Goal: Information Seeking & Learning: Learn about a topic

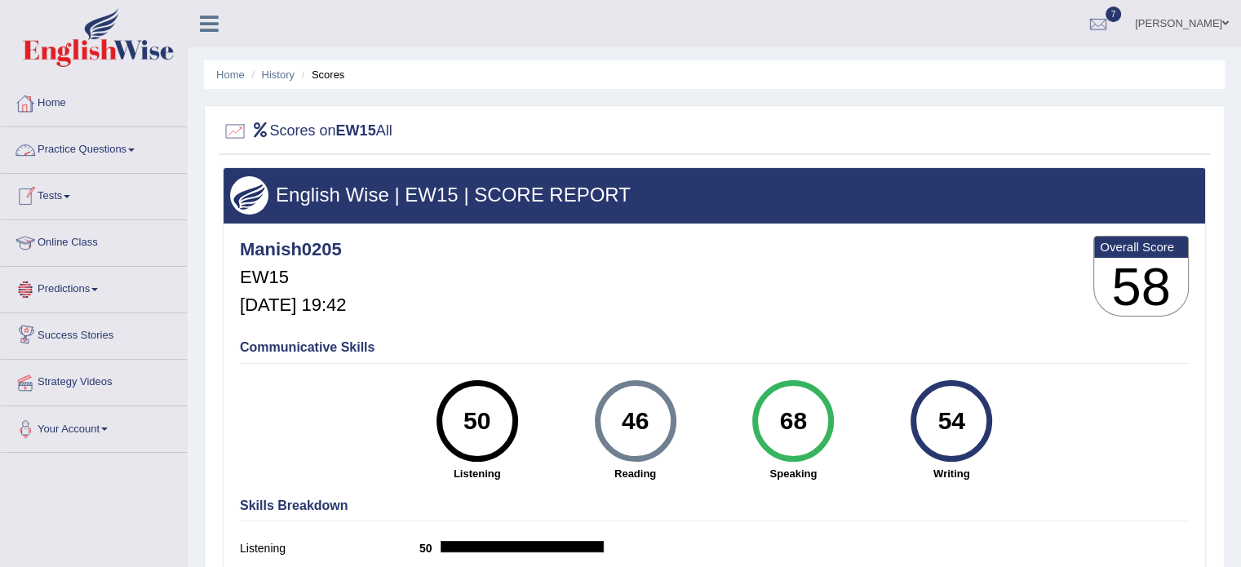
click at [47, 99] on link "Home" at bounding box center [94, 101] width 186 height 41
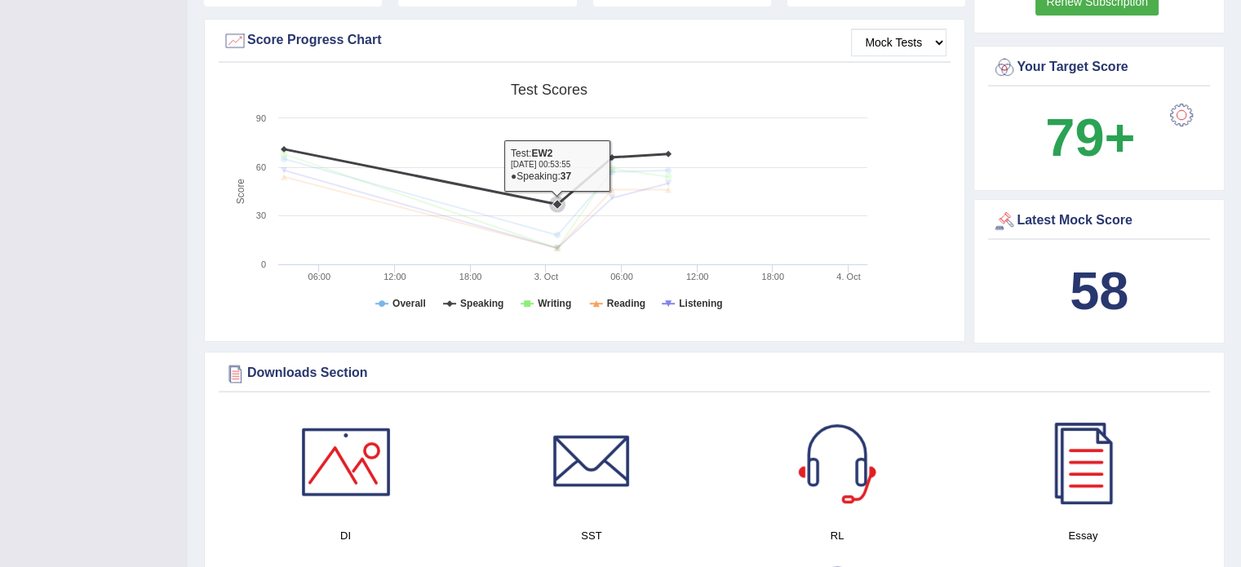
scroll to position [326, 0]
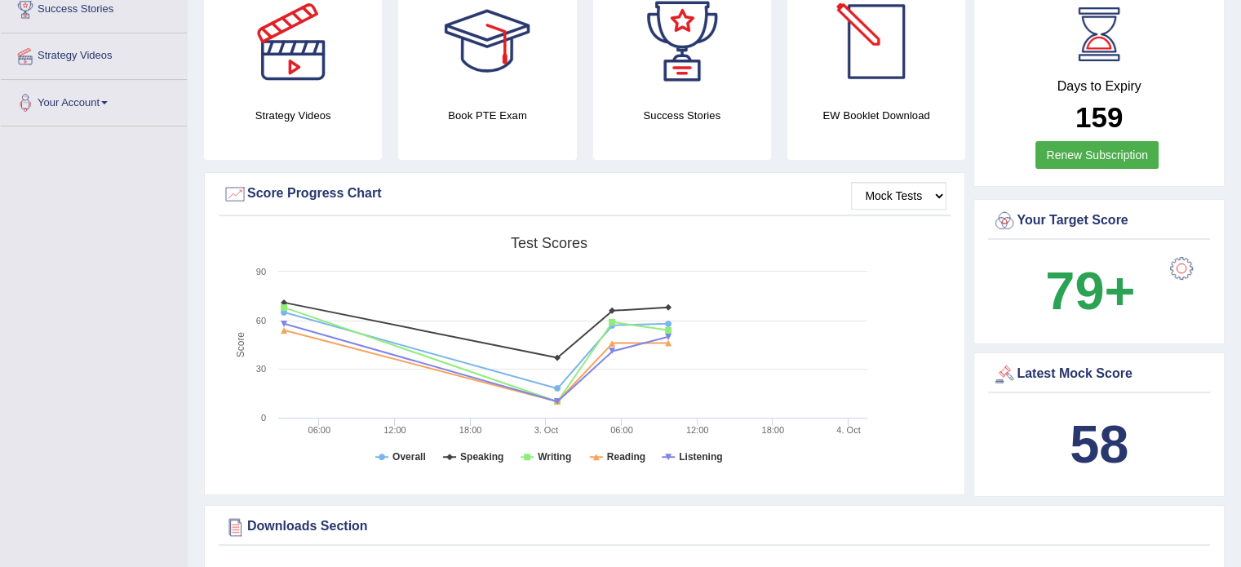
click at [888, 51] on div at bounding box center [876, 41] width 114 height 114
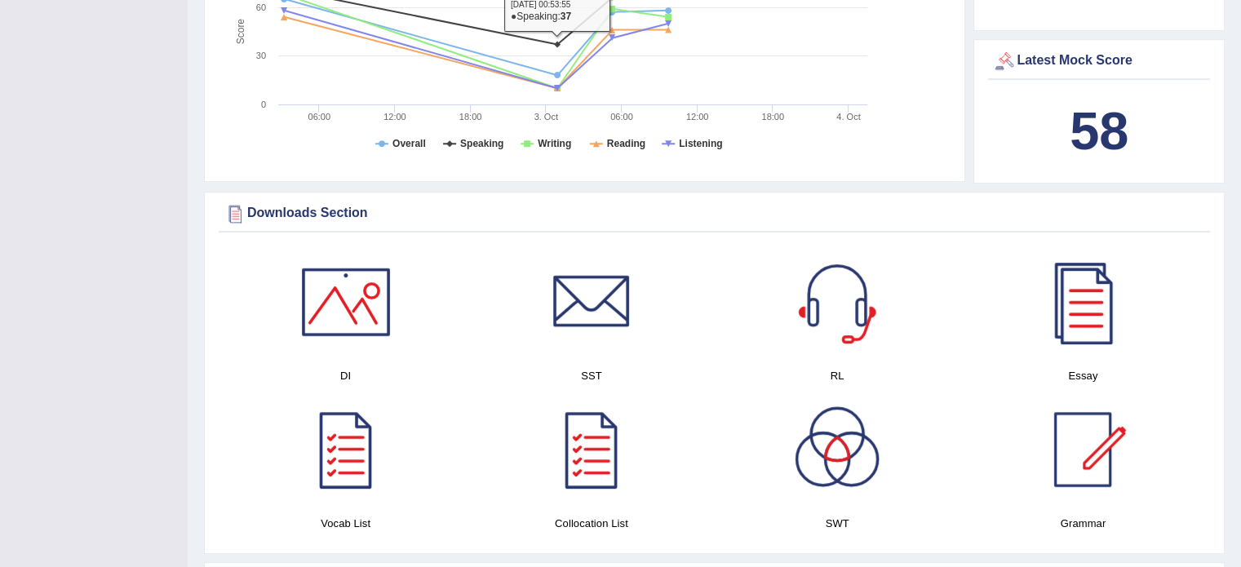
scroll to position [653, 0]
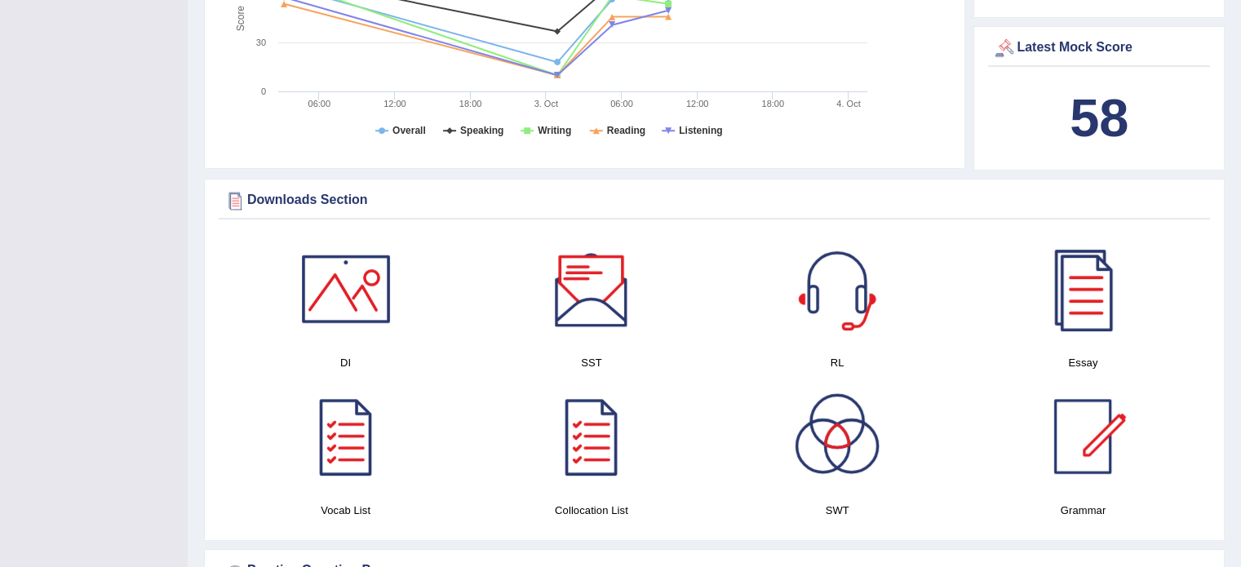
click at [568, 295] on div at bounding box center [592, 289] width 114 height 114
click at [360, 306] on div at bounding box center [346, 289] width 114 height 114
click at [855, 273] on div at bounding box center [837, 289] width 114 height 114
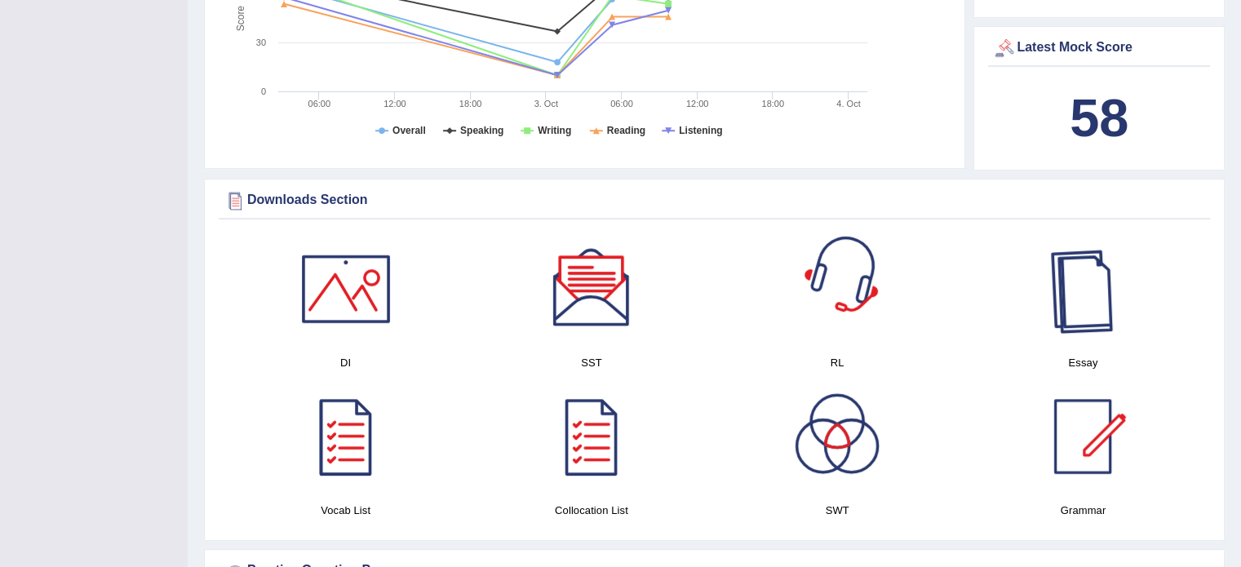
click at [1081, 300] on div at bounding box center [1083, 289] width 114 height 114
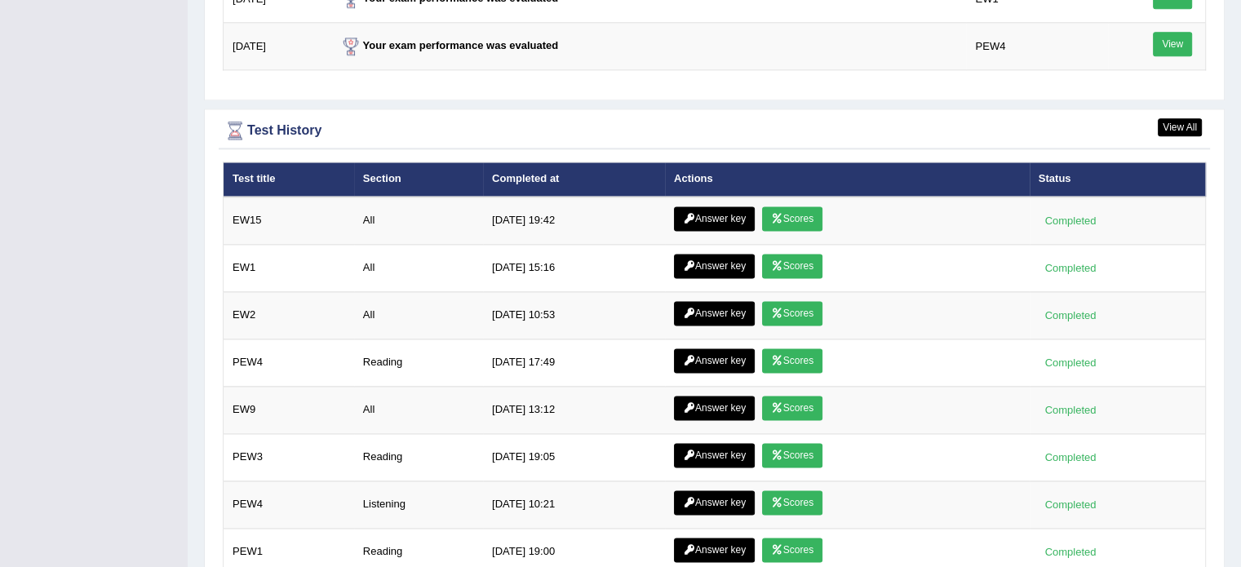
scroll to position [2176, 0]
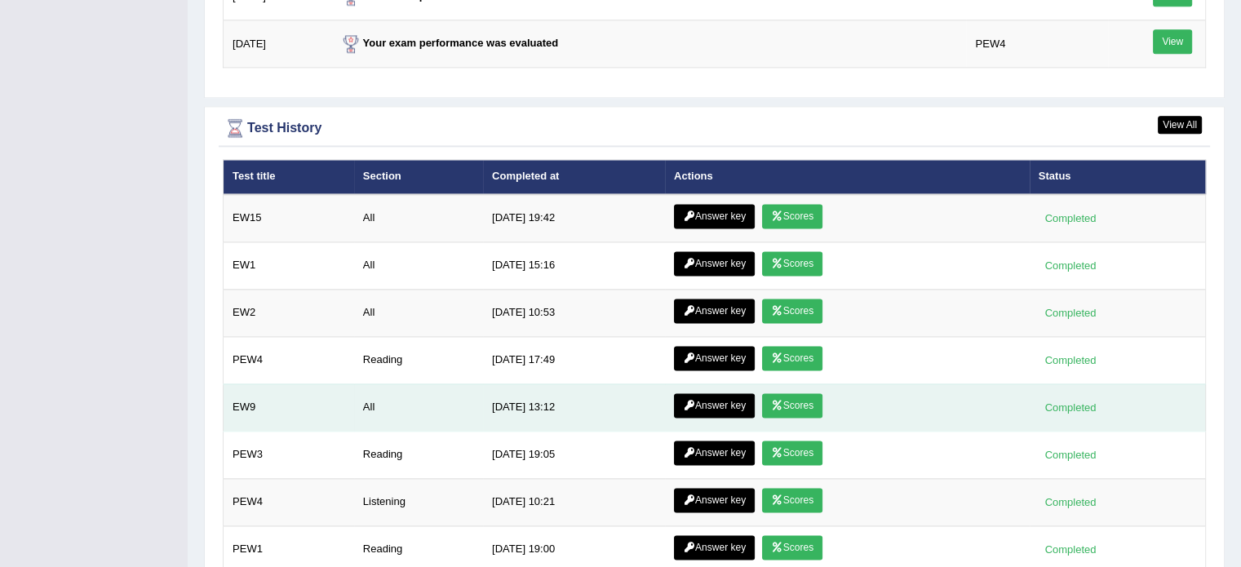
click at [793, 393] on link "Scores" at bounding box center [792, 405] width 60 height 24
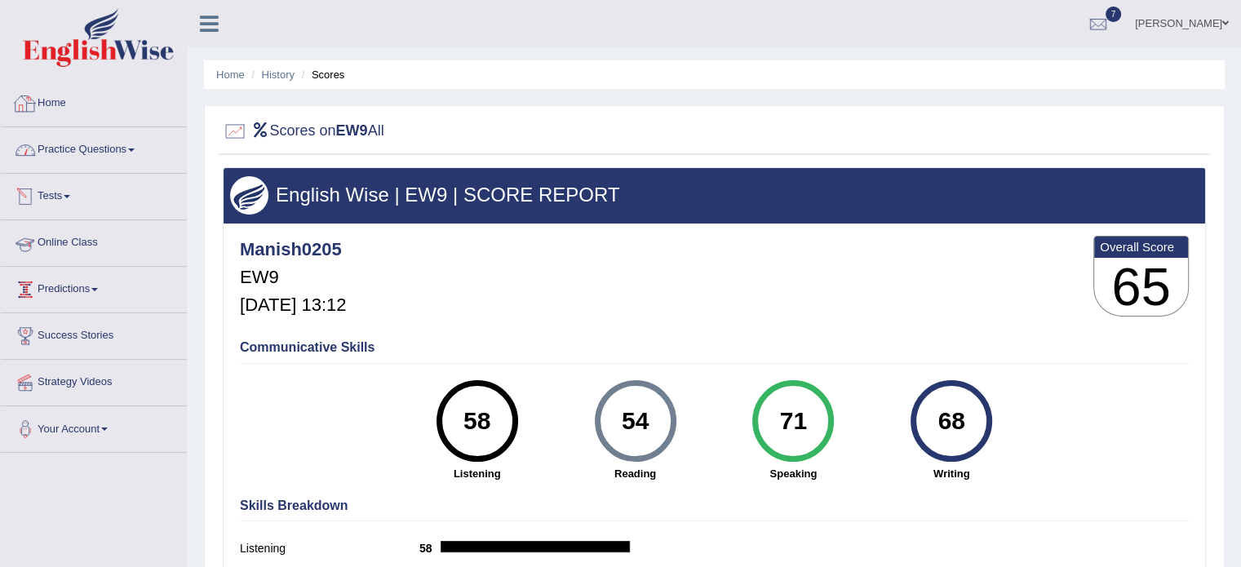
click at [54, 107] on link "Home" at bounding box center [94, 101] width 186 height 41
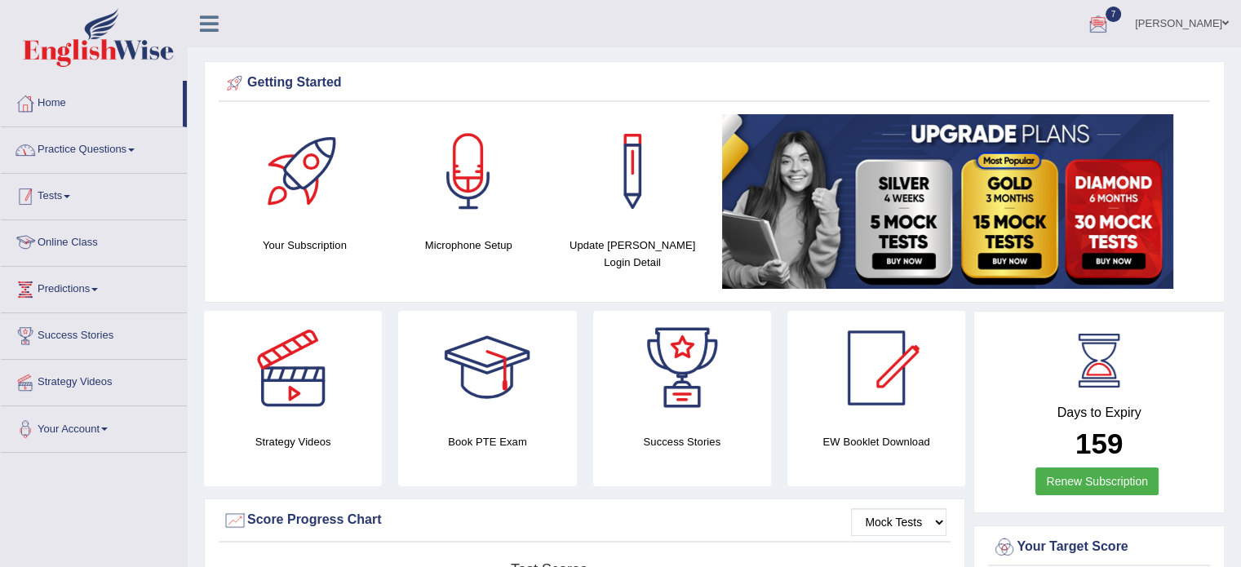
click at [135, 140] on link "Practice Questions" at bounding box center [94, 147] width 186 height 41
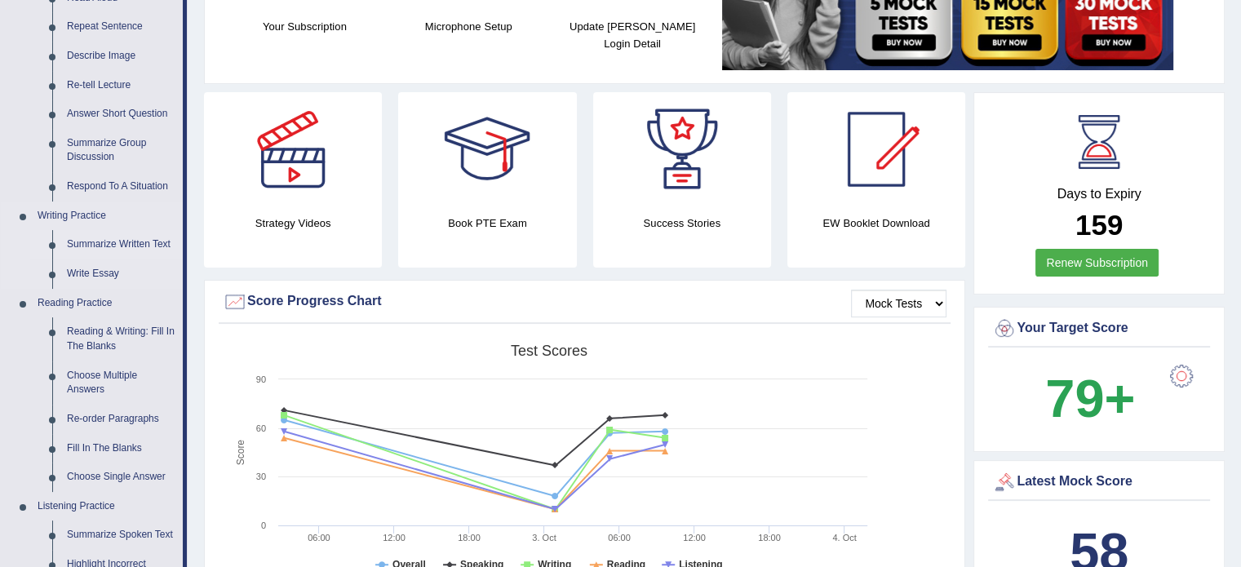
scroll to position [245, 0]
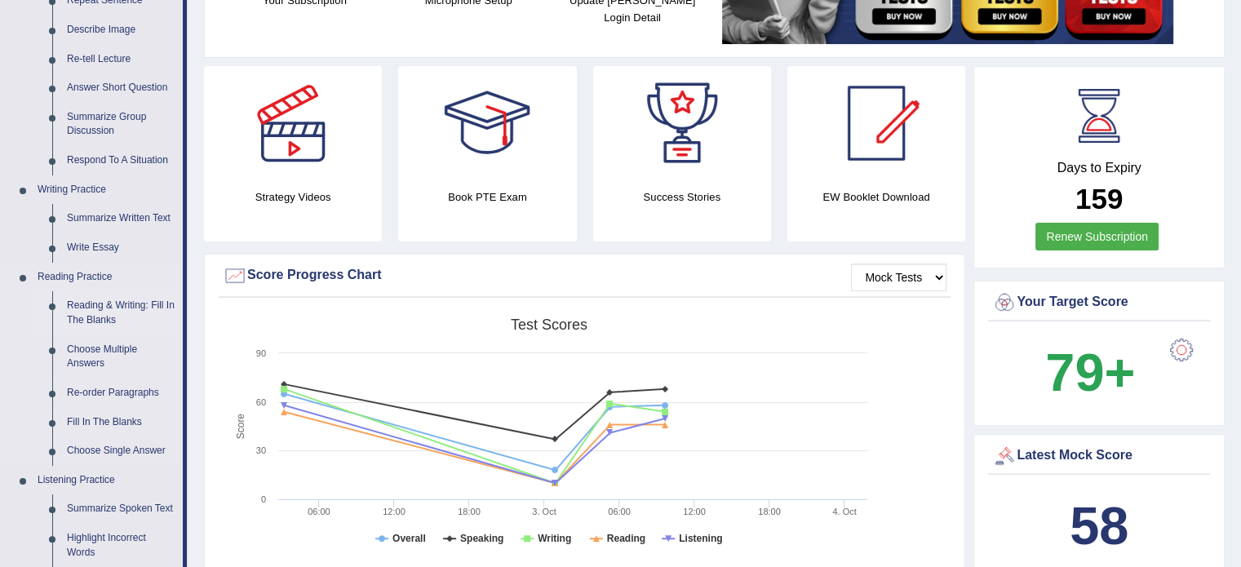
click at [104, 313] on link "Reading & Writing: Fill In The Blanks" at bounding box center [121, 312] width 123 height 43
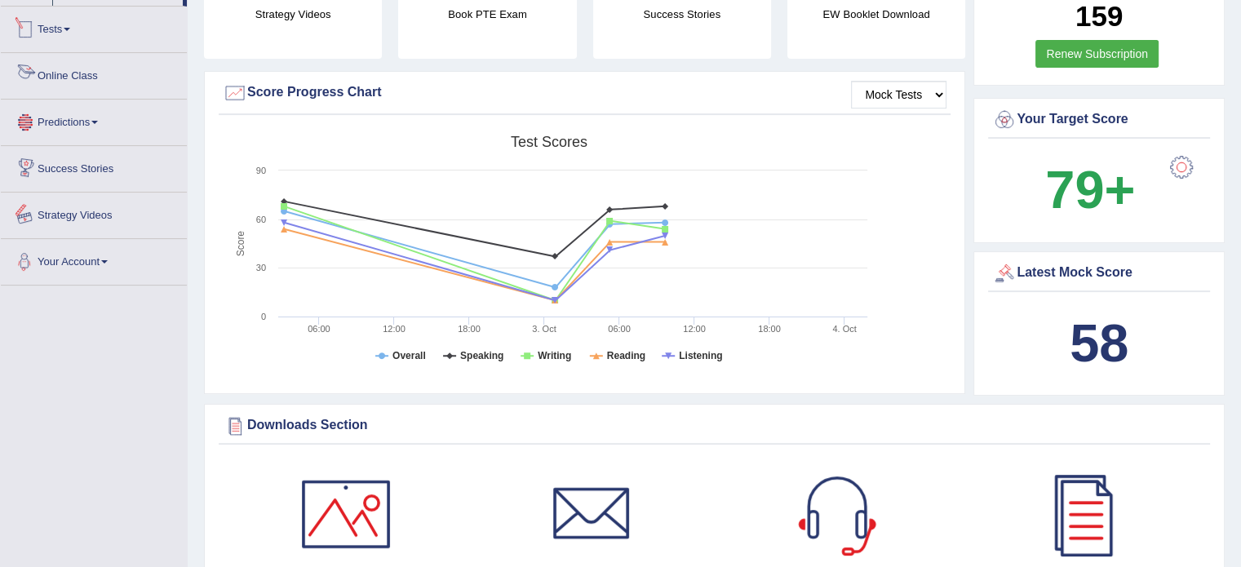
scroll to position [1110, 0]
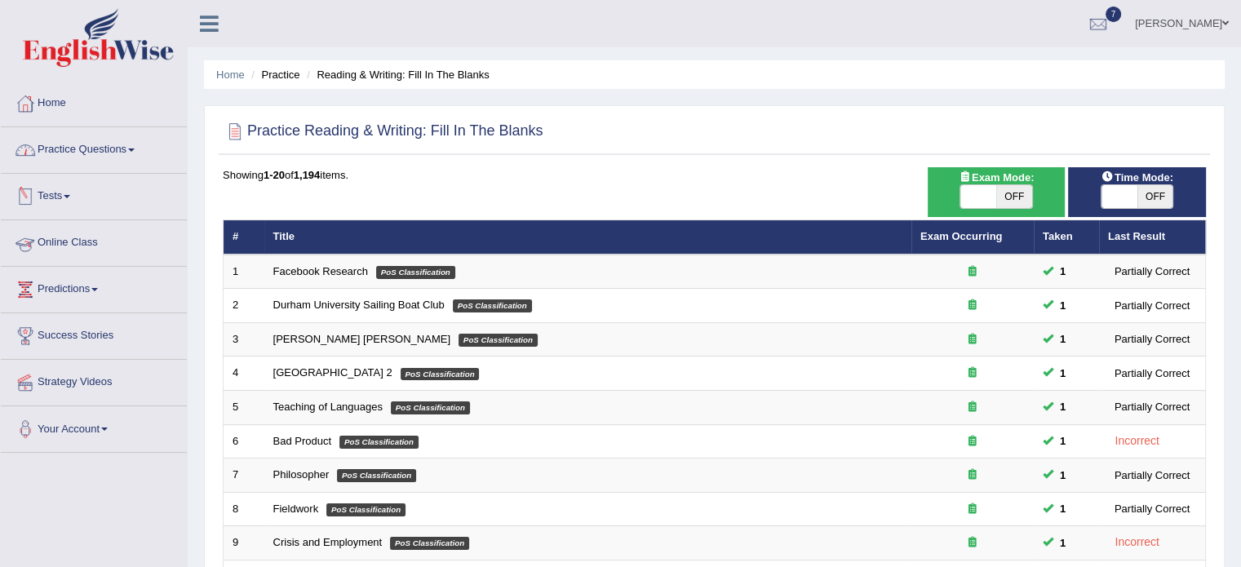
click at [127, 149] on link "Practice Questions" at bounding box center [94, 147] width 186 height 41
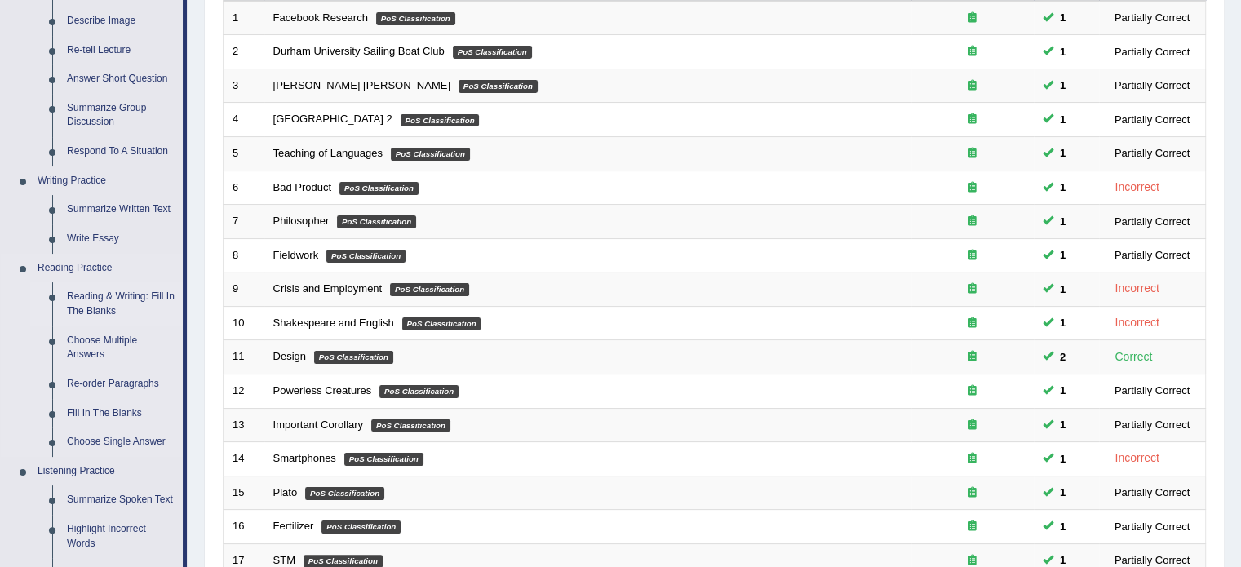
scroll to position [272, 0]
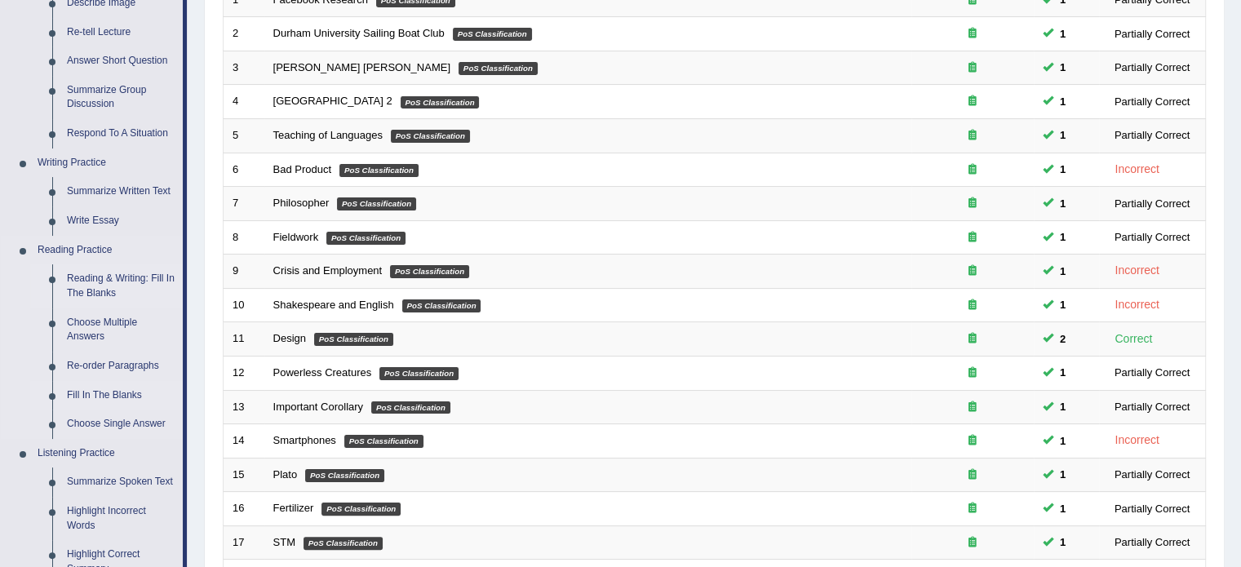
click at [108, 391] on link "Fill In The Blanks" at bounding box center [121, 395] width 123 height 29
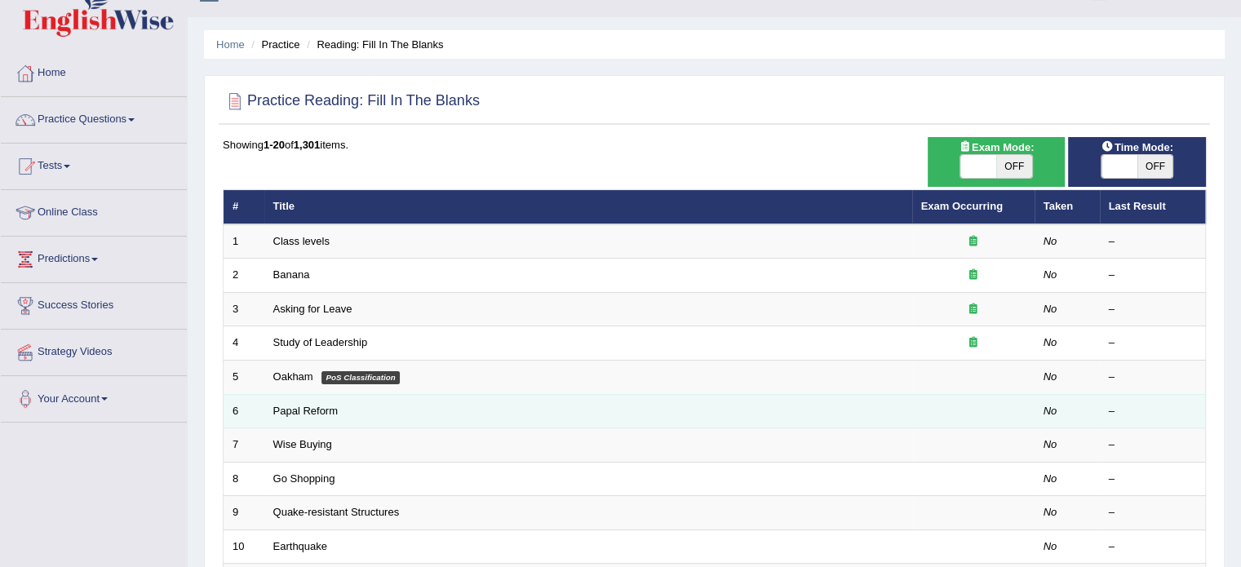
scroll to position [135, 0]
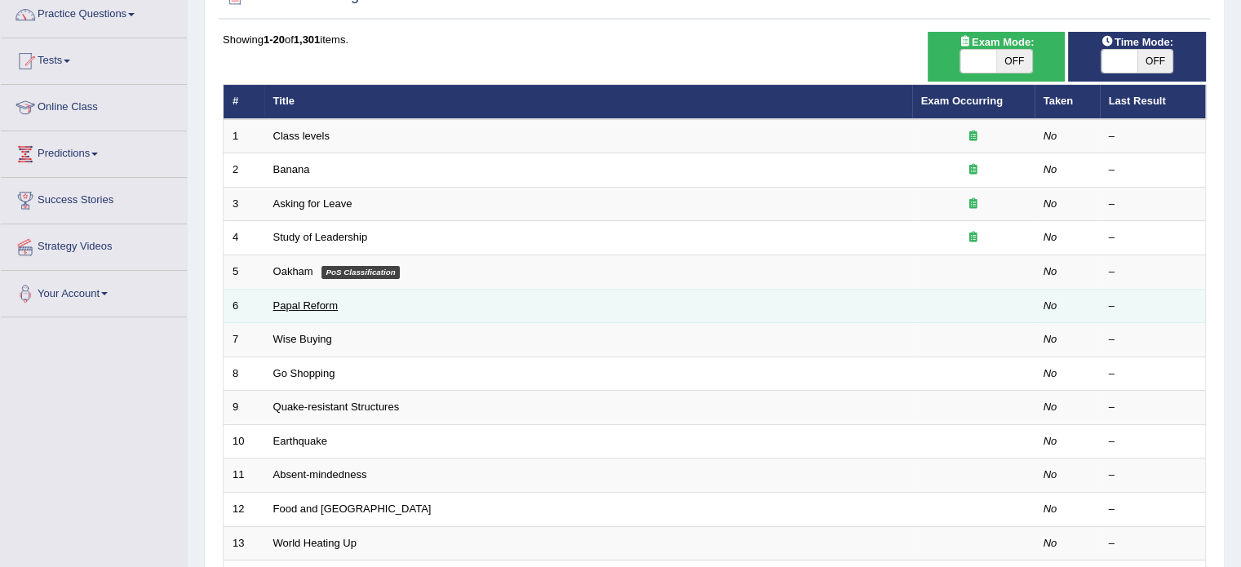
click at [300, 303] on link "Papal Reform" at bounding box center [305, 306] width 64 height 12
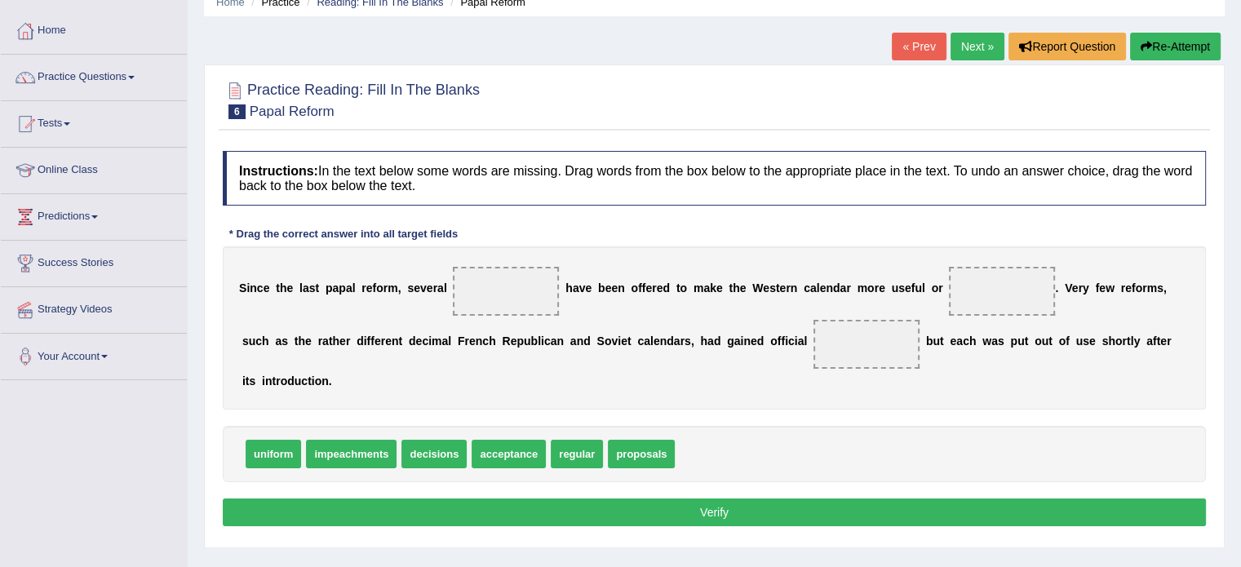
scroll to position [82, 0]
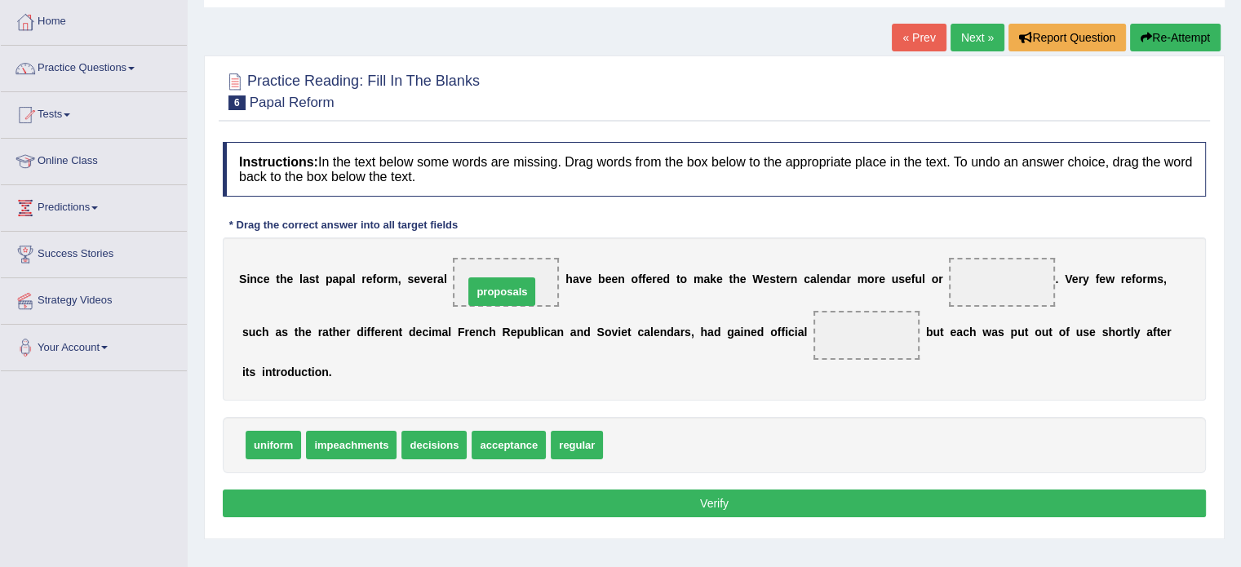
drag, startPoint x: 659, startPoint y: 450, endPoint x: 526, endPoint y: 286, distance: 211.2
drag, startPoint x: 568, startPoint y: 440, endPoint x: 1006, endPoint y: 274, distance: 467.8
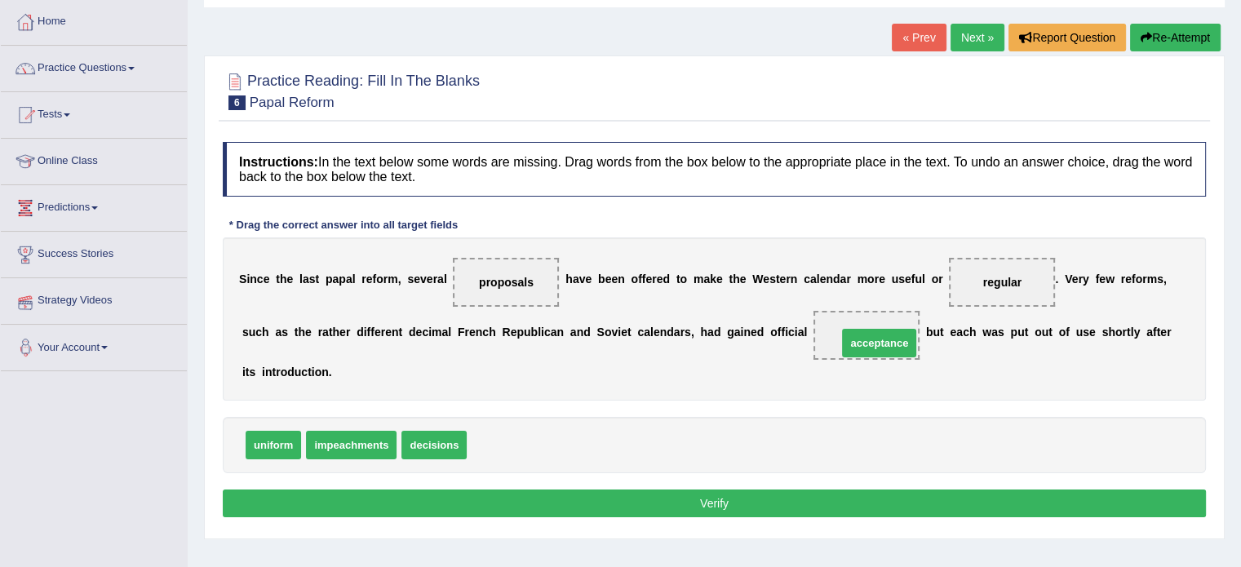
drag, startPoint x: 514, startPoint y: 442, endPoint x: 885, endPoint y: 340, distance: 384.3
click at [713, 496] on button "Verify" at bounding box center [715, 504] width 984 height 28
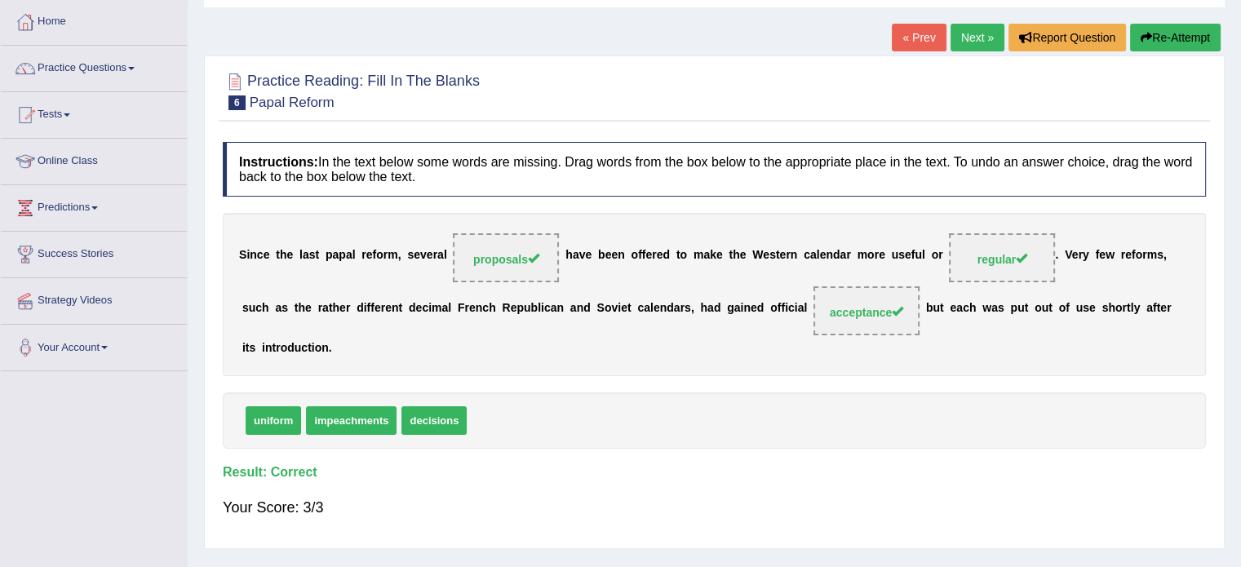
click at [982, 45] on link "Next »" at bounding box center [978, 38] width 54 height 28
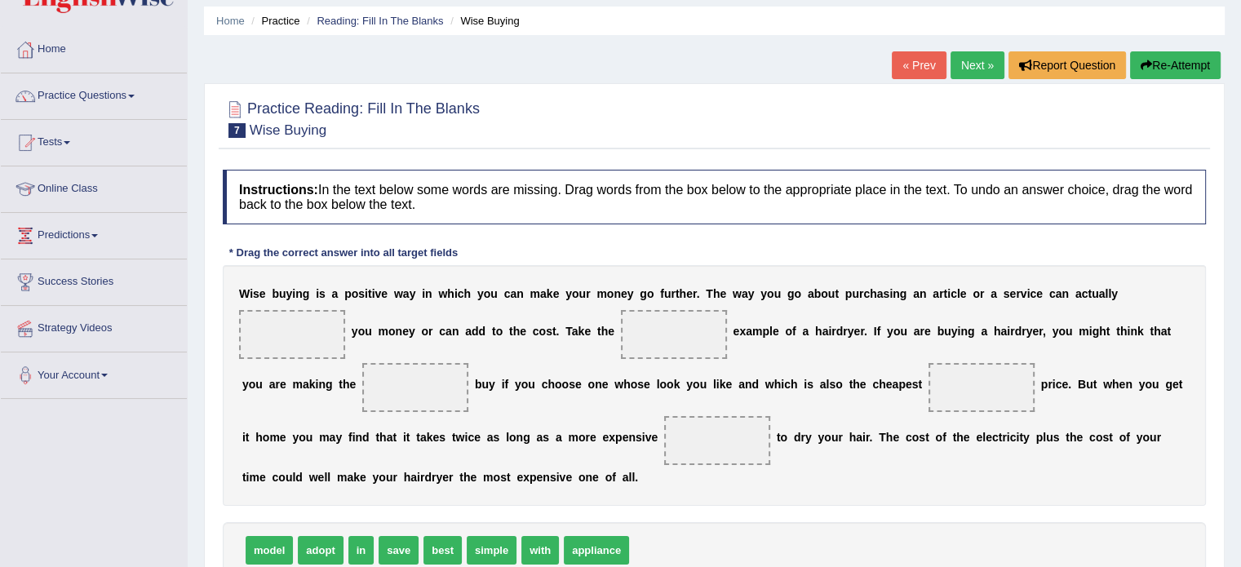
scroll to position [82, 0]
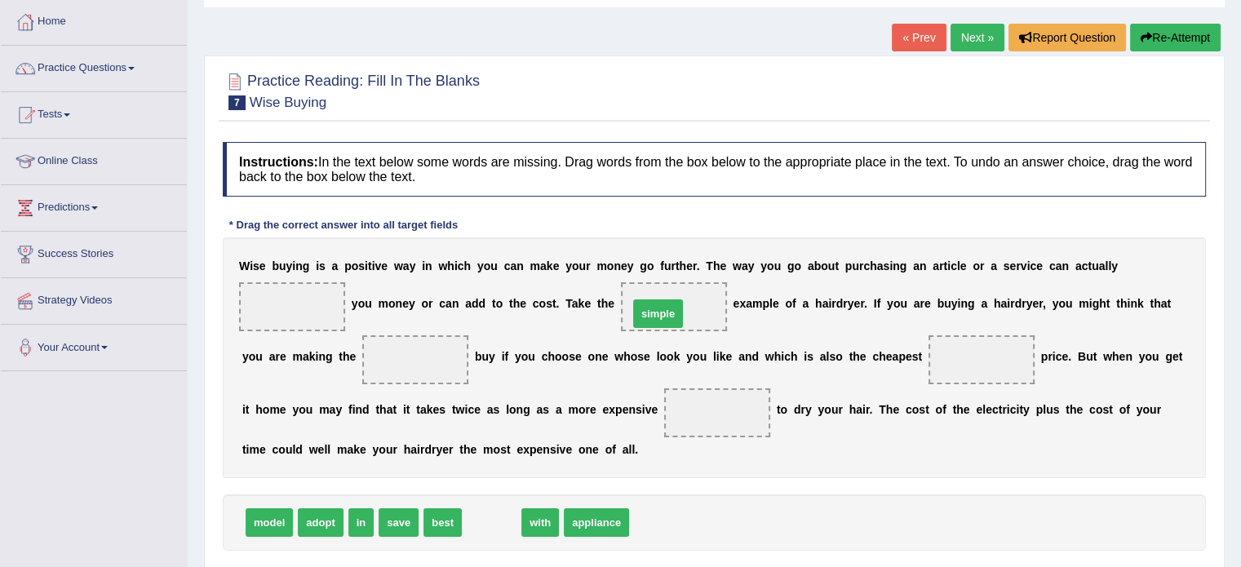
drag, startPoint x: 483, startPoint y: 518, endPoint x: 651, endPoint y: 309, distance: 268.3
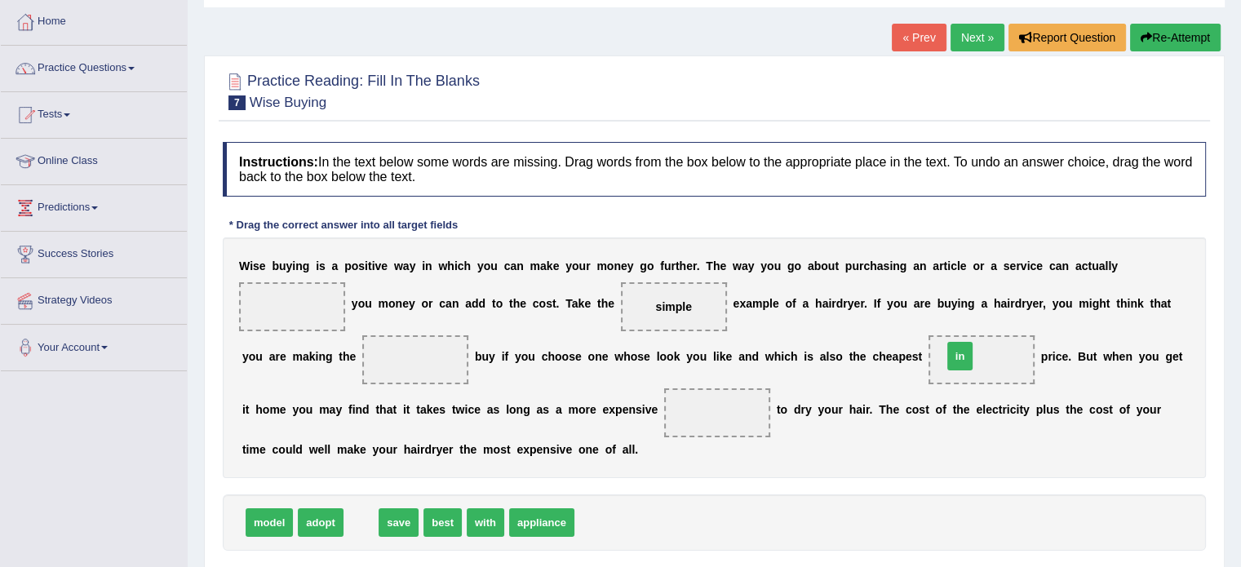
drag, startPoint x: 366, startPoint y: 517, endPoint x: 960, endPoint y: 359, distance: 614.1
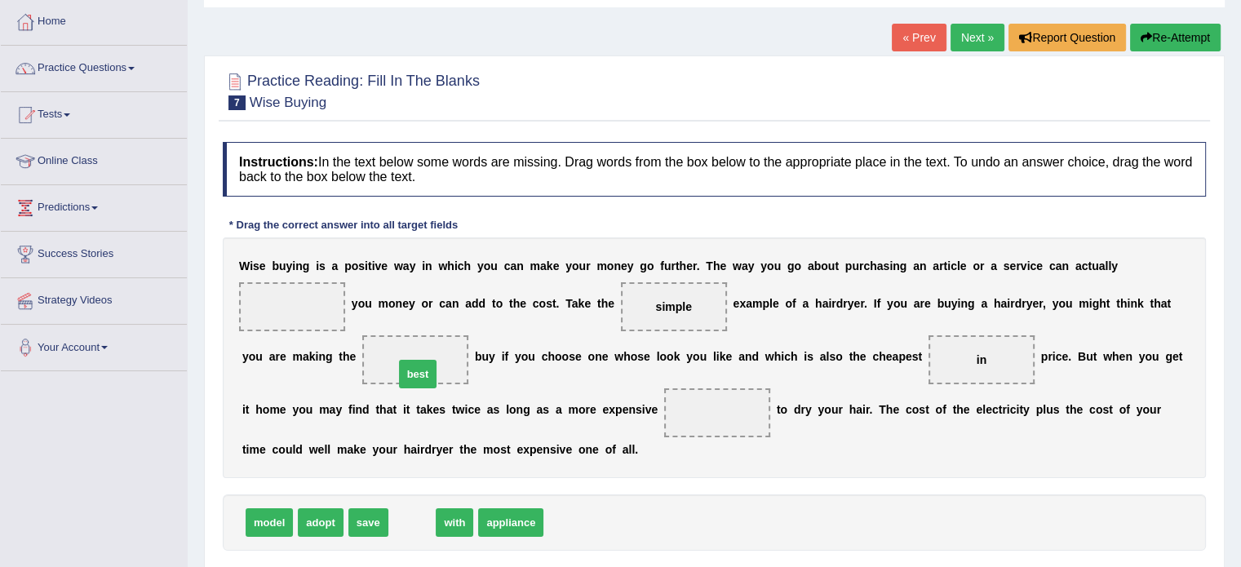
drag, startPoint x: 397, startPoint y: 526, endPoint x: 402, endPoint y: 372, distance: 154.4
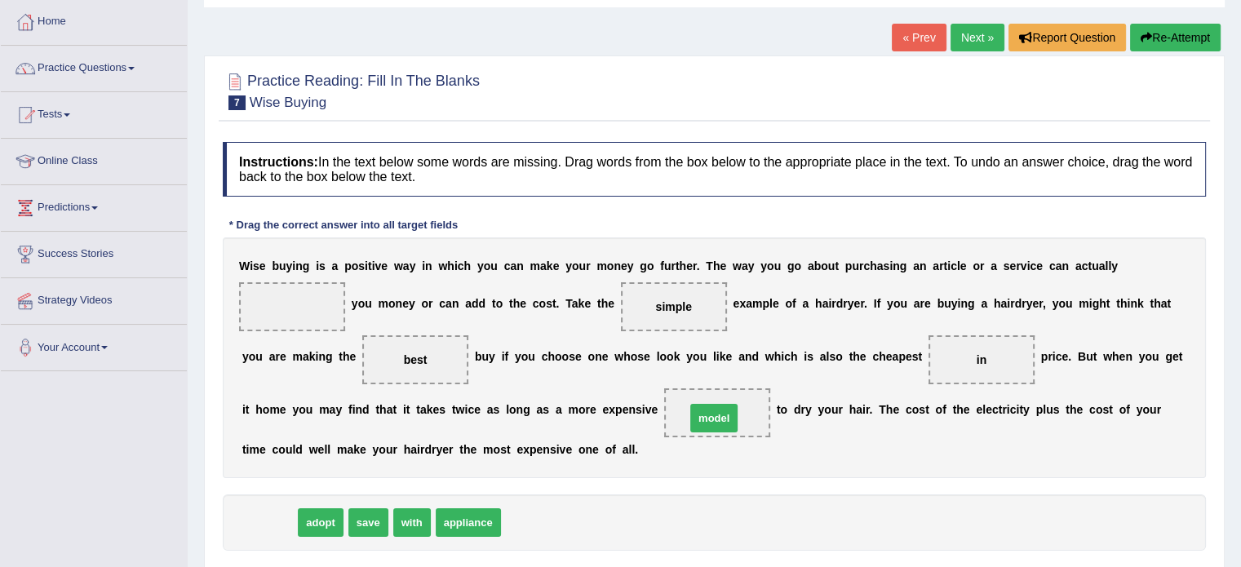
drag, startPoint x: 273, startPoint y: 522, endPoint x: 718, endPoint y: 417, distance: 456.9
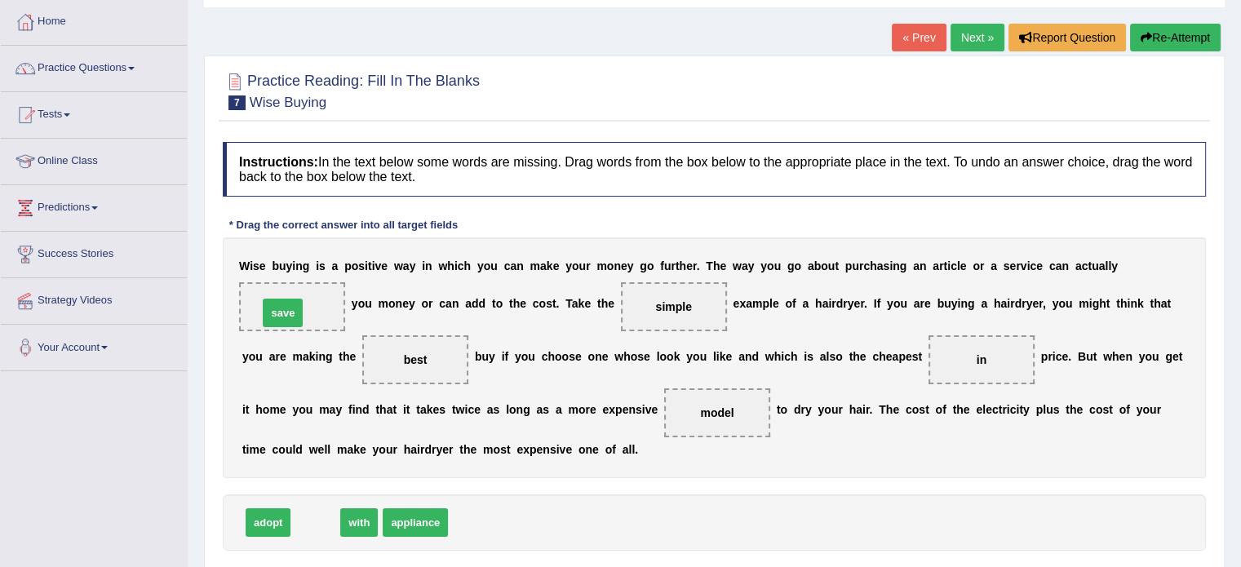
drag, startPoint x: 300, startPoint y: 515, endPoint x: 268, endPoint y: 302, distance: 215.4
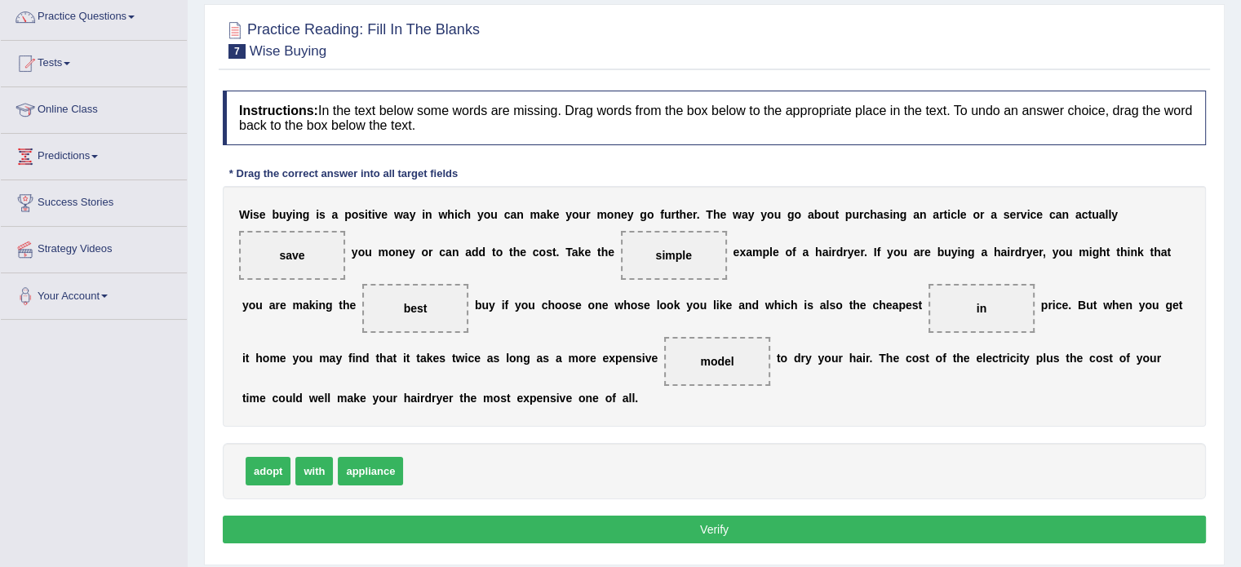
scroll to position [217, 0]
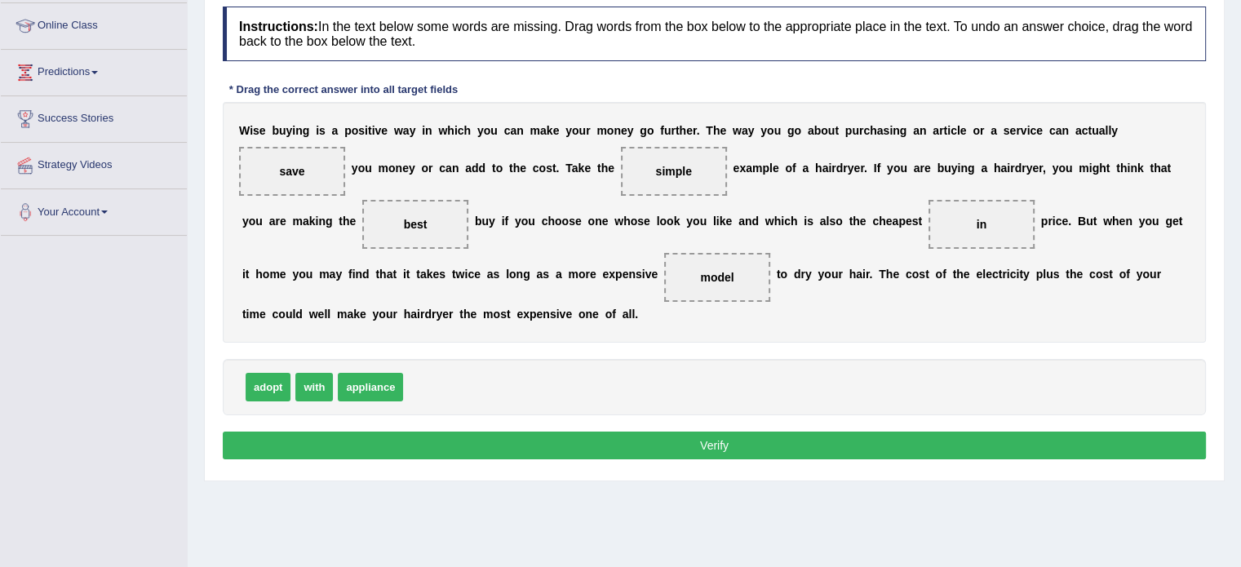
click at [691, 443] on button "Verify" at bounding box center [715, 446] width 984 height 28
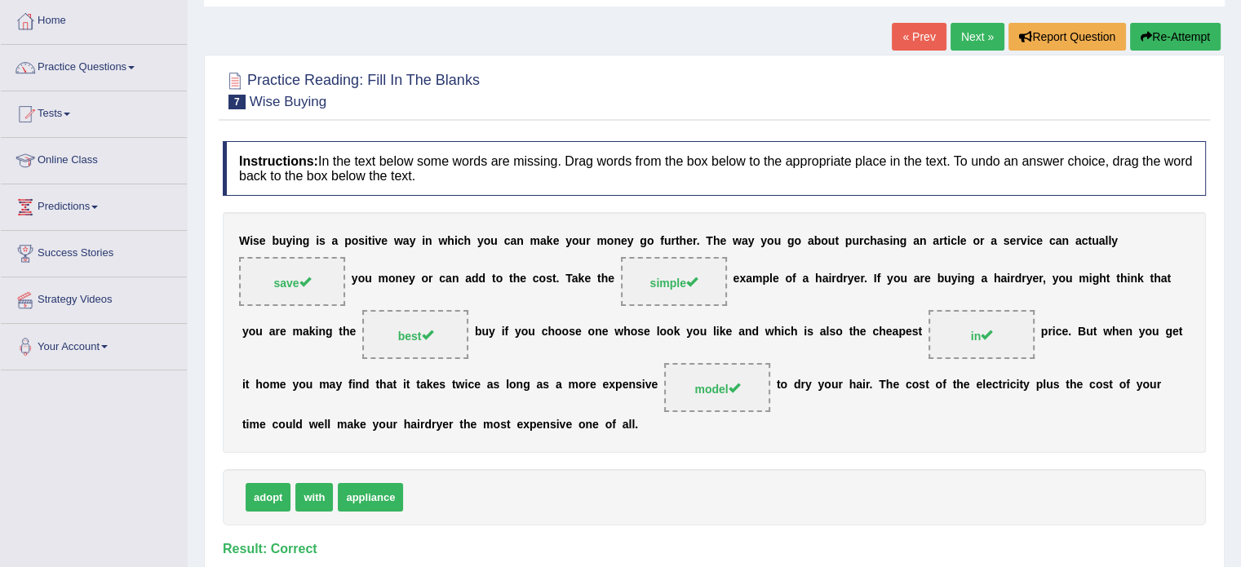
scroll to position [82, 0]
click at [977, 37] on link "Next »" at bounding box center [978, 38] width 54 height 28
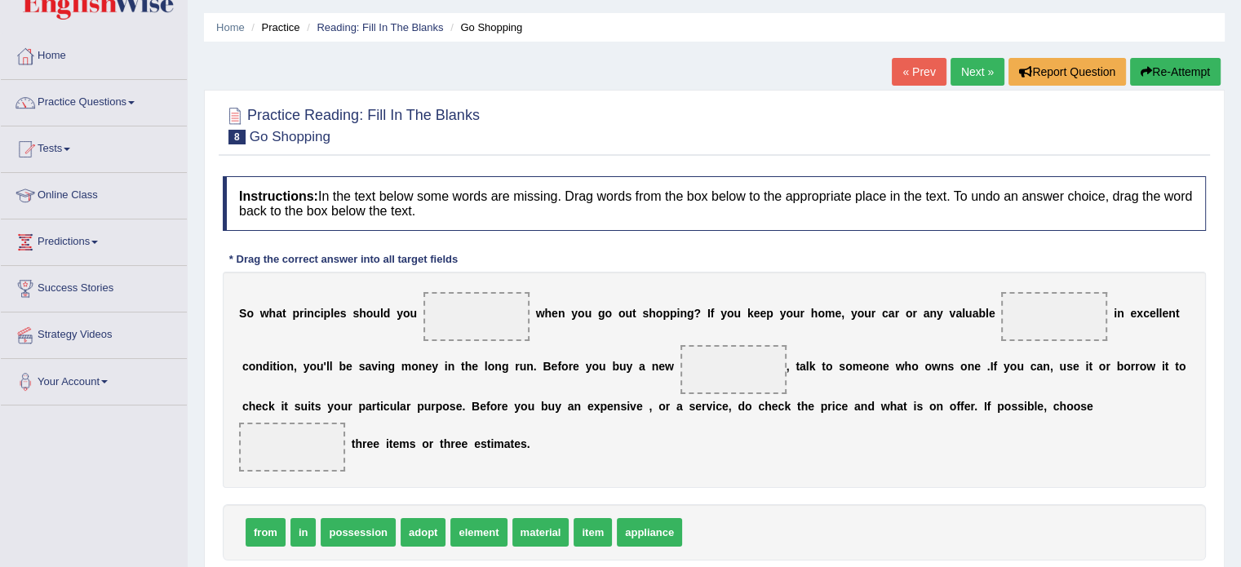
scroll to position [54, 0]
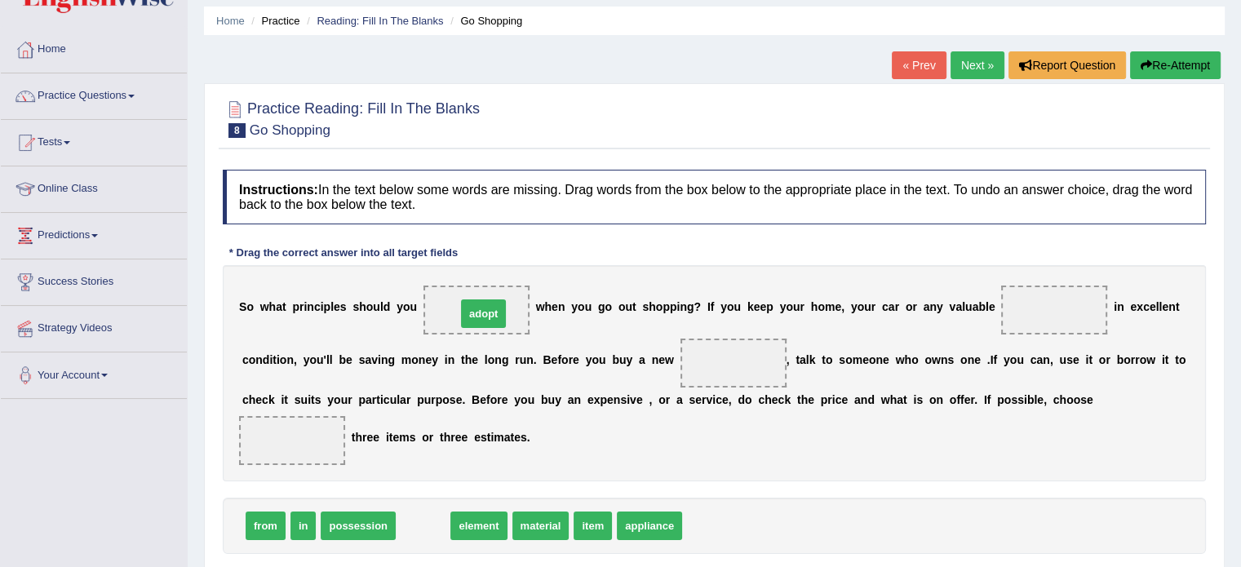
drag, startPoint x: 412, startPoint y: 526, endPoint x: 470, endPoint y: 317, distance: 216.8
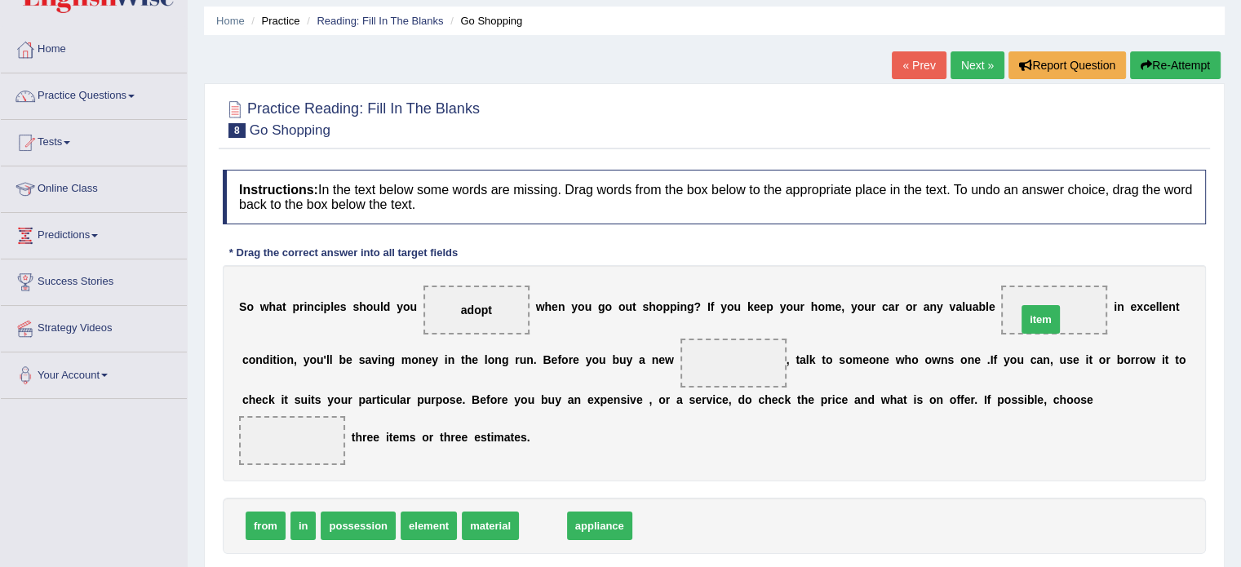
drag, startPoint x: 542, startPoint y: 524, endPoint x: 1055, endPoint y: 314, distance: 553.8
drag, startPoint x: 565, startPoint y: 520, endPoint x: 736, endPoint y: 358, distance: 235.6
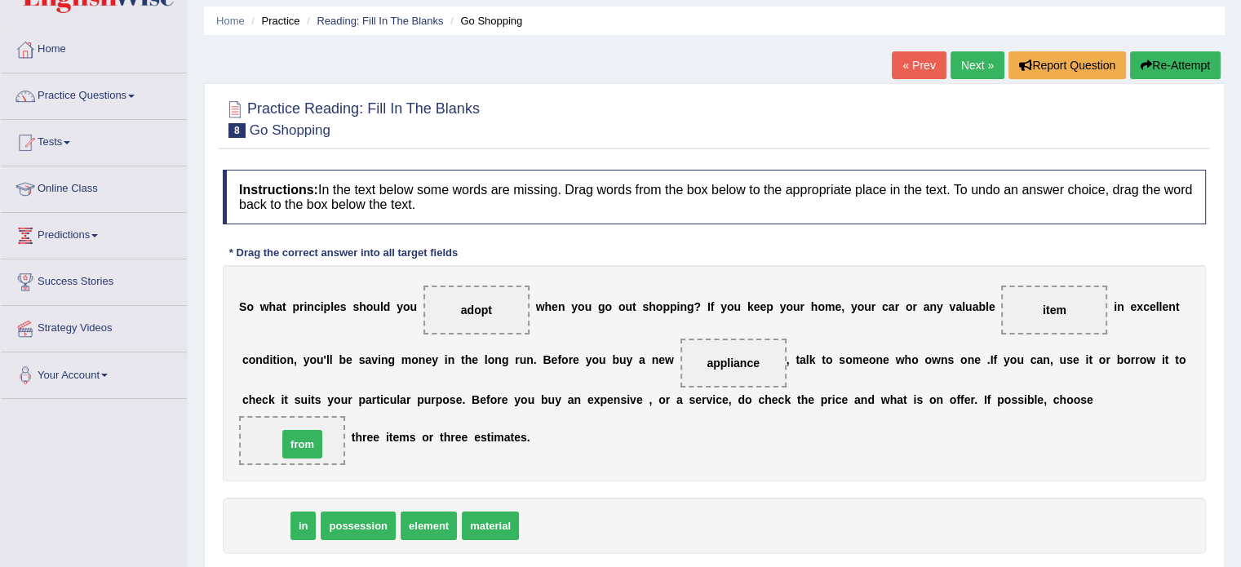
drag, startPoint x: 266, startPoint y: 527, endPoint x: 303, endPoint y: 446, distance: 89.5
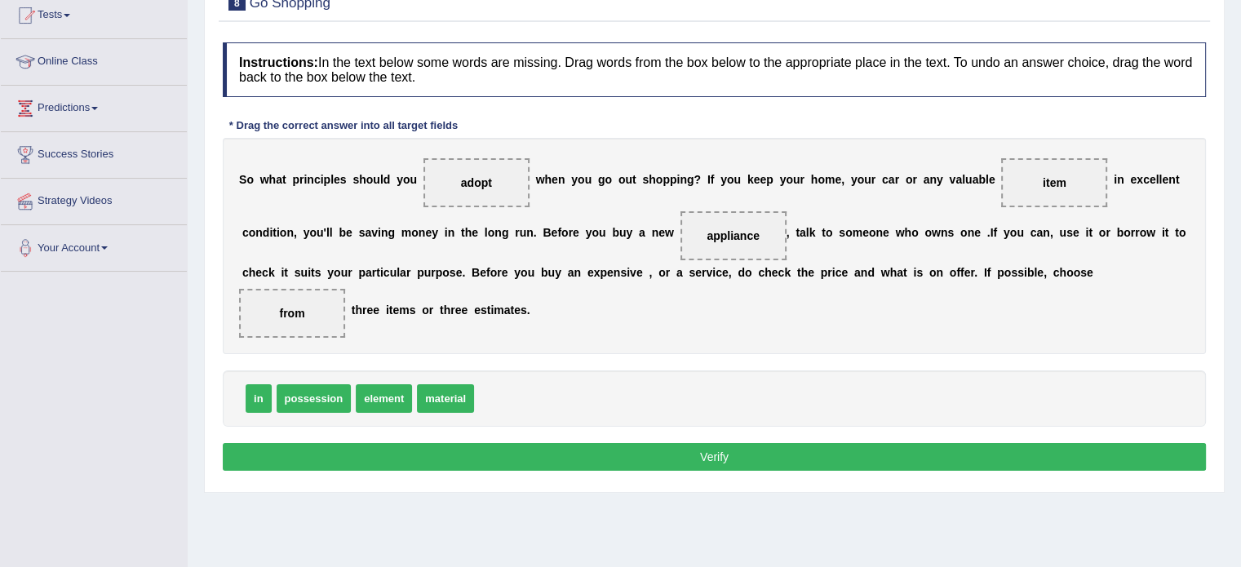
scroll to position [190, 0]
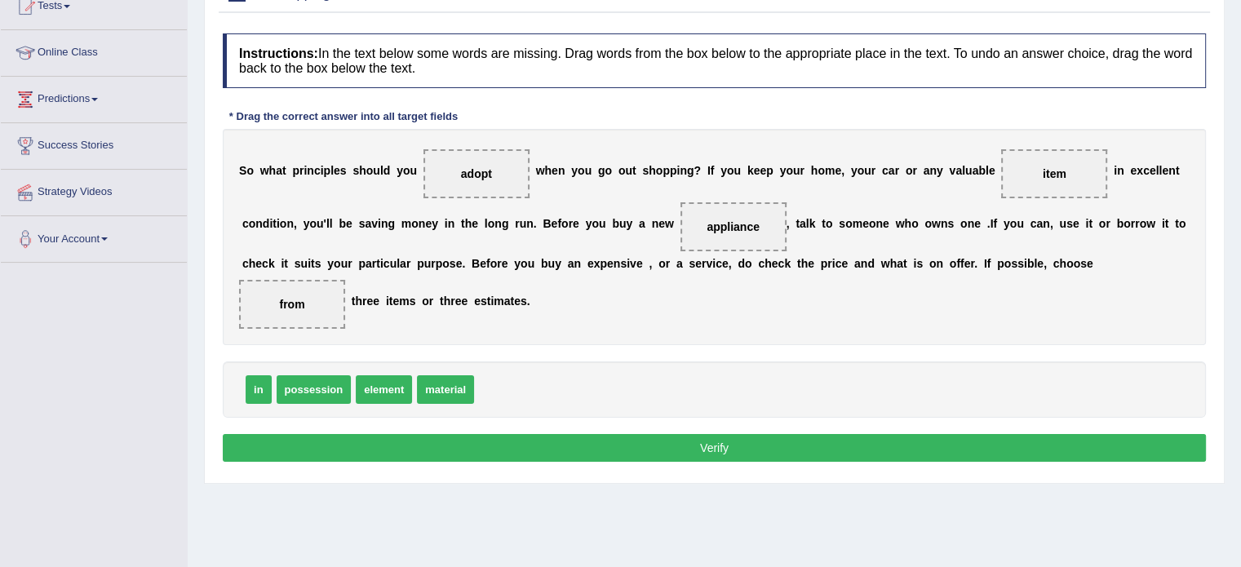
click at [607, 448] on button "Verify" at bounding box center [715, 448] width 984 height 28
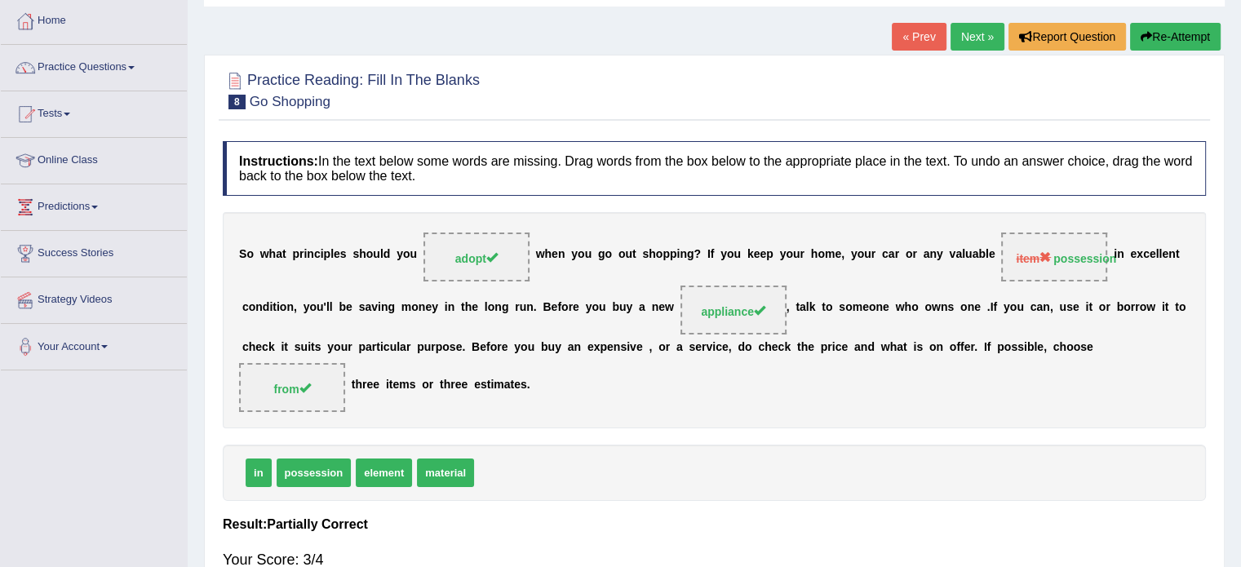
scroll to position [82, 0]
click at [84, 71] on link "Practice Questions" at bounding box center [94, 66] width 186 height 41
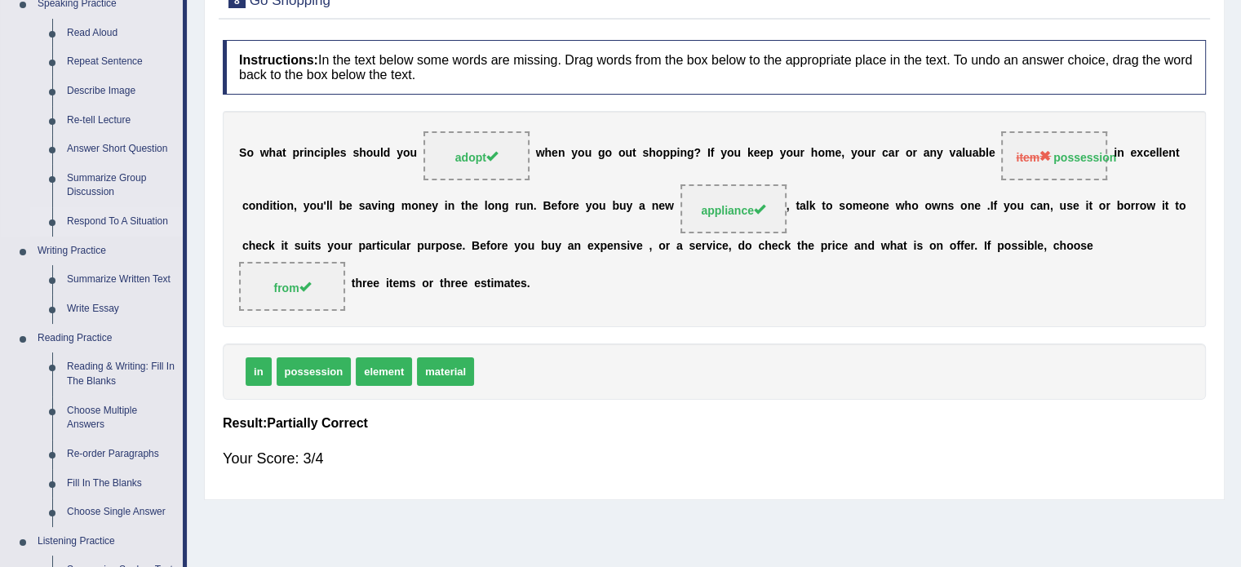
scroll to position [190, 0]
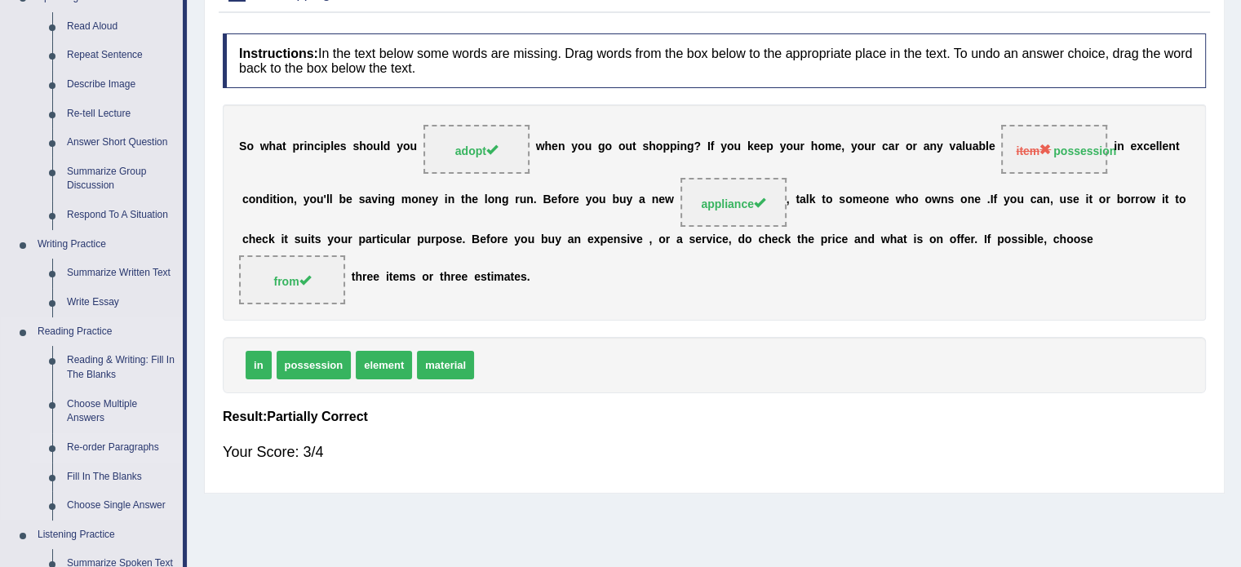
click at [114, 444] on link "Re-order Paragraphs" at bounding box center [121, 447] width 123 height 29
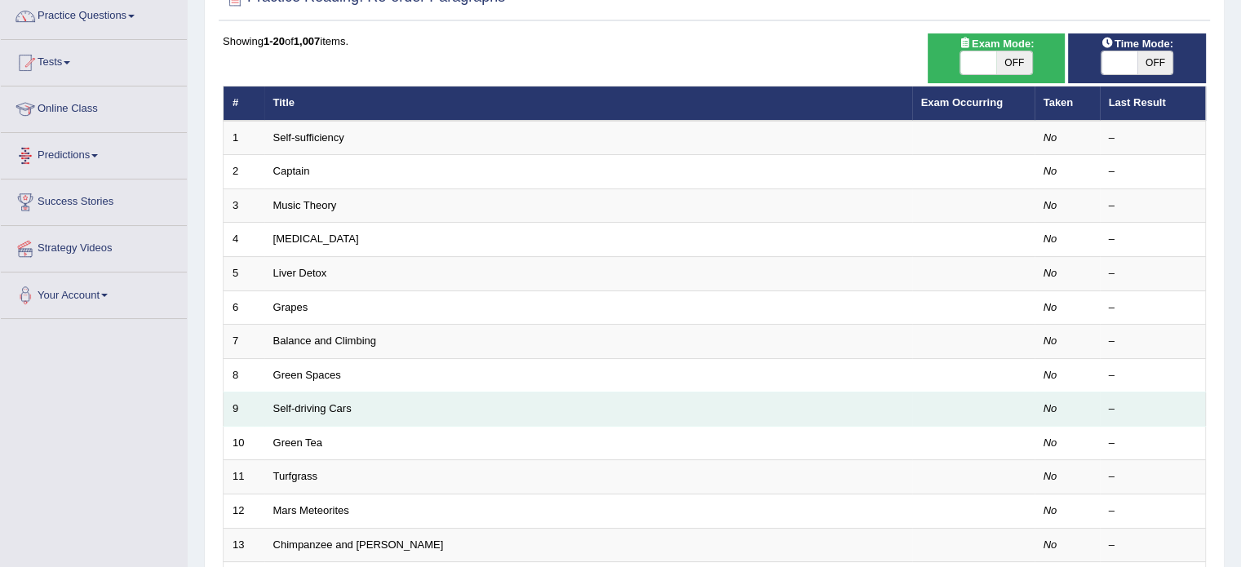
scroll to position [135, 0]
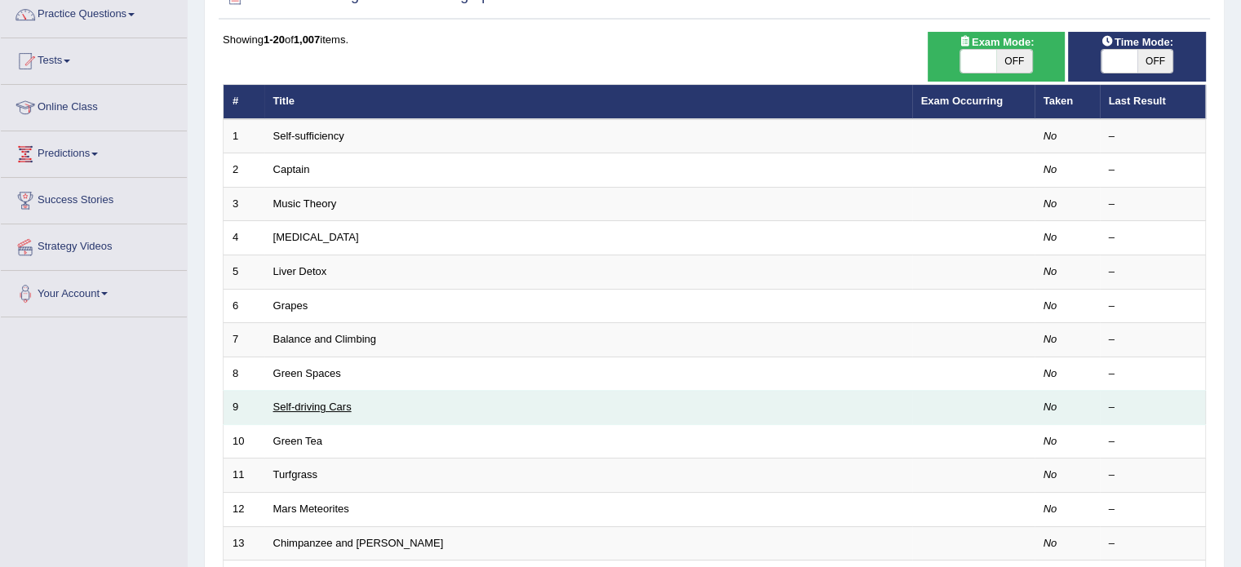
click at [299, 407] on link "Self-driving Cars" at bounding box center [312, 407] width 78 height 12
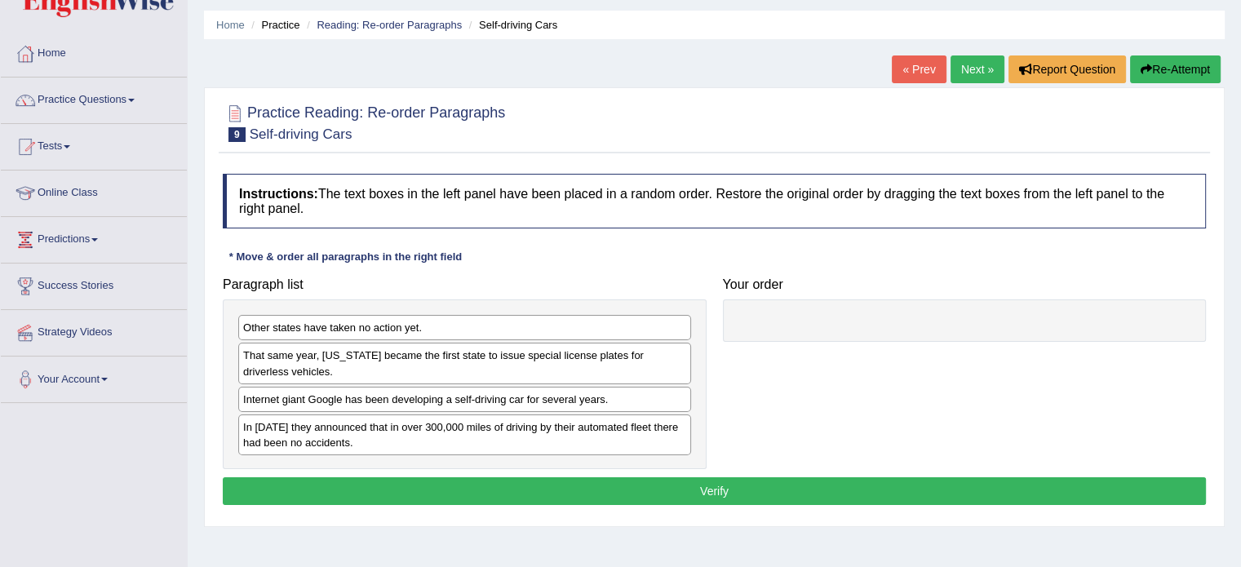
scroll to position [54, 0]
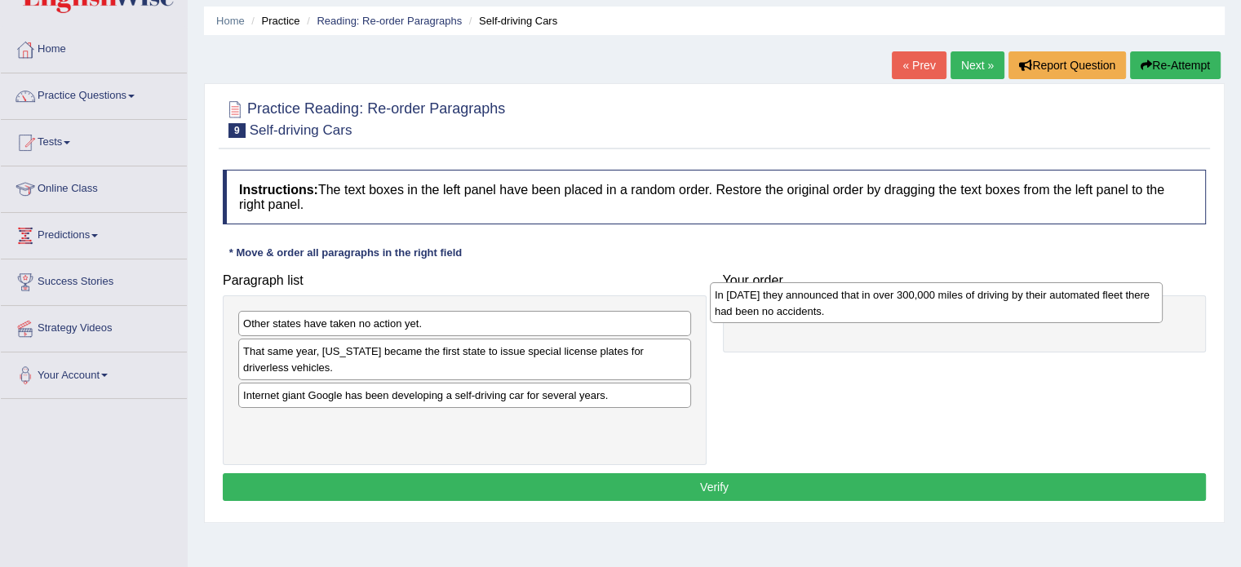
drag, startPoint x: 290, startPoint y: 424, endPoint x: 744, endPoint y: 304, distance: 469.2
click at [764, 297] on div "In 2012 they announced that in over 300,000 miles of driving by their automated…" at bounding box center [936, 302] width 453 height 41
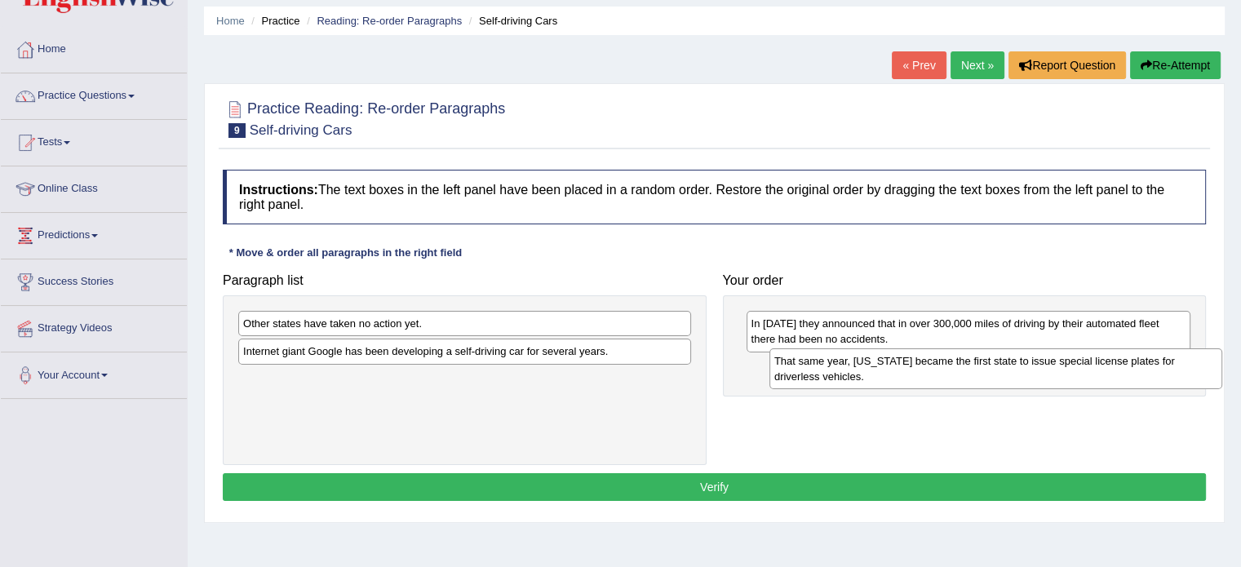
drag, startPoint x: 295, startPoint y: 357, endPoint x: 826, endPoint y: 366, distance: 531.4
click at [826, 366] on div "That same year, Nevada became the first state to issue special license plates f…" at bounding box center [996, 369] width 453 height 41
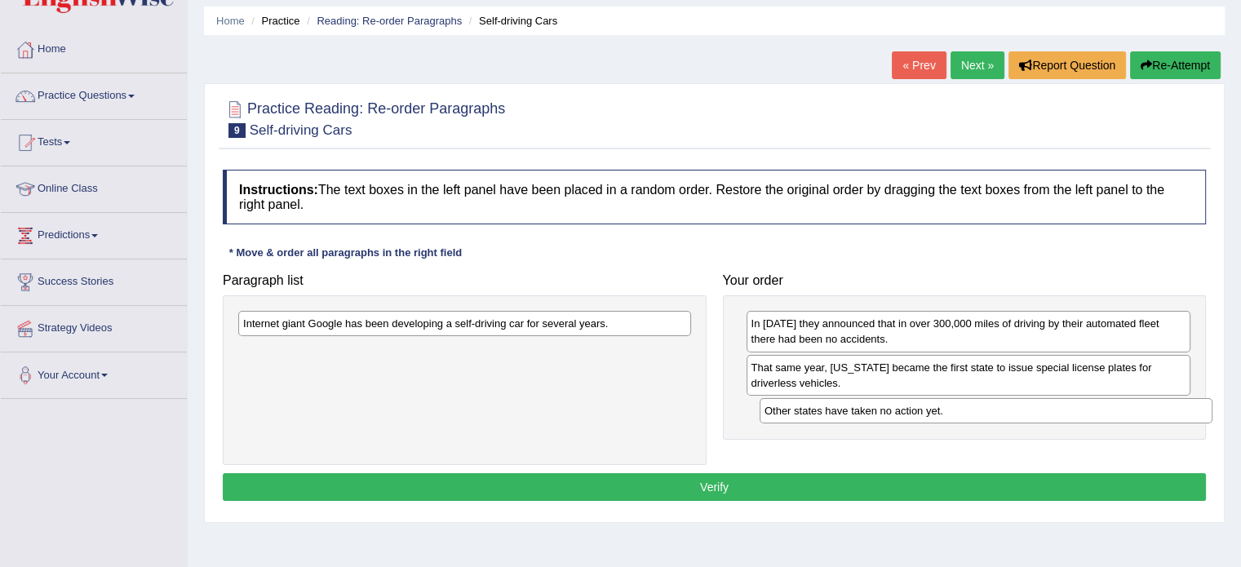
drag, startPoint x: 275, startPoint y: 325, endPoint x: 797, endPoint y: 411, distance: 528.7
click at [797, 411] on div "Other states have taken no action yet." at bounding box center [986, 410] width 453 height 25
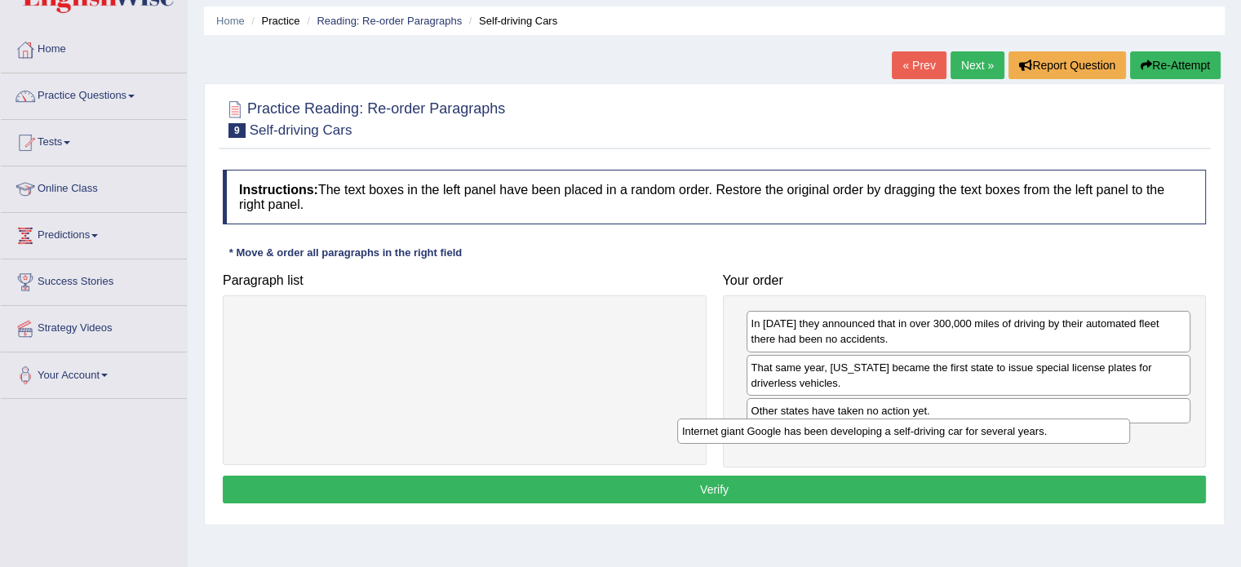
drag, startPoint x: 389, startPoint y: 326, endPoint x: 841, endPoint y: 440, distance: 466.2
click at [841, 440] on div "Internet giant Google has been developing a self-driving car for several years." at bounding box center [903, 431] width 453 height 25
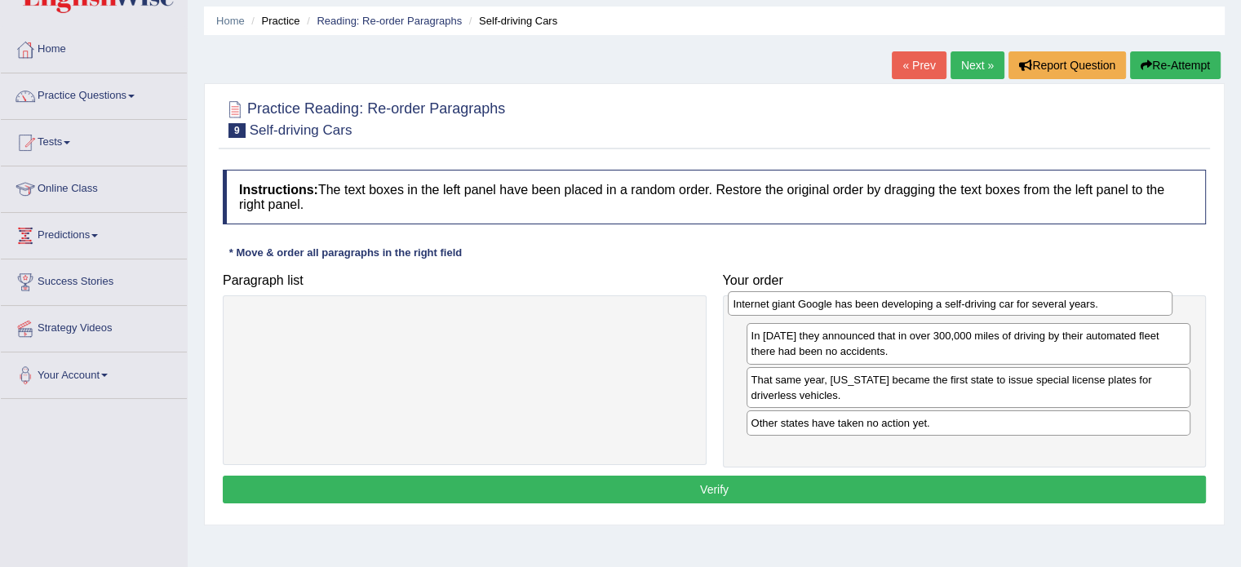
drag, startPoint x: 847, startPoint y: 442, endPoint x: 833, endPoint y: 313, distance: 129.8
click at [830, 308] on div "Internet giant Google has been developing a self-driving car for several years." at bounding box center [950, 303] width 445 height 25
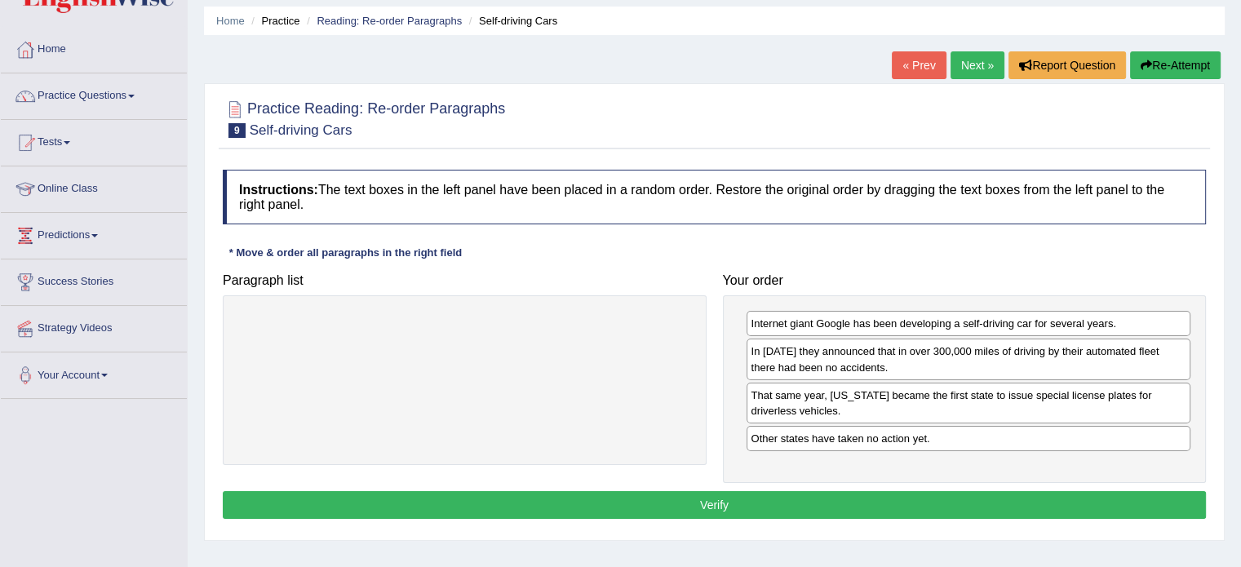
click at [648, 507] on button "Verify" at bounding box center [715, 505] width 984 height 28
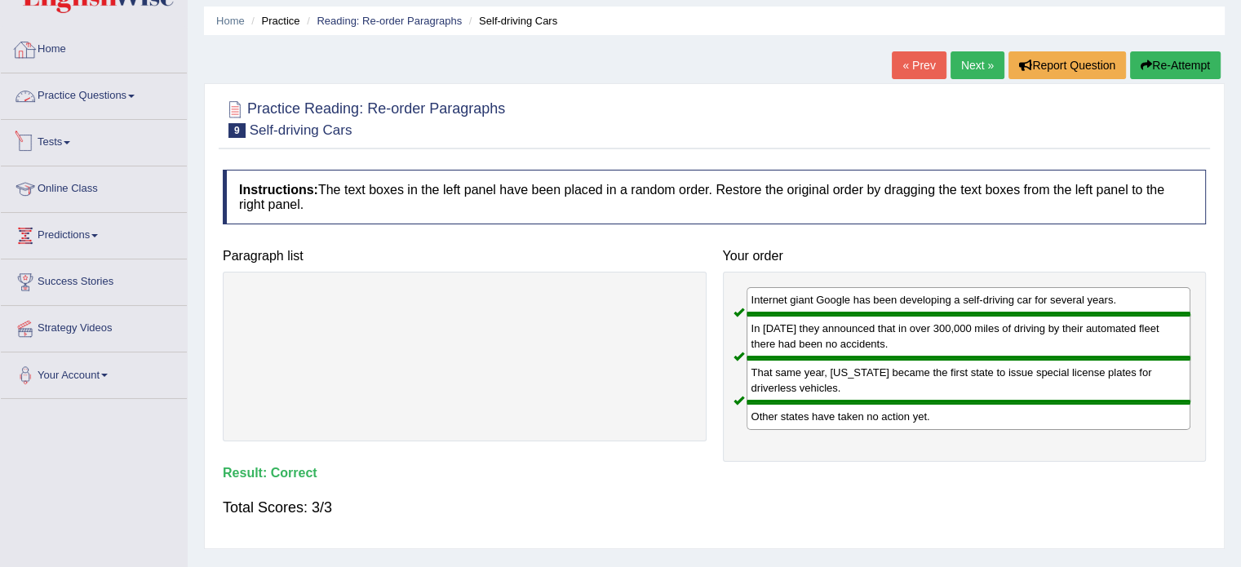
click at [117, 93] on link "Practice Questions" at bounding box center [94, 93] width 186 height 41
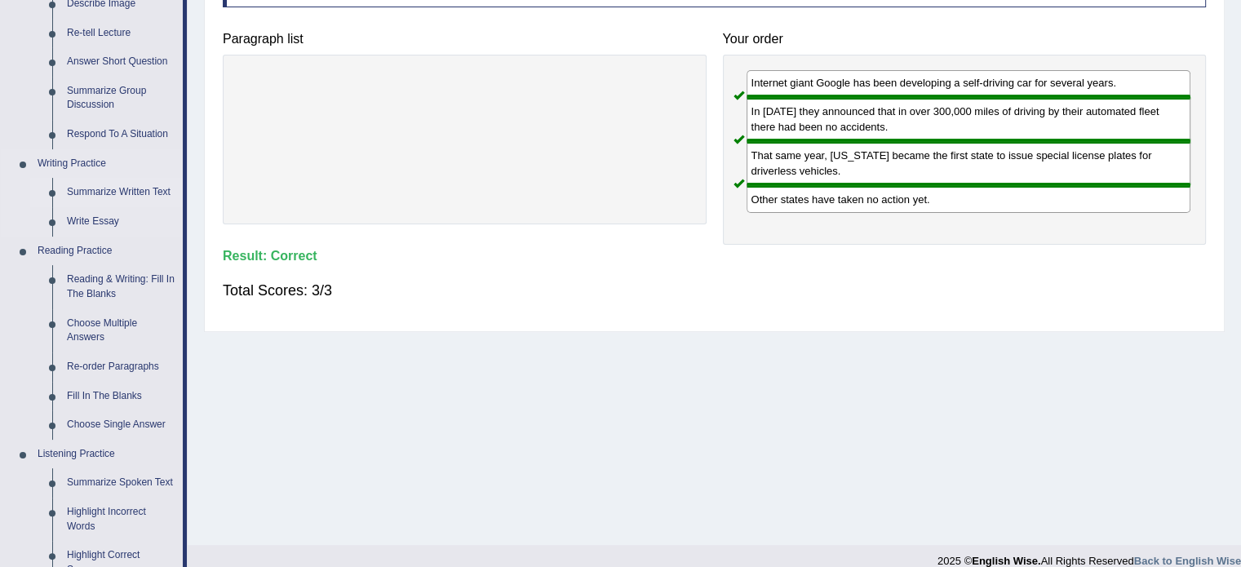
scroll to position [272, 0]
click at [91, 395] on link "Fill In The Blanks" at bounding box center [121, 395] width 123 height 29
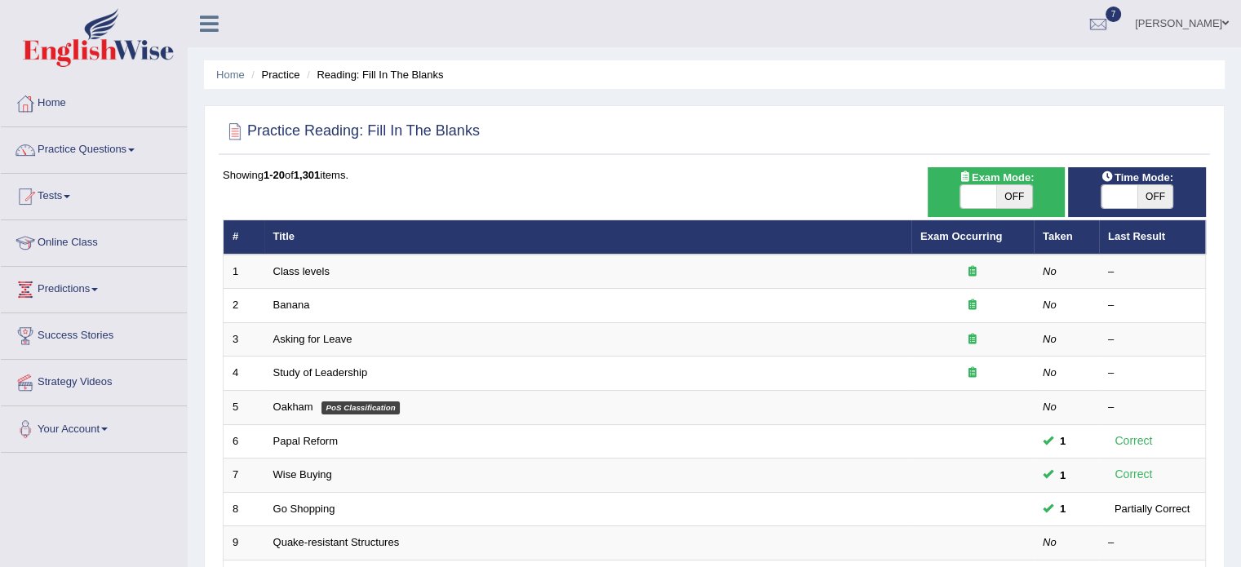
click at [997, 198] on span "OFF" at bounding box center [1015, 196] width 36 height 23
checkbox input "true"
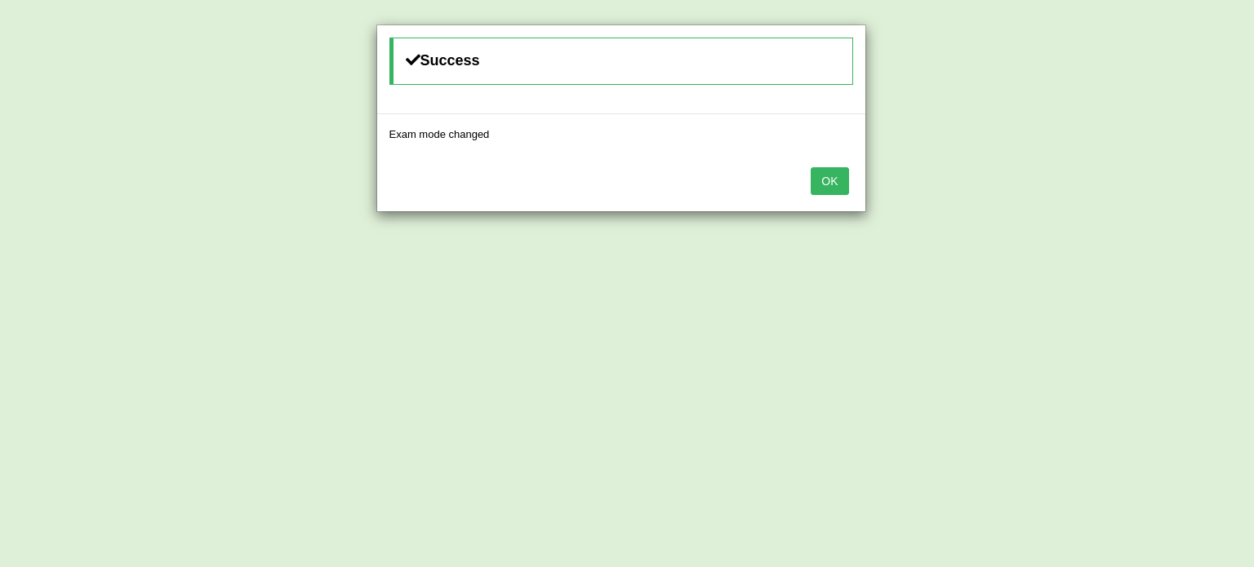
click at [826, 175] on button "OK" at bounding box center [829, 181] width 38 height 28
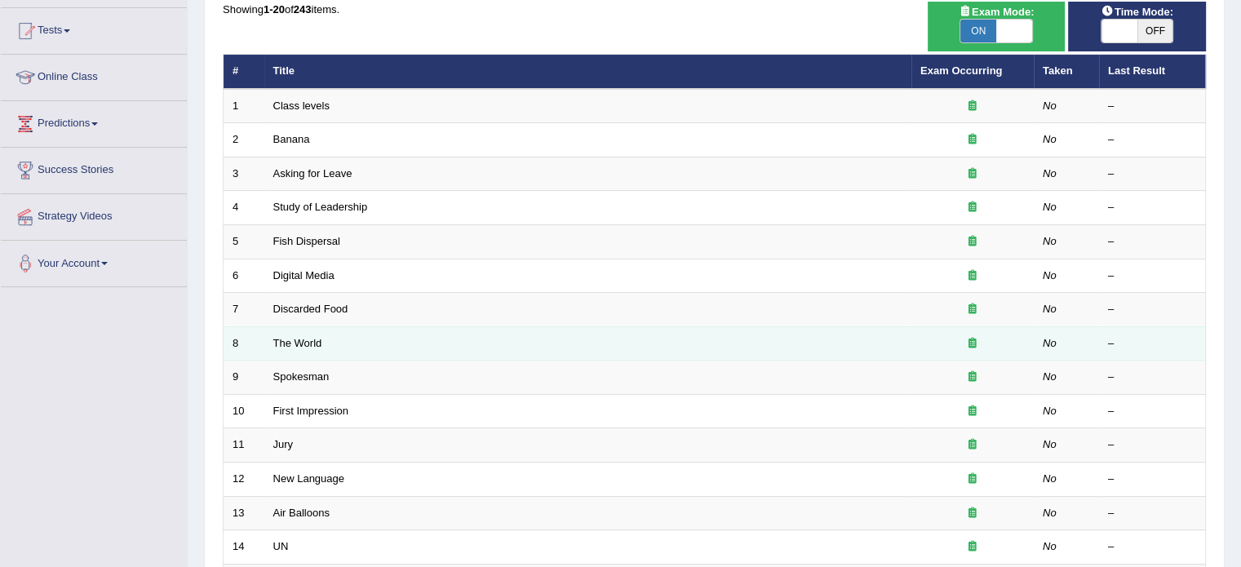
scroll to position [163, 0]
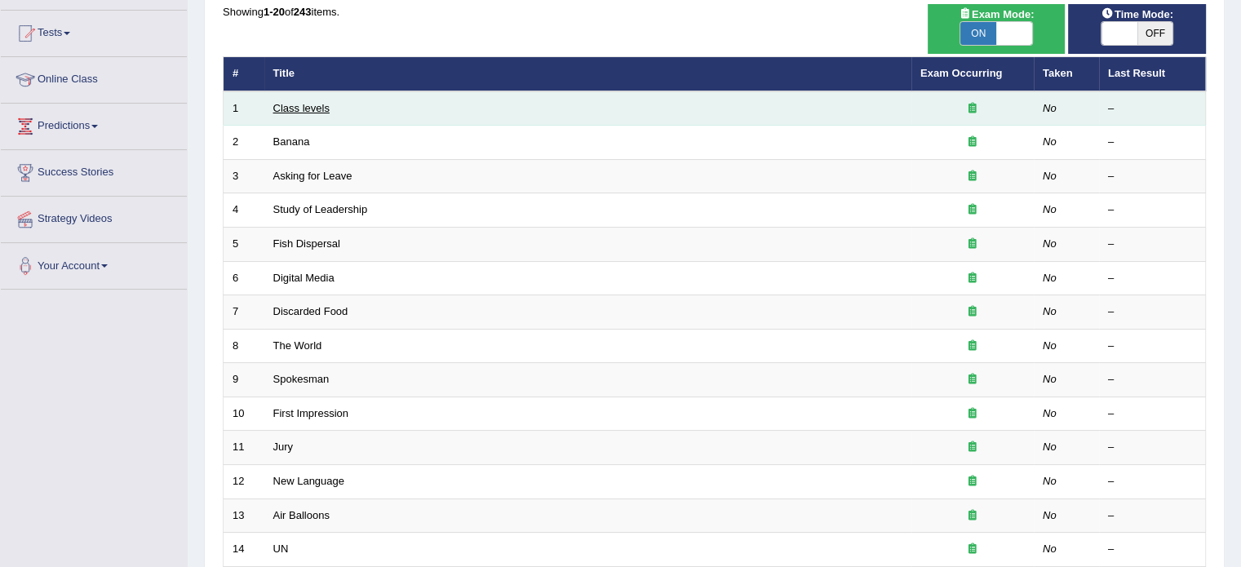
click at [313, 107] on link "Class levels" at bounding box center [301, 108] width 56 height 12
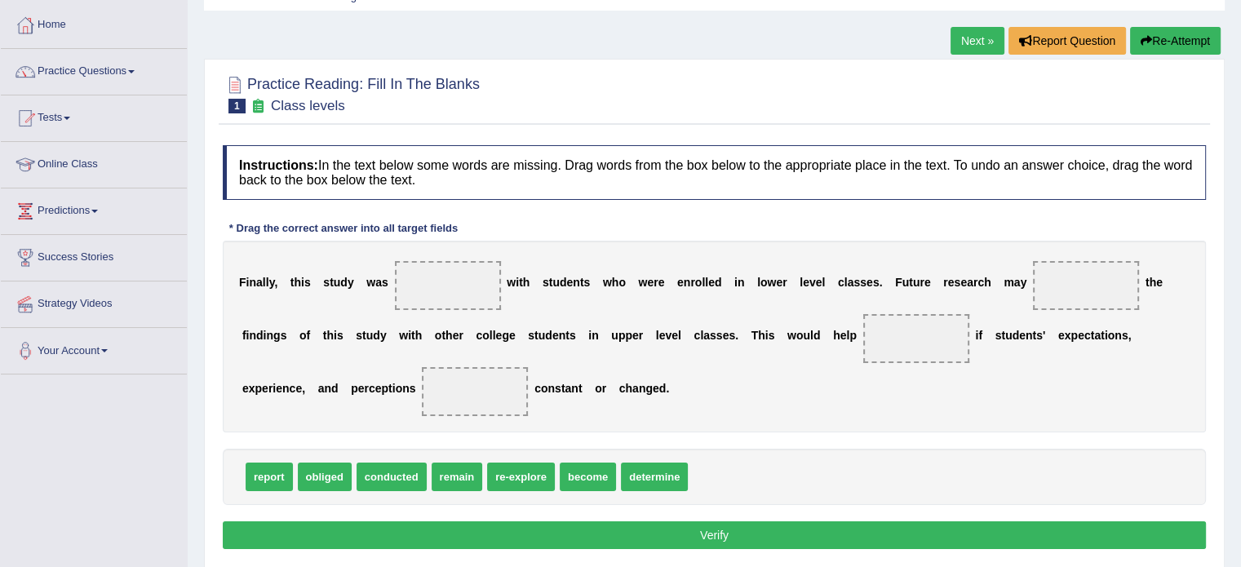
scroll to position [82, 0]
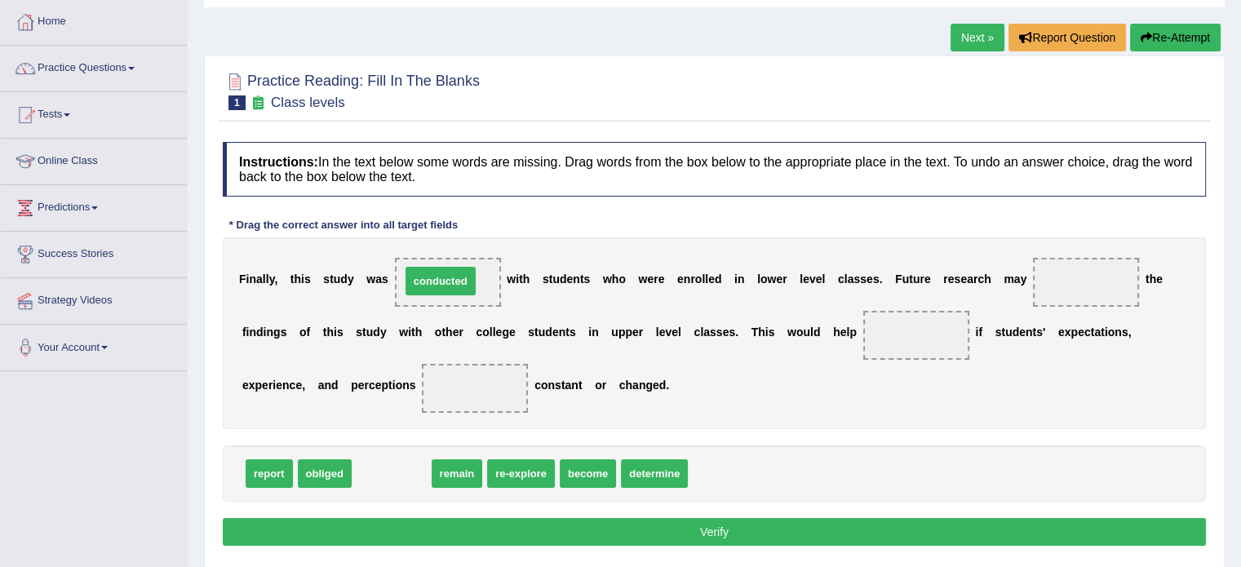
drag, startPoint x: 398, startPoint y: 482, endPoint x: 449, endPoint y: 290, distance: 199.2
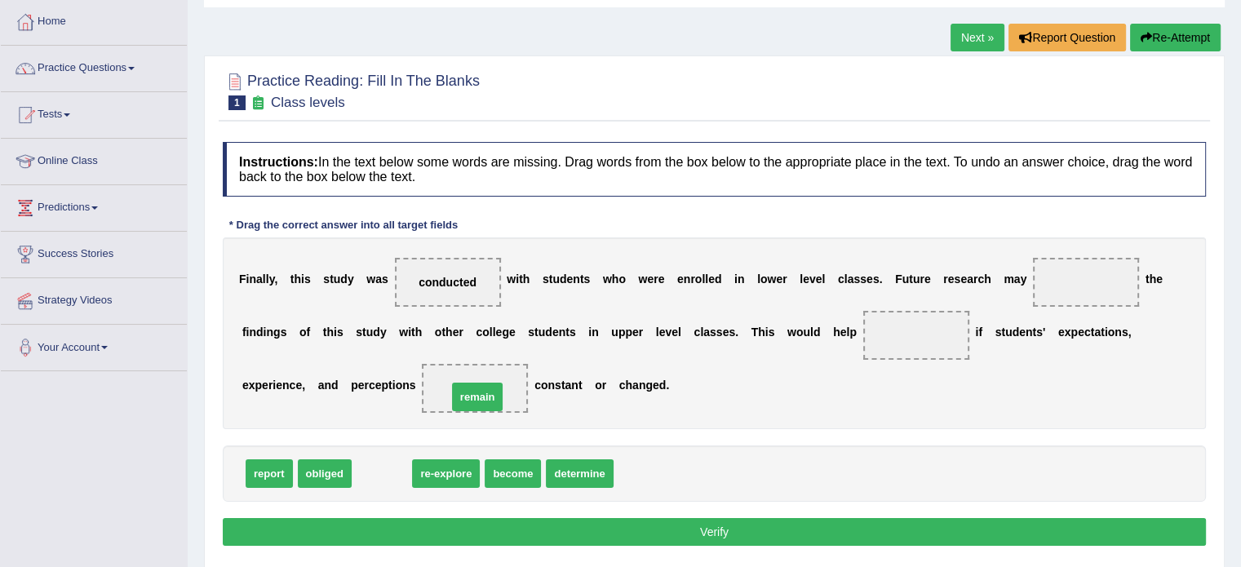
drag, startPoint x: 382, startPoint y: 473, endPoint x: 478, endPoint y: 397, distance: 122.6
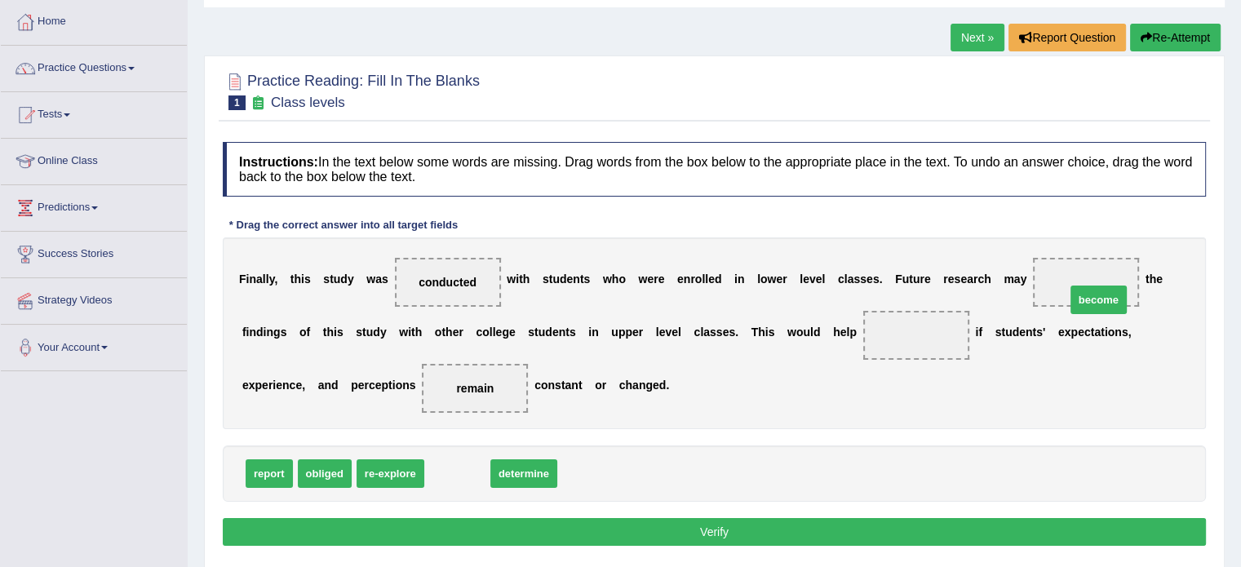
drag, startPoint x: 468, startPoint y: 477, endPoint x: 1101, endPoint y: 293, distance: 658.7
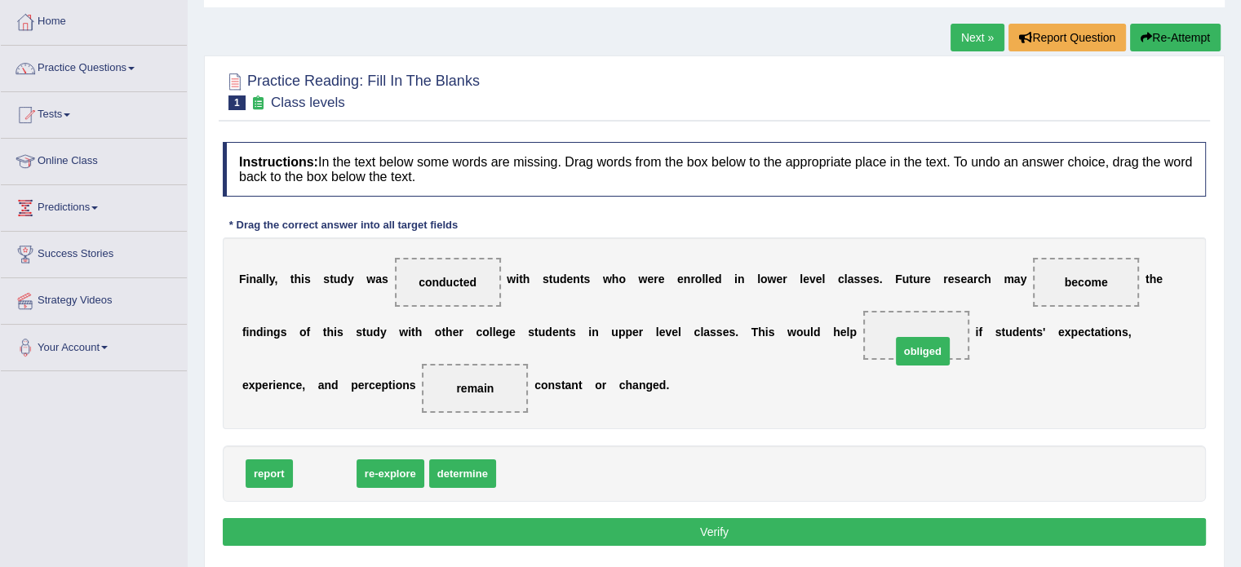
drag, startPoint x: 328, startPoint y: 474, endPoint x: 926, endPoint y: 352, distance: 610.7
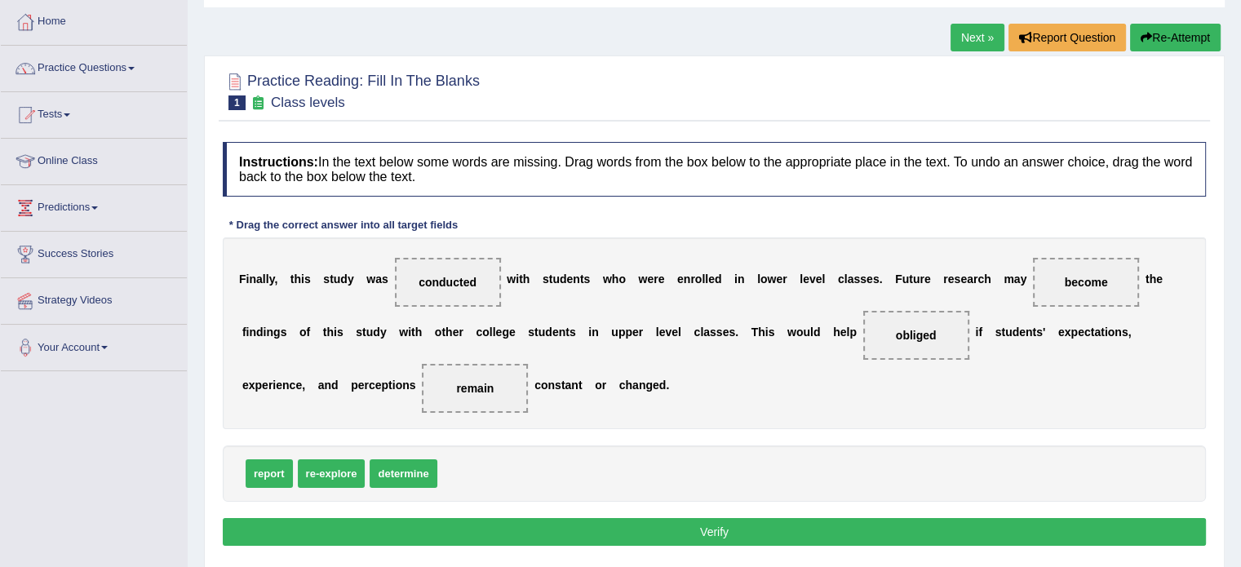
click at [720, 525] on button "Verify" at bounding box center [715, 532] width 984 height 28
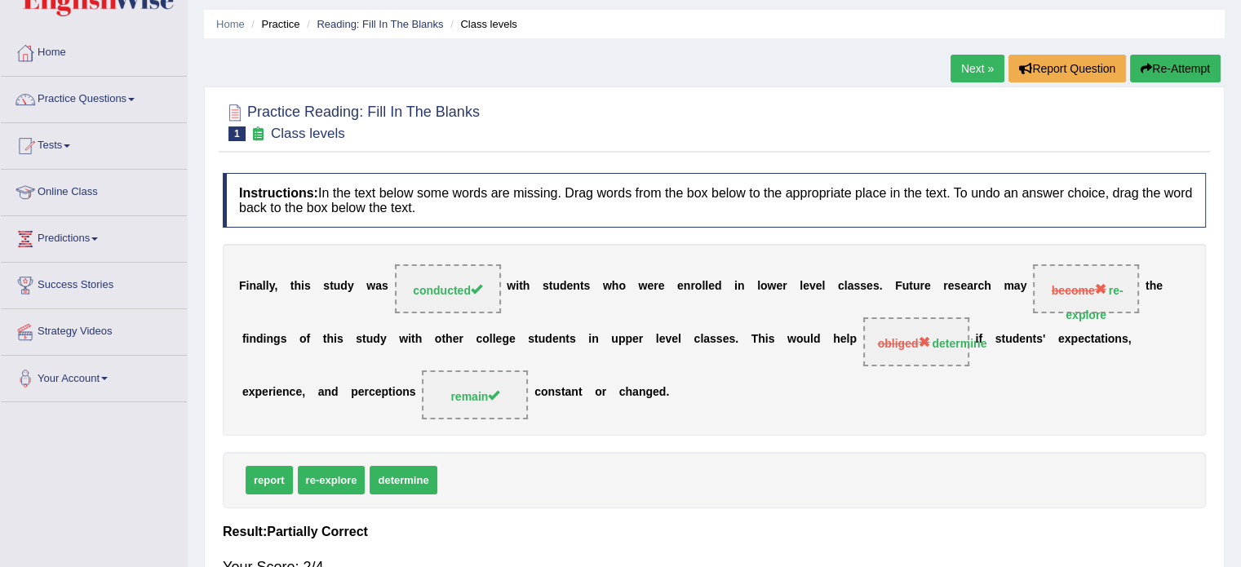
scroll to position [54, 0]
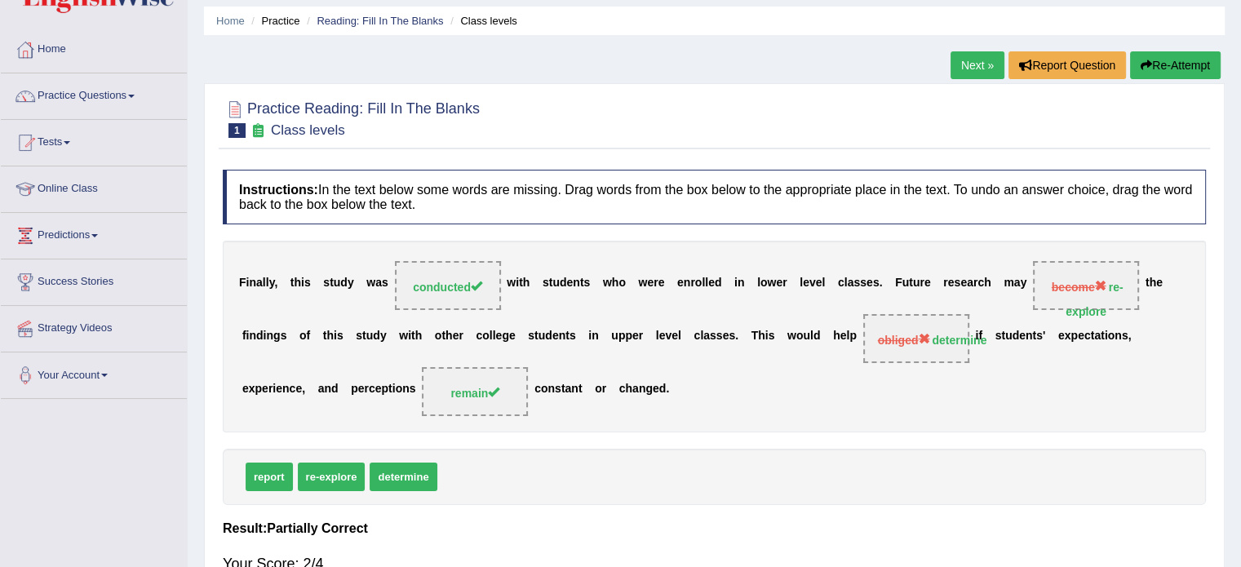
click at [971, 71] on link "Next »" at bounding box center [978, 65] width 54 height 28
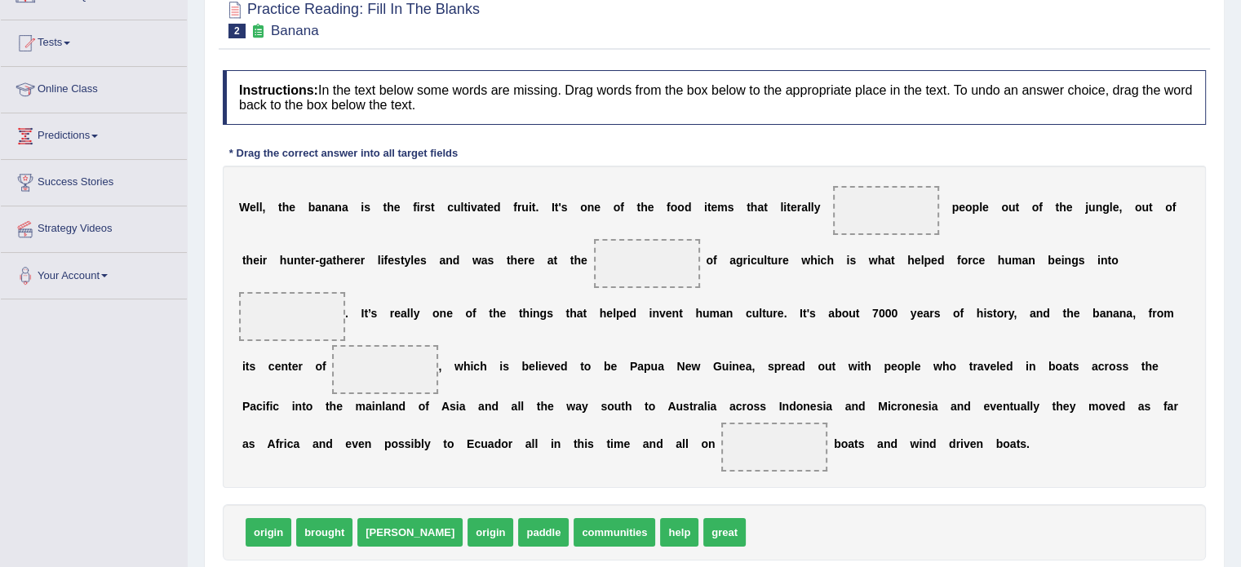
scroll to position [163, 0]
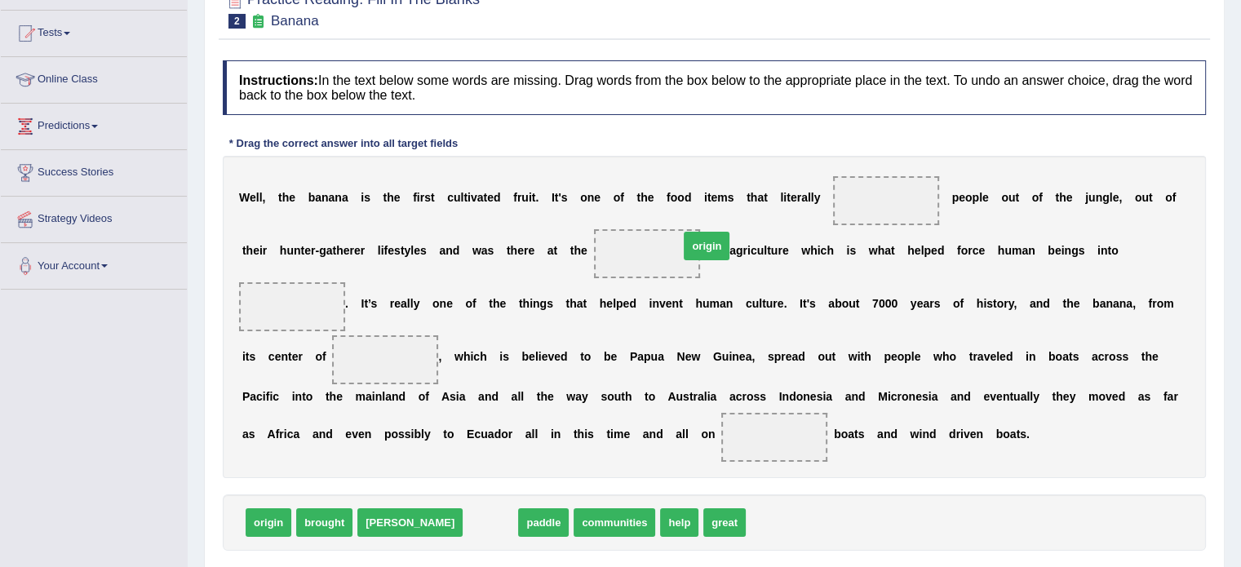
drag, startPoint x: 429, startPoint y: 522, endPoint x: 640, endPoint y: 251, distance: 343.2
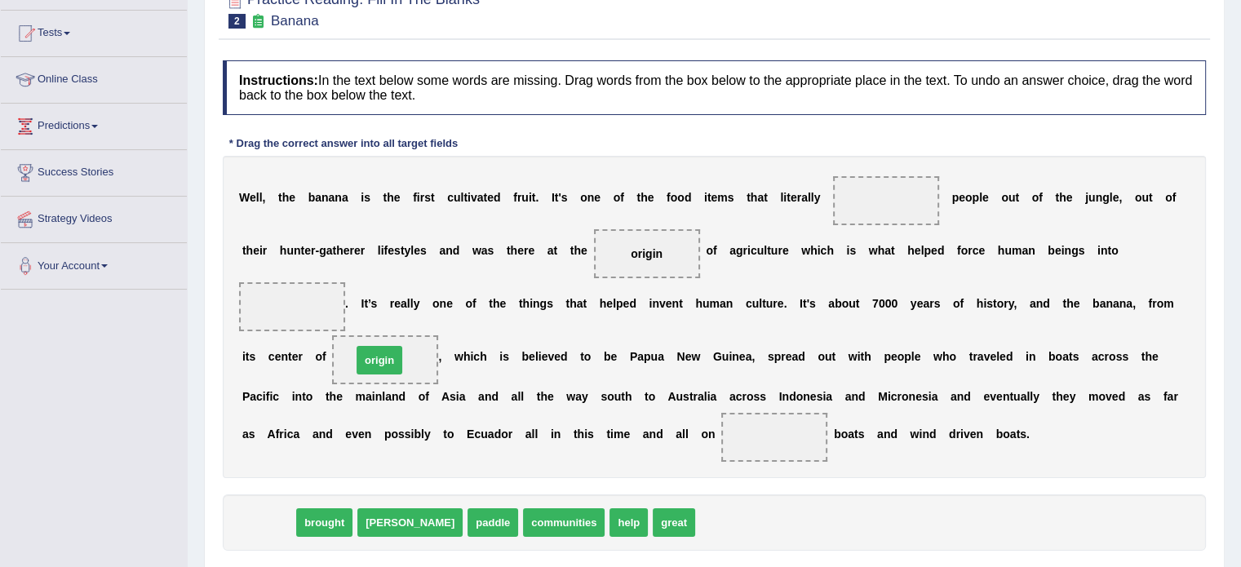
drag, startPoint x: 276, startPoint y: 525, endPoint x: 387, endPoint y: 362, distance: 196.7
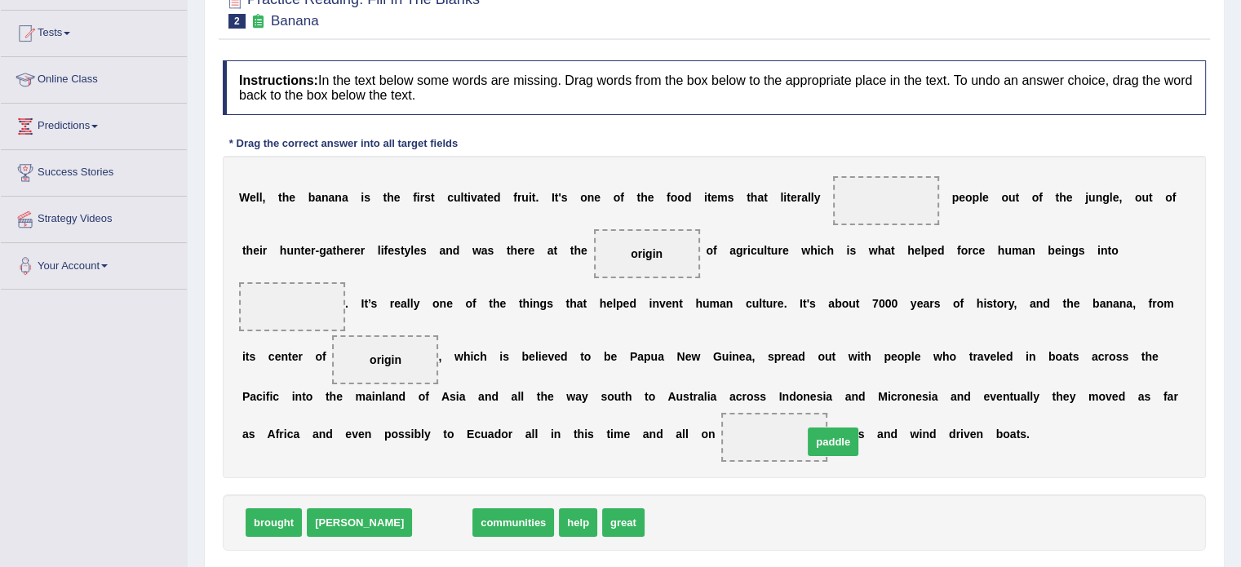
drag, startPoint x: 395, startPoint y: 524, endPoint x: 786, endPoint y: 443, distance: 399.2
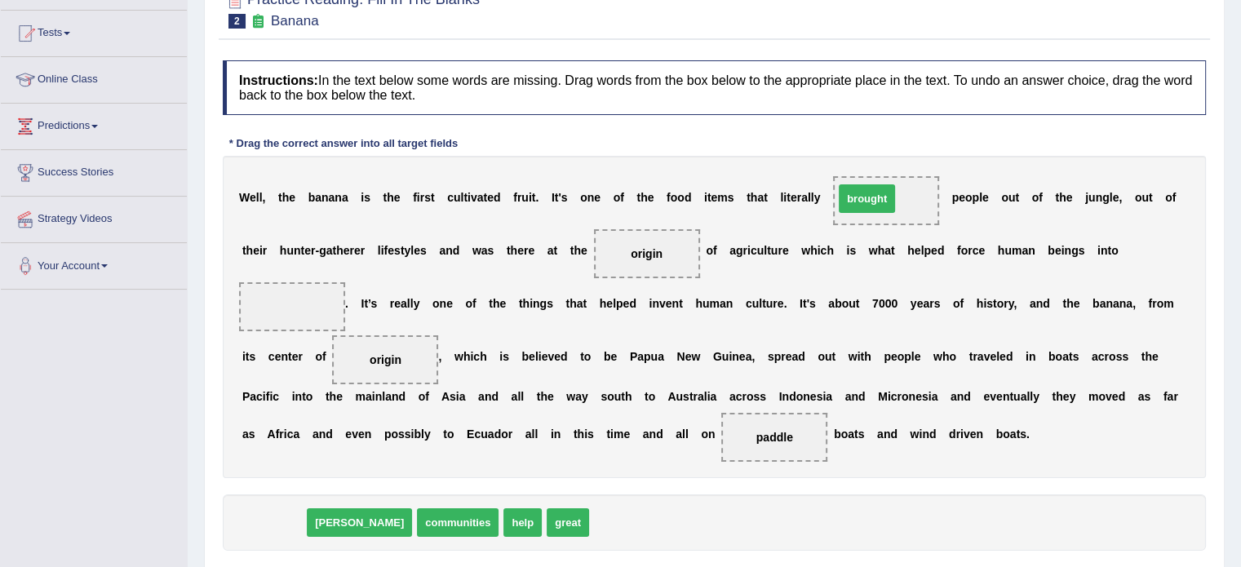
drag, startPoint x: 259, startPoint y: 526, endPoint x: 852, endPoint y: 202, distance: 676.1
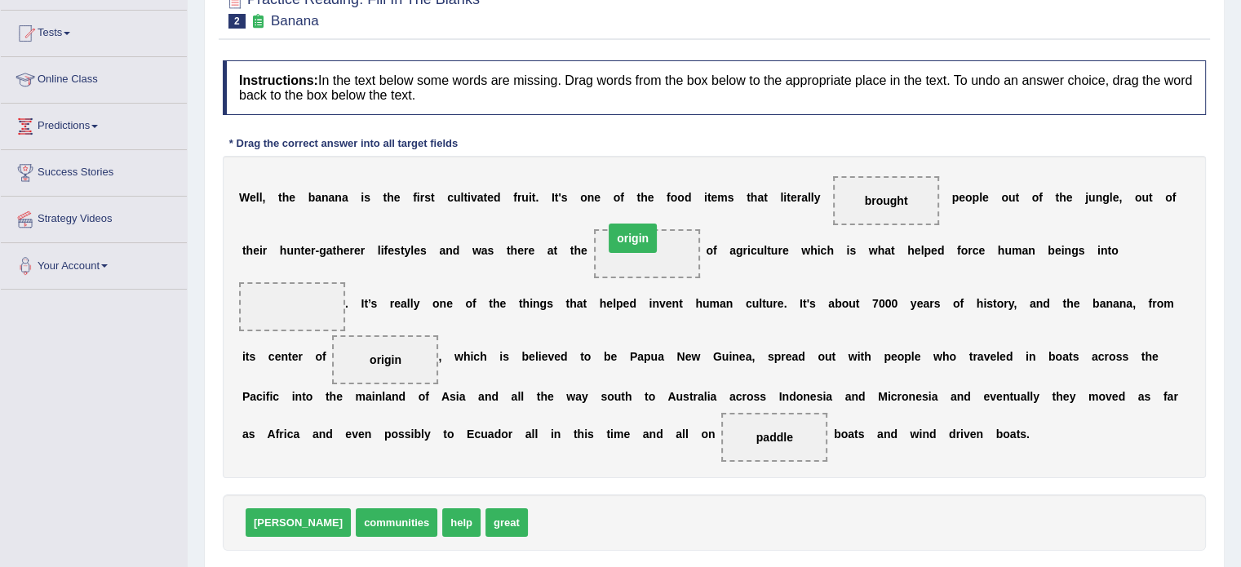
drag, startPoint x: 654, startPoint y: 253, endPoint x: 640, endPoint y: 238, distance: 20.8
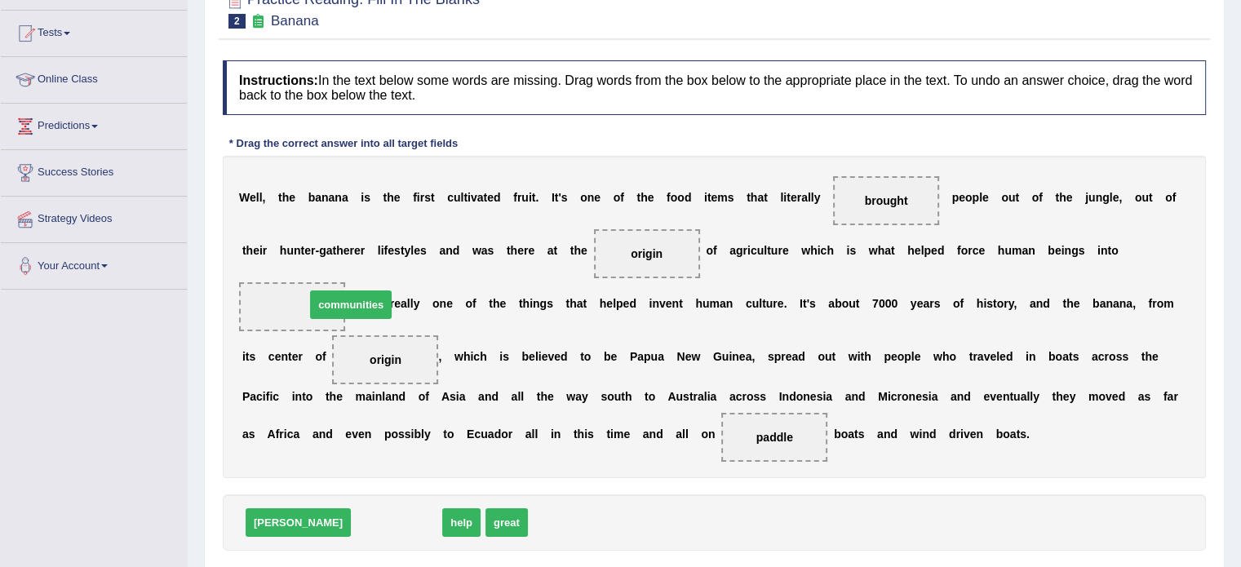
drag, startPoint x: 326, startPoint y: 524, endPoint x: 281, endPoint y: 308, distance: 221.1
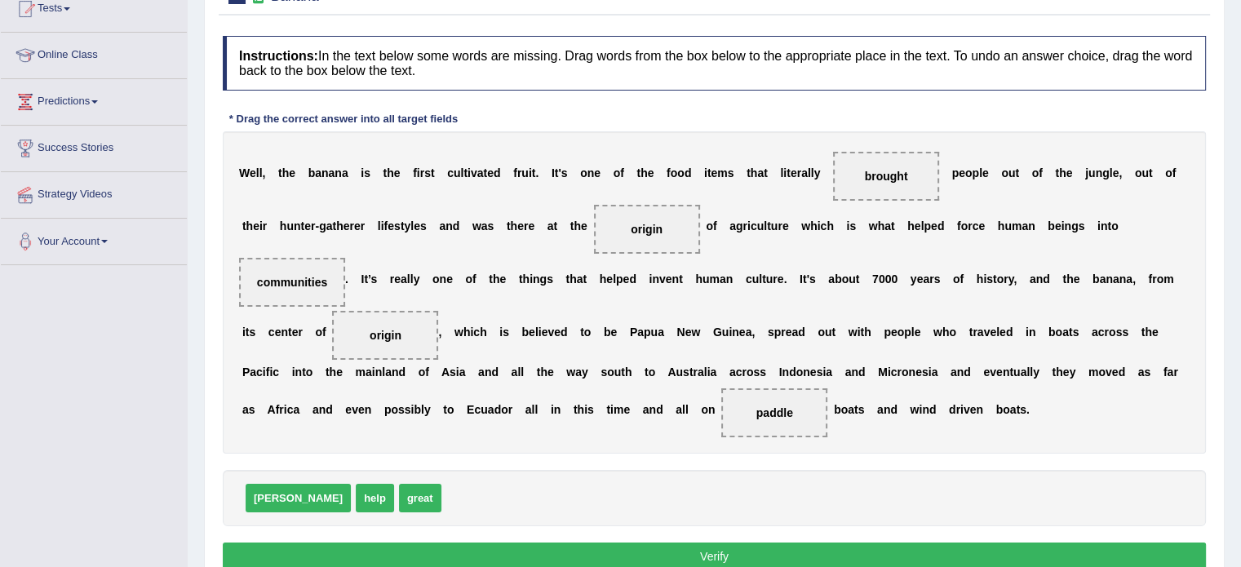
scroll to position [272, 0]
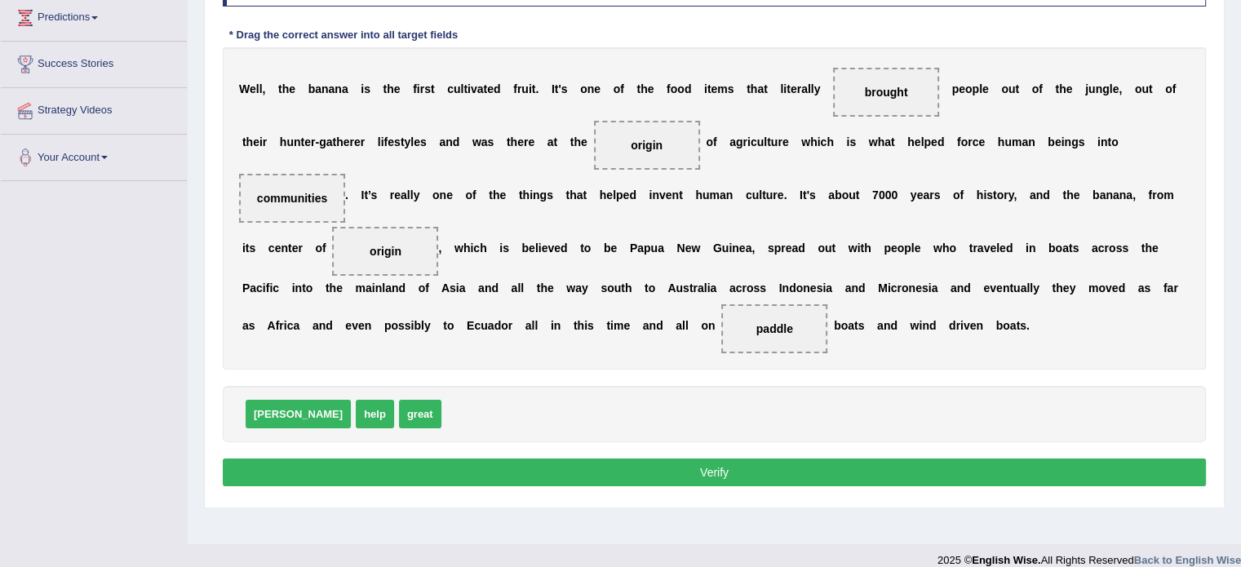
click at [628, 473] on button "Verify" at bounding box center [715, 473] width 984 height 28
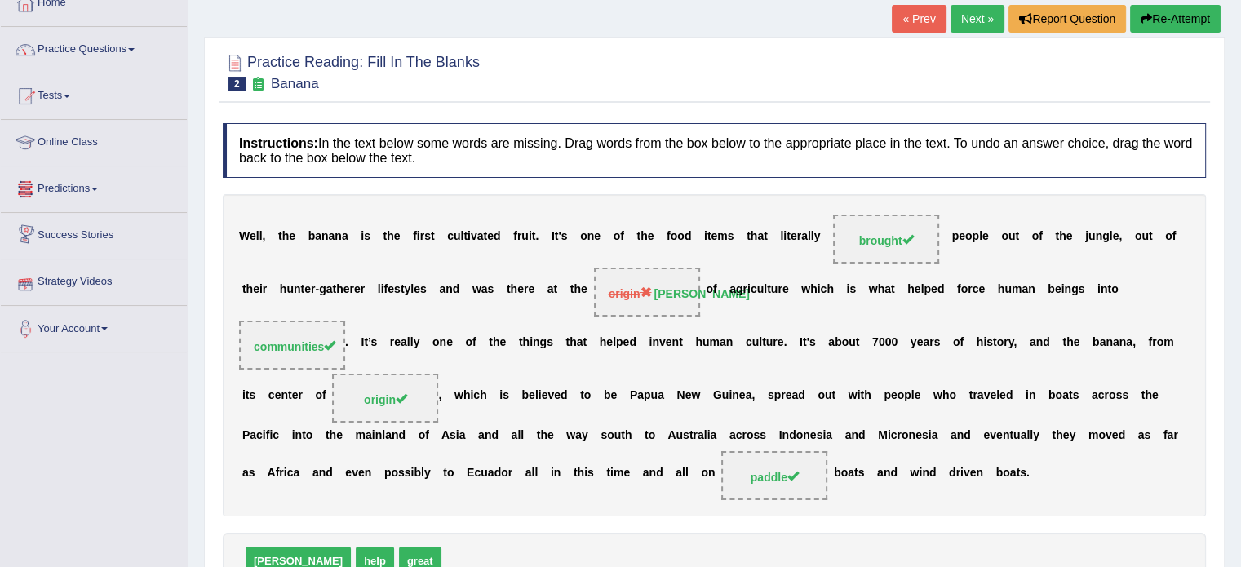
scroll to position [82, 0]
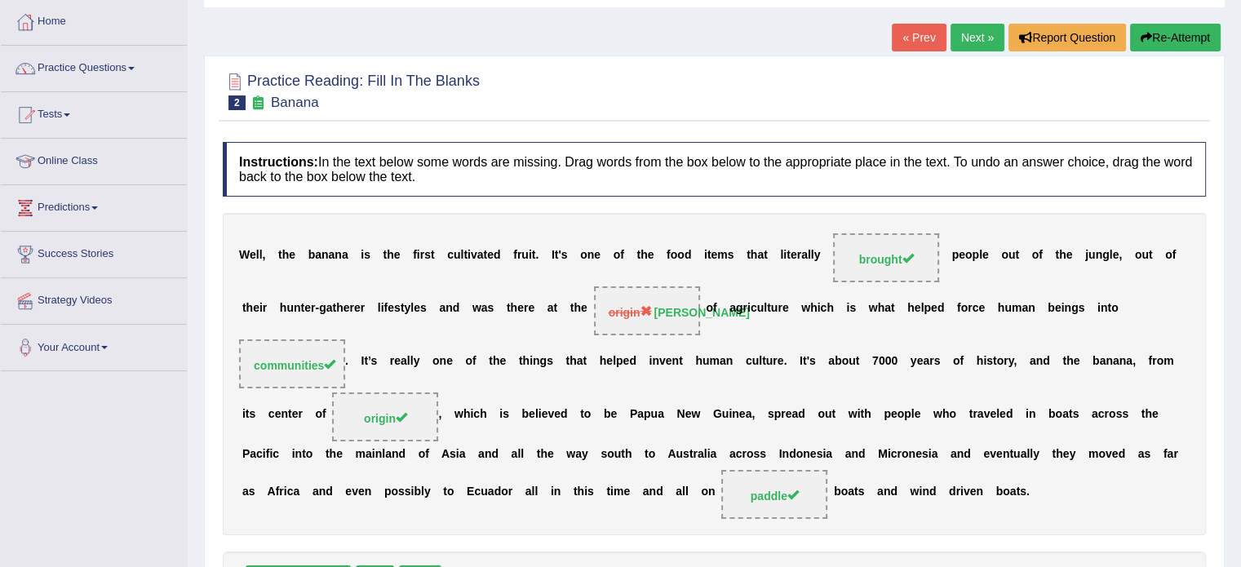
click at [974, 33] on link "Next »" at bounding box center [978, 38] width 54 height 28
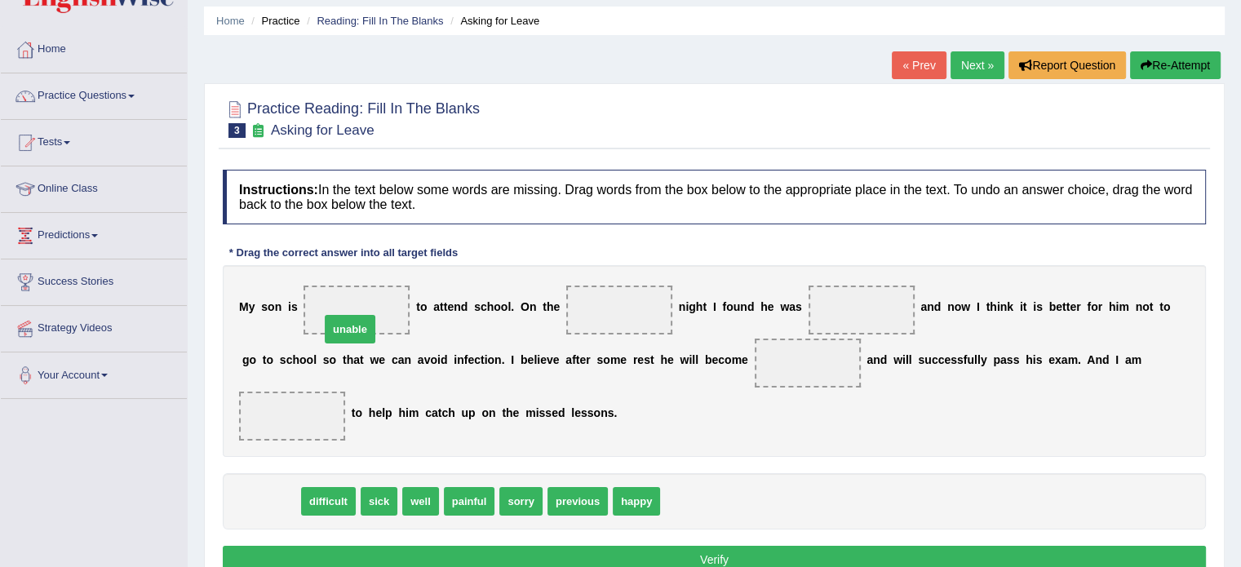
drag, startPoint x: 279, startPoint y: 499, endPoint x: 360, endPoint y: 323, distance: 193.2
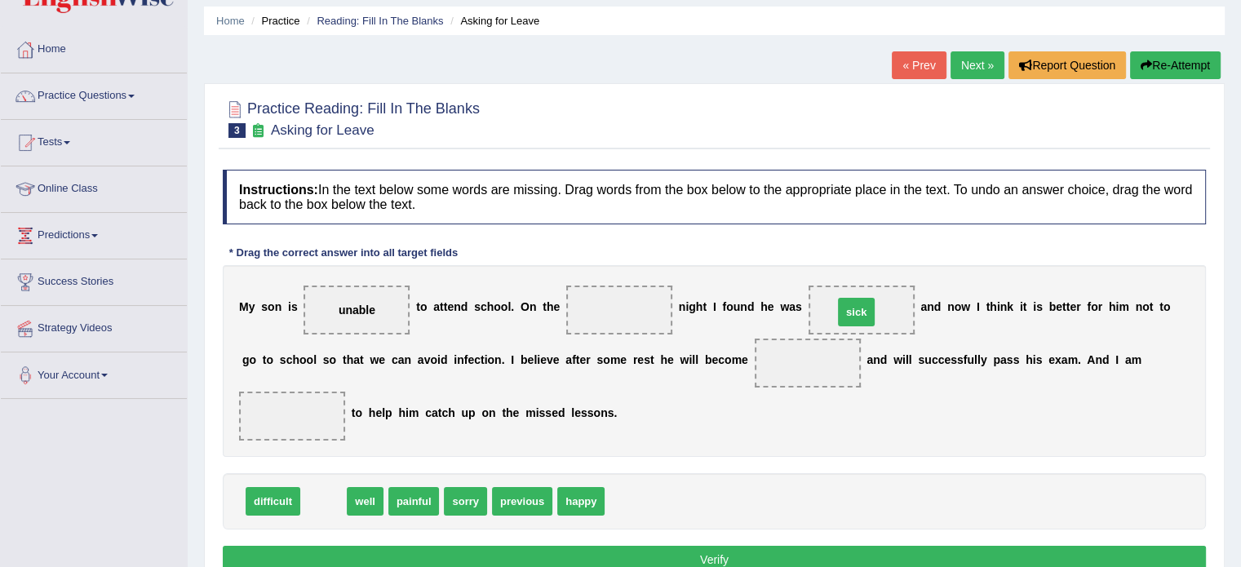
drag, startPoint x: 324, startPoint y: 501, endPoint x: 855, endPoint y: 313, distance: 562.8
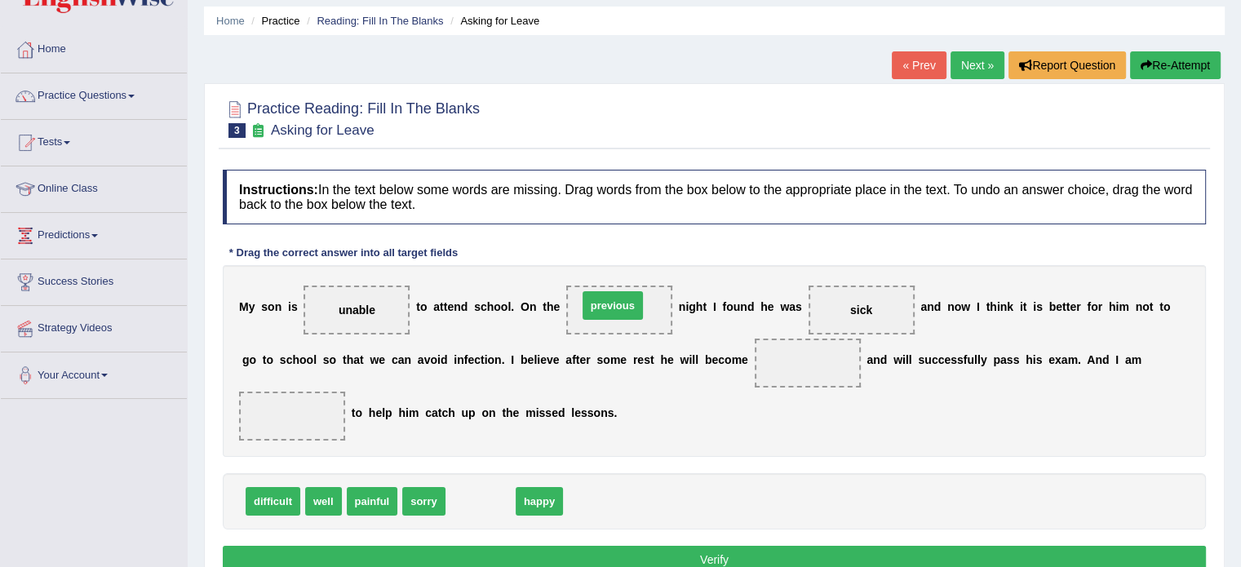
drag, startPoint x: 470, startPoint y: 501, endPoint x: 602, endPoint y: 305, distance: 236.3
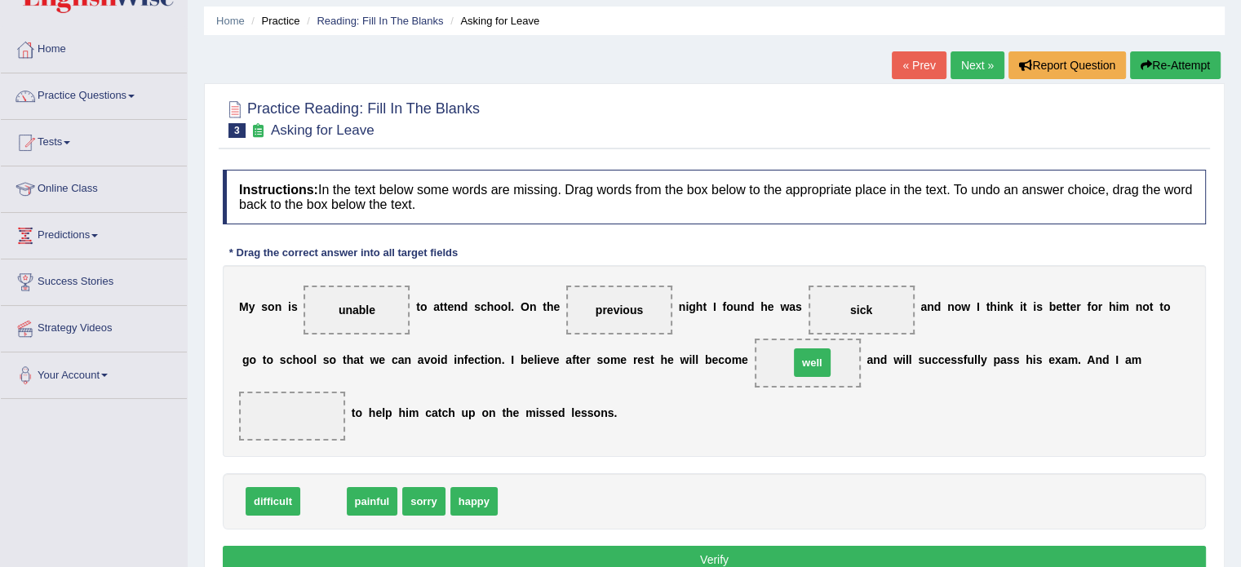
drag, startPoint x: 327, startPoint y: 500, endPoint x: 816, endPoint y: 362, distance: 508.2
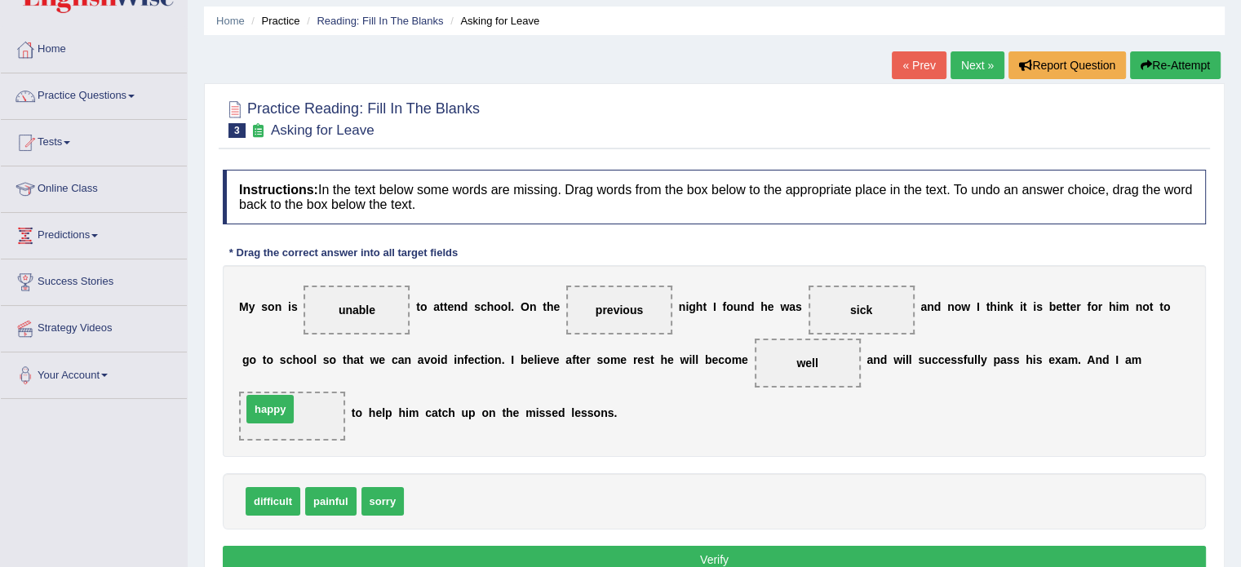
drag, startPoint x: 446, startPoint y: 504, endPoint x: 298, endPoint y: 414, distance: 174.0
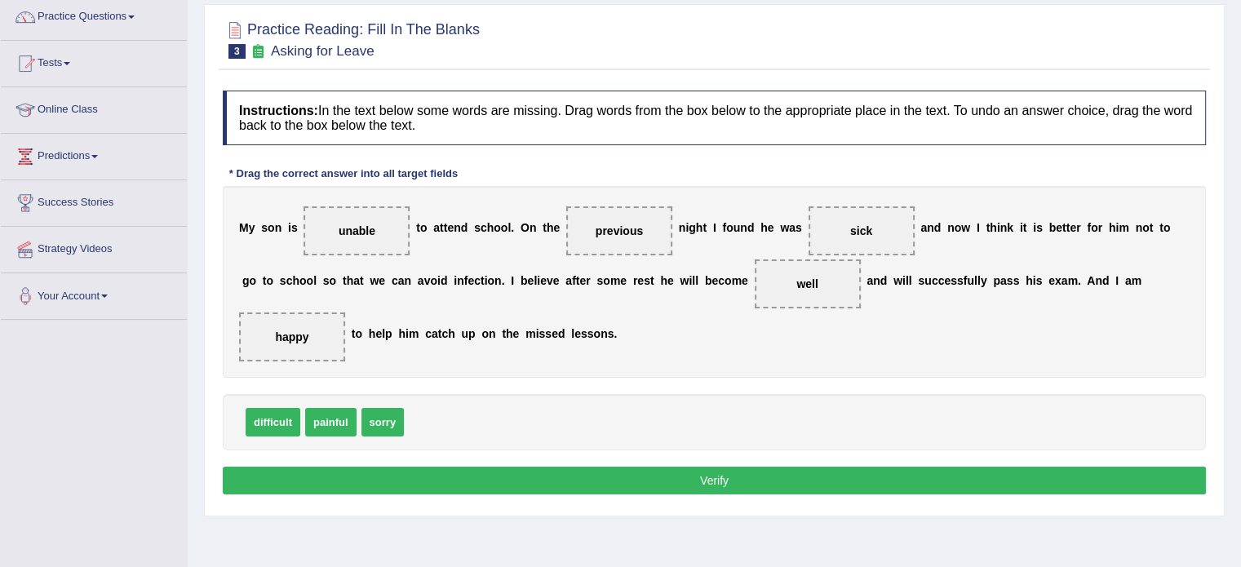
scroll to position [135, 0]
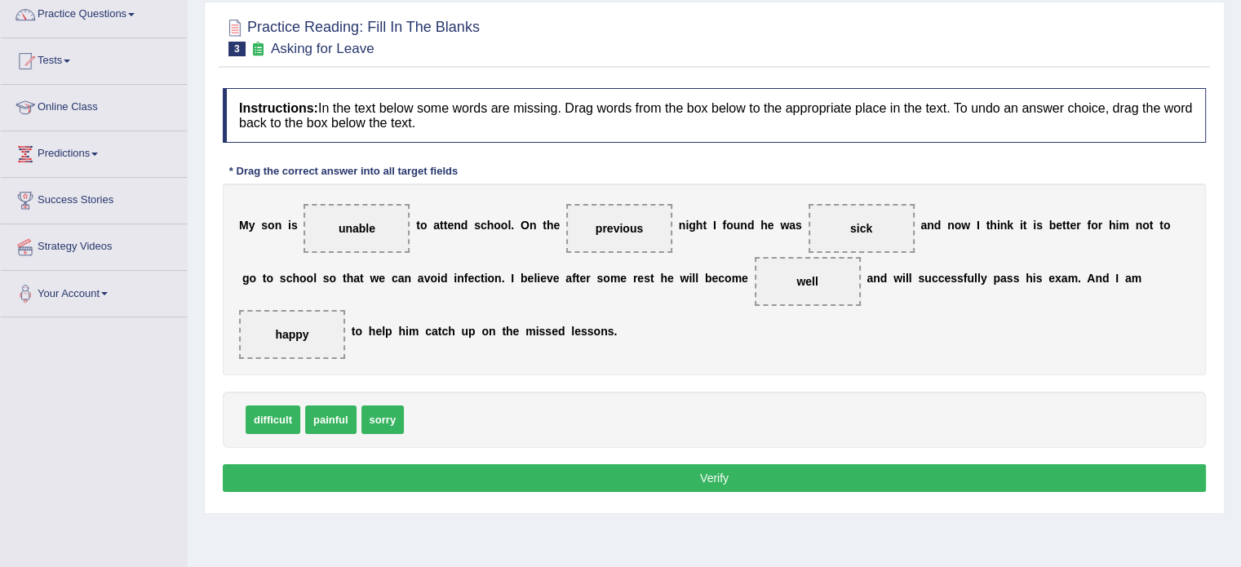
click at [773, 480] on button "Verify" at bounding box center [715, 478] width 984 height 28
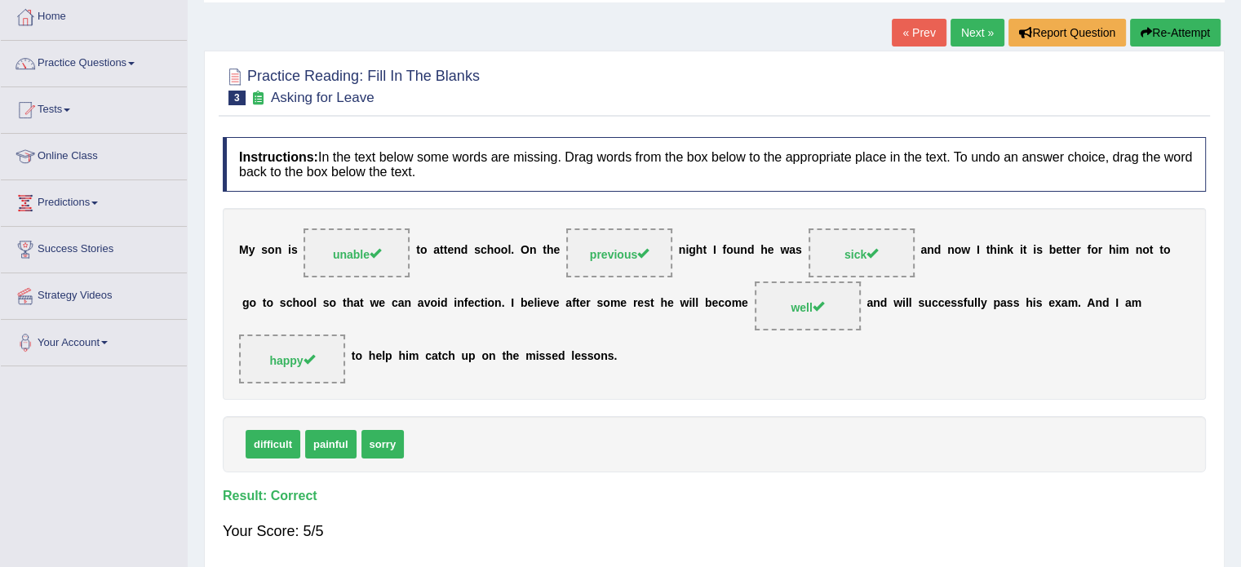
scroll to position [0, 0]
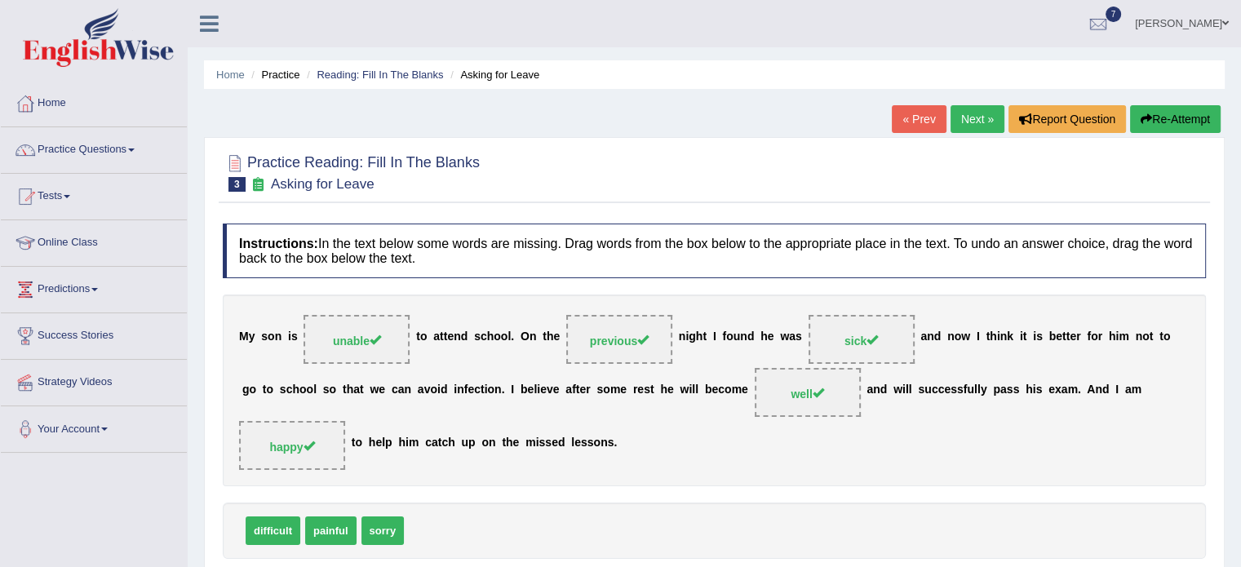
click at [970, 117] on link "Next »" at bounding box center [978, 119] width 54 height 28
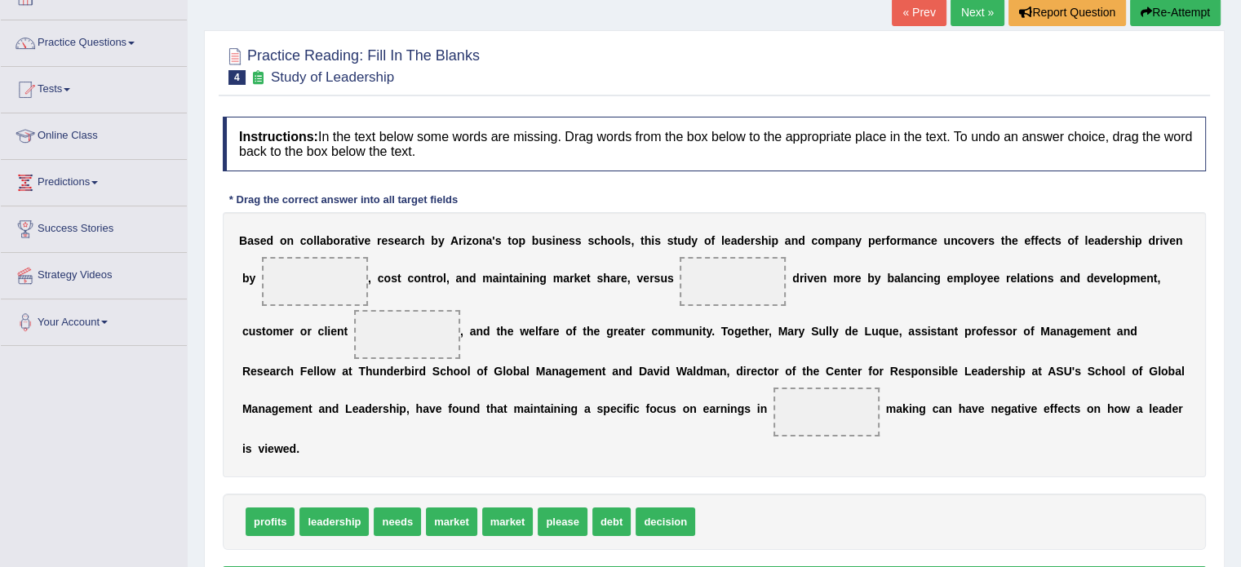
scroll to position [109, 0]
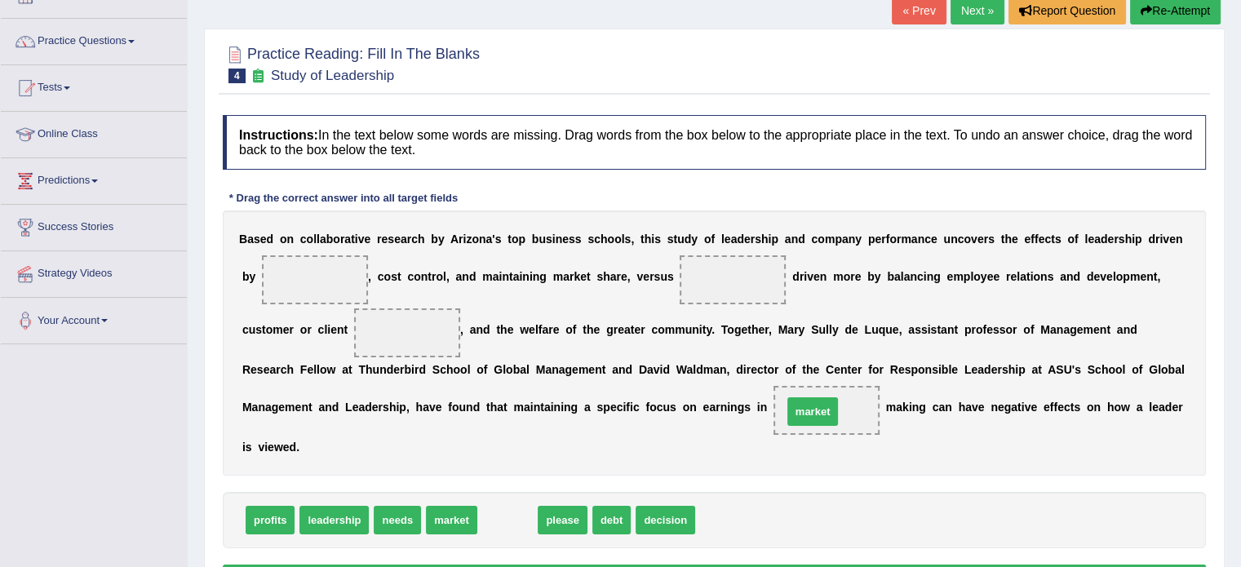
drag, startPoint x: 500, startPoint y: 518, endPoint x: 806, endPoint y: 410, distance: 324.8
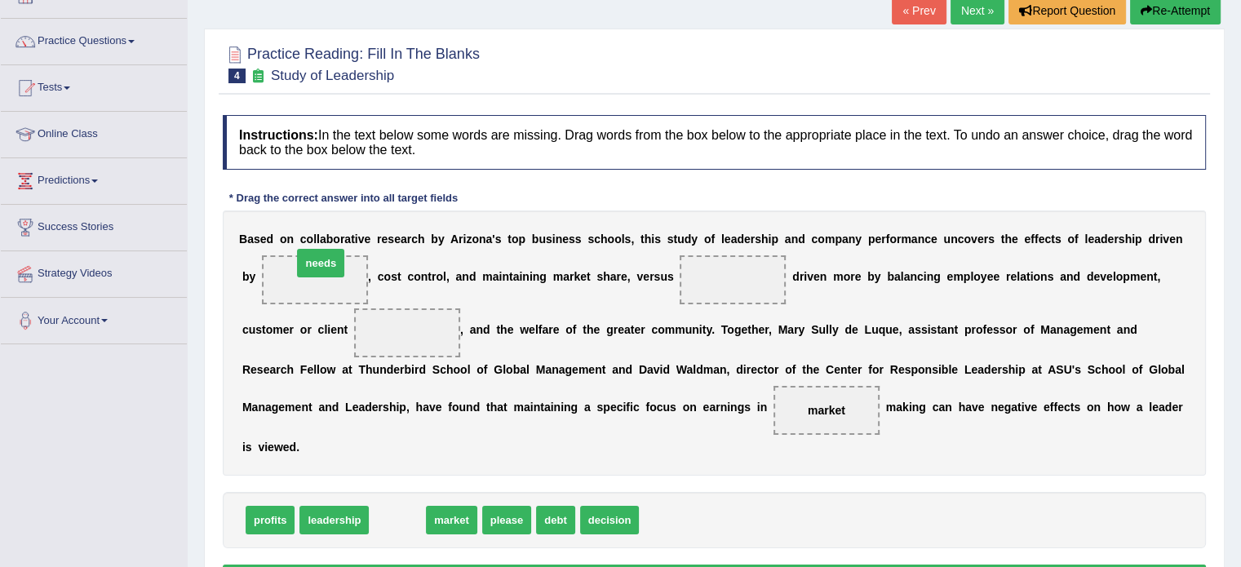
drag, startPoint x: 397, startPoint y: 519, endPoint x: 320, endPoint y: 284, distance: 247.5
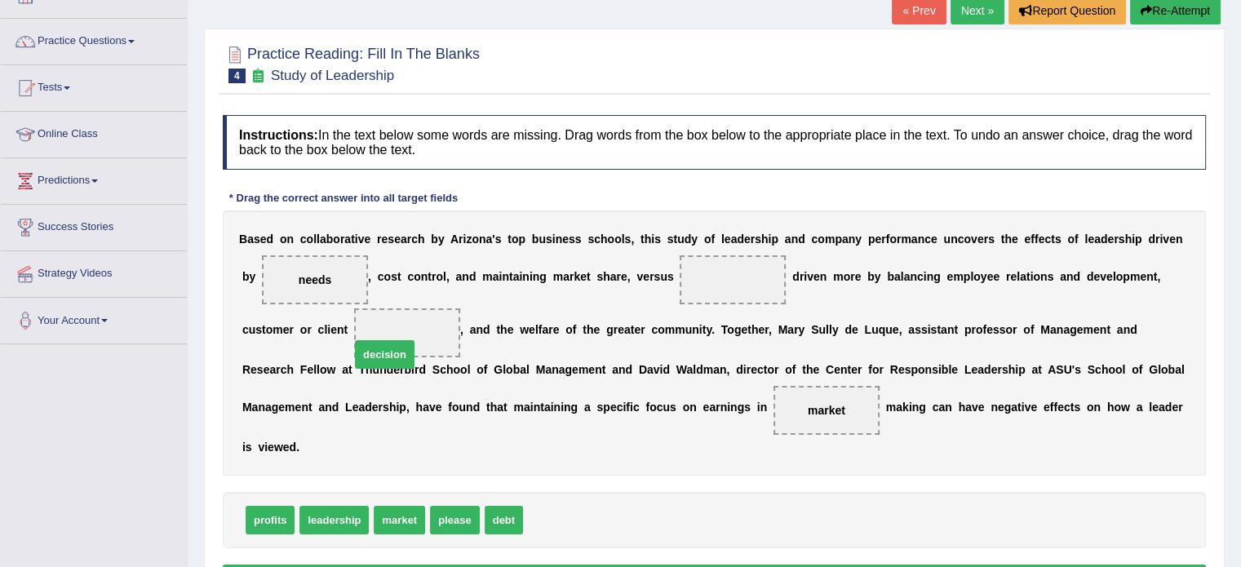
drag, startPoint x: 569, startPoint y: 515, endPoint x: 428, endPoint y: 339, distance: 225.4
drag, startPoint x: 402, startPoint y: 331, endPoint x: 571, endPoint y: 492, distance: 233.8
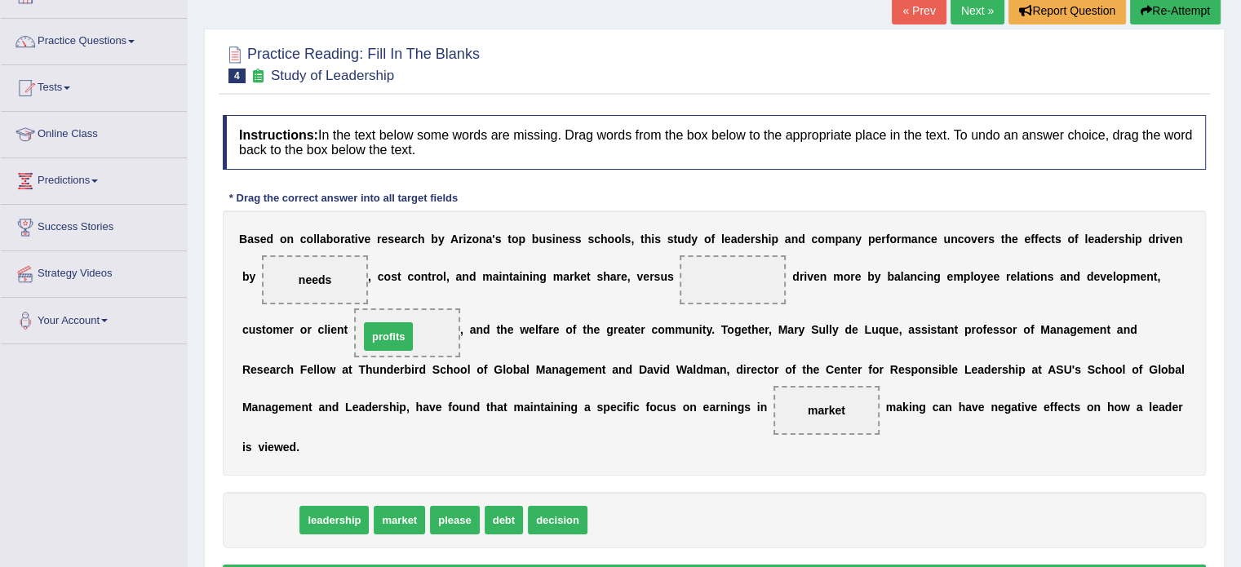
drag, startPoint x: 275, startPoint y: 513, endPoint x: 393, endPoint y: 330, distance: 218.5
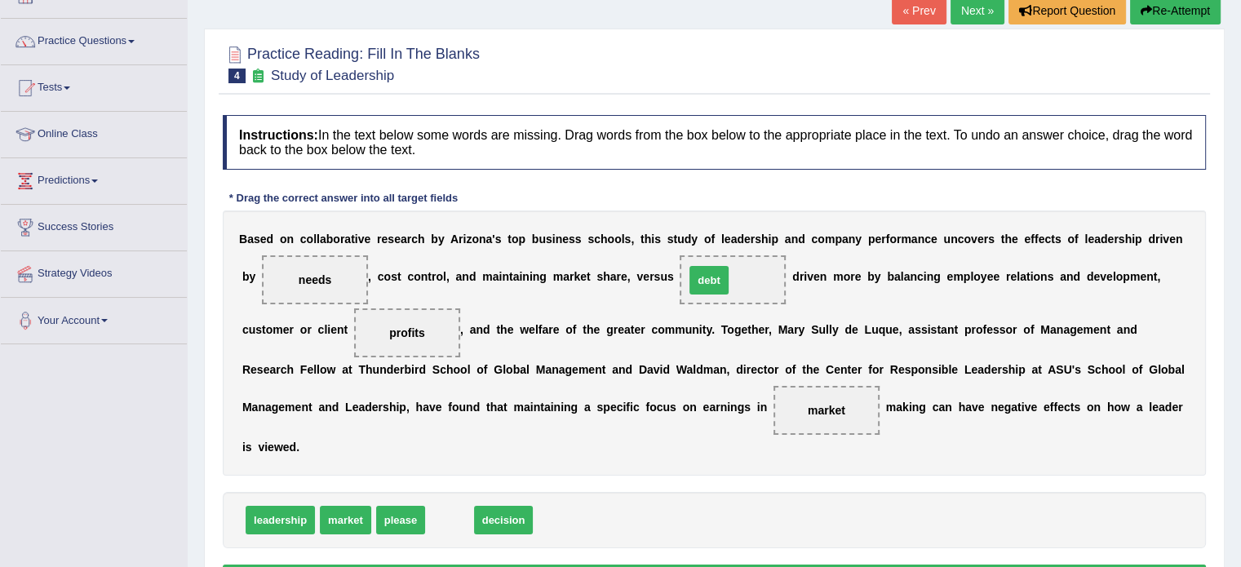
drag, startPoint x: 446, startPoint y: 526, endPoint x: 708, endPoint y: 286, distance: 354.1
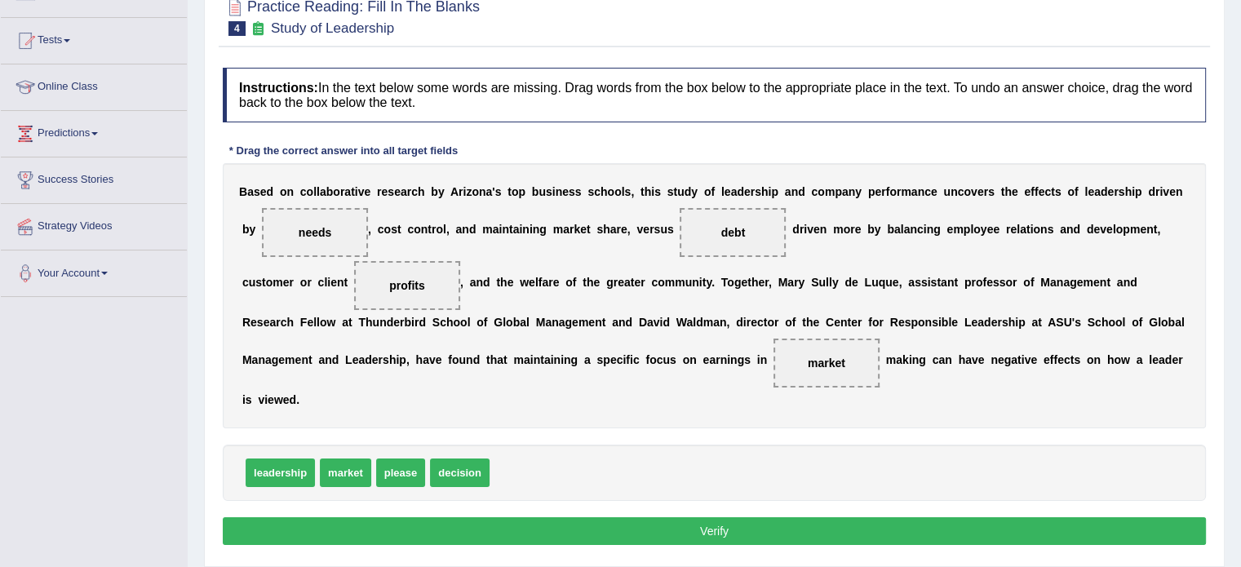
scroll to position [217, 0]
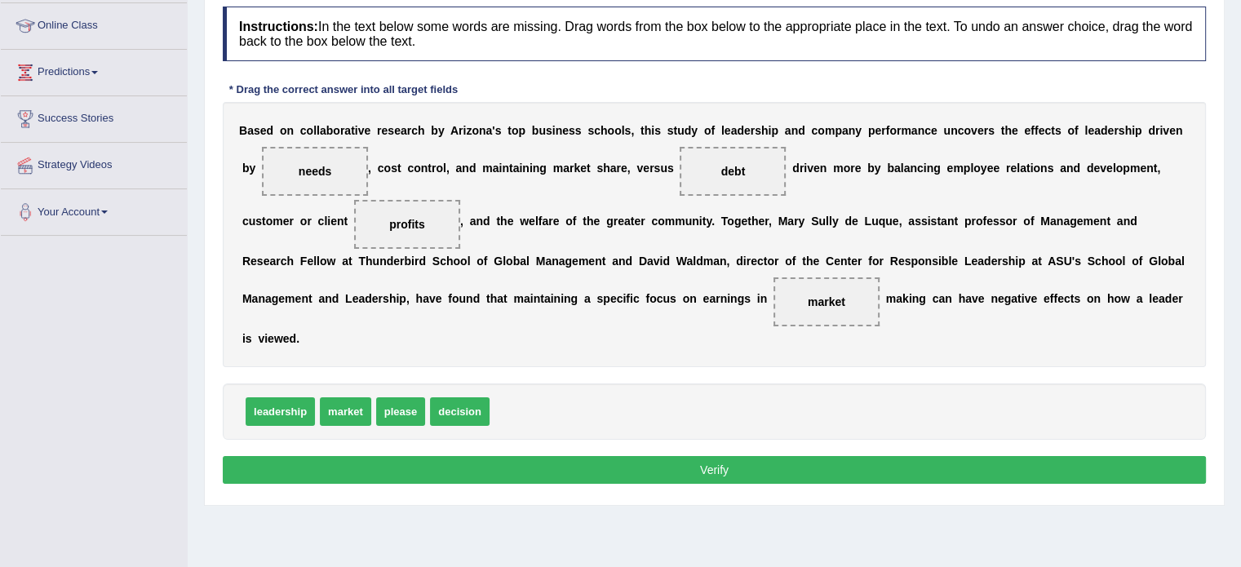
click at [686, 479] on button "Verify" at bounding box center [715, 470] width 984 height 28
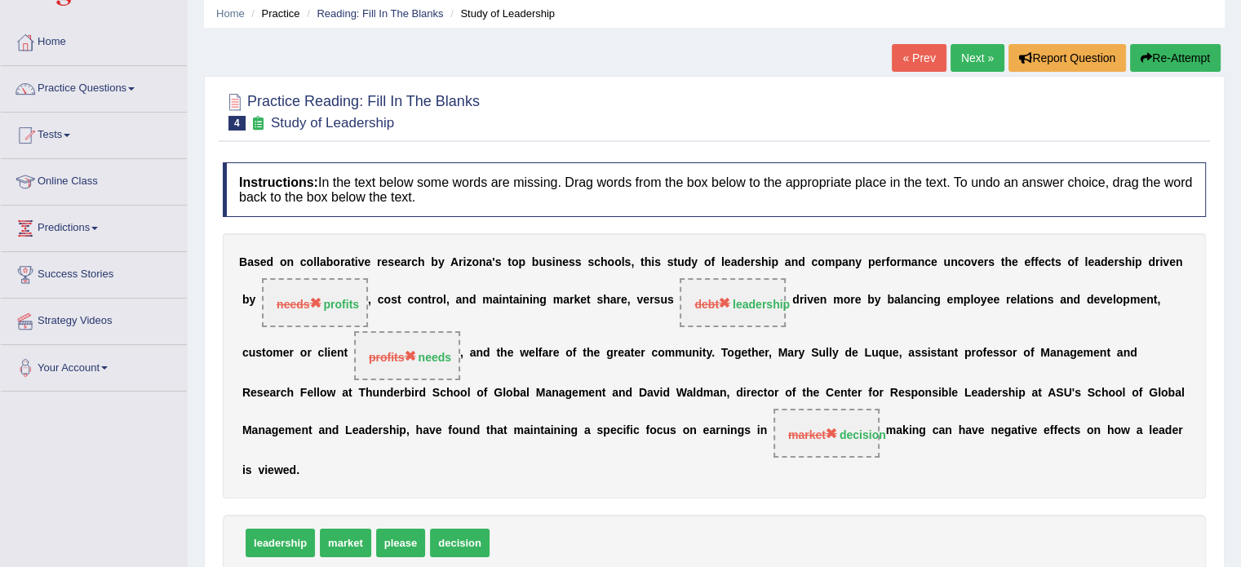
scroll to position [0, 0]
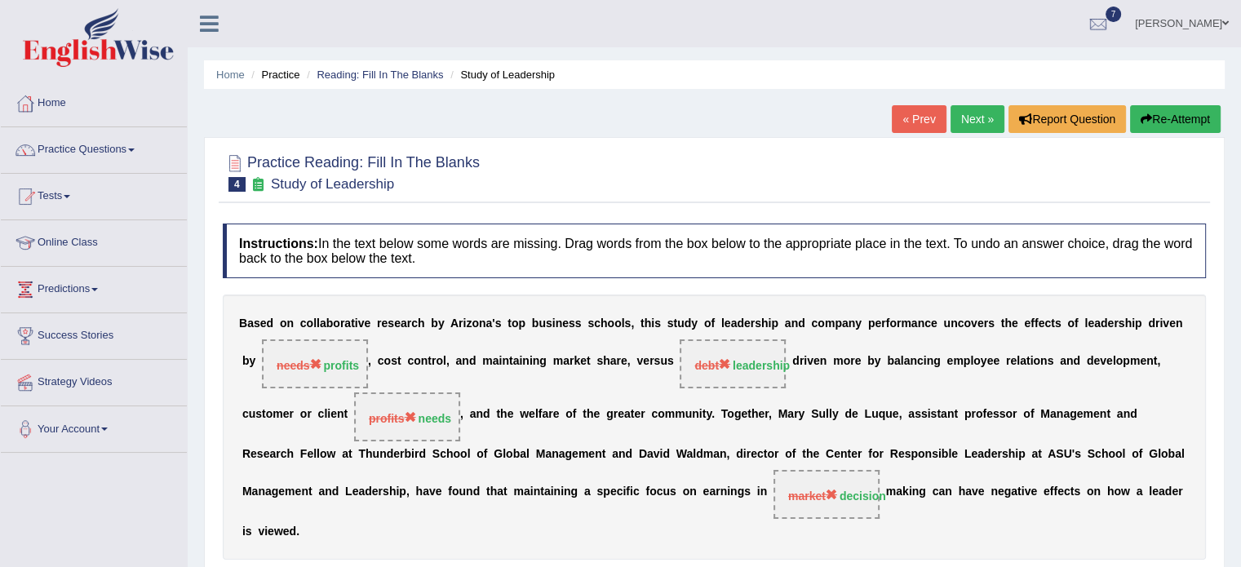
click at [966, 120] on link "Next »" at bounding box center [978, 119] width 54 height 28
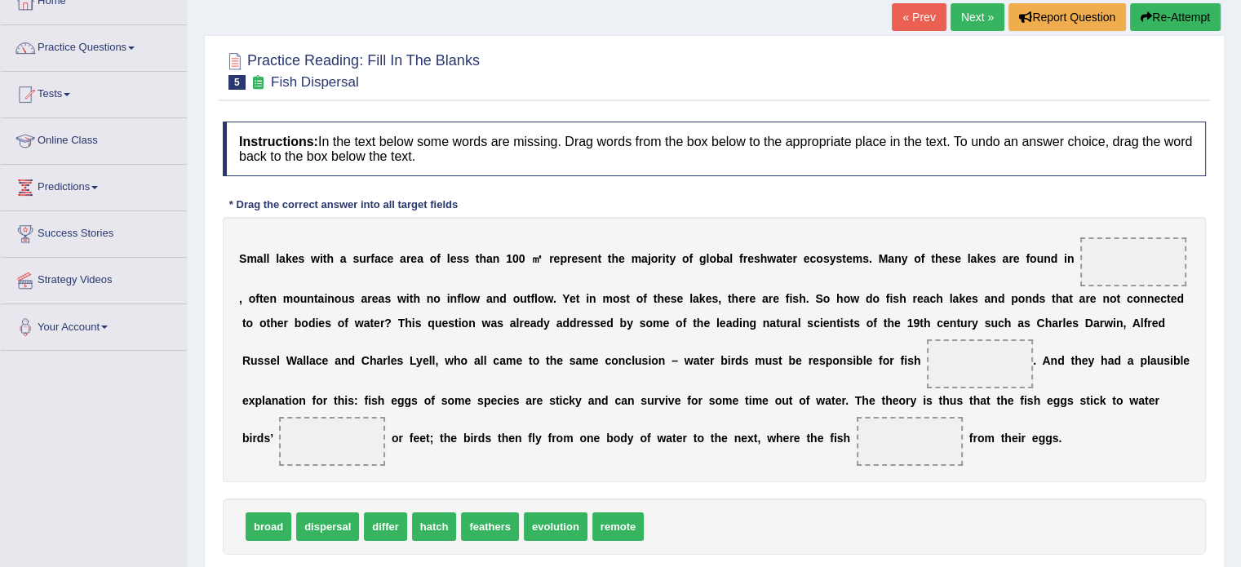
scroll to position [109, 0]
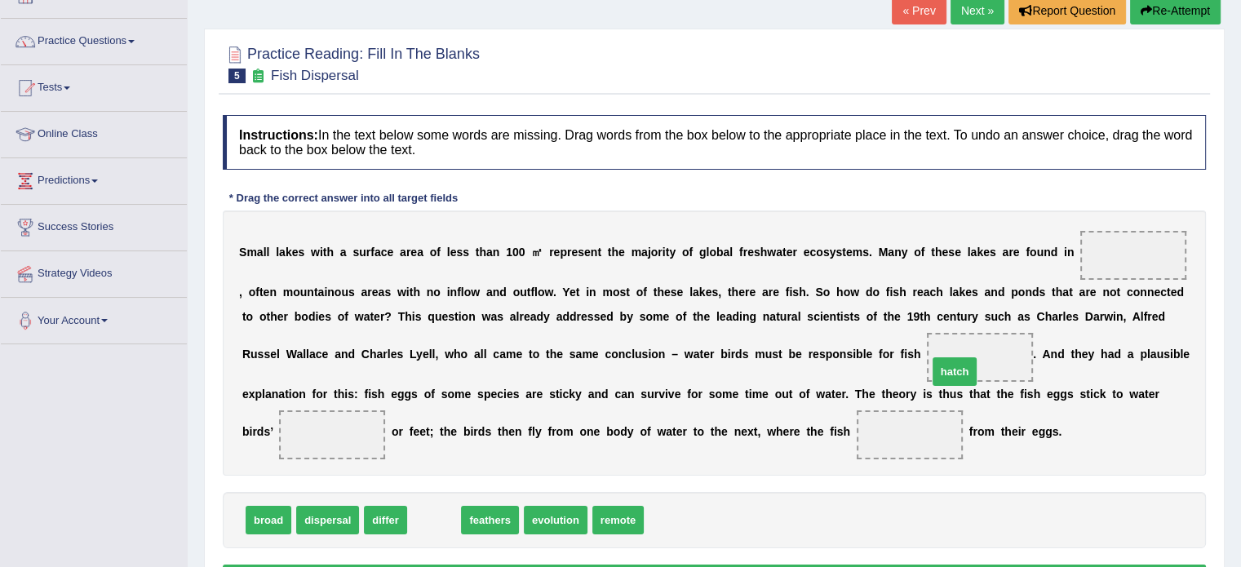
drag, startPoint x: 436, startPoint y: 513, endPoint x: 957, endPoint y: 365, distance: 541.3
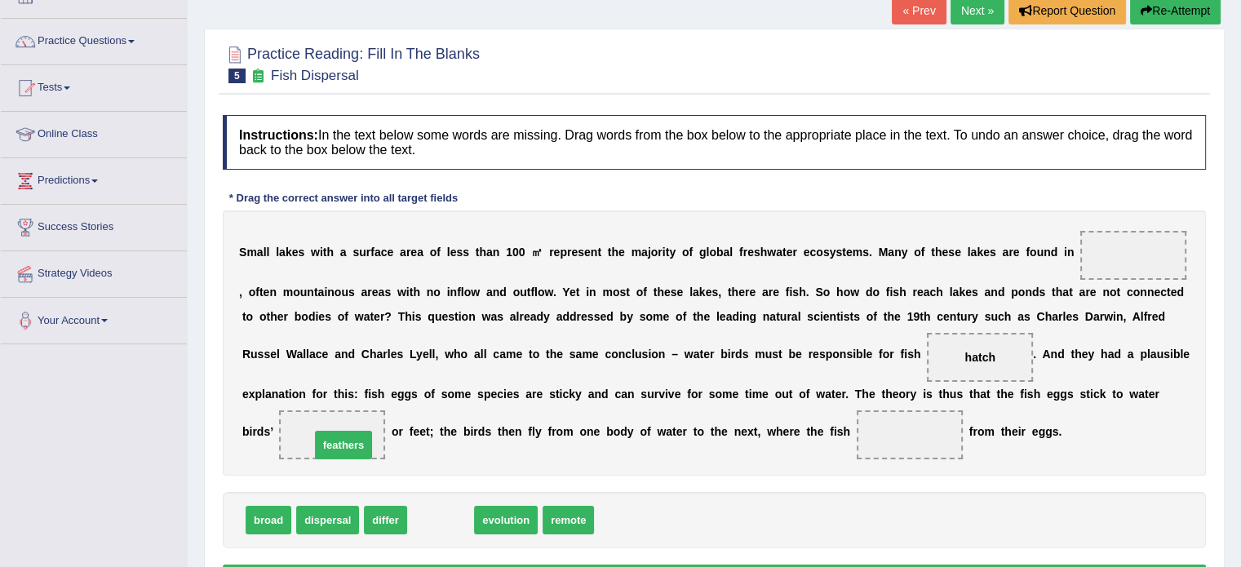
drag, startPoint x: 460, startPoint y: 525, endPoint x: 363, endPoint y: 450, distance: 122.8
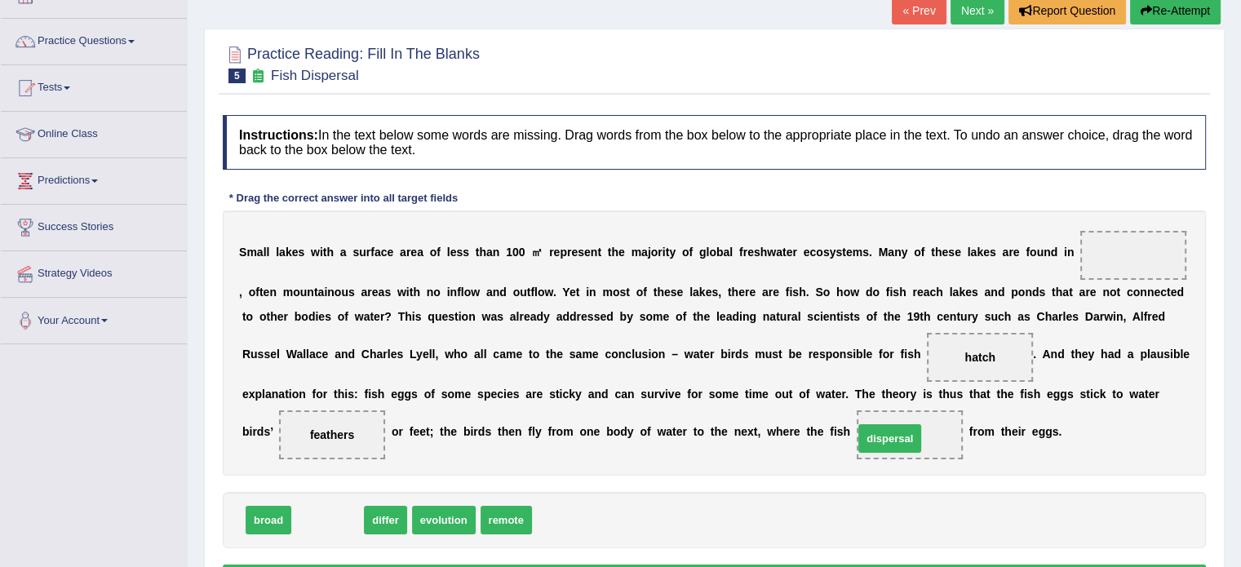
drag, startPoint x: 318, startPoint y: 517, endPoint x: 881, endPoint y: 435, distance: 568.2
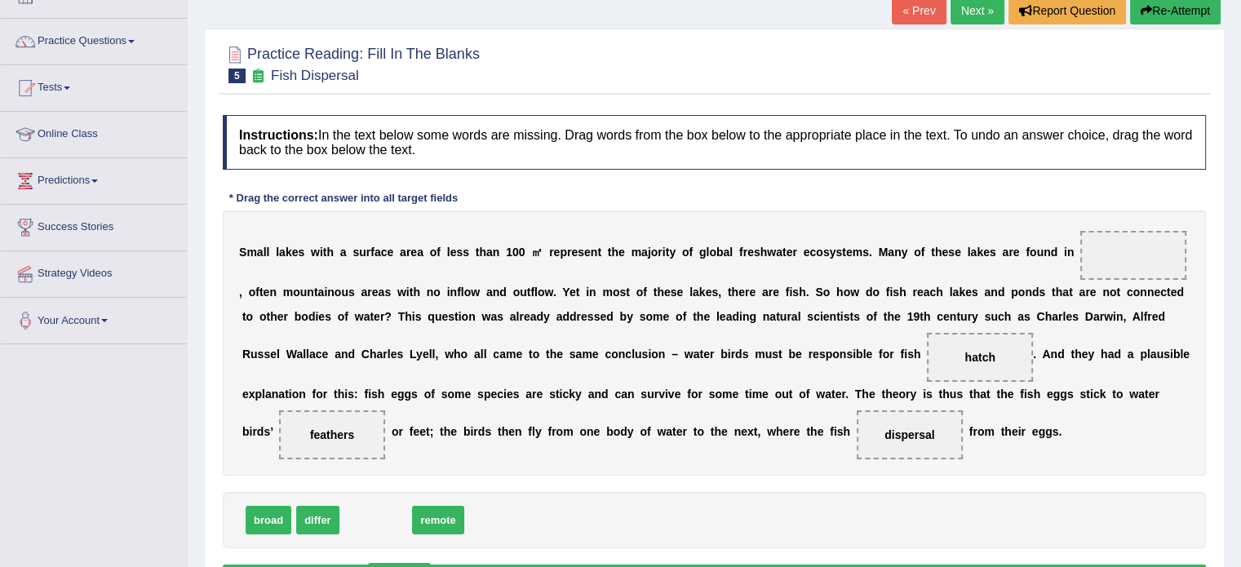
drag, startPoint x: 375, startPoint y: 521, endPoint x: 395, endPoint y: 579, distance: 61.2
click at [395, 459] on html "Toggle navigation Home Practice Questions Speaking Practice Read Aloud Repeat S…" at bounding box center [620, 174] width 1241 height 567
drag, startPoint x: 334, startPoint y: 513, endPoint x: 1120, endPoint y: 264, distance: 824.5
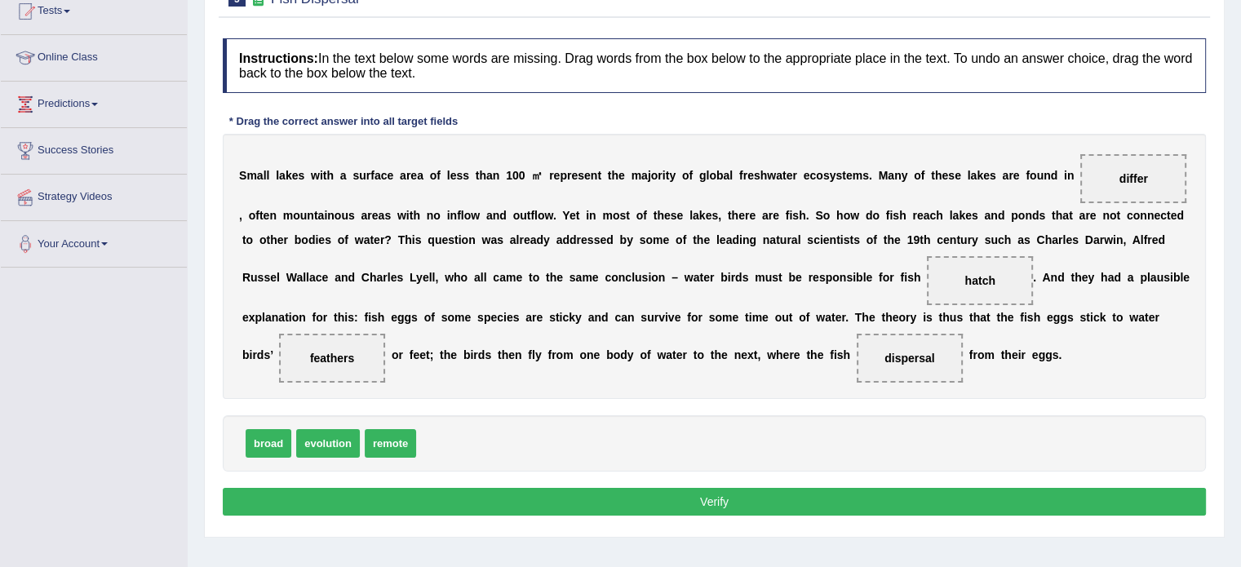
scroll to position [190, 0]
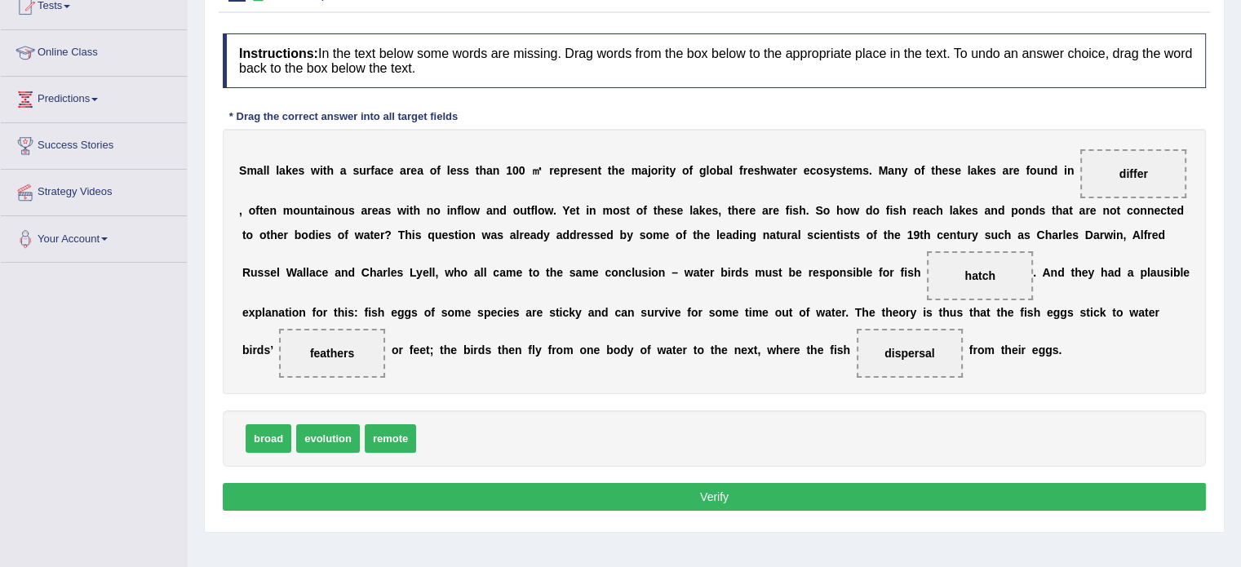
click at [601, 506] on button "Verify" at bounding box center [715, 497] width 984 height 28
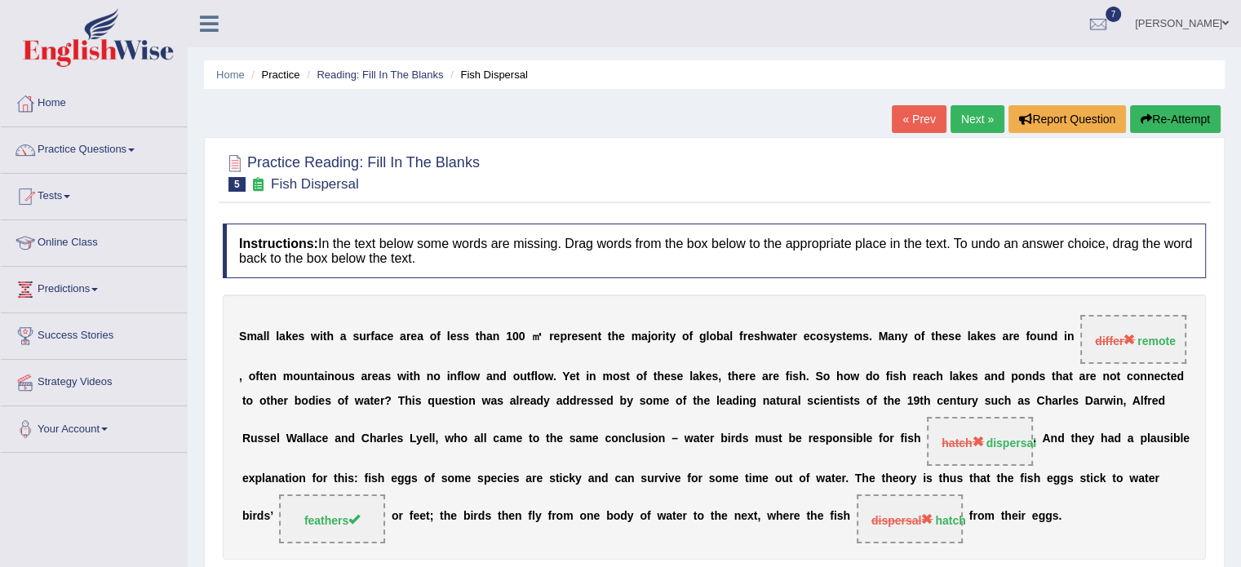
scroll to position [0, 0]
click at [967, 117] on link "Next »" at bounding box center [978, 119] width 54 height 28
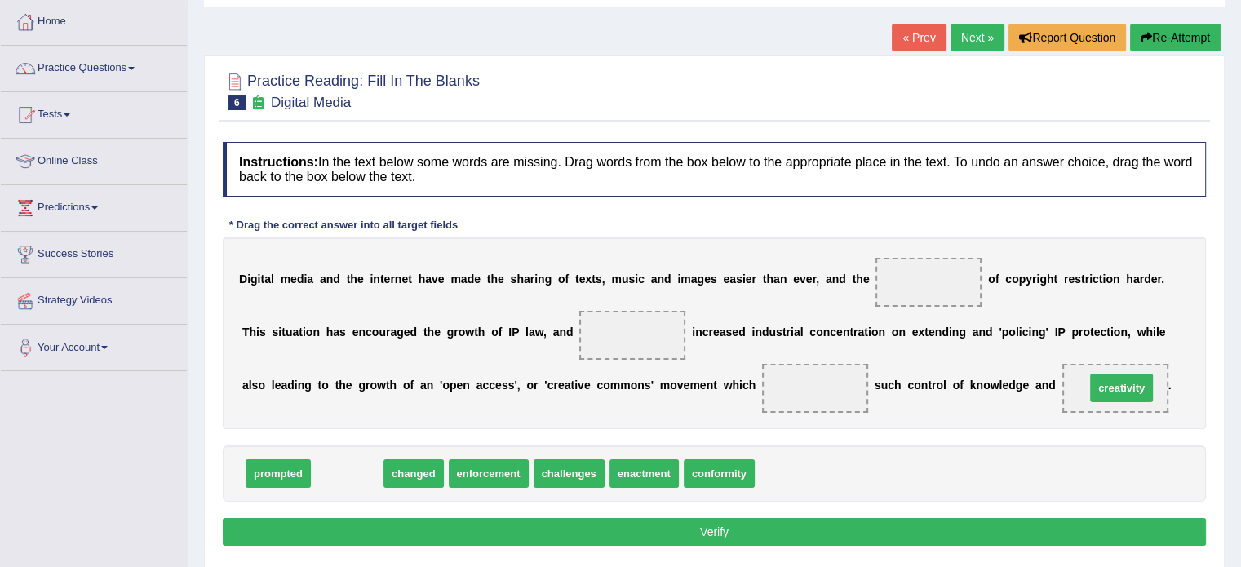
drag, startPoint x: 349, startPoint y: 470, endPoint x: 1110, endPoint y: 389, distance: 765.8
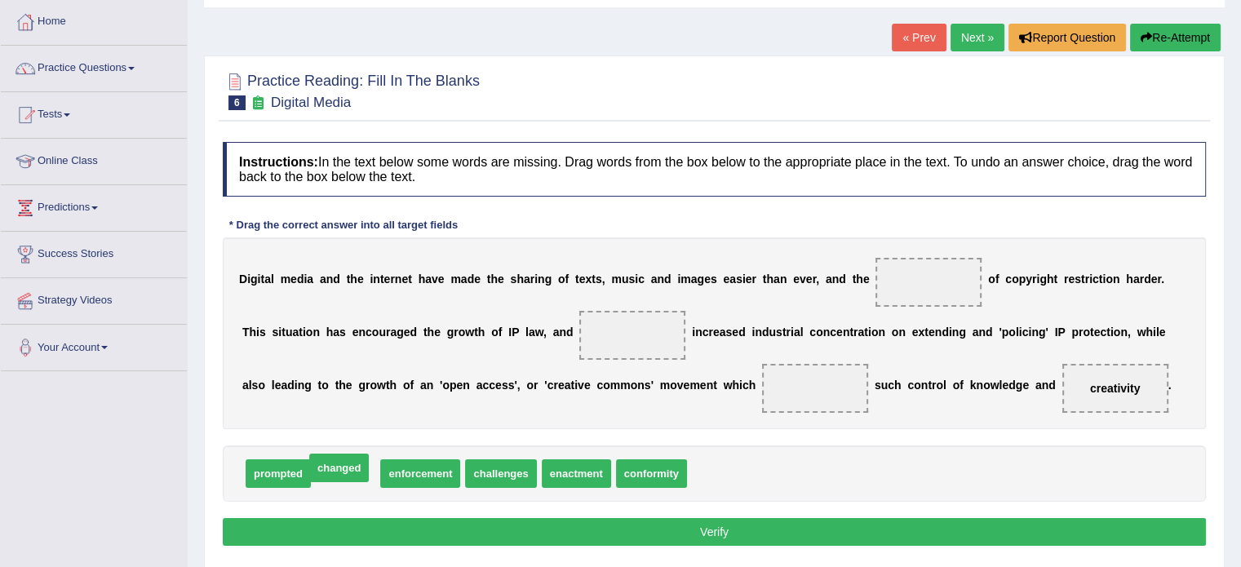
drag, startPoint x: 342, startPoint y: 472, endPoint x: 335, endPoint y: 466, distance: 8.7
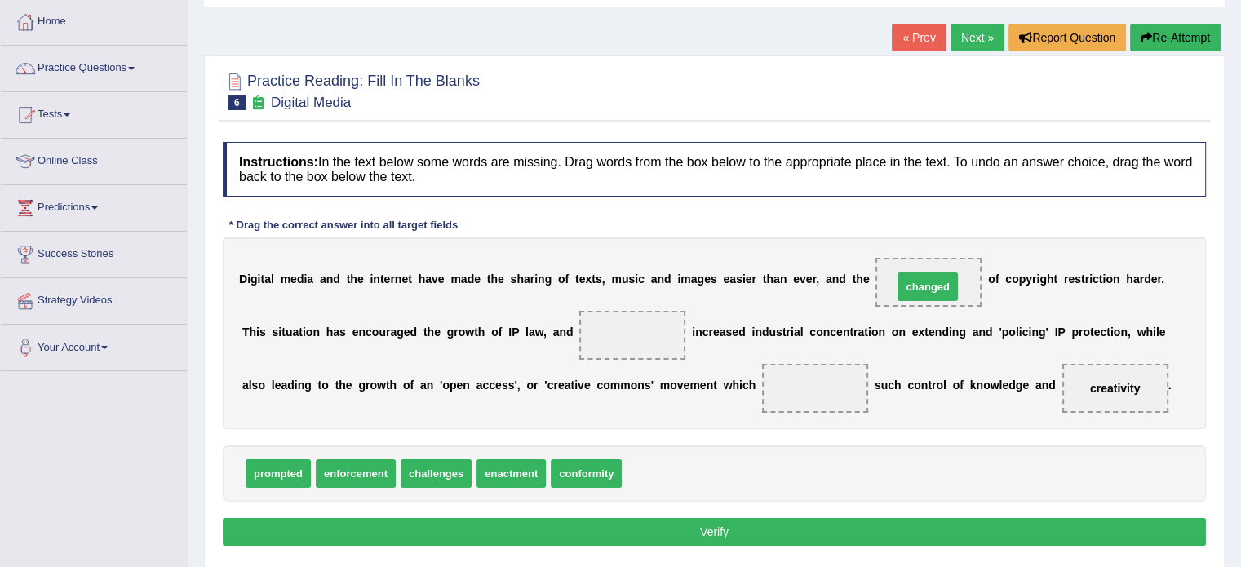
drag, startPoint x: 663, startPoint y: 468, endPoint x: 934, endPoint y: 281, distance: 329.6
drag, startPoint x: 512, startPoint y: 476, endPoint x: 522, endPoint y: 468, distance: 12.7
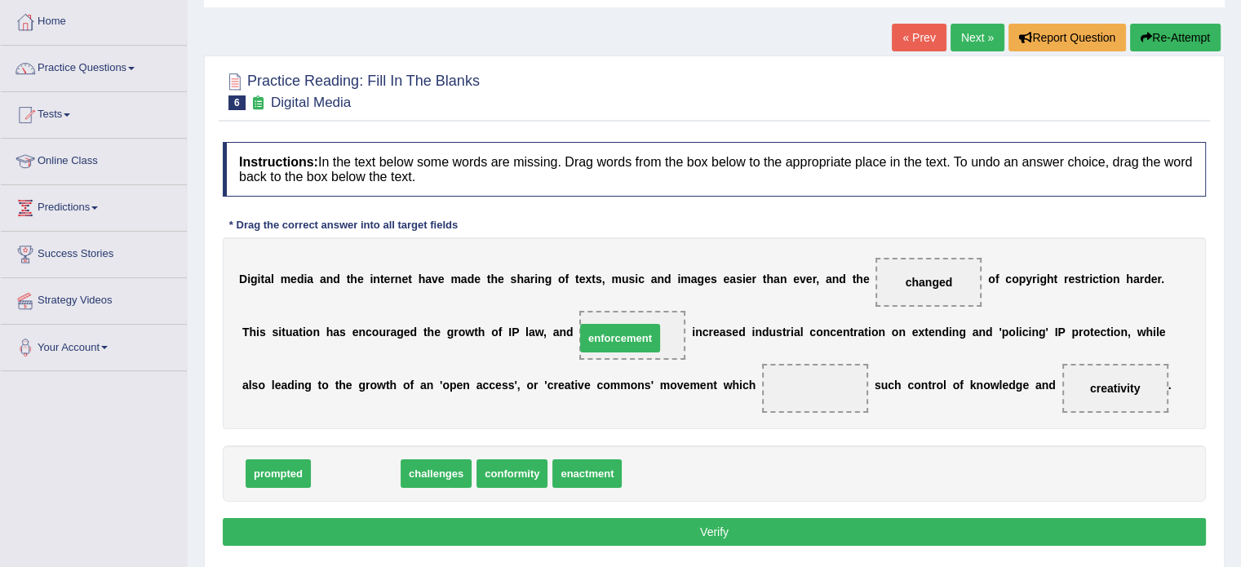
drag, startPoint x: 362, startPoint y: 464, endPoint x: 627, endPoint y: 329, distance: 297.1
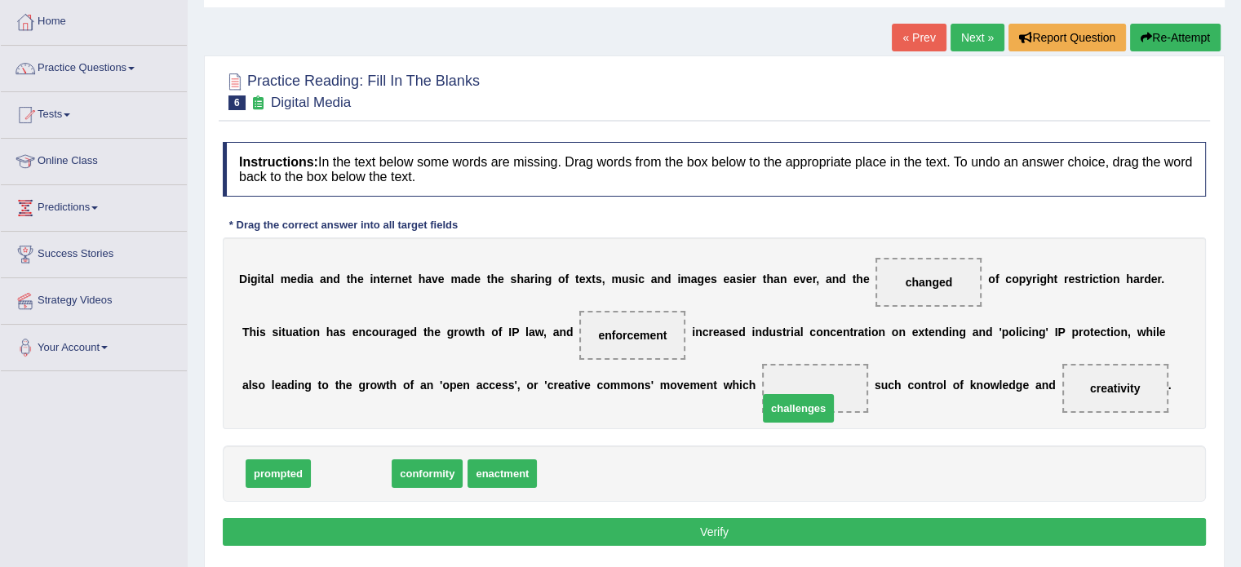
drag, startPoint x: 345, startPoint y: 466, endPoint x: 862, endPoint y: 379, distance: 524.0
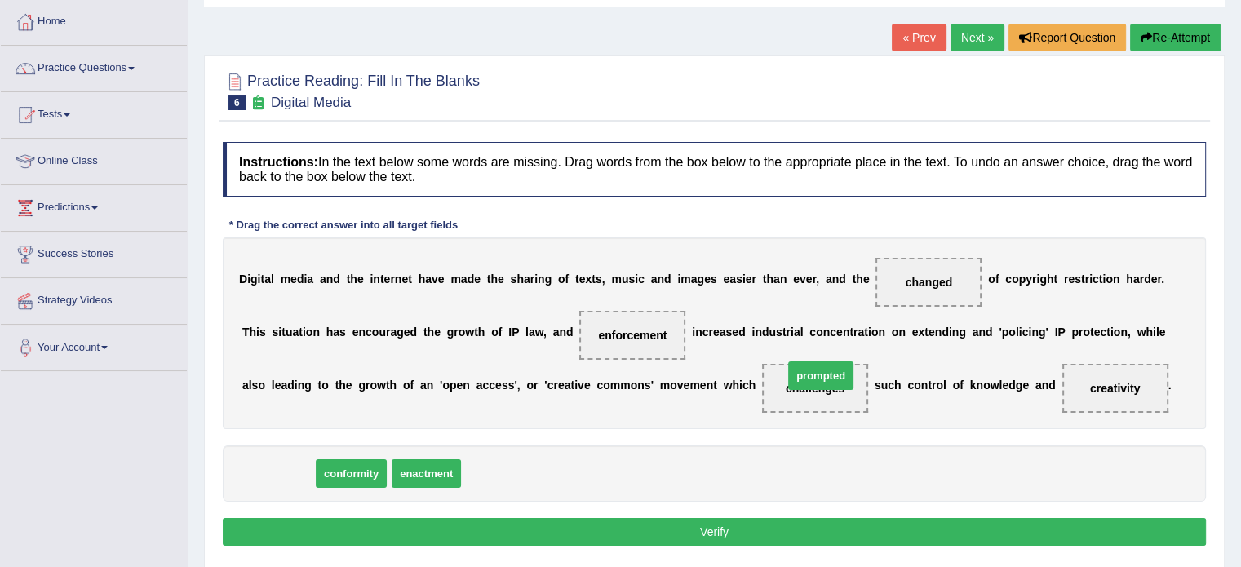
drag, startPoint x: 260, startPoint y: 477, endPoint x: 789, endPoint y: 388, distance: 536.3
click at [707, 528] on button "Verify" at bounding box center [715, 532] width 984 height 28
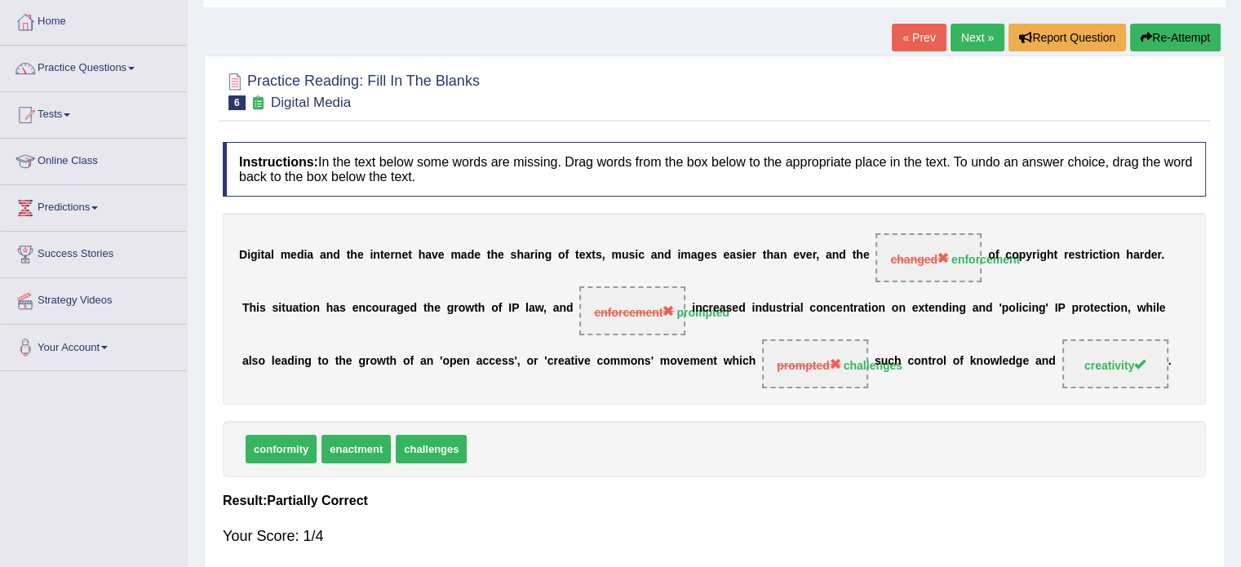
drag, startPoint x: 824, startPoint y: 371, endPoint x: 916, endPoint y: 359, distance: 92.1
click at [916, 359] on div "D i g i t a l m e d i a a n d t h e i n t e r n e t h a v e m a d e t h e s h a…" at bounding box center [715, 309] width 984 height 192
drag, startPoint x: 941, startPoint y: 269, endPoint x: 1173, endPoint y: 273, distance: 231.8
click at [1173, 273] on div "D i g i t a l m e d i a a n d t h e i n t e r n e t h a v e m a d e t h e s h a…" at bounding box center [715, 309] width 984 height 192
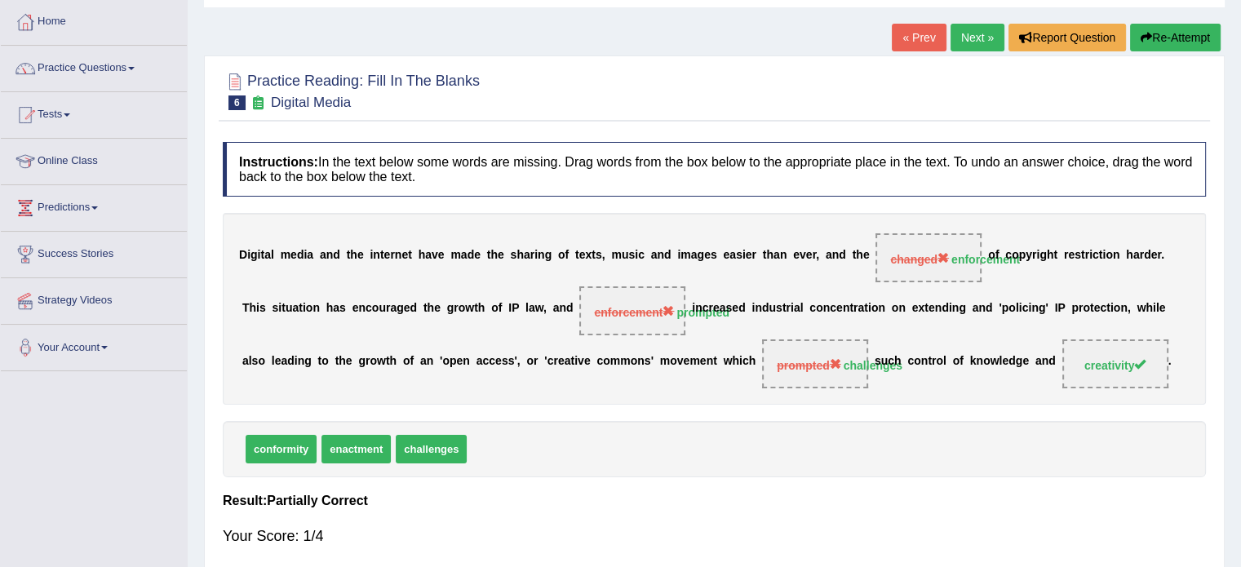
click at [964, 38] on link "Next »" at bounding box center [978, 38] width 54 height 28
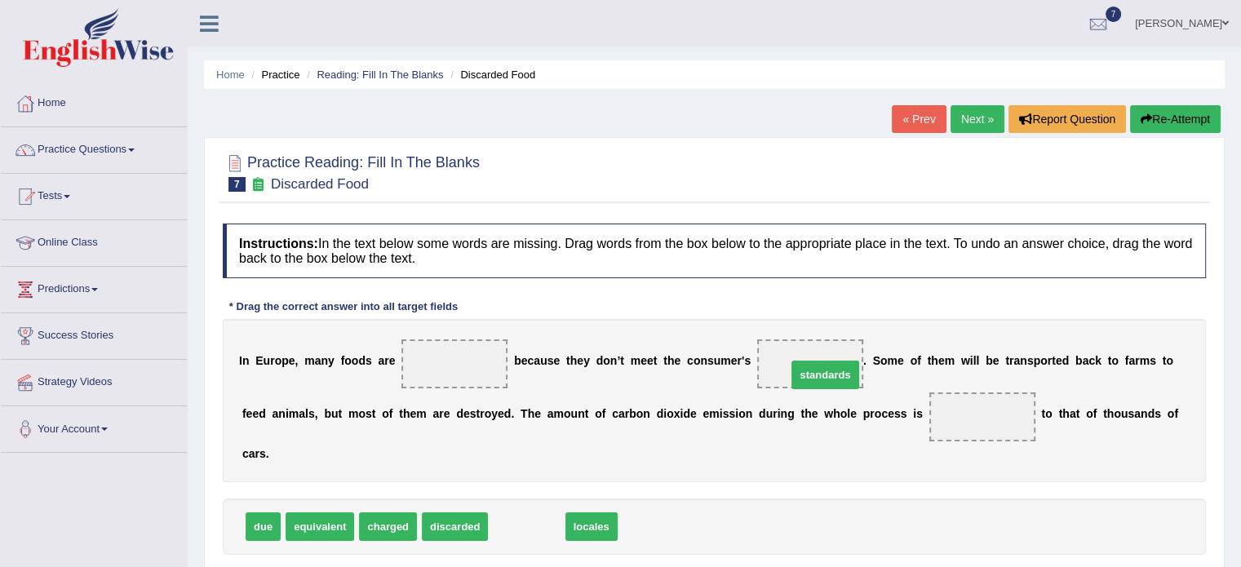
drag, startPoint x: 553, startPoint y: 521, endPoint x: 828, endPoint y: 375, distance: 310.7
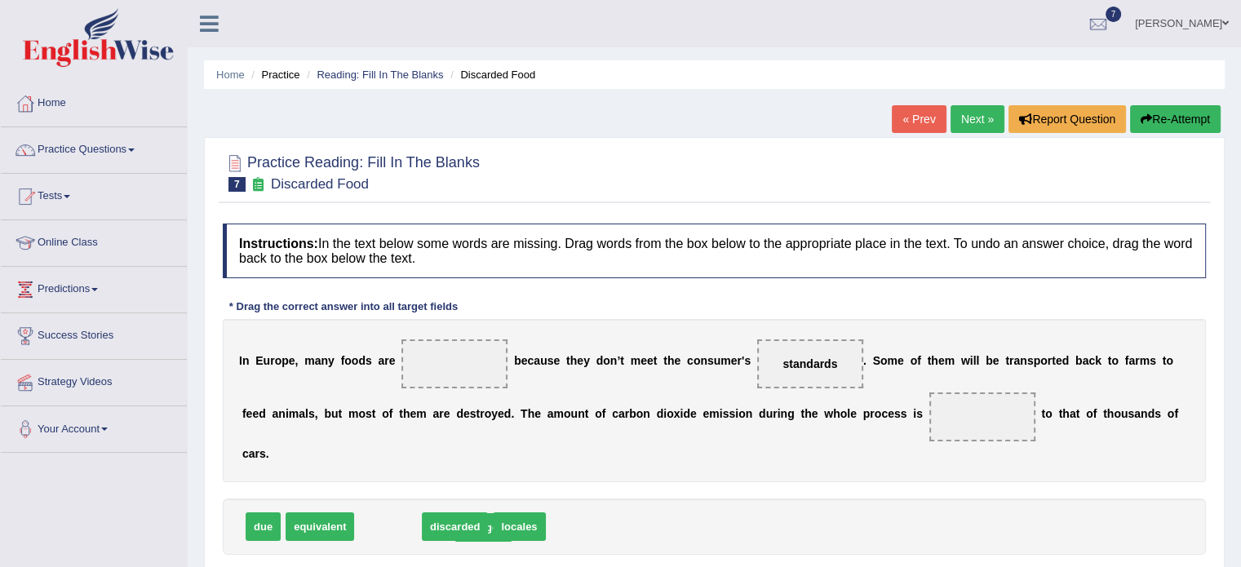
drag, startPoint x: 440, startPoint y: 522, endPoint x: 491, endPoint y: 531, distance: 51.5
drag, startPoint x: 380, startPoint y: 528, endPoint x: 454, endPoint y: 378, distance: 167.2
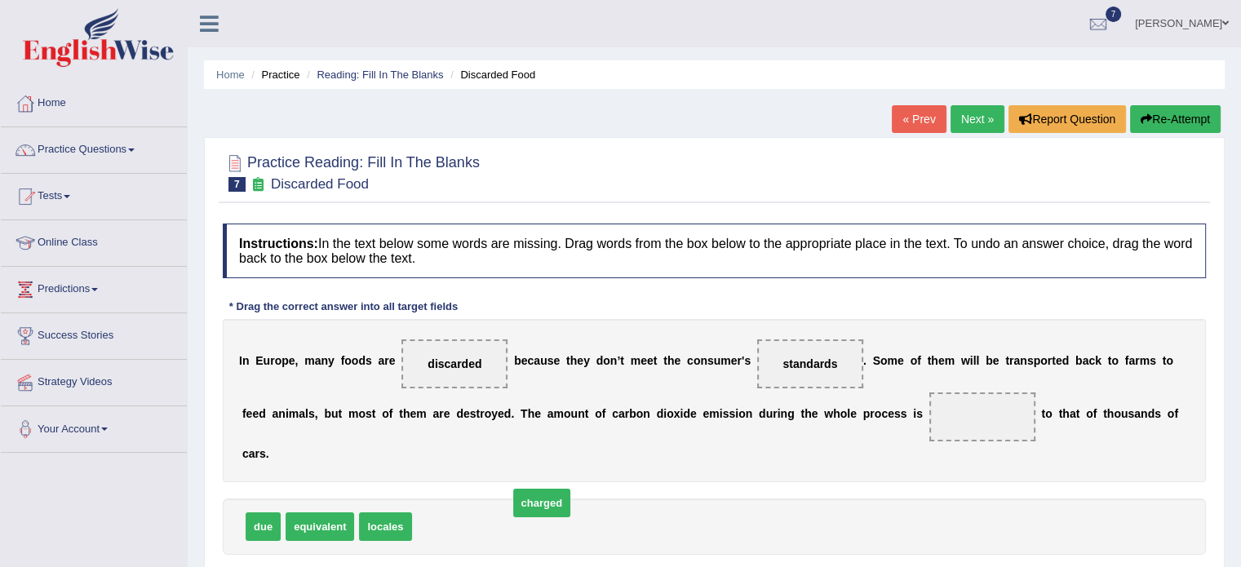
drag, startPoint x: 454, startPoint y: 524, endPoint x: 545, endPoint y: 503, distance: 93.8
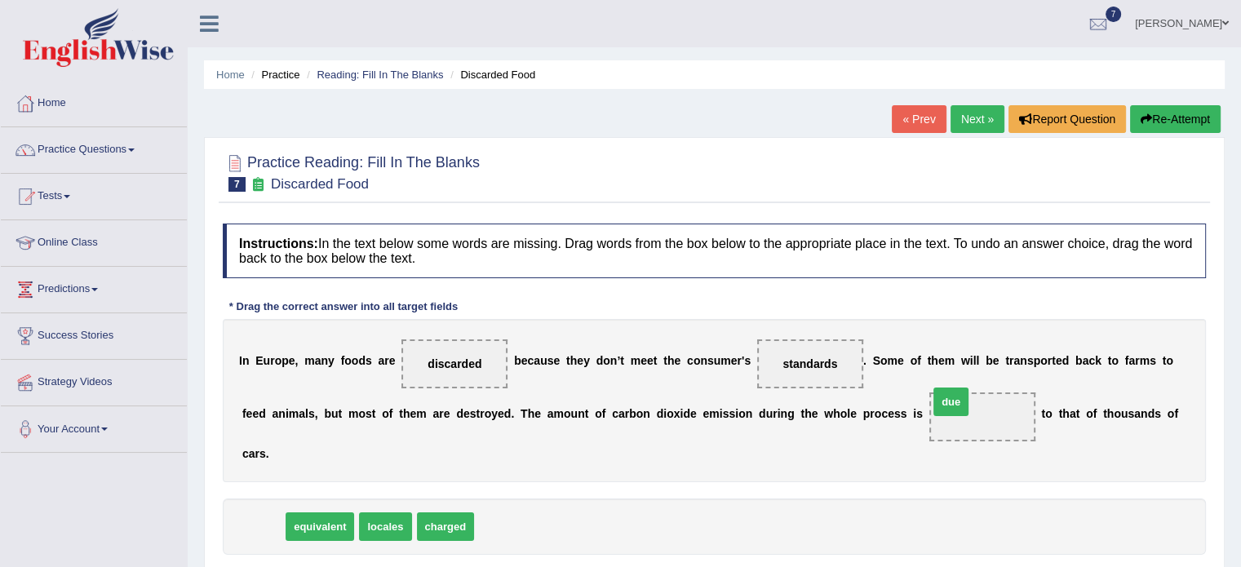
drag, startPoint x: 251, startPoint y: 527, endPoint x: 940, endPoint y: 414, distance: 698.1
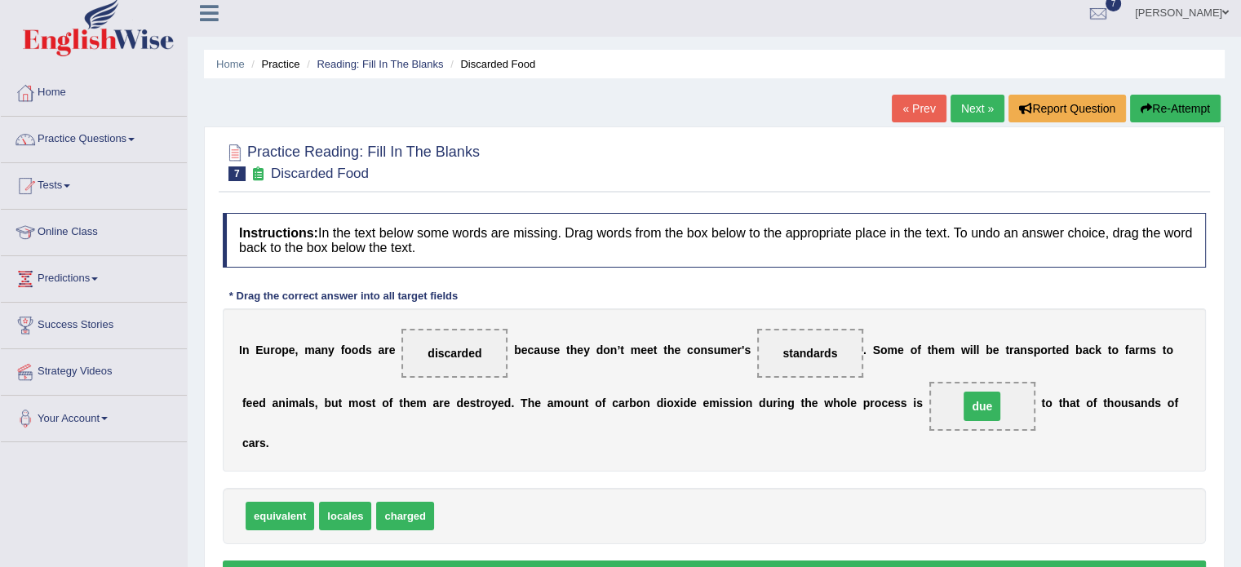
scroll to position [27, 0]
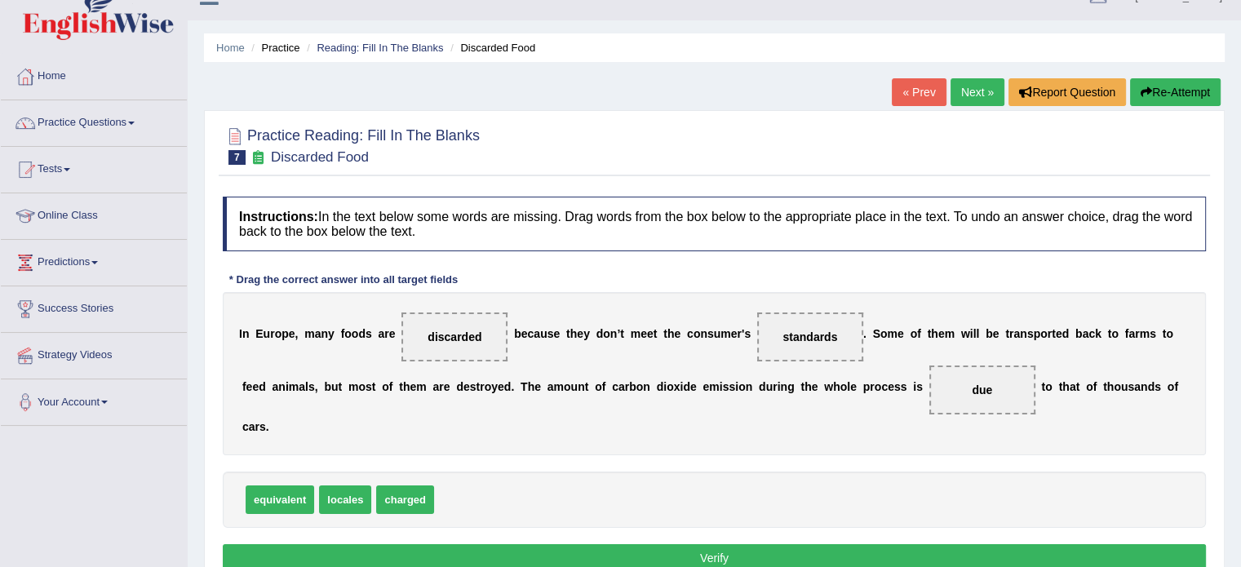
click at [676, 548] on button "Verify" at bounding box center [715, 558] width 984 height 28
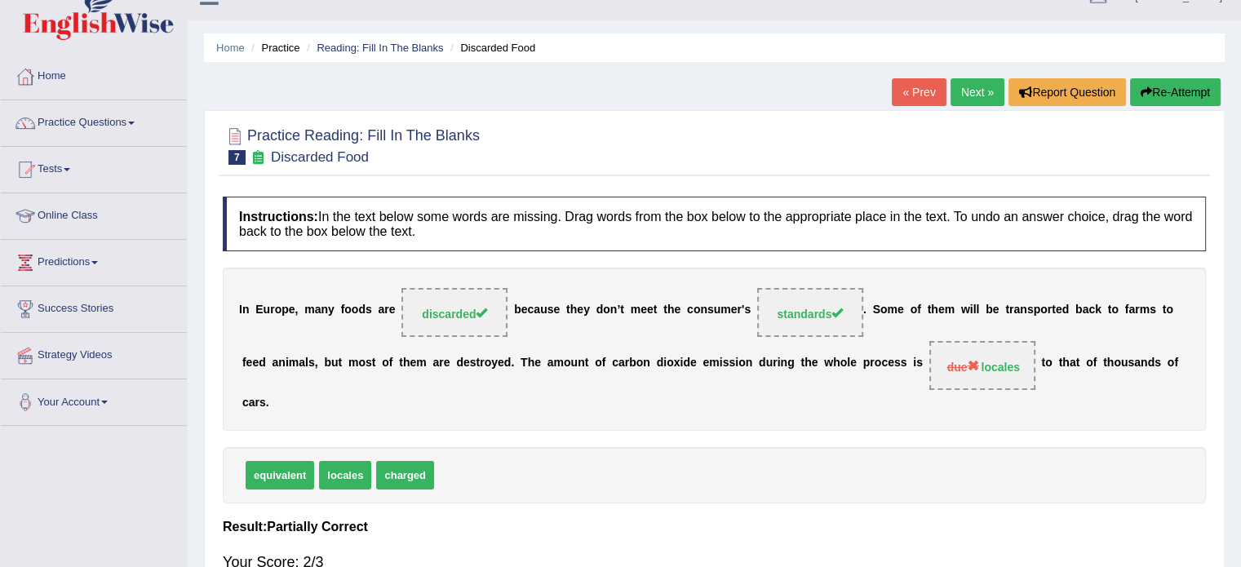
drag, startPoint x: 1015, startPoint y: 362, endPoint x: 921, endPoint y: 357, distance: 94.8
click at [921, 357] on div "I n E u r o p e , m a n y f o o d s a r e discarded b e c a u s e t h e y d o n…" at bounding box center [715, 349] width 984 height 163
click at [948, 415] on div "I n E u r o p e , m a n y f o o d s a r e discarded b e c a u s e t h e y d o n…" at bounding box center [715, 349] width 984 height 163
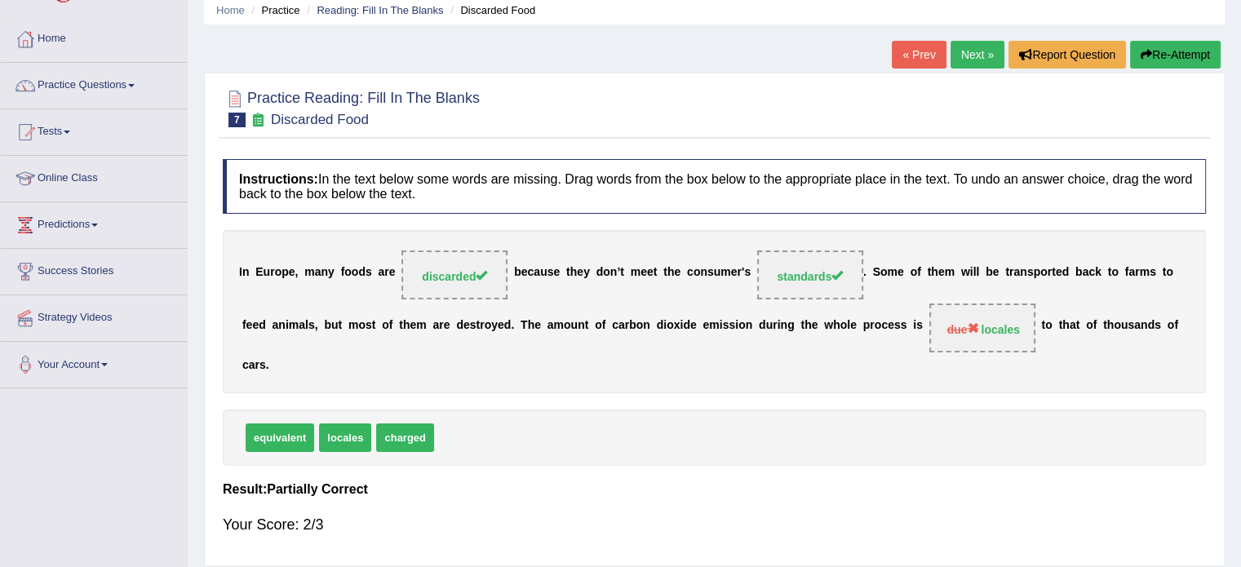
scroll to position [0, 0]
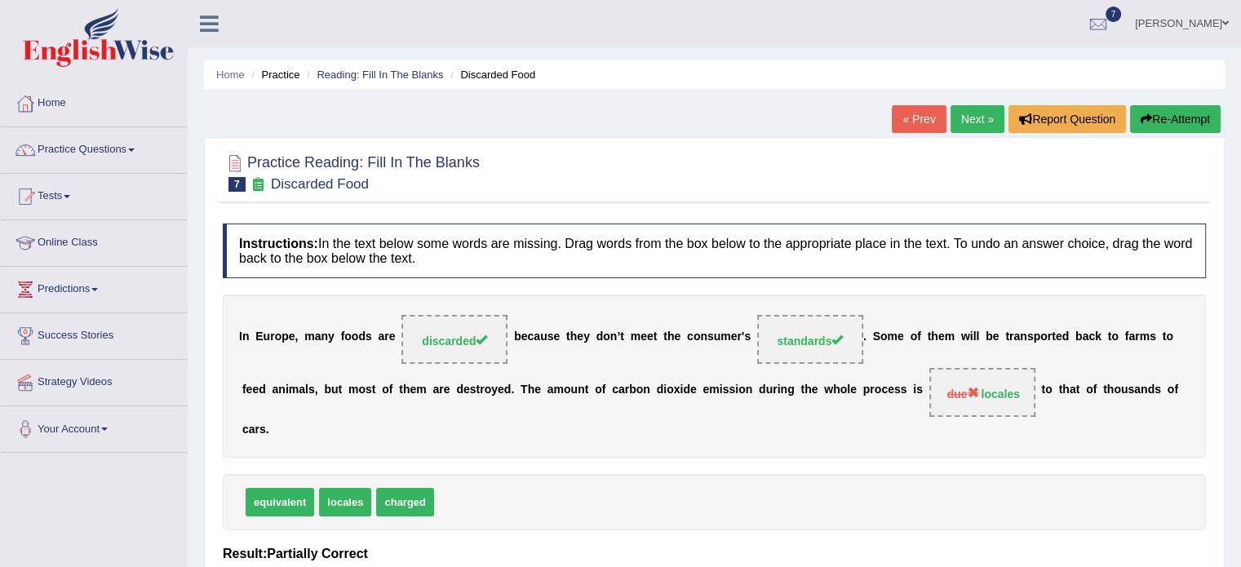
click at [963, 120] on link "Next »" at bounding box center [978, 119] width 54 height 28
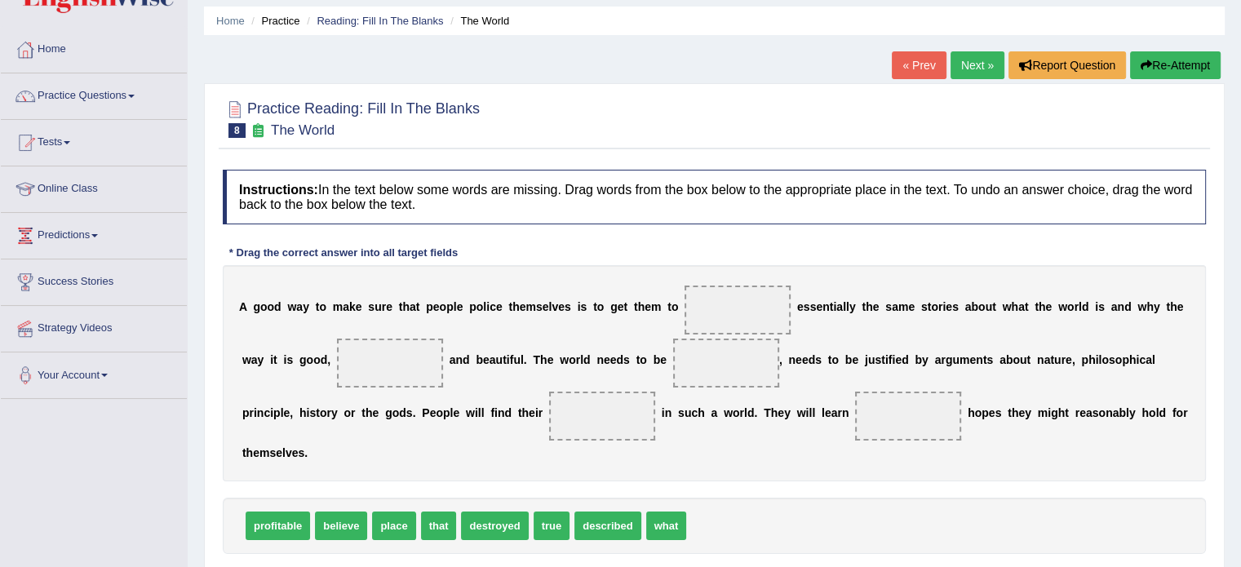
scroll to position [82, 0]
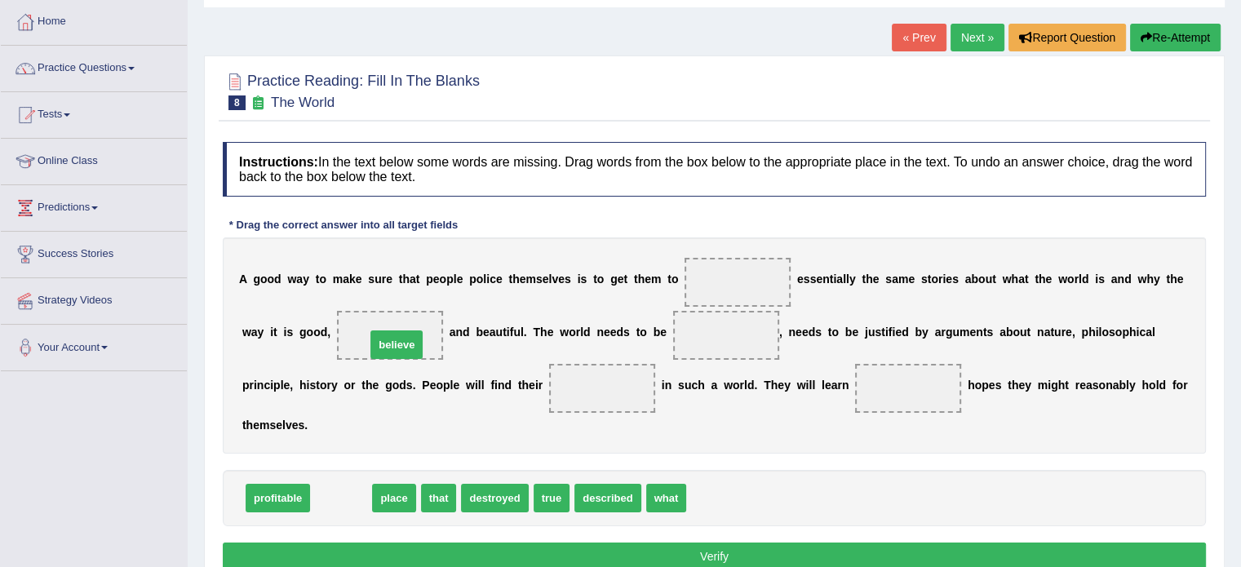
drag, startPoint x: 343, startPoint y: 499, endPoint x: 398, endPoint y: 345, distance: 163.2
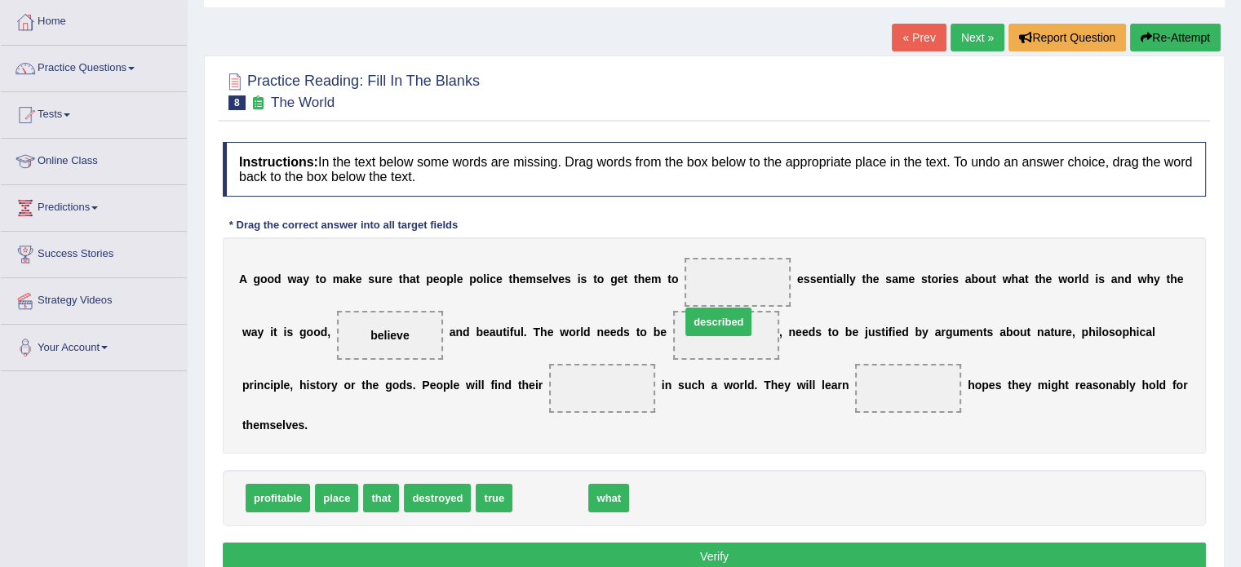
drag, startPoint x: 560, startPoint y: 499, endPoint x: 728, endPoint y: 340, distance: 231.0
click at [408, 339] on span "believe" at bounding box center [390, 335] width 106 height 49
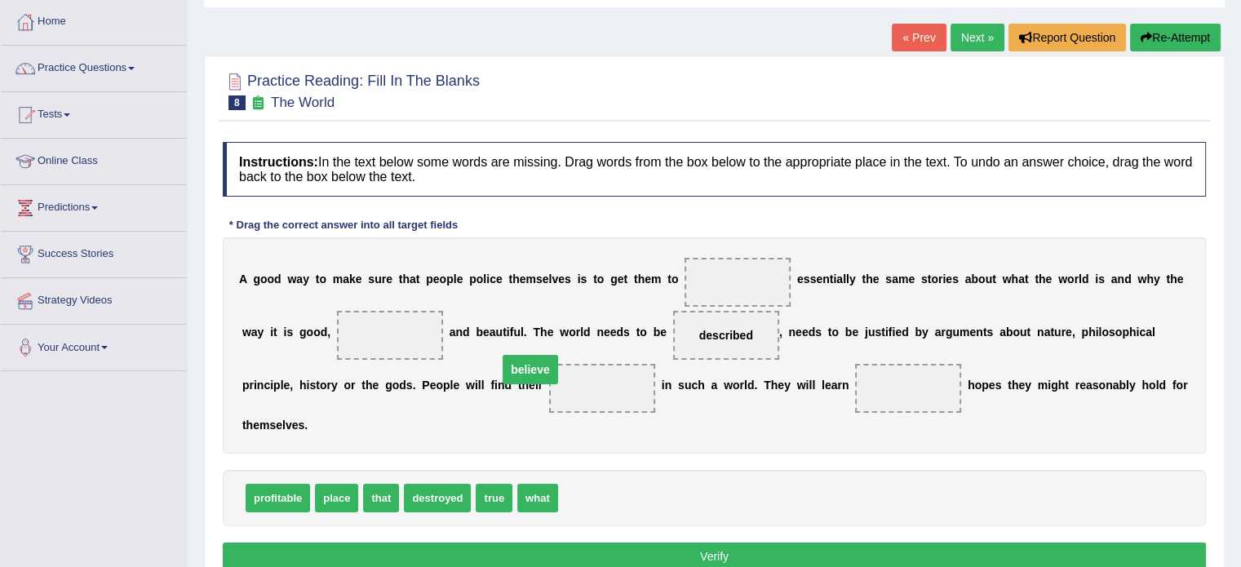
drag, startPoint x: 398, startPoint y: 332, endPoint x: 641, endPoint y: 384, distance: 248.0
drag, startPoint x: 614, startPoint y: 387, endPoint x: 402, endPoint y: 404, distance: 212.1
drag, startPoint x: 329, startPoint y: 501, endPoint x: 568, endPoint y: 385, distance: 265.7
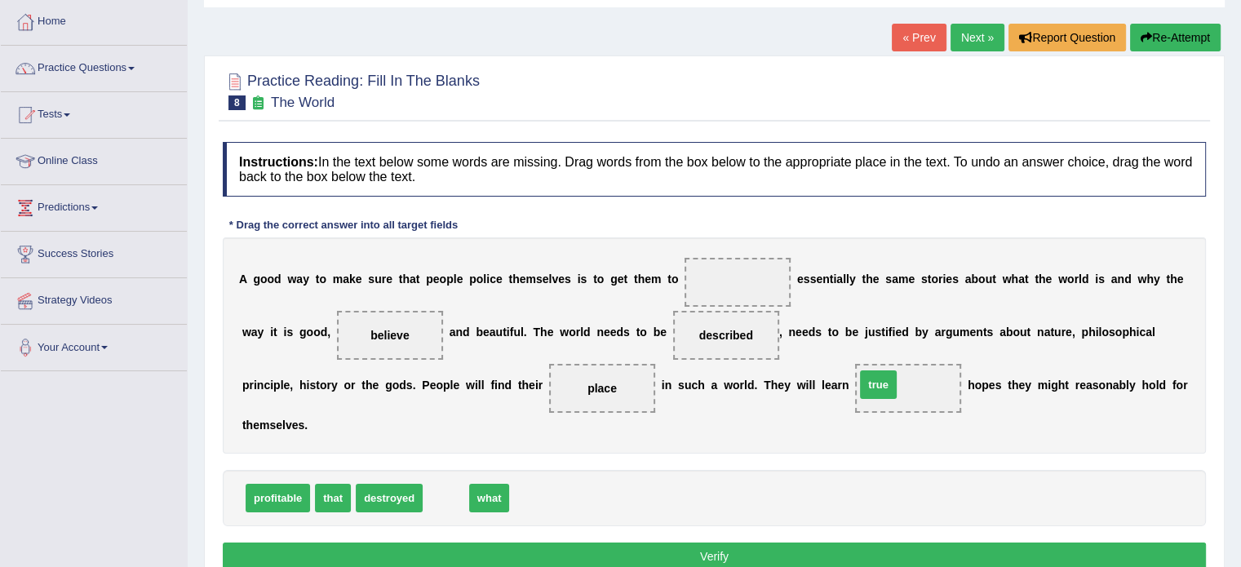
drag, startPoint x: 445, startPoint y: 498, endPoint x: 895, endPoint y: 387, distance: 464.0
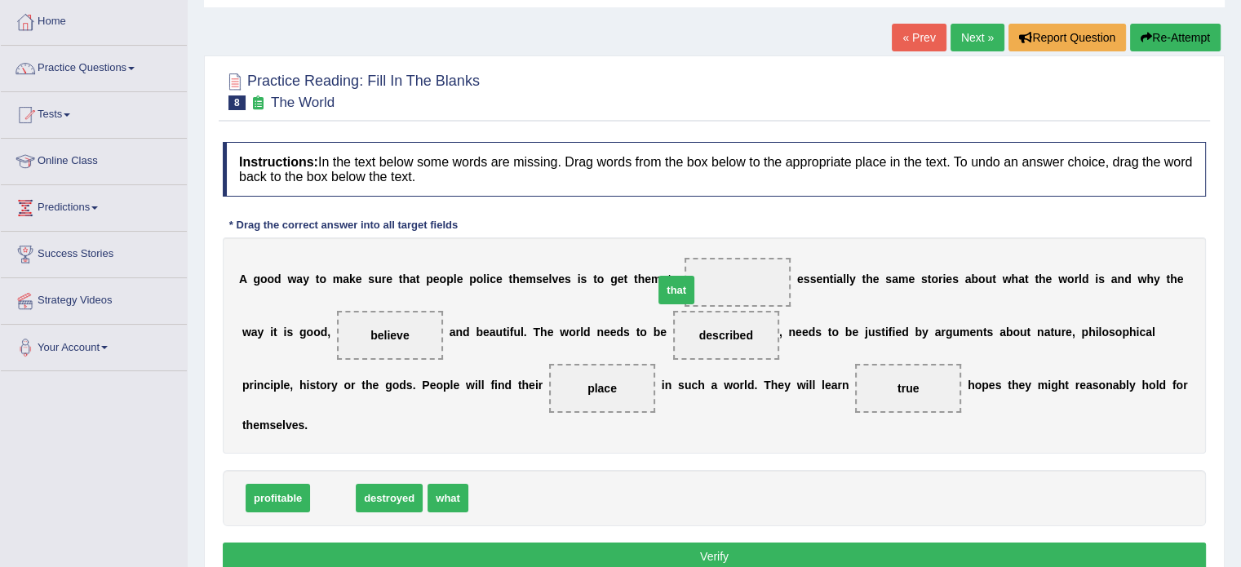
drag, startPoint x: 327, startPoint y: 495, endPoint x: 700, endPoint y: 268, distance: 437.0
click at [672, 553] on button "Verify" at bounding box center [715, 557] width 984 height 28
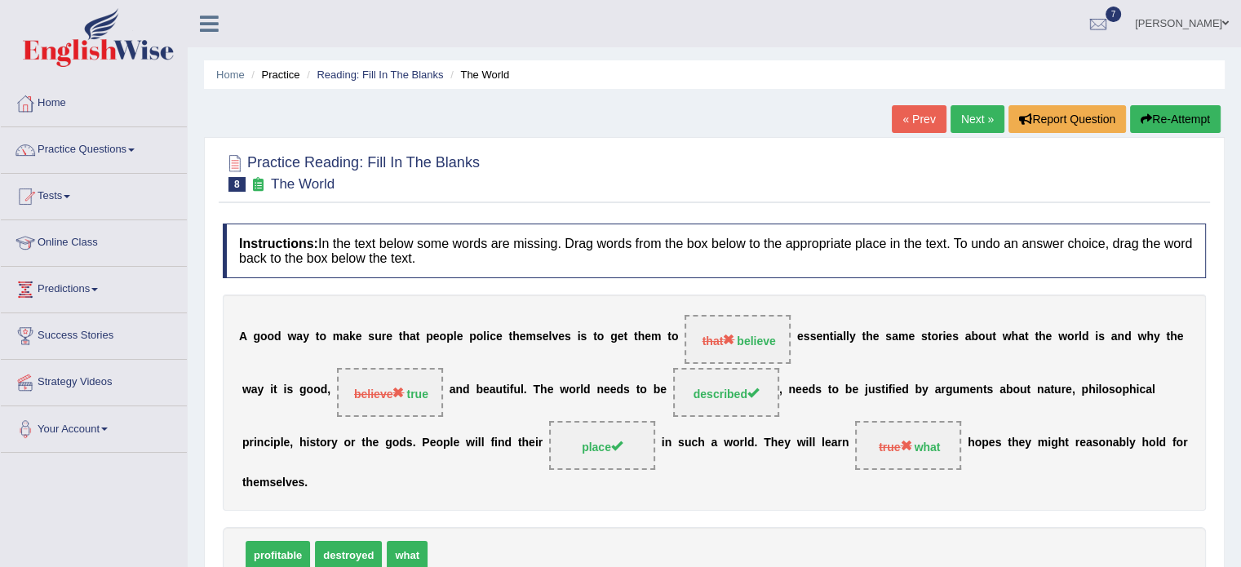
scroll to position [0, 0]
drag, startPoint x: 962, startPoint y: 140, endPoint x: 975, endPoint y: 122, distance: 21.7
click at [963, 139] on div "Practice Reading: Fill In The Blanks 8 The World Instructions: In the text belo…" at bounding box center [714, 410] width 1021 height 547
click at [975, 121] on link "Next »" at bounding box center [978, 119] width 54 height 28
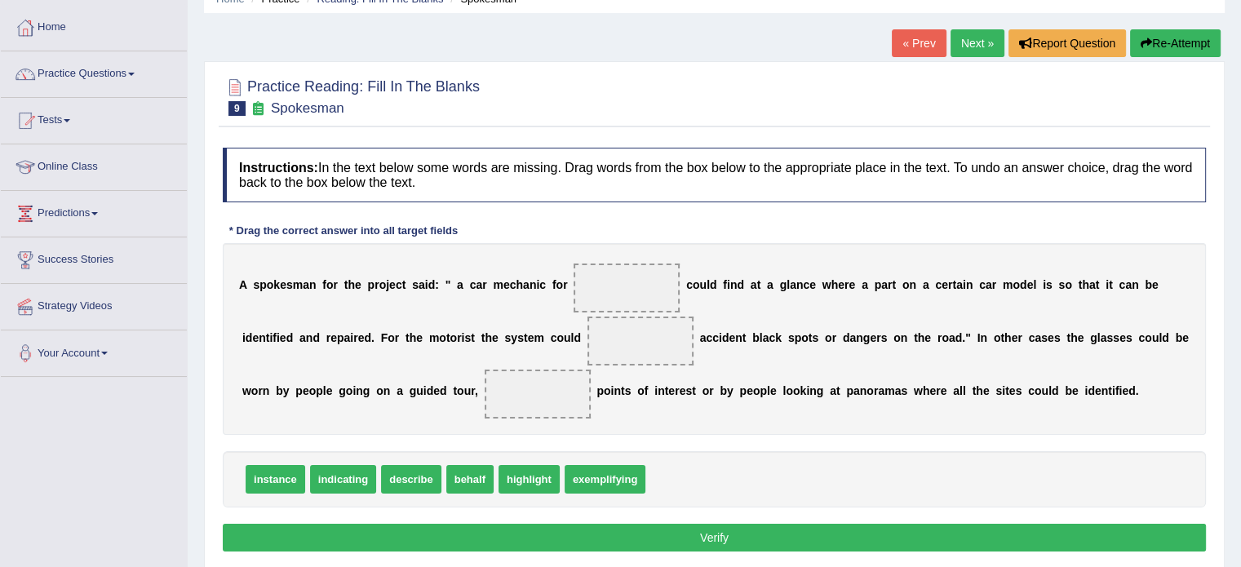
scroll to position [109, 0]
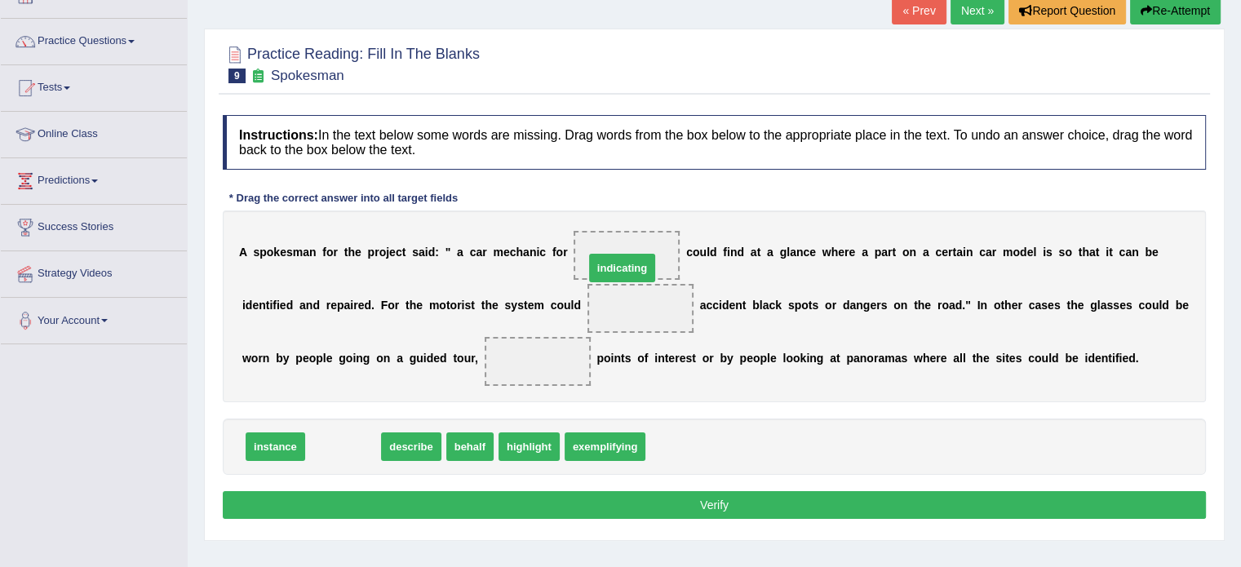
drag, startPoint x: 343, startPoint y: 452, endPoint x: 624, endPoint y: 273, distance: 333.3
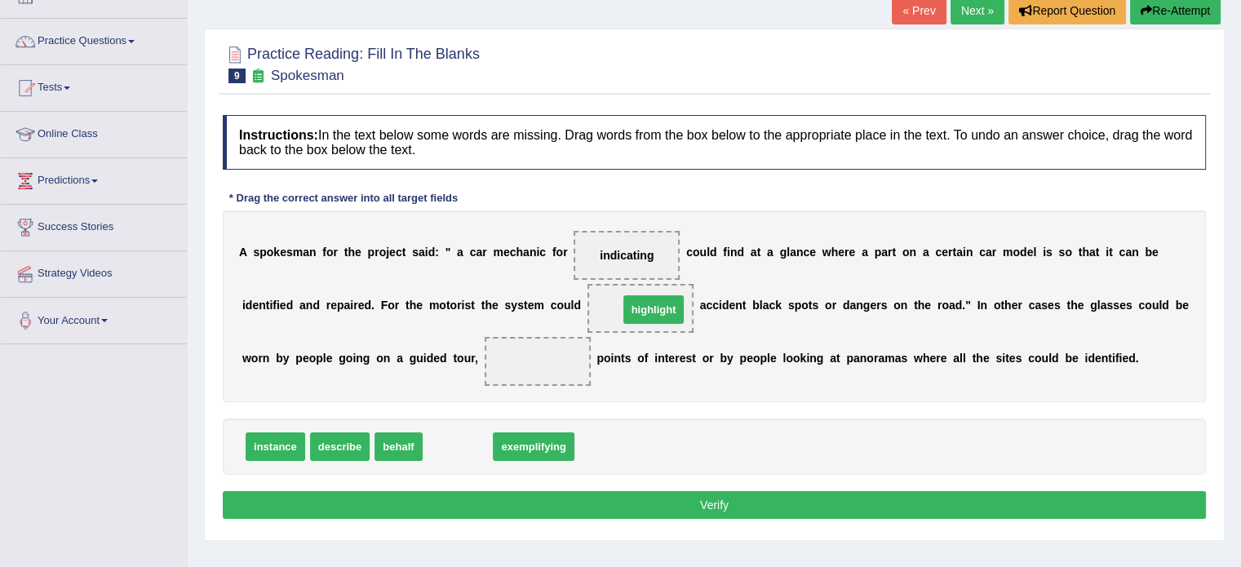
drag, startPoint x: 454, startPoint y: 440, endPoint x: 648, endPoint y: 304, distance: 237.3
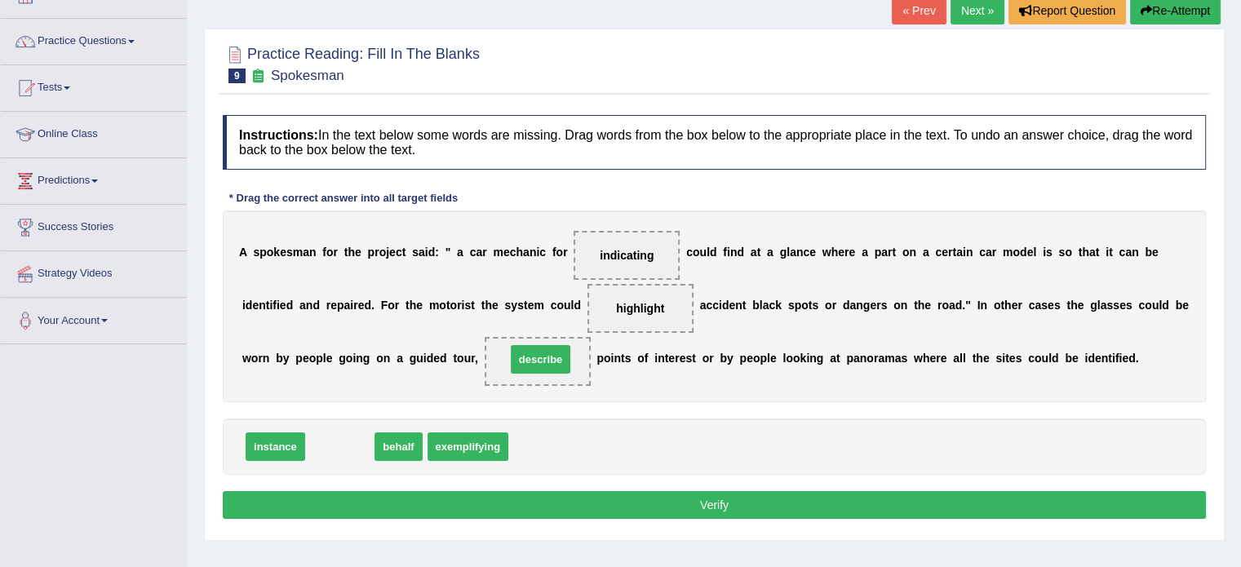
drag, startPoint x: 350, startPoint y: 450, endPoint x: 551, endPoint y: 362, distance: 219.3
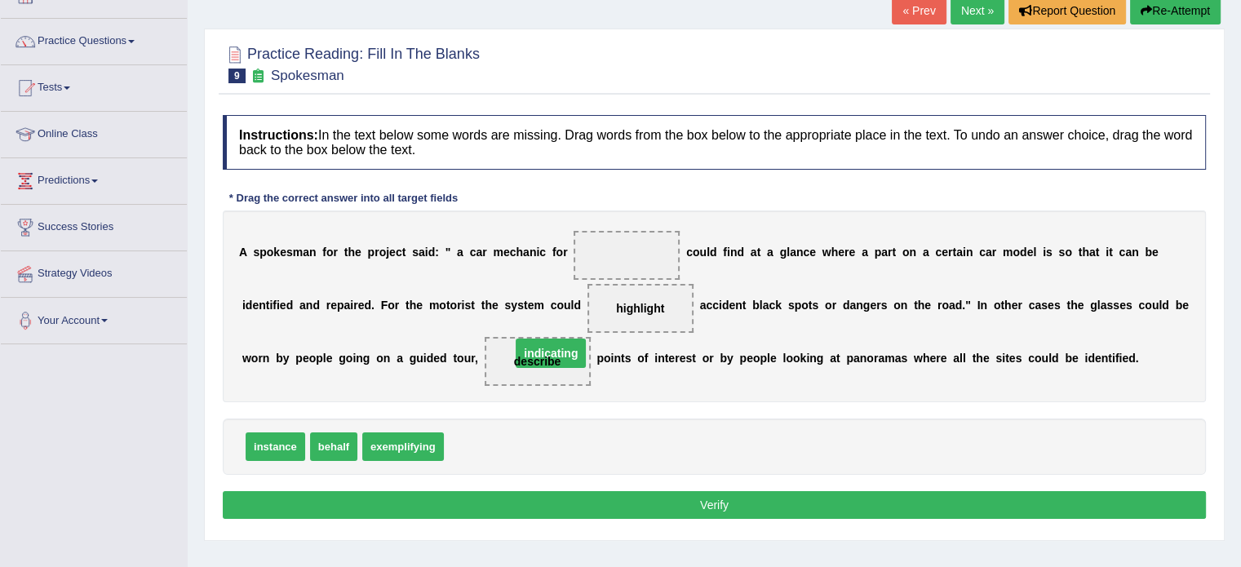
drag, startPoint x: 602, startPoint y: 252, endPoint x: 519, endPoint y: 358, distance: 134.4
drag, startPoint x: 477, startPoint y: 446, endPoint x: 633, endPoint y: 280, distance: 228.1
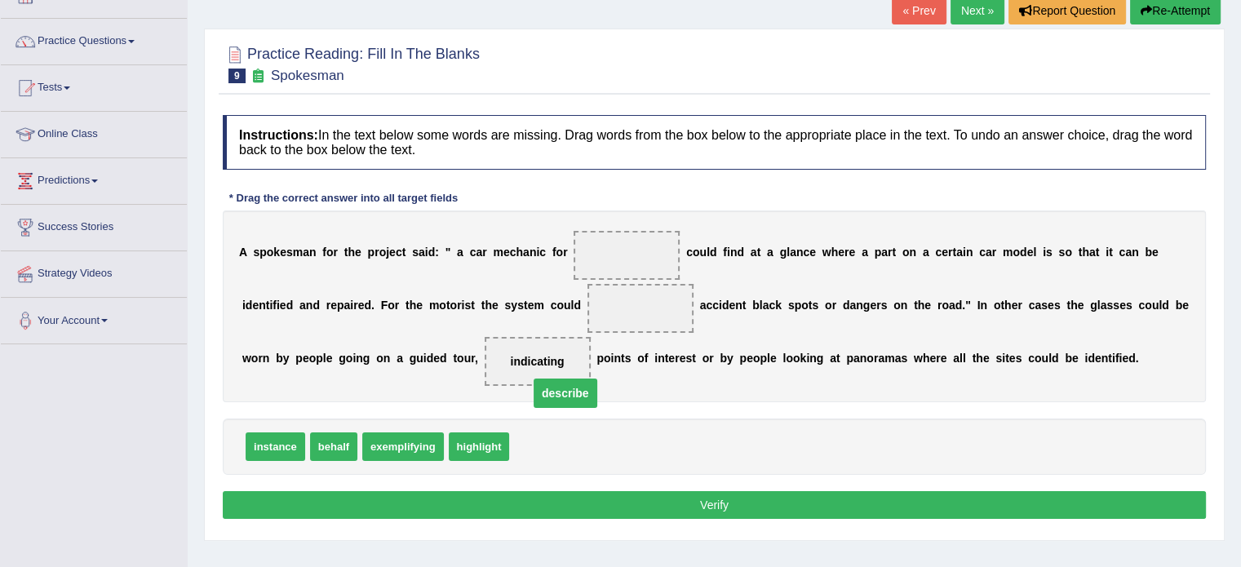
drag, startPoint x: 624, startPoint y: 306, endPoint x: 522, endPoint y: 415, distance: 148.4
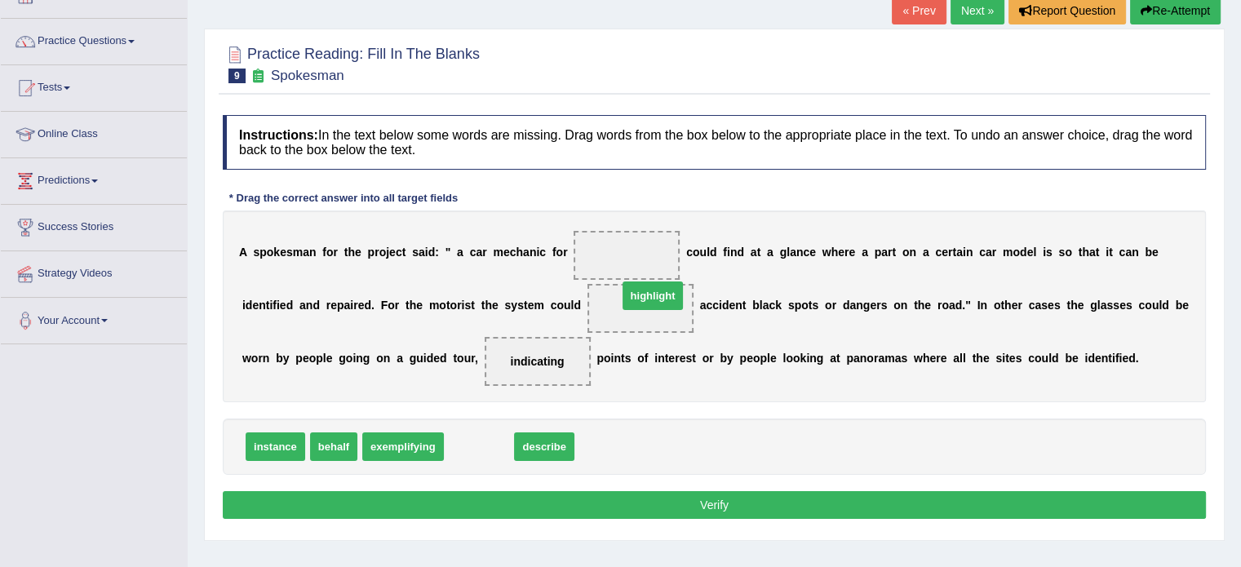
drag, startPoint x: 519, startPoint y: 411, endPoint x: 654, endPoint y: 297, distance: 176.1
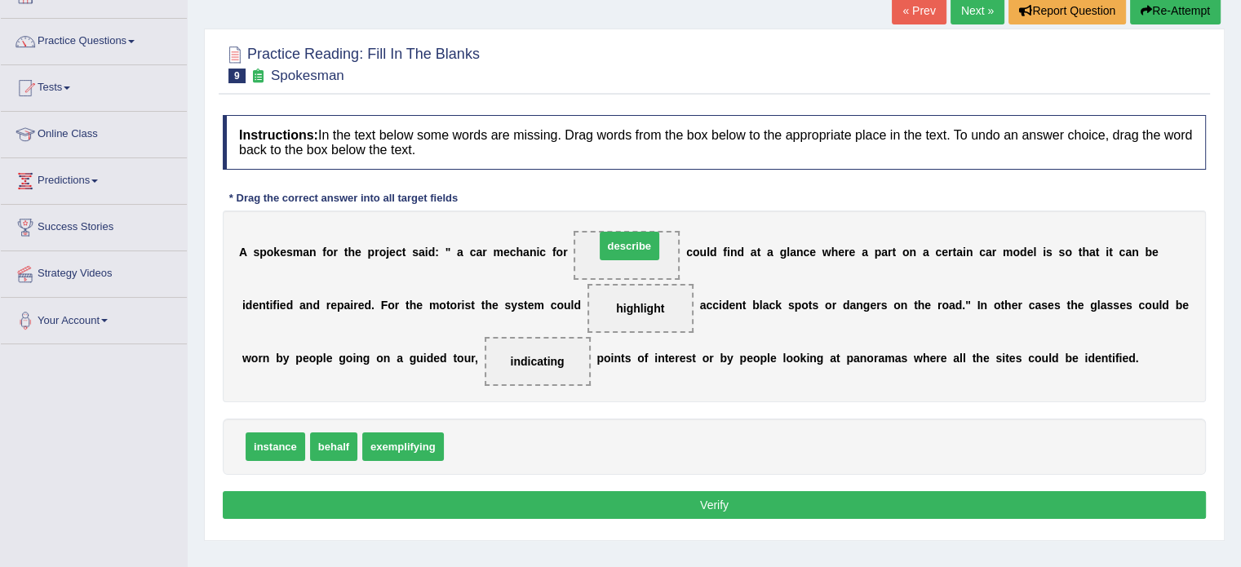
drag, startPoint x: 477, startPoint y: 442, endPoint x: 628, endPoint y: 238, distance: 253.2
click at [575, 509] on button "Verify" at bounding box center [715, 505] width 984 height 28
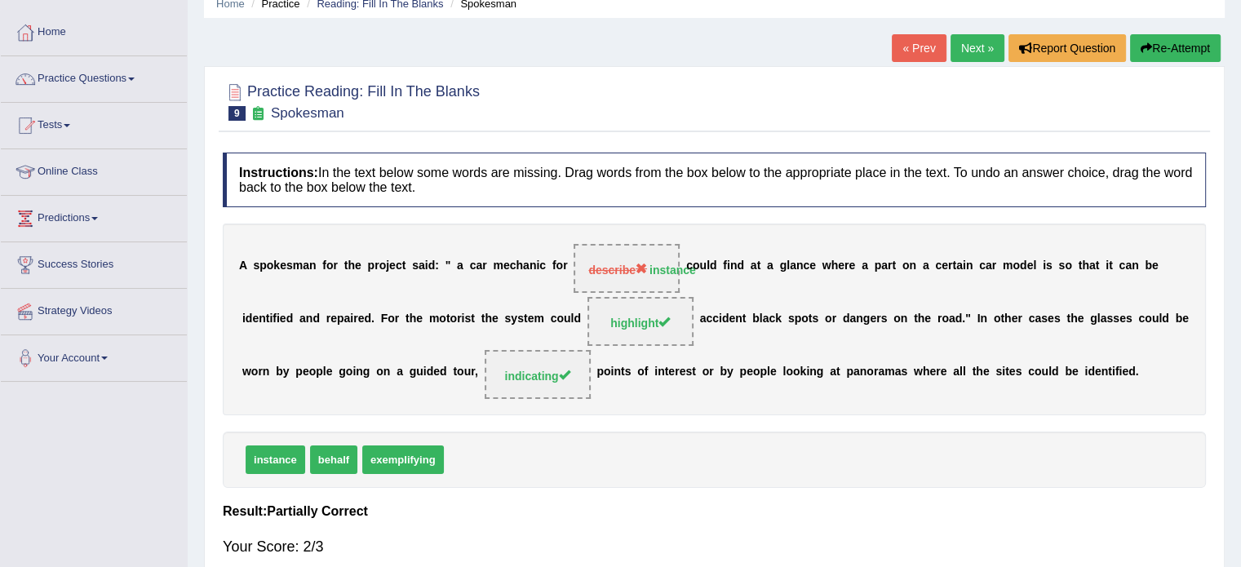
scroll to position [27, 0]
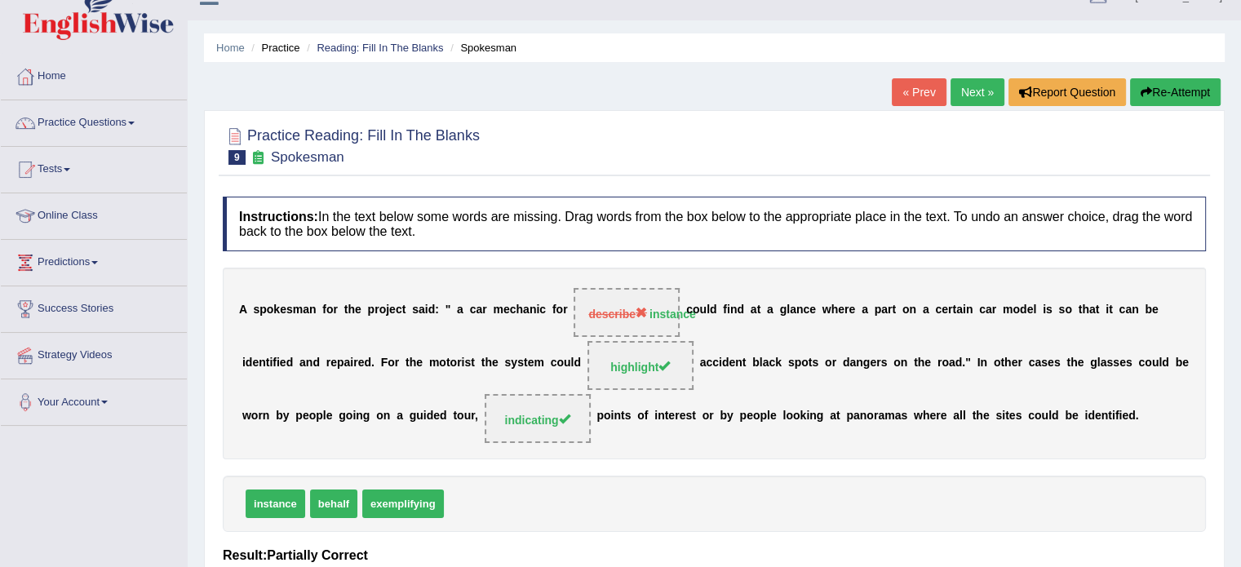
click at [973, 92] on link "Next »" at bounding box center [978, 92] width 54 height 28
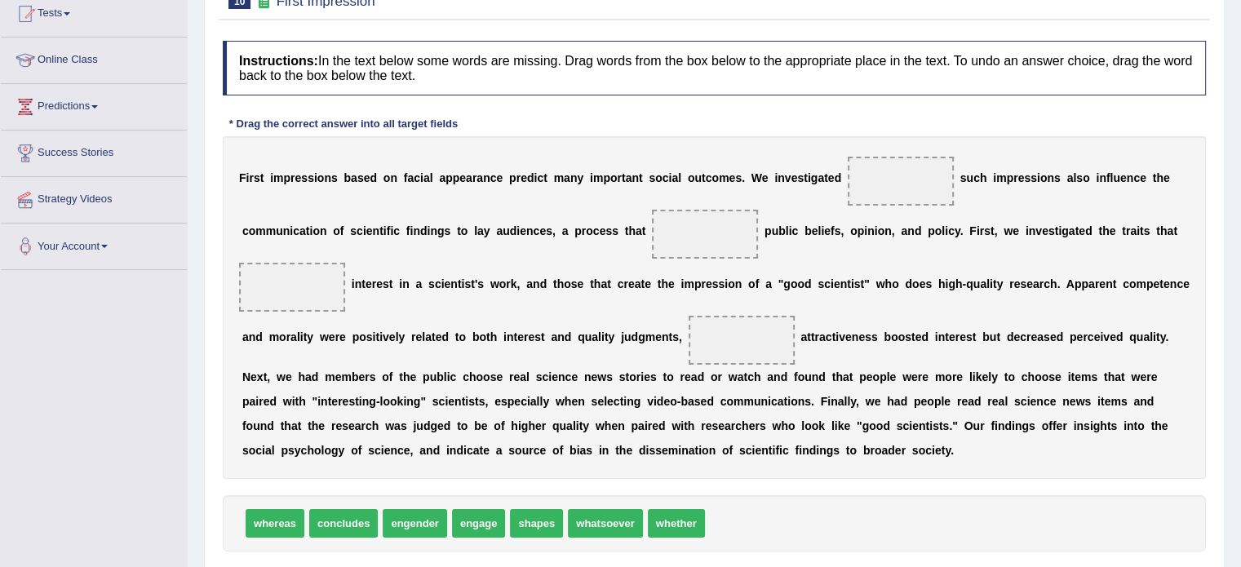
scroll to position [190, 0]
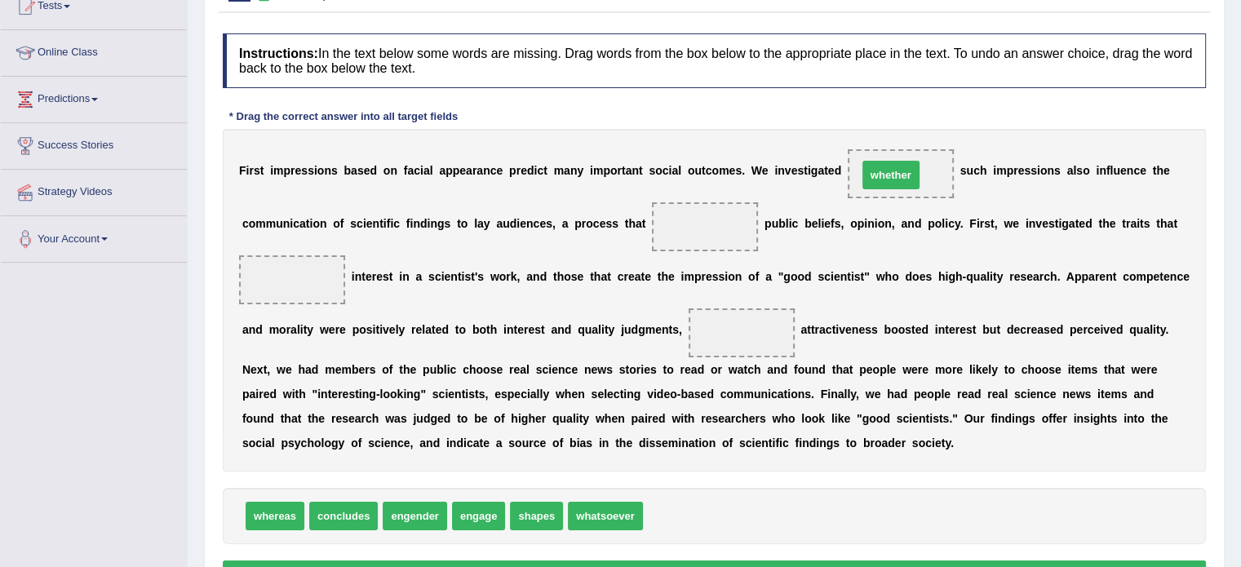
drag, startPoint x: 689, startPoint y: 516, endPoint x: 901, endPoint y: 173, distance: 403.2
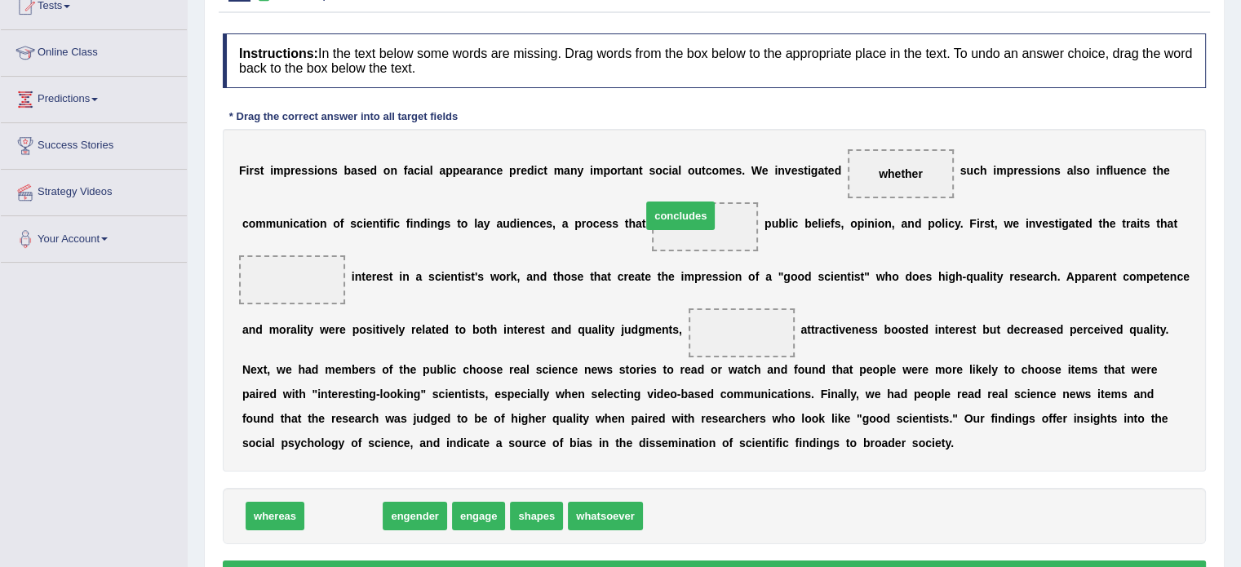
drag, startPoint x: 336, startPoint y: 513, endPoint x: 678, endPoint y: 222, distance: 449.3
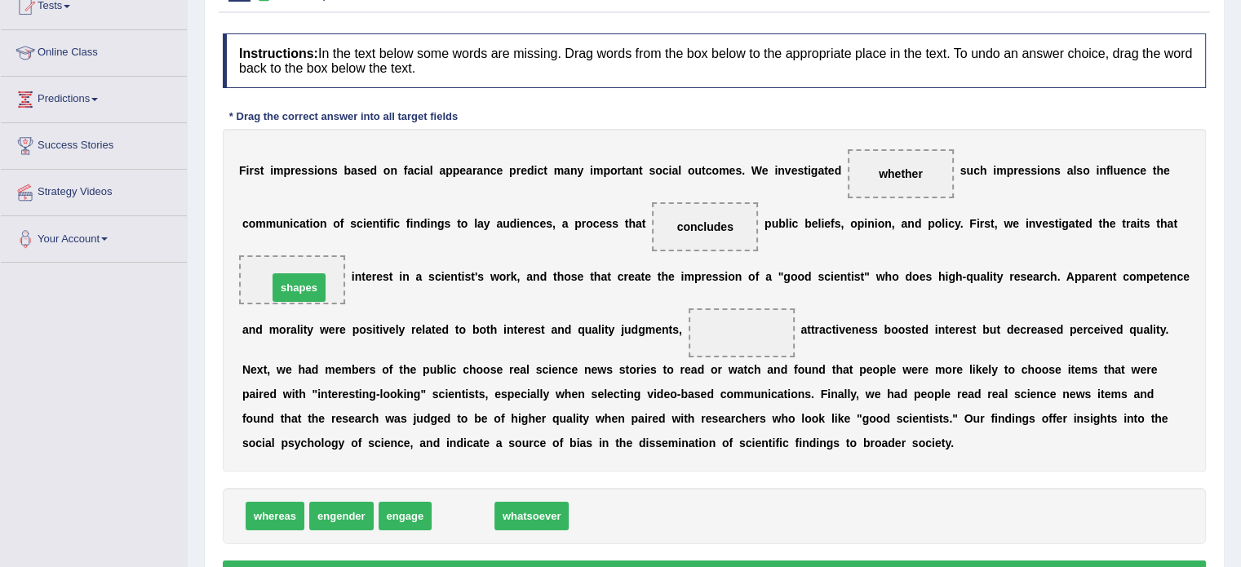
drag, startPoint x: 467, startPoint y: 517, endPoint x: 291, endPoint y: 279, distance: 295.3
drag, startPoint x: 284, startPoint y: 278, endPoint x: 520, endPoint y: 517, distance: 335.9
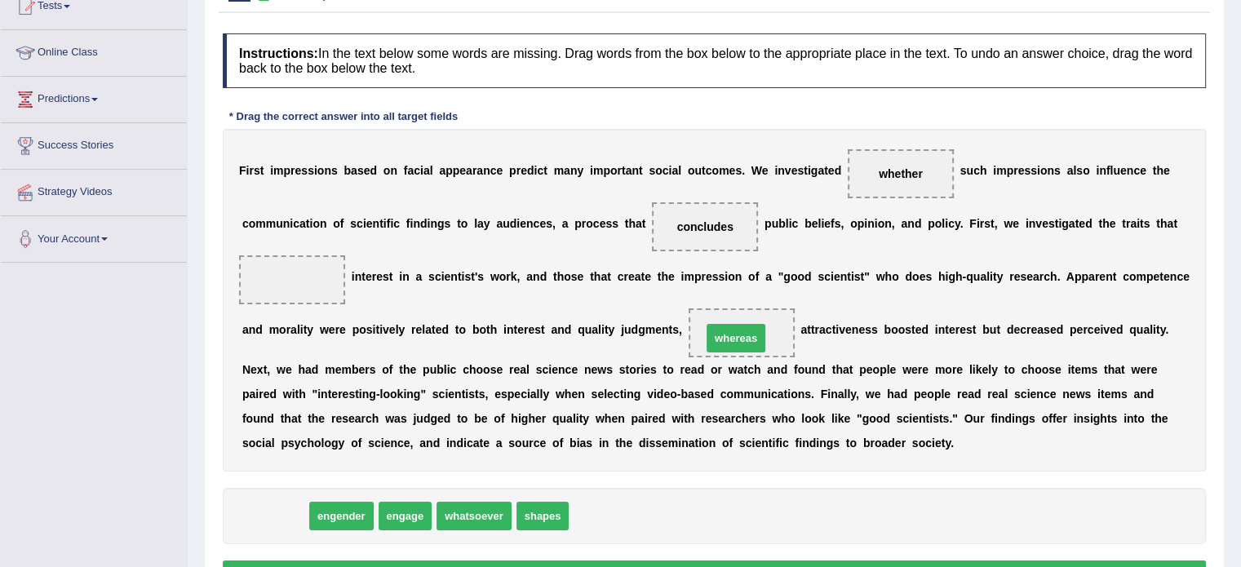
drag, startPoint x: 309, startPoint y: 522, endPoint x: 740, endPoint y: 342, distance: 467.9
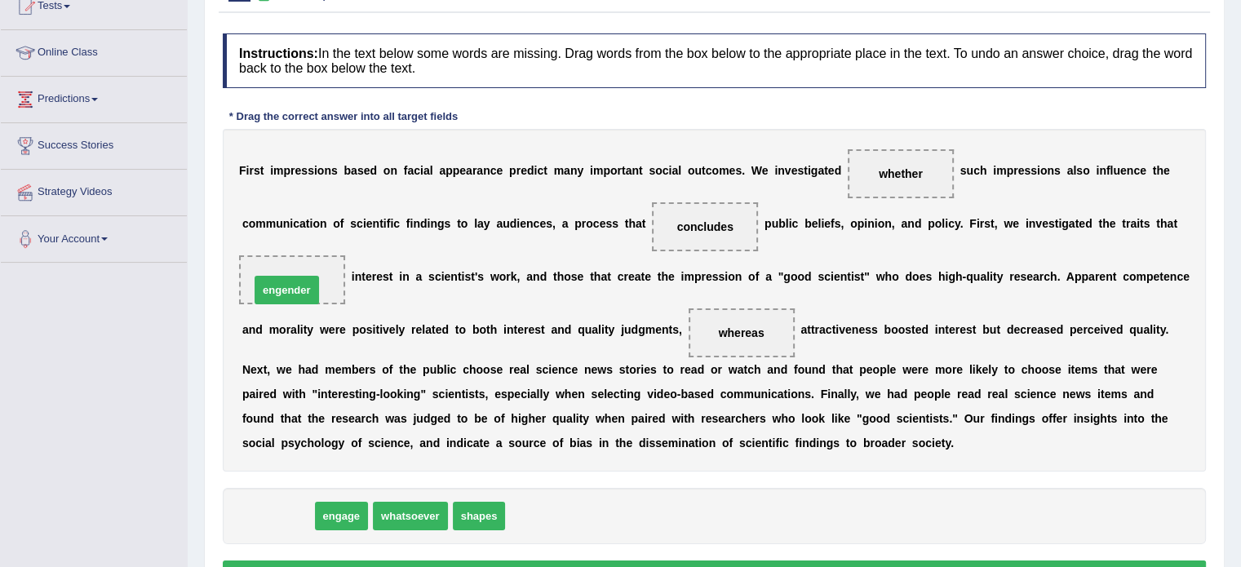
drag, startPoint x: 269, startPoint y: 515, endPoint x: 287, endPoint y: 272, distance: 243.9
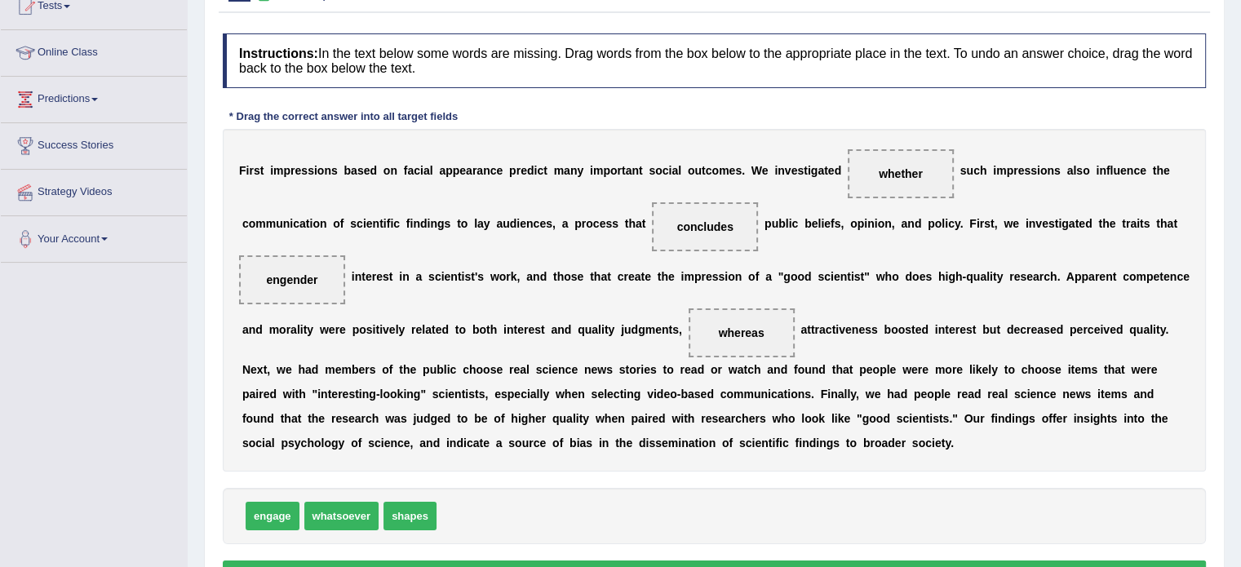
scroll to position [245, 0]
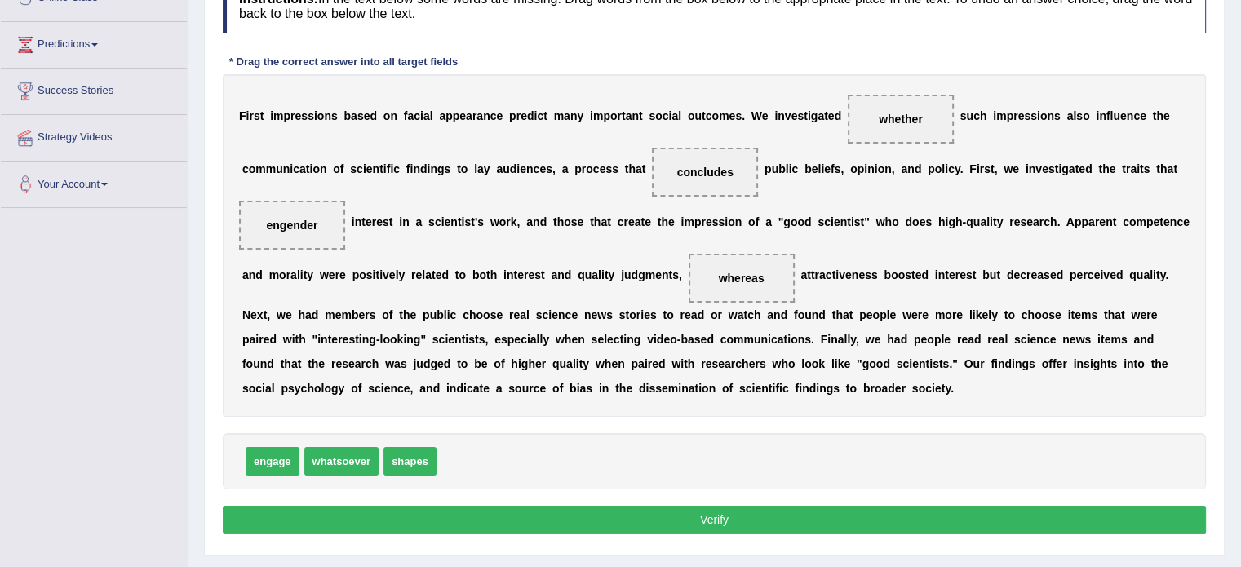
click at [659, 522] on button "Verify" at bounding box center [715, 520] width 984 height 28
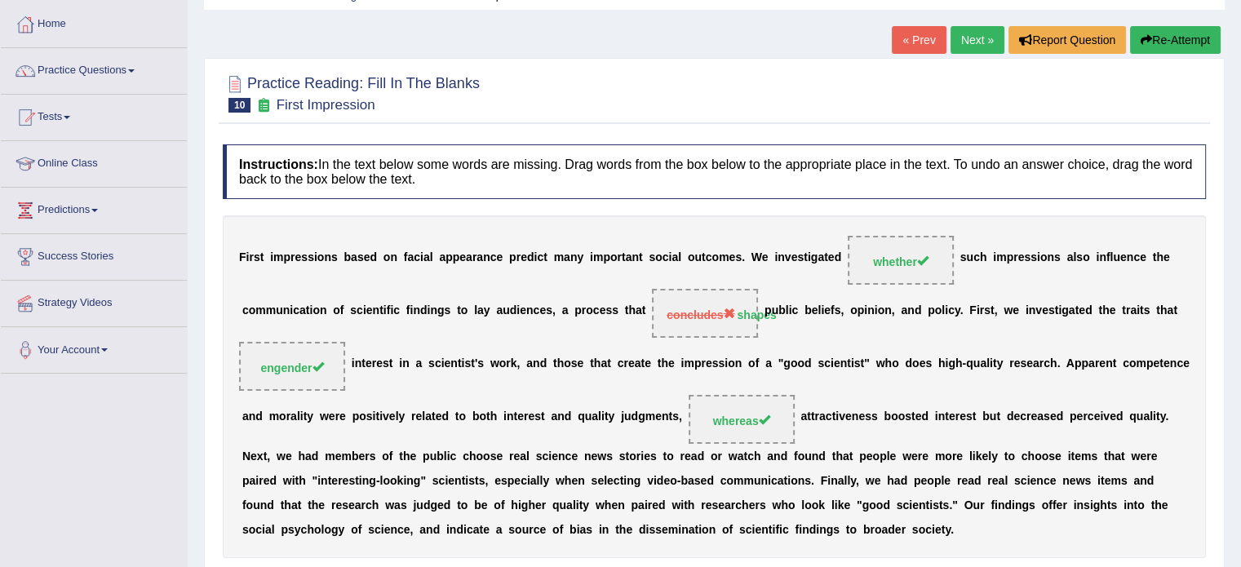
scroll to position [0, 0]
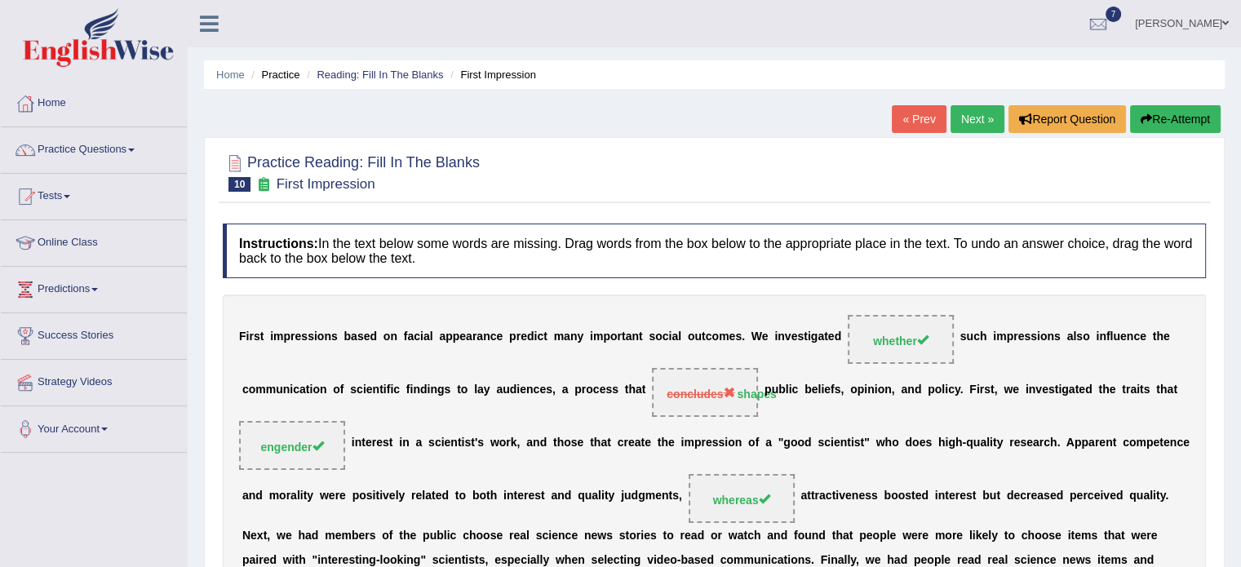
click at [984, 113] on link "Next »" at bounding box center [978, 119] width 54 height 28
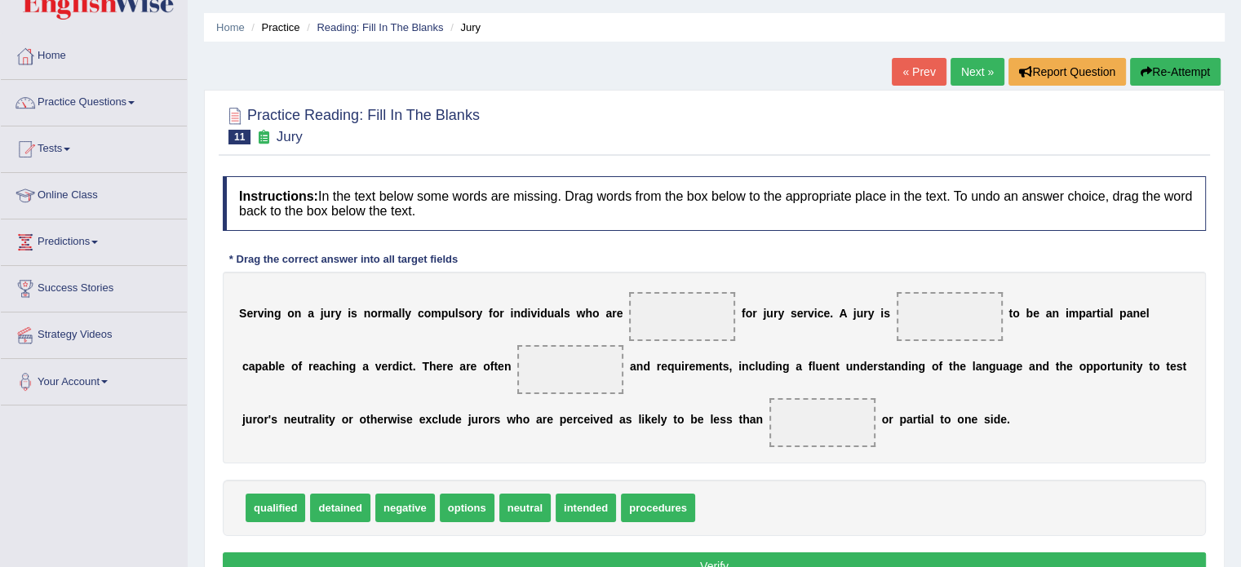
scroll to position [82, 0]
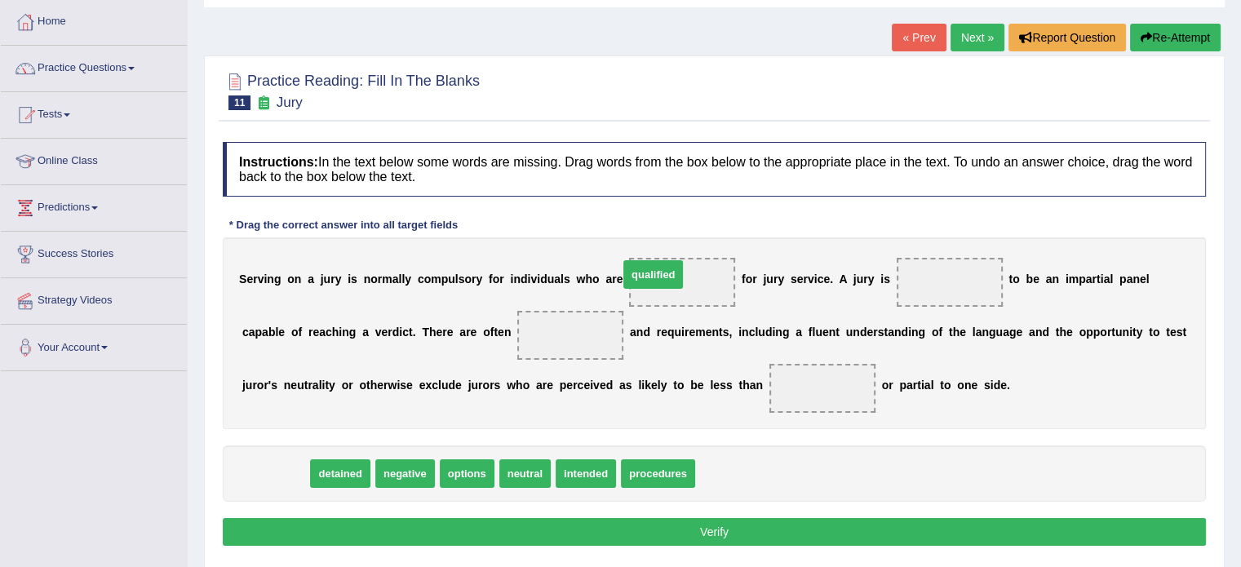
drag, startPoint x: 263, startPoint y: 471, endPoint x: 653, endPoint y: 278, distance: 435.1
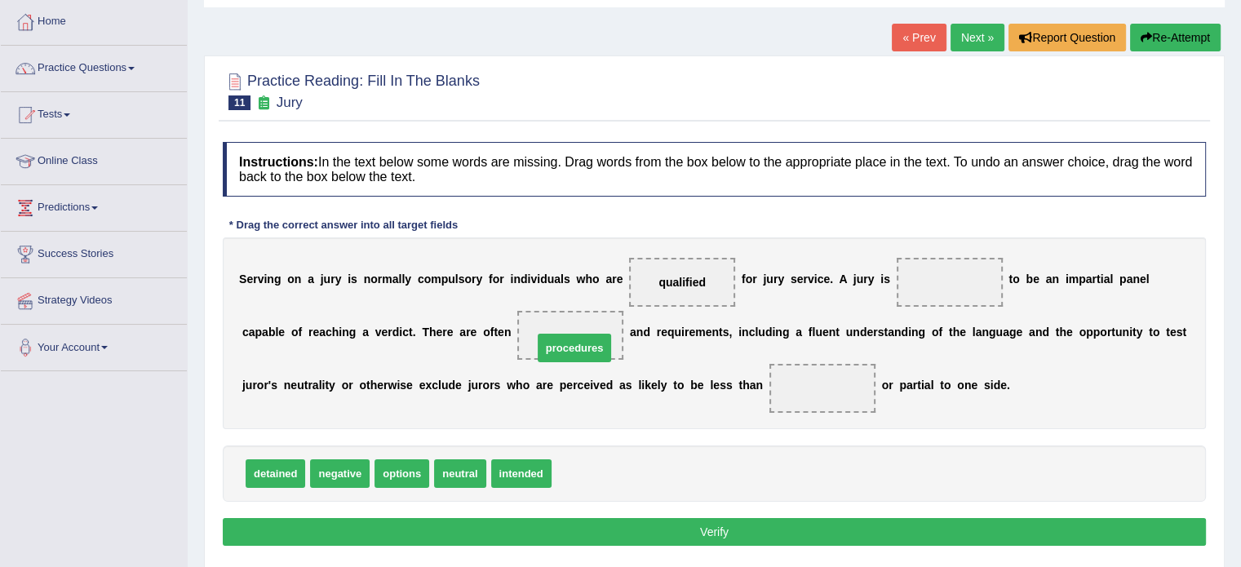
drag, startPoint x: 575, startPoint y: 473, endPoint x: 555, endPoint y: 326, distance: 148.2
drag, startPoint x: 468, startPoint y: 473, endPoint x: 817, endPoint y: 392, distance: 358.7
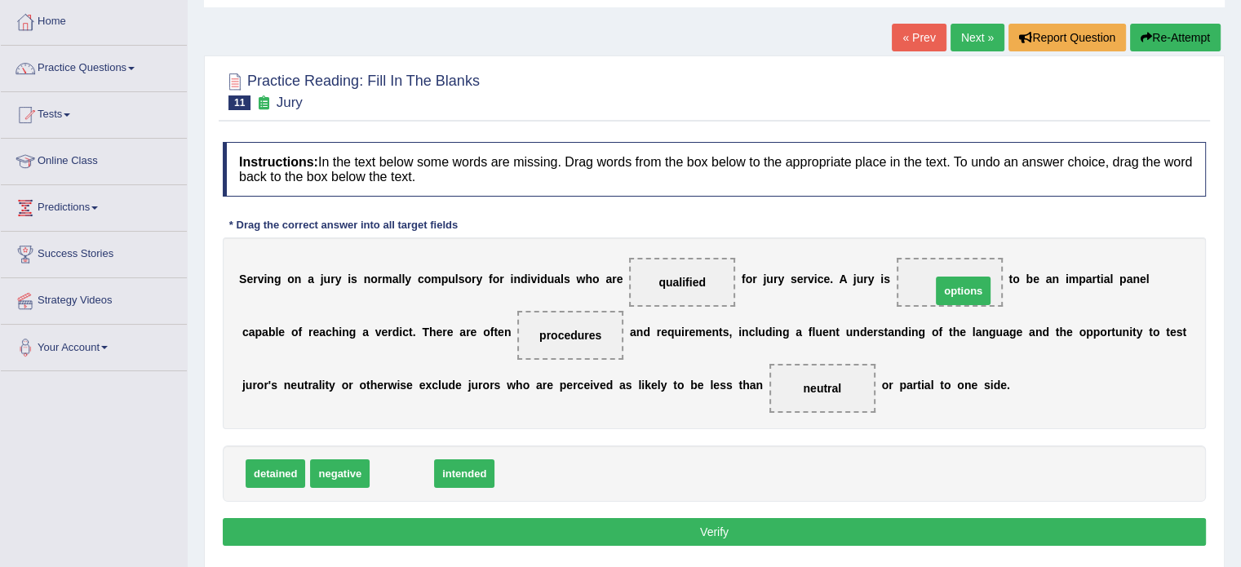
drag, startPoint x: 401, startPoint y: 471, endPoint x: 961, endPoint y: 288, distance: 589.8
click at [738, 535] on button "Verify" at bounding box center [715, 532] width 984 height 28
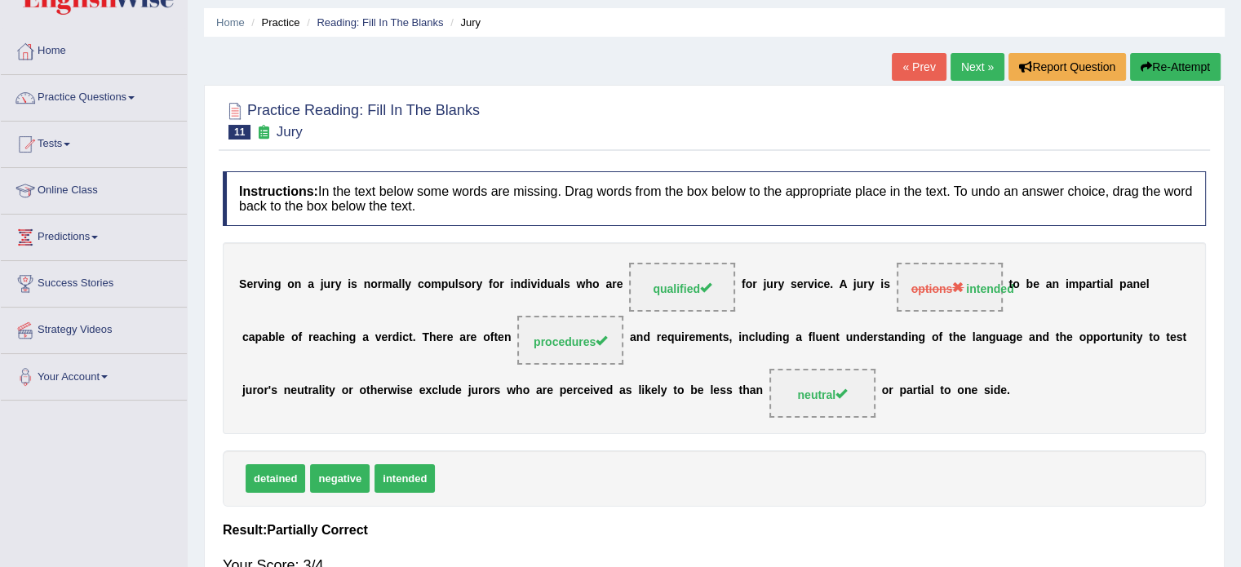
scroll to position [0, 0]
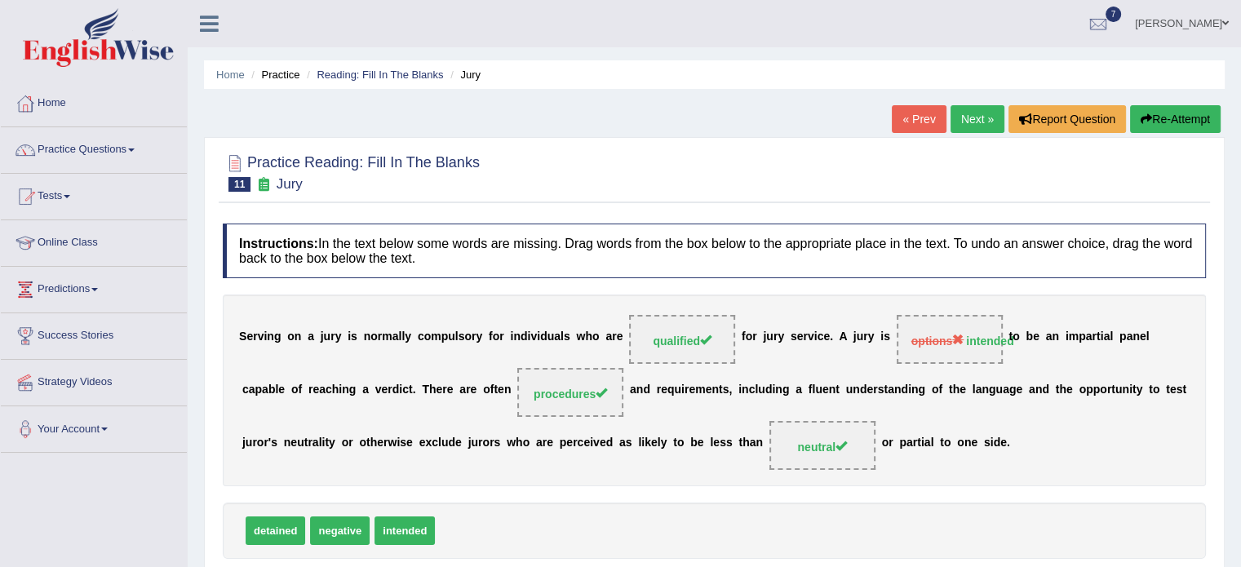
click at [962, 113] on link "Next »" at bounding box center [978, 119] width 54 height 28
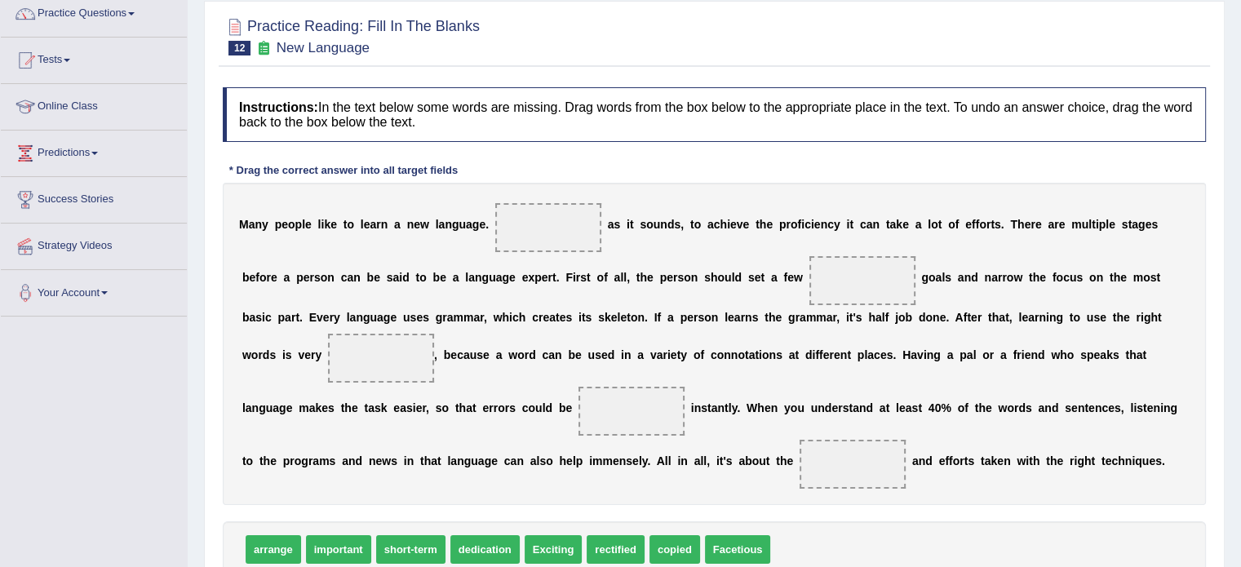
scroll to position [163, 0]
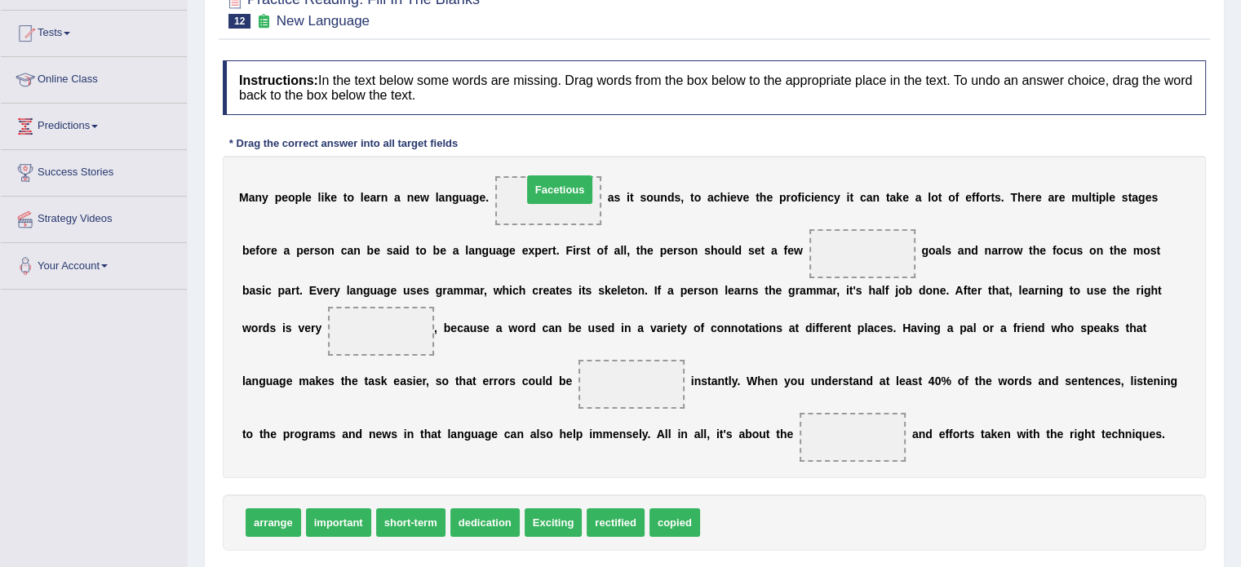
drag, startPoint x: 746, startPoint y: 526, endPoint x: 566, endPoint y: 204, distance: 369.4
drag, startPoint x: 420, startPoint y: 522, endPoint x: 433, endPoint y: 520, distance: 12.5
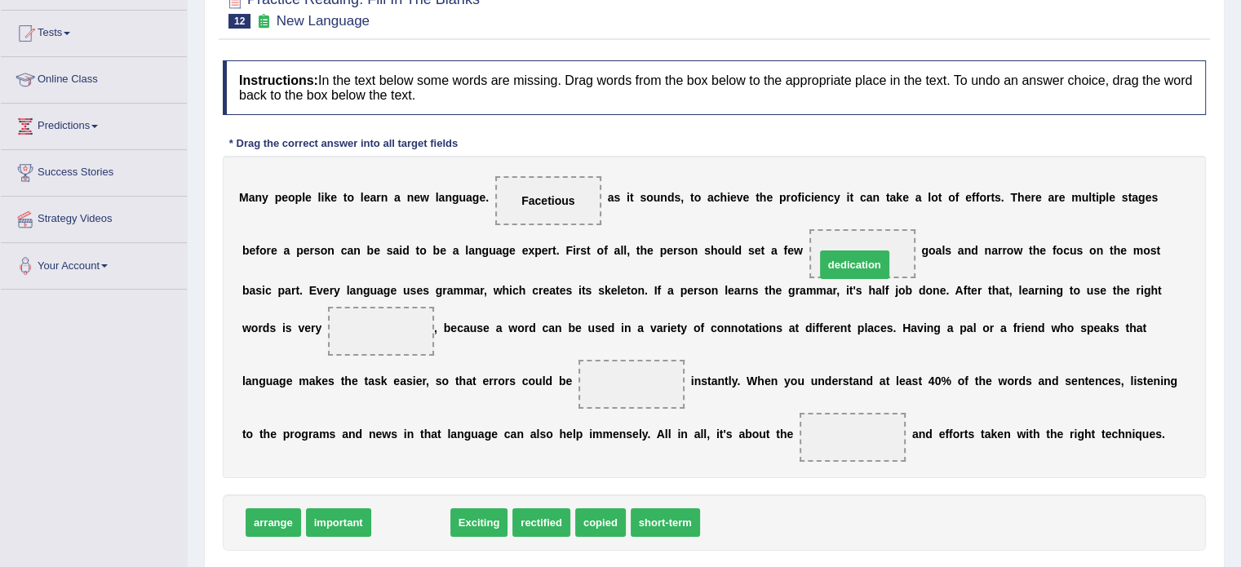
drag, startPoint x: 623, startPoint y: 368, endPoint x: 859, endPoint y: 260, distance: 259.3
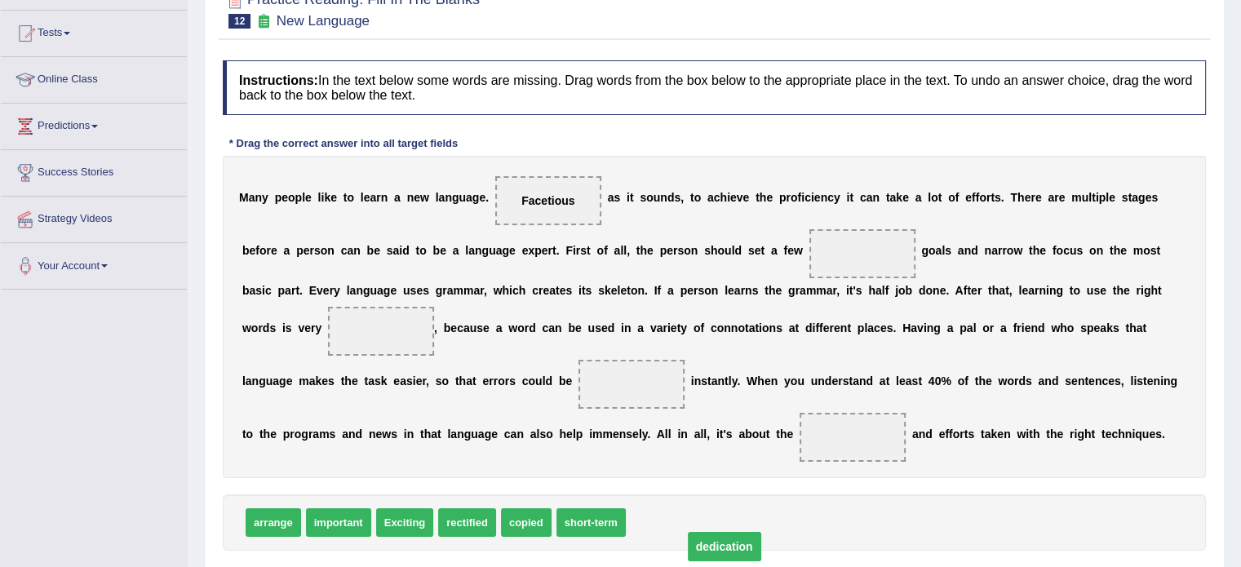
drag, startPoint x: 843, startPoint y: 248, endPoint x: 704, endPoint y: 537, distance: 320.5
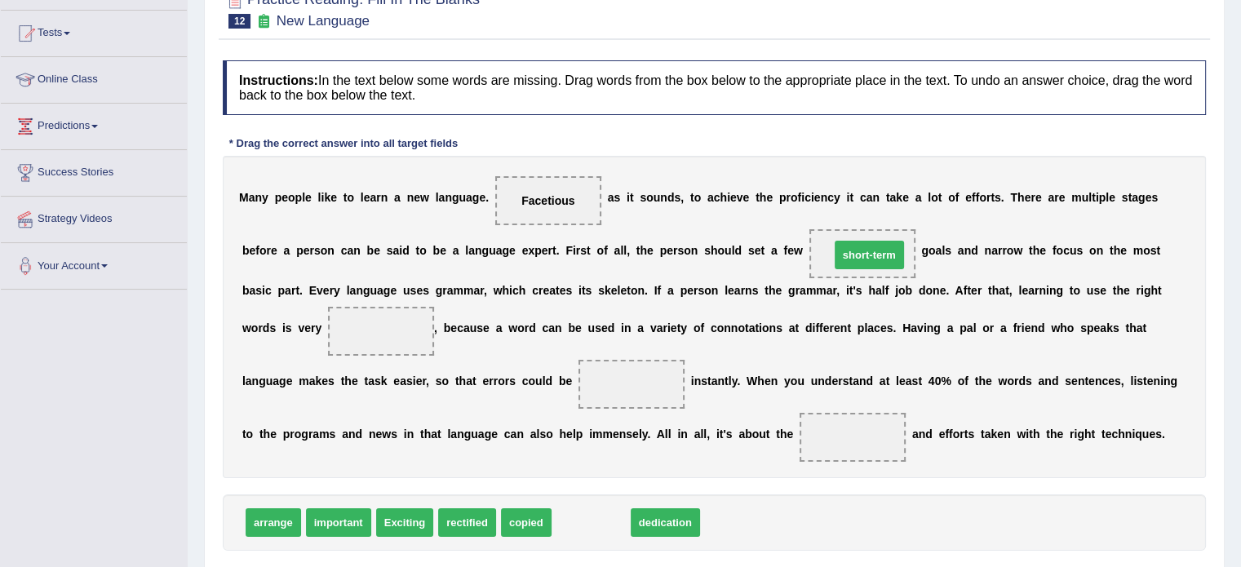
drag, startPoint x: 558, startPoint y: 518, endPoint x: 836, endPoint y: 251, distance: 385.6
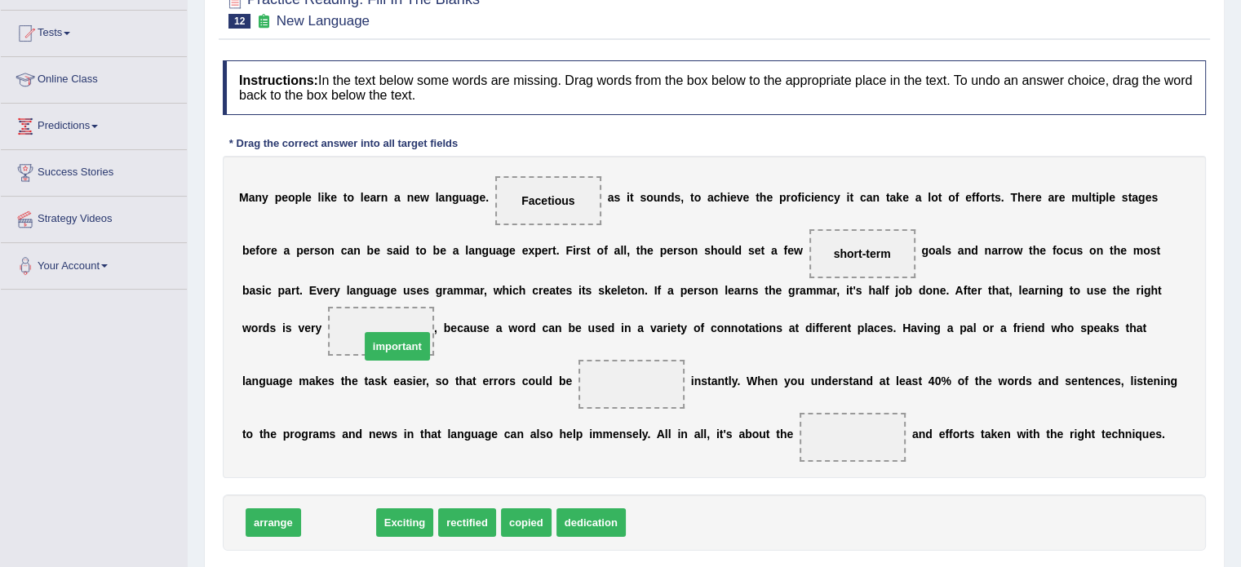
drag, startPoint x: 334, startPoint y: 524, endPoint x: 395, endPoint y: 343, distance: 191.3
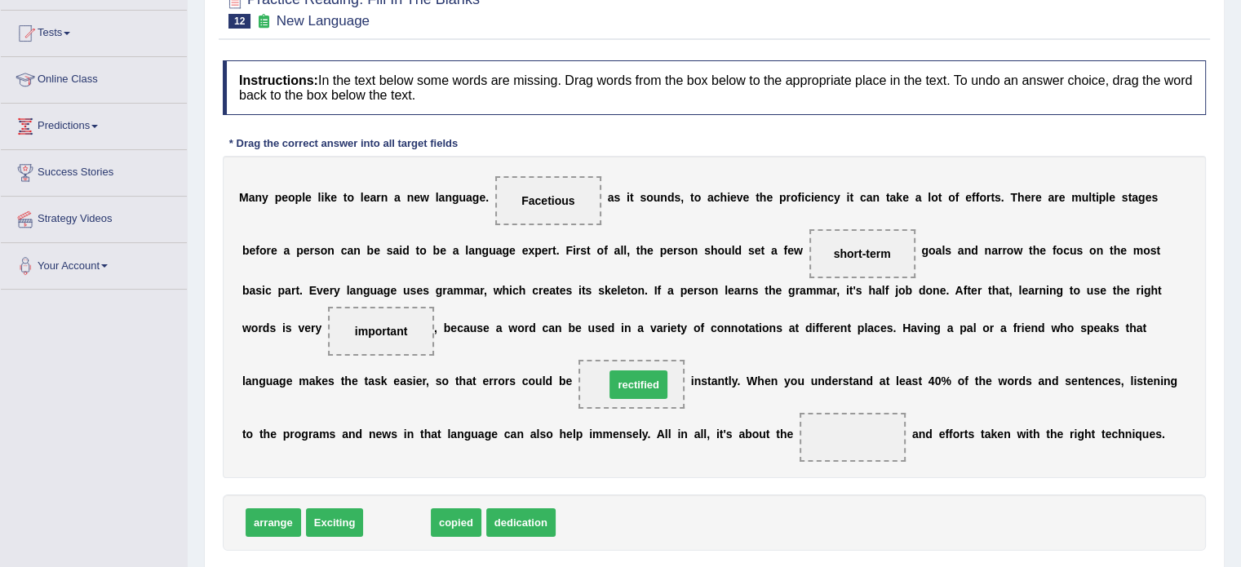
drag, startPoint x: 402, startPoint y: 526, endPoint x: 646, endPoint y: 385, distance: 282.2
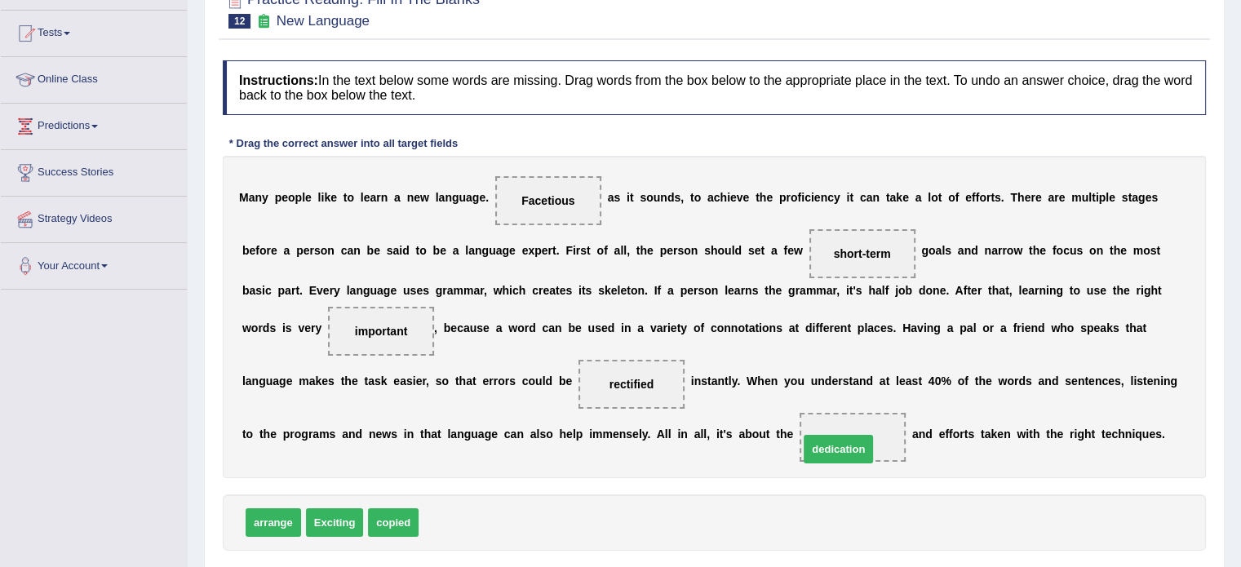
drag, startPoint x: 453, startPoint y: 523, endPoint x: 840, endPoint y: 446, distance: 394.4
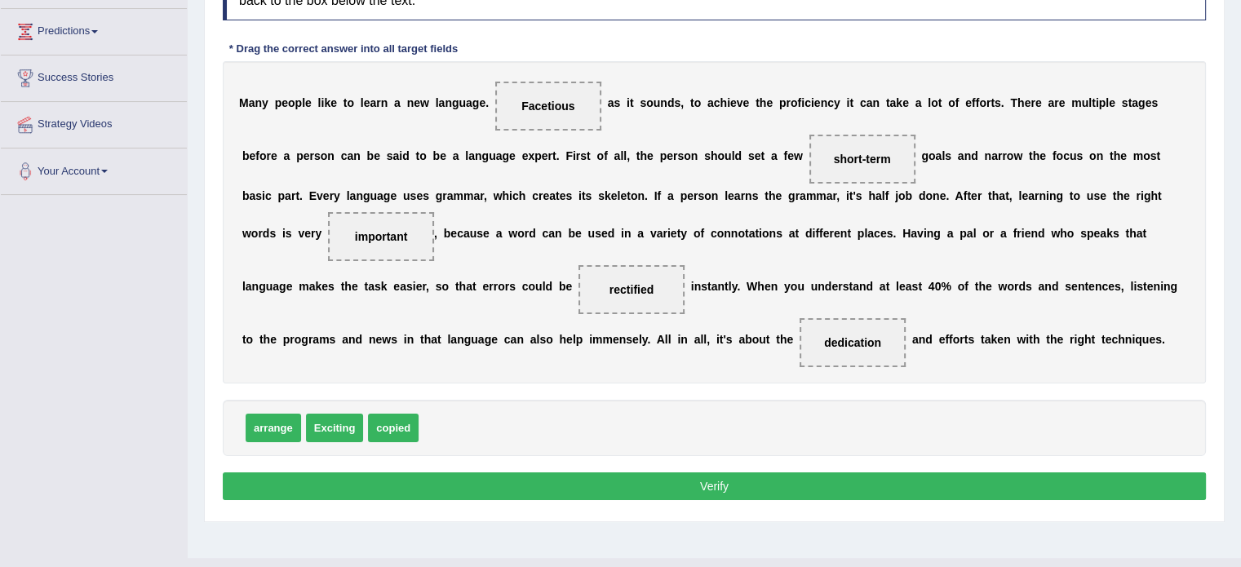
scroll to position [272, 0]
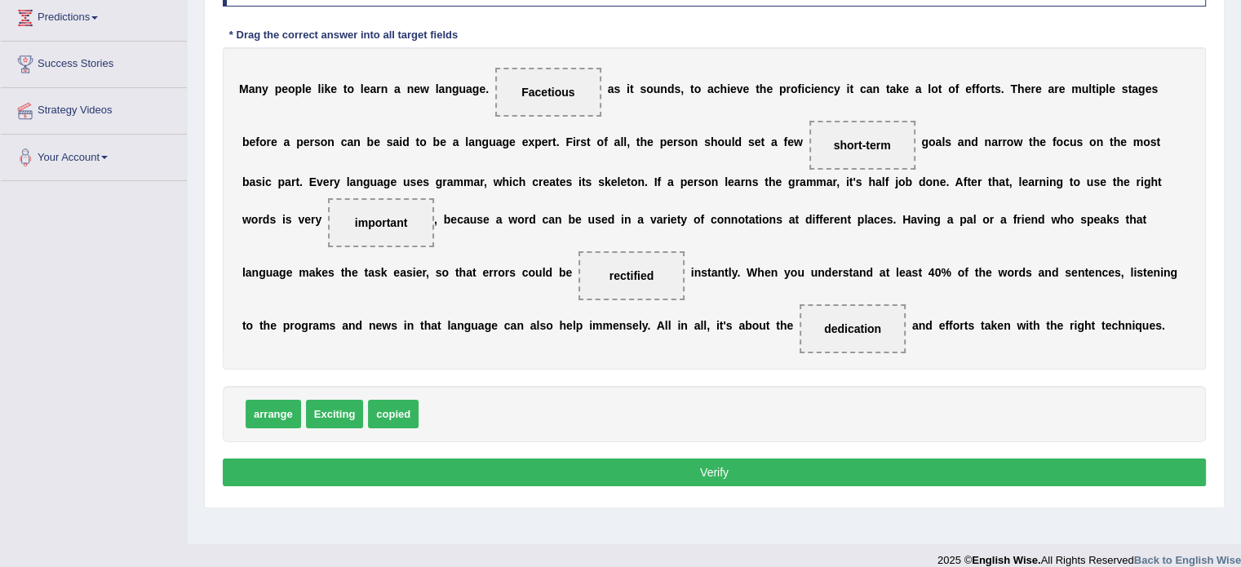
click at [740, 471] on button "Verify" at bounding box center [715, 473] width 984 height 28
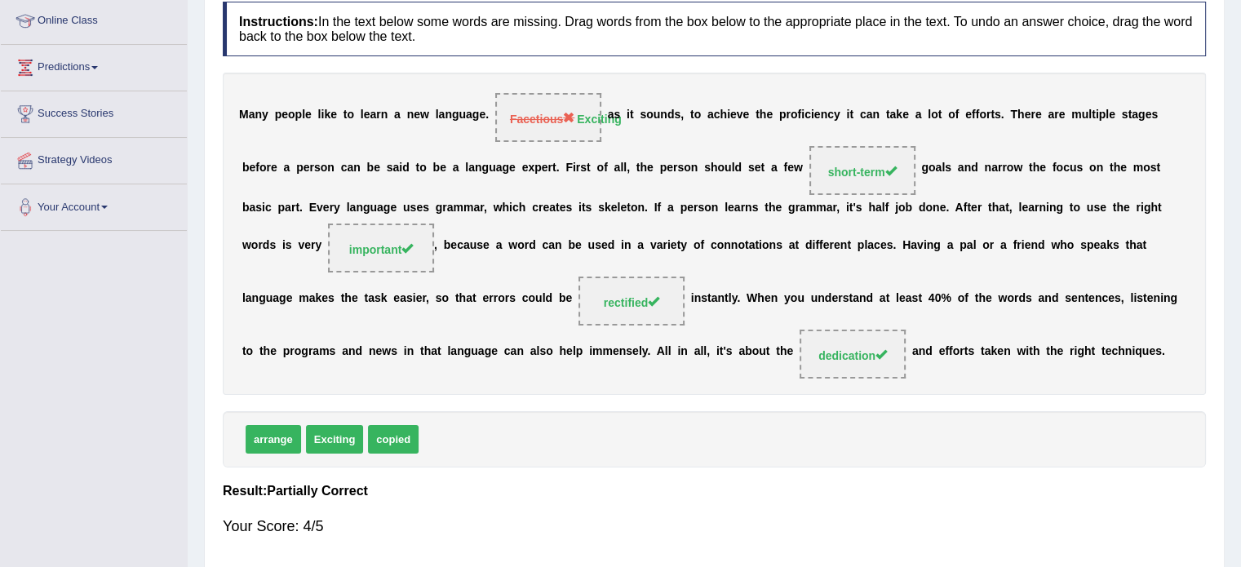
scroll to position [217, 0]
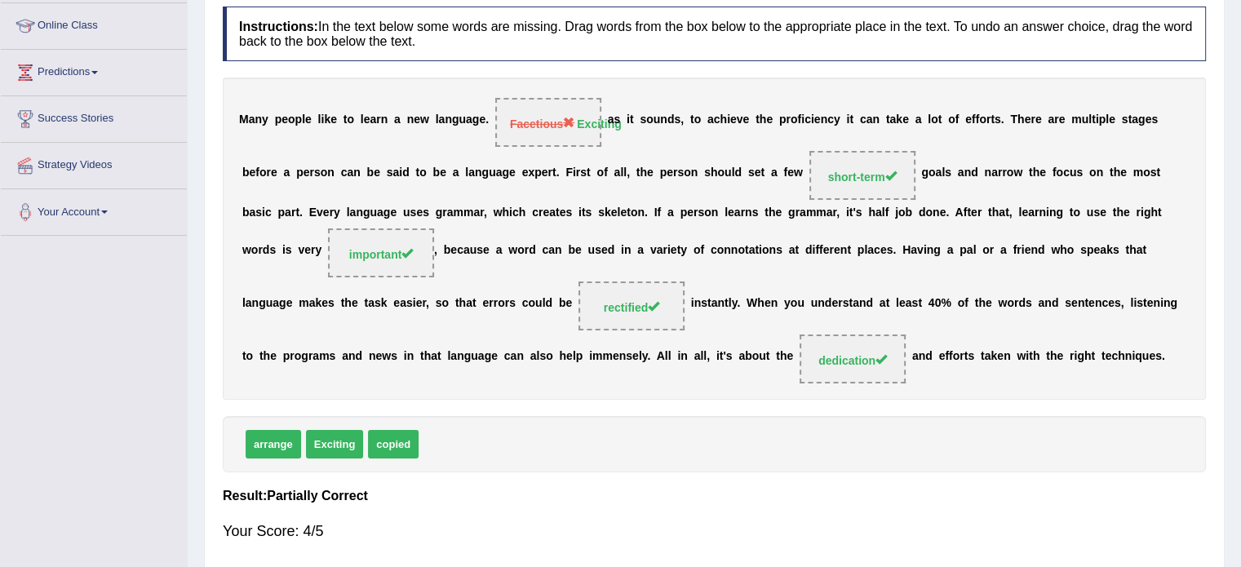
drag, startPoint x: 626, startPoint y: 124, endPoint x: 516, endPoint y: 113, distance: 110.7
click at [516, 113] on div "M a n y p e o p l e l i k e t o l e a r n a n e w l a n g u a g e . Facetious E…" at bounding box center [715, 239] width 984 height 322
click at [669, 135] on div "M a n y p e o p l e l i k e t o l e a r n a n e w l a n g u a g e . Facetious E…" at bounding box center [715, 239] width 984 height 322
click at [671, 134] on div "M a n y p e o p l e l i k e t o l e a r n a n e w l a n g u a g e . Facetious E…" at bounding box center [715, 239] width 984 height 322
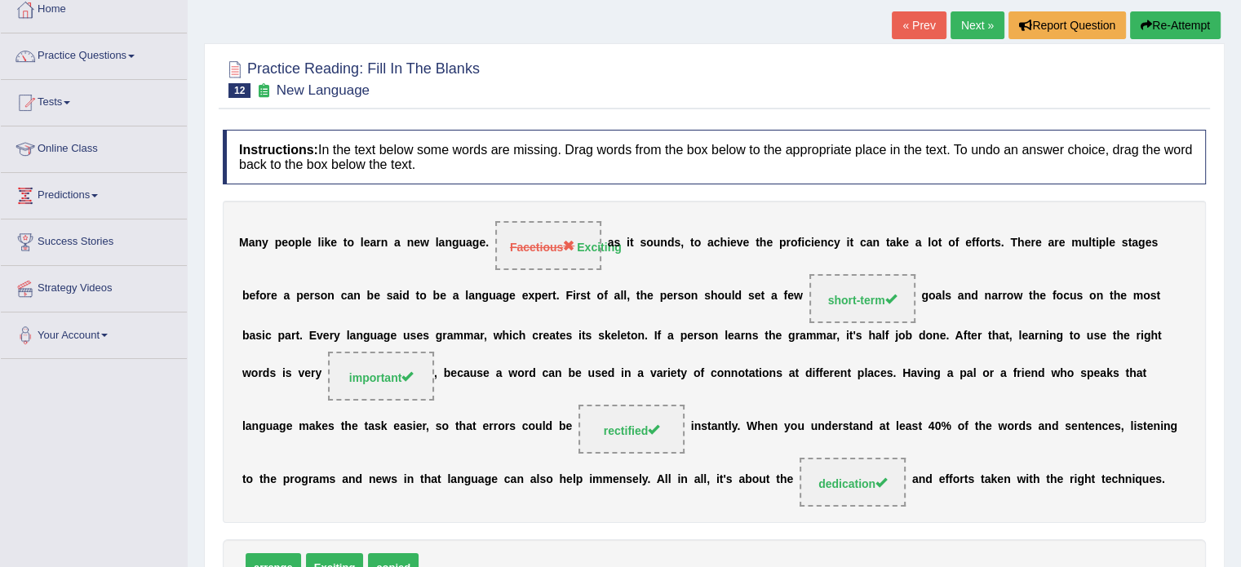
scroll to position [82, 0]
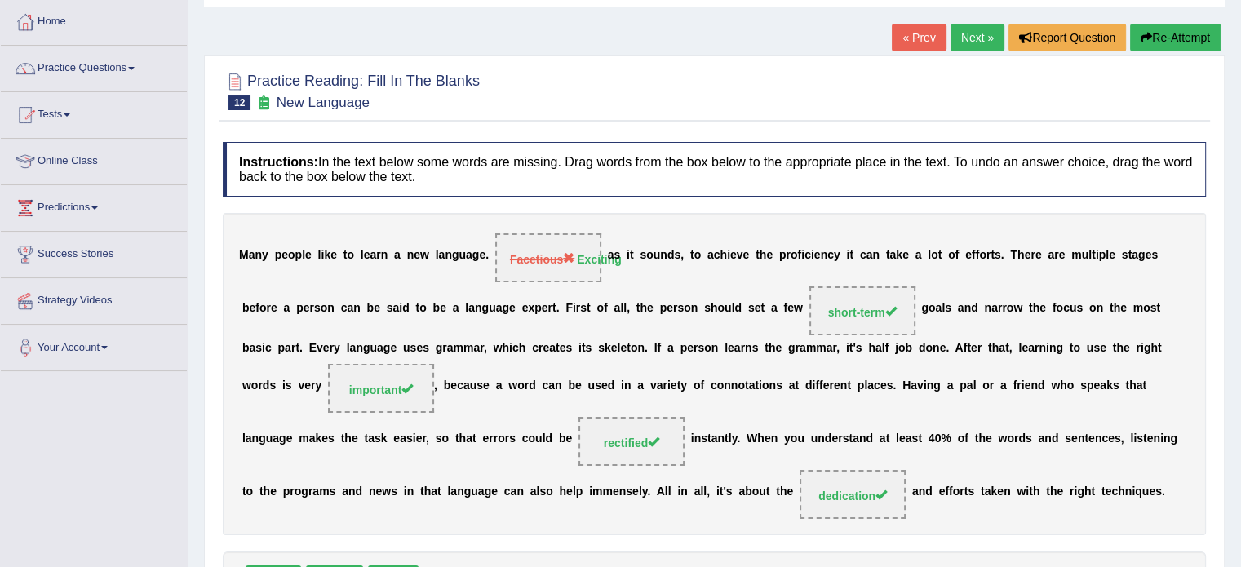
click at [973, 29] on link "Next »" at bounding box center [978, 38] width 54 height 28
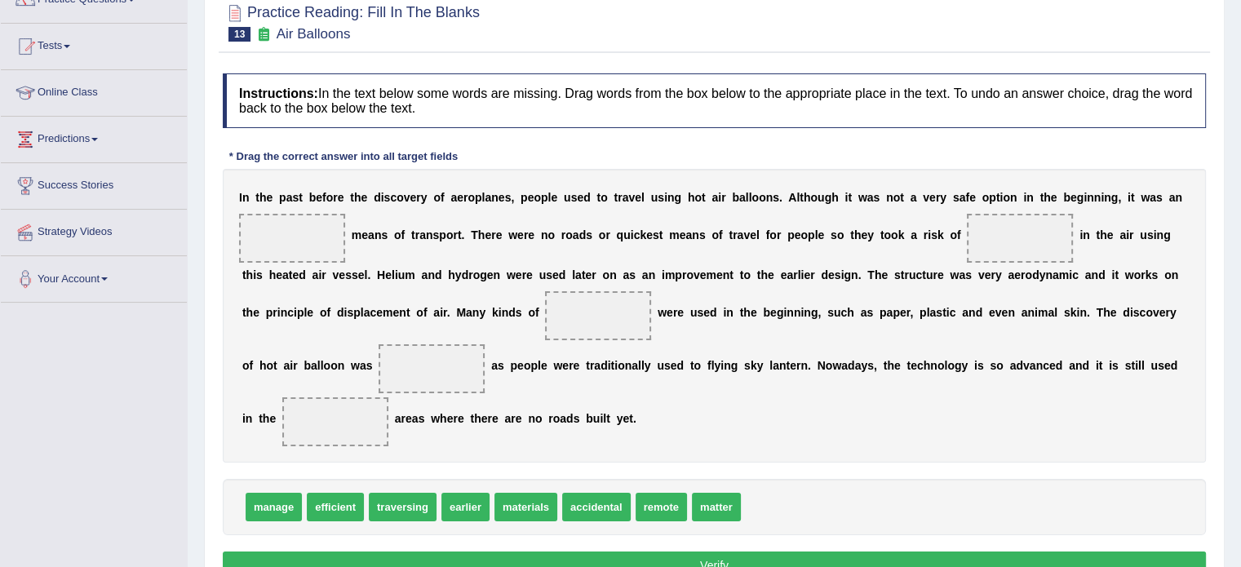
scroll to position [190, 0]
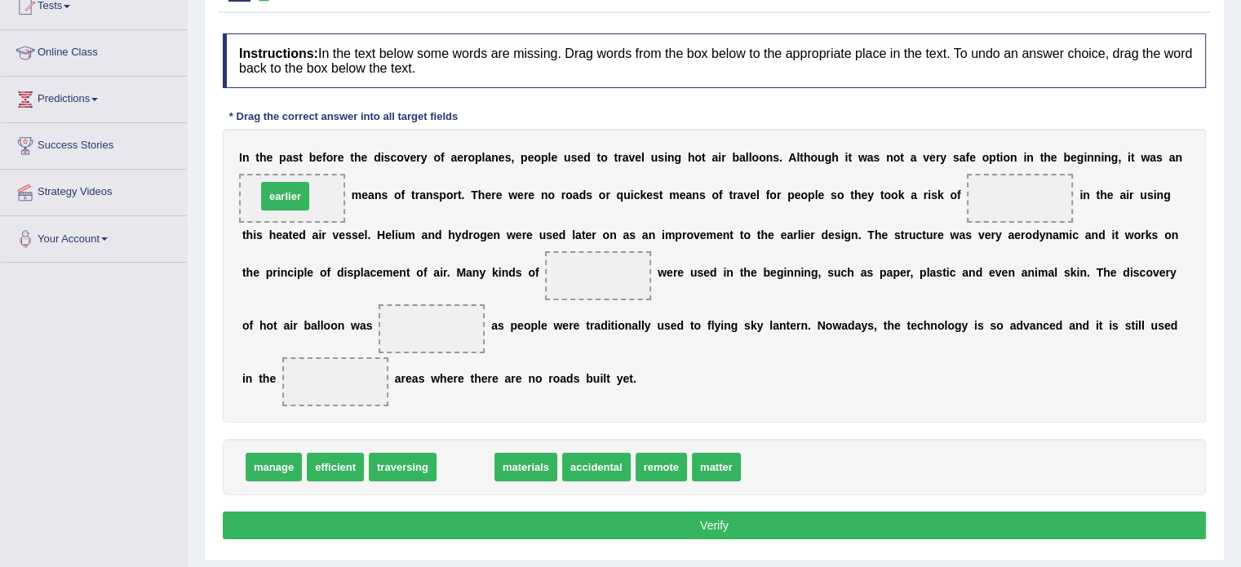
drag, startPoint x: 465, startPoint y: 465, endPoint x: 284, endPoint y: 191, distance: 328.7
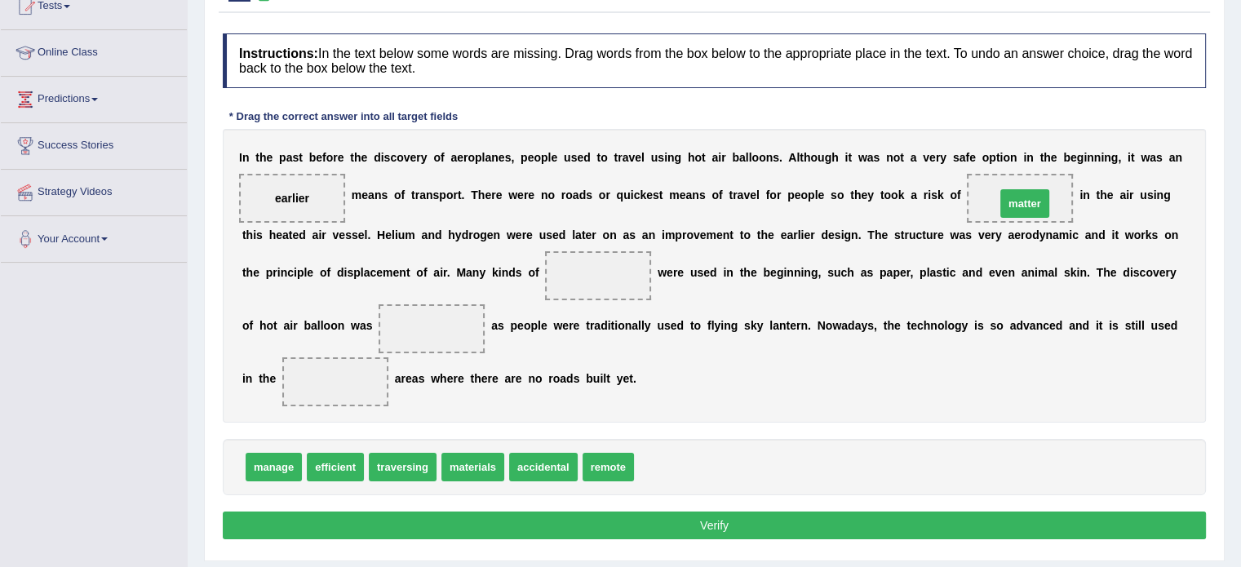
drag, startPoint x: 685, startPoint y: 434, endPoint x: 1025, endPoint y: 205, distance: 410.4
drag, startPoint x: 484, startPoint y: 472, endPoint x: 631, endPoint y: 278, distance: 242.9
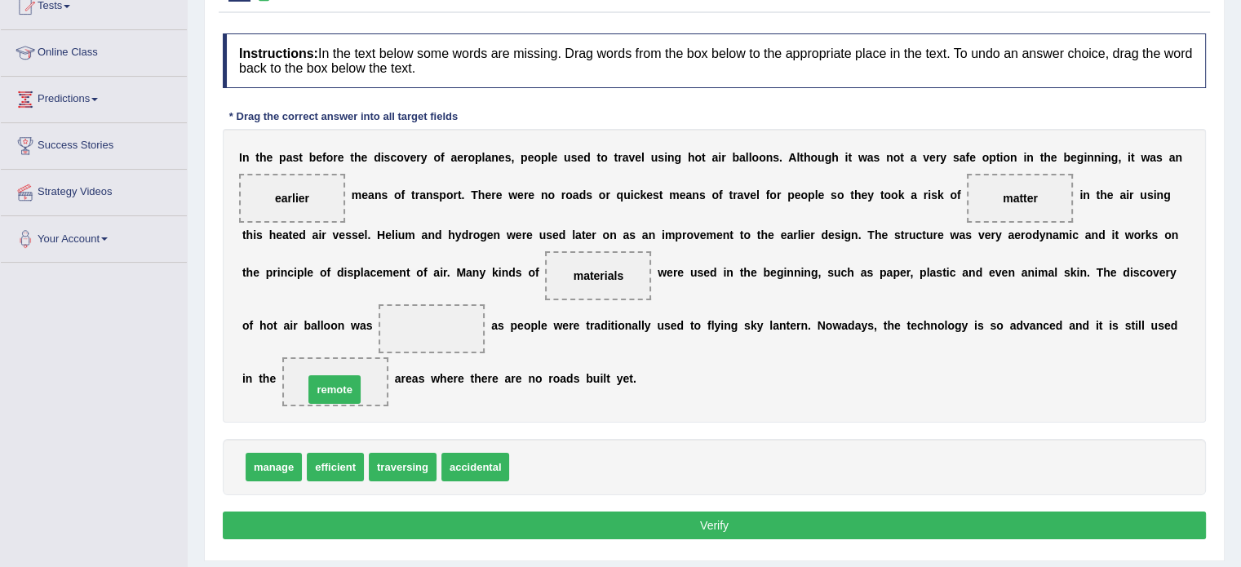
drag, startPoint x: 548, startPoint y: 466, endPoint x: 348, endPoint y: 388, distance: 215.5
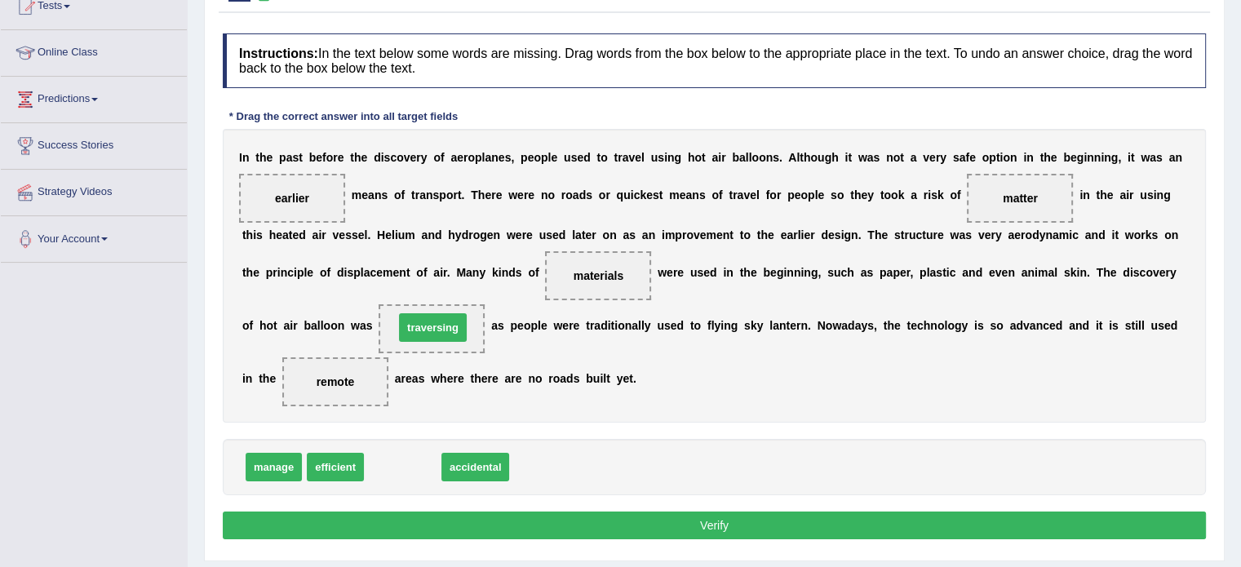
drag, startPoint x: 403, startPoint y: 471, endPoint x: 433, endPoint y: 332, distance: 142.0
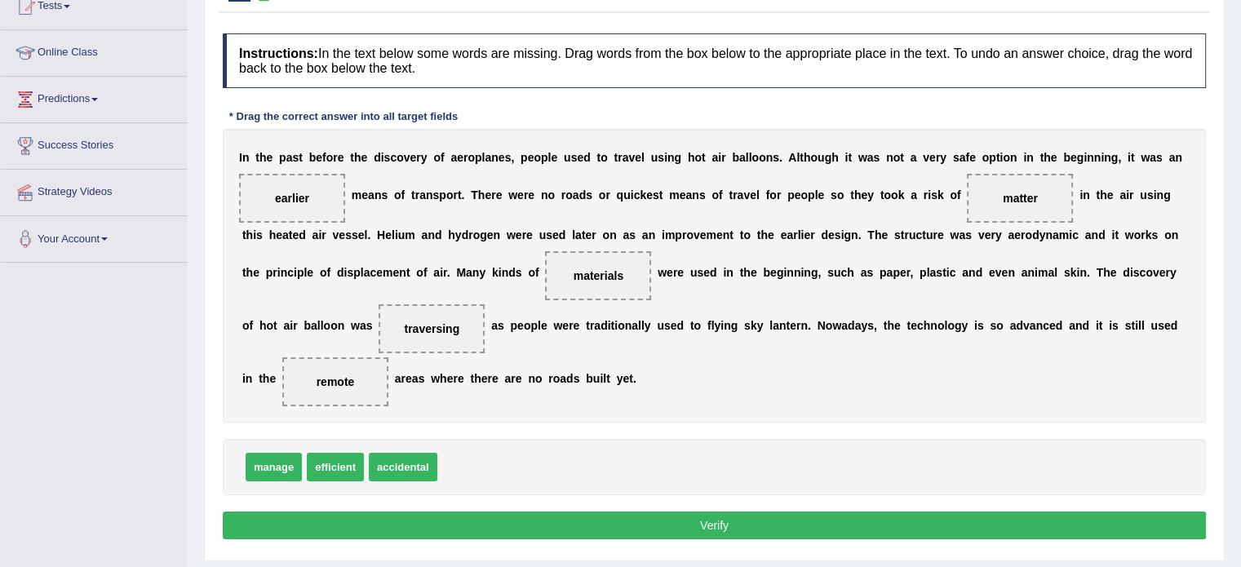
click at [594, 521] on button "Verify" at bounding box center [715, 526] width 984 height 28
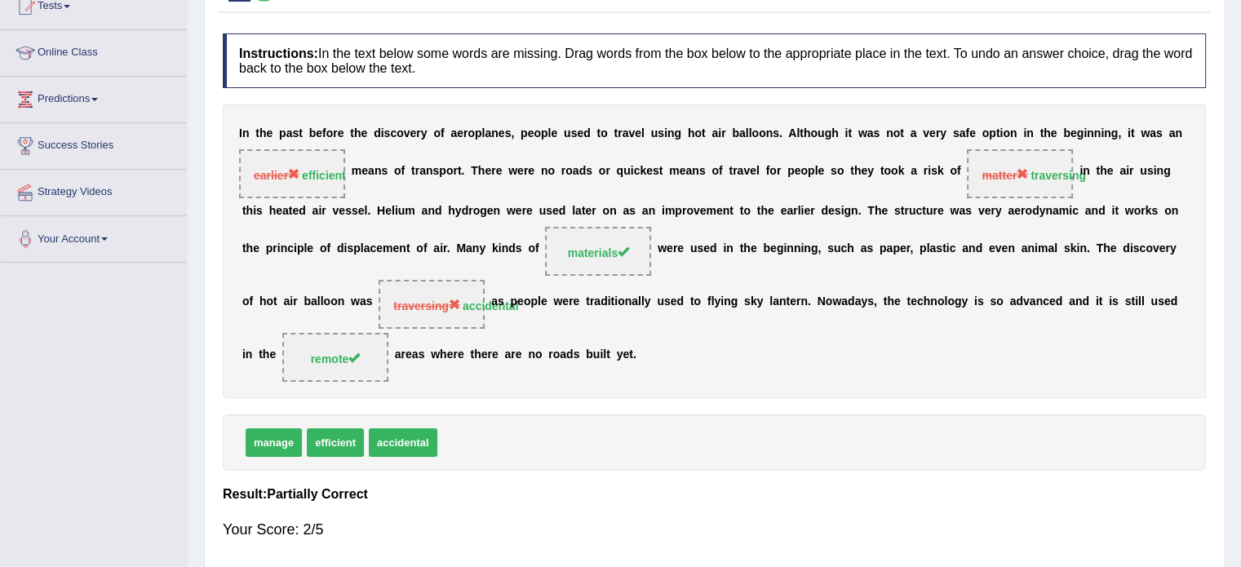
drag, startPoint x: 358, startPoint y: 172, endPoint x: 386, endPoint y: 174, distance: 27.8
click at [386, 174] on div "I n t h e p a s t b e f o r e t h e d i s c o v e r y o f a e r o p l a n e s ,…" at bounding box center [715, 251] width 984 height 294
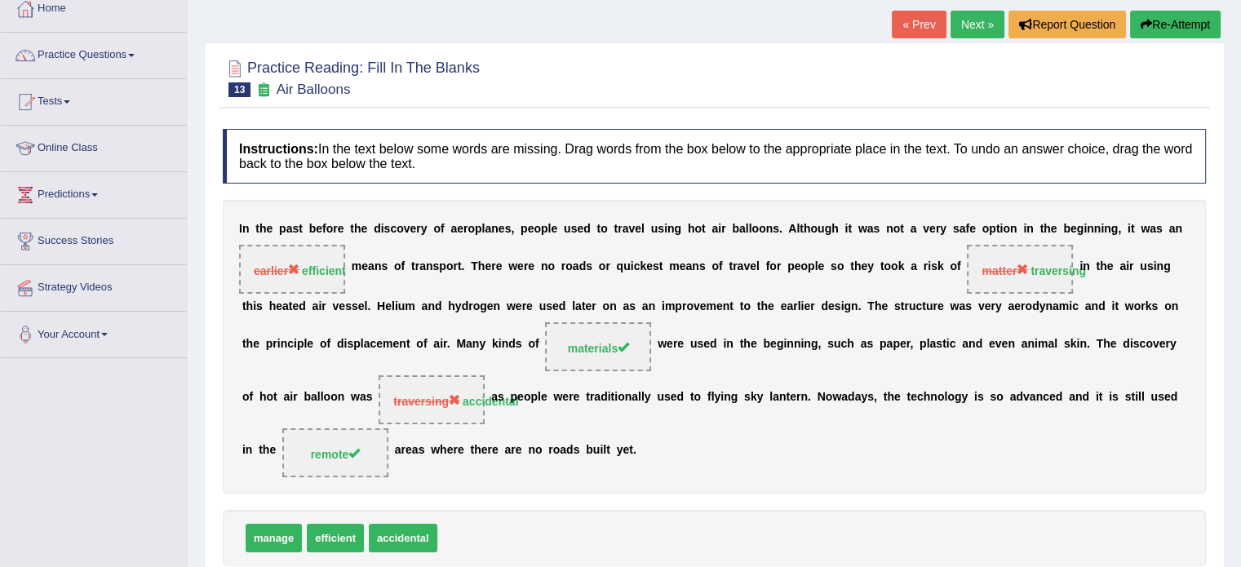
scroll to position [54, 0]
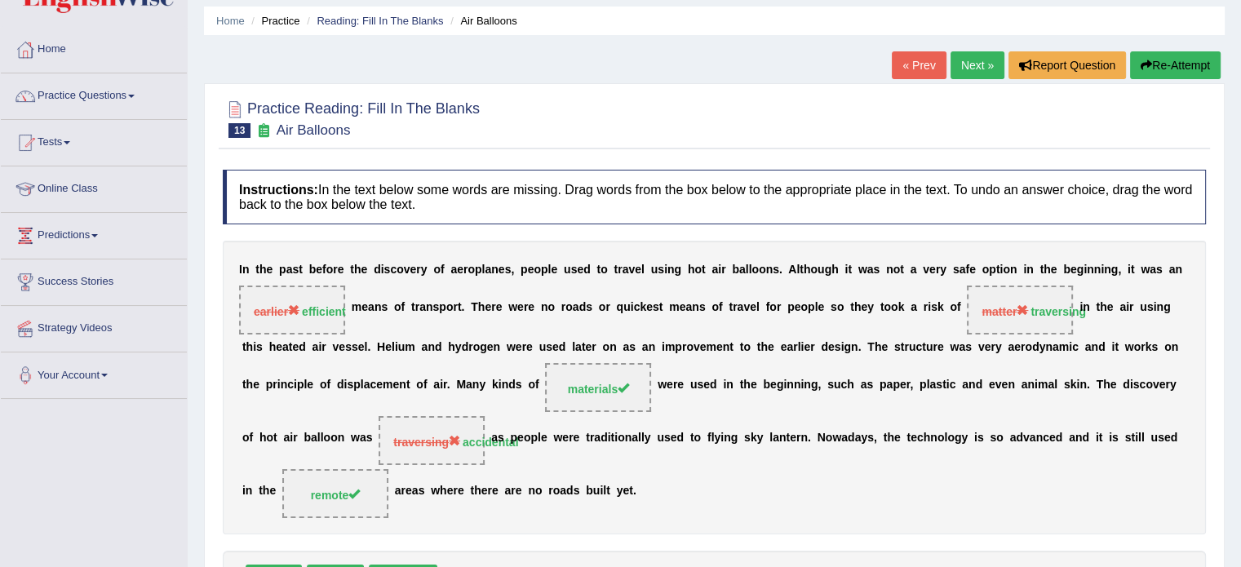
click at [966, 64] on link "Next »" at bounding box center [978, 65] width 54 height 28
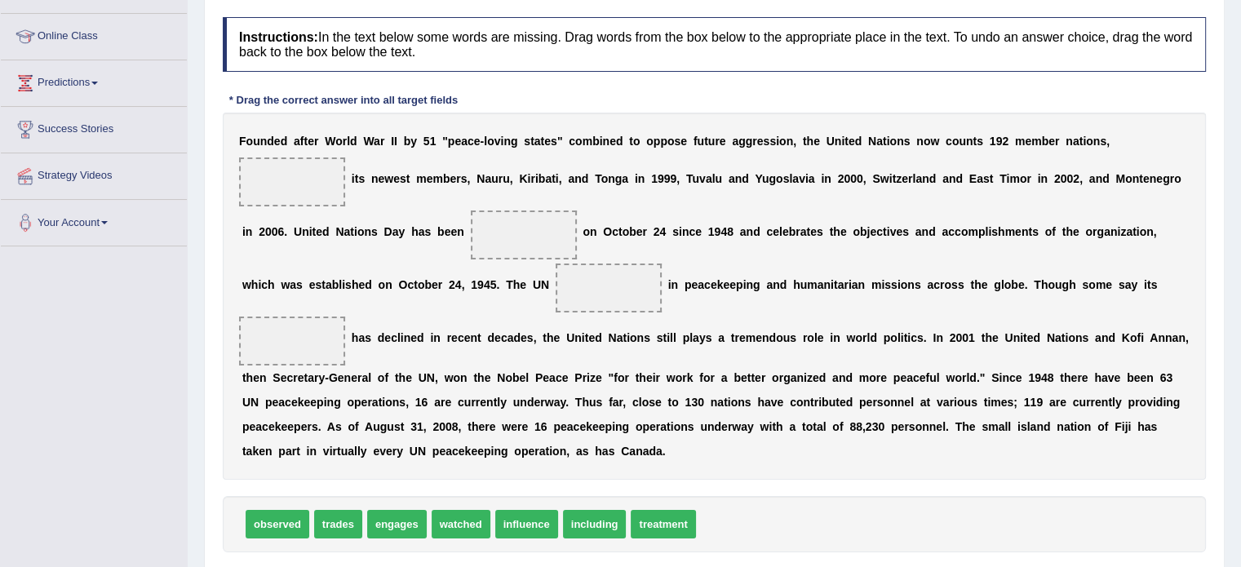
scroll to position [217, 0]
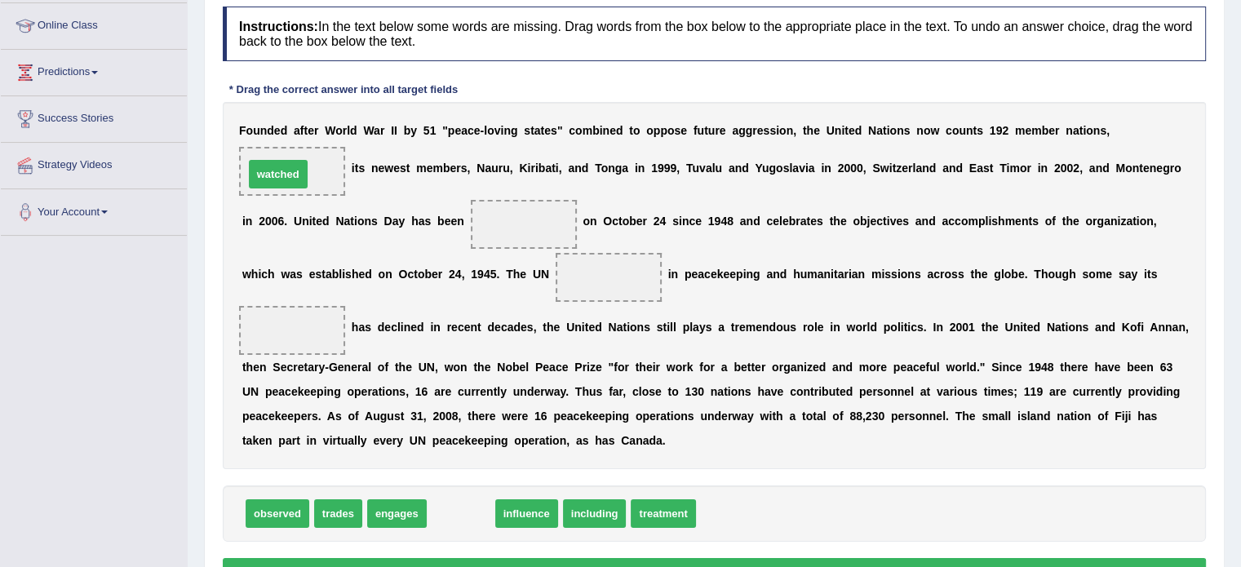
drag, startPoint x: 446, startPoint y: 517, endPoint x: 274, endPoint y: 170, distance: 387.3
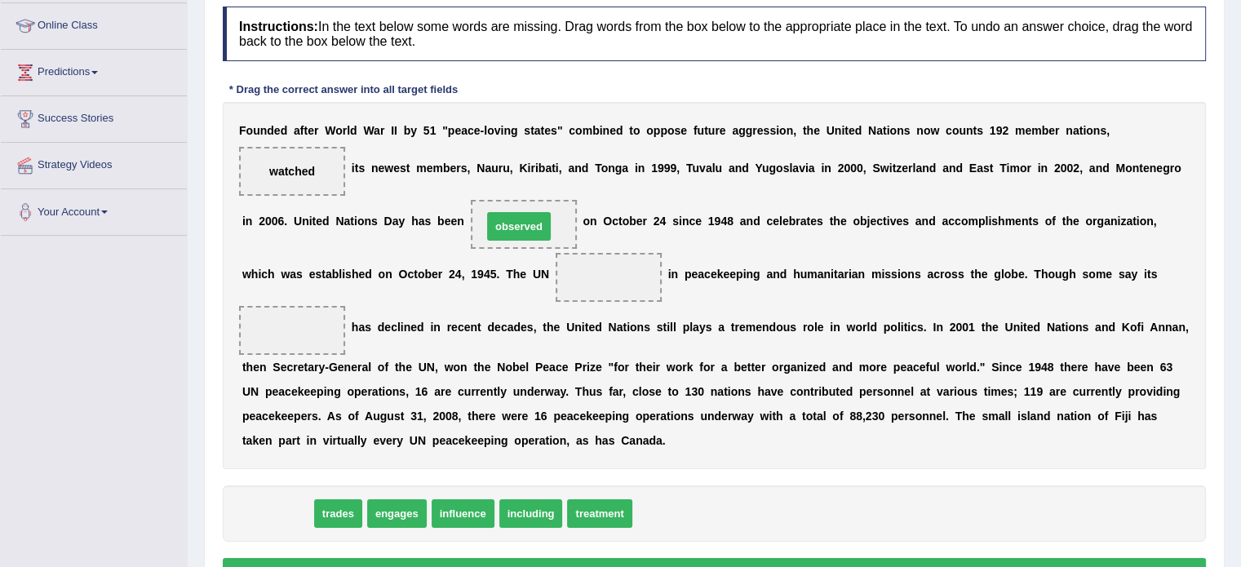
drag, startPoint x: 278, startPoint y: 517, endPoint x: 519, endPoint y: 230, distance: 375.4
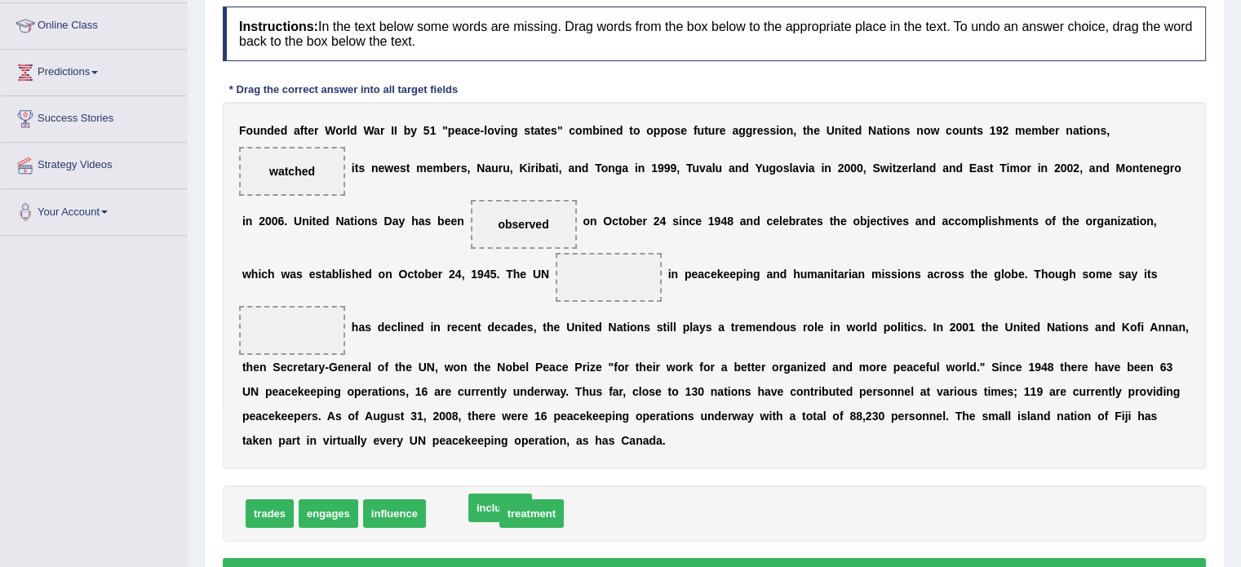
drag, startPoint x: 475, startPoint y: 512, endPoint x: 511, endPoint y: 506, distance: 36.4
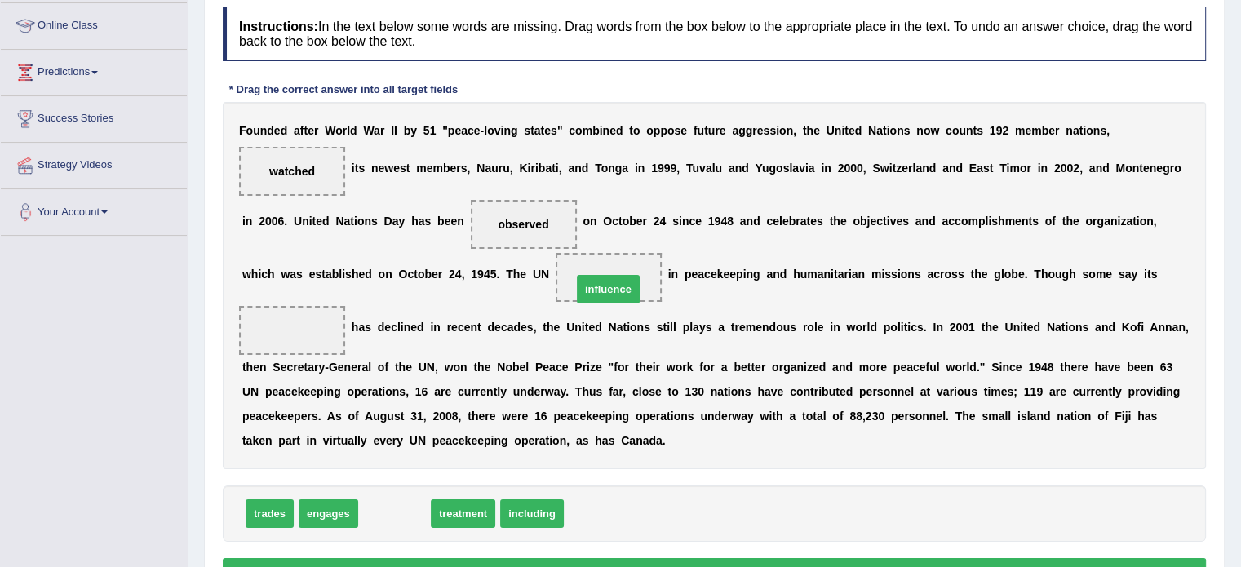
drag, startPoint x: 379, startPoint y: 508, endPoint x: 593, endPoint y: 284, distance: 310.0
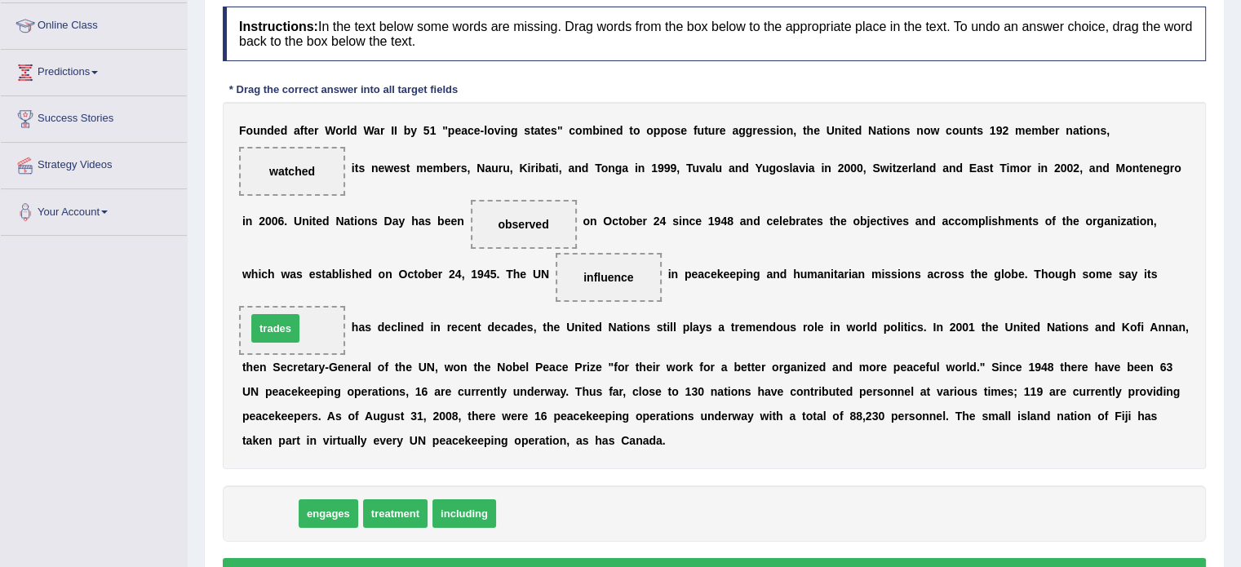
drag, startPoint x: 271, startPoint y: 513, endPoint x: 287, endPoint y: 326, distance: 187.6
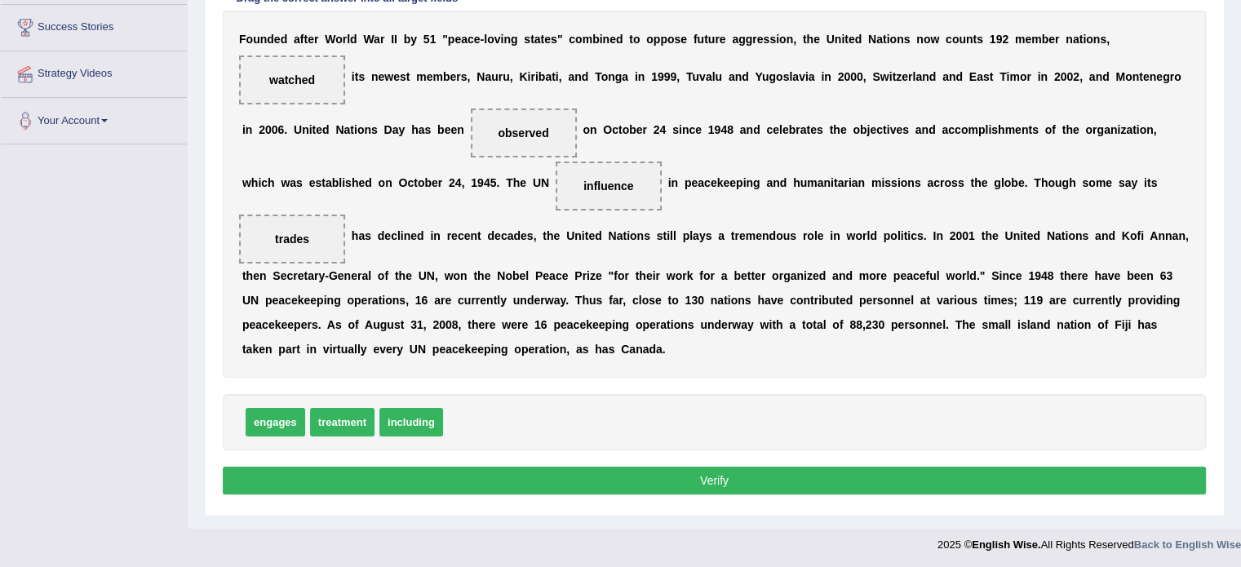
click at [597, 484] on button "Verify" at bounding box center [715, 481] width 984 height 28
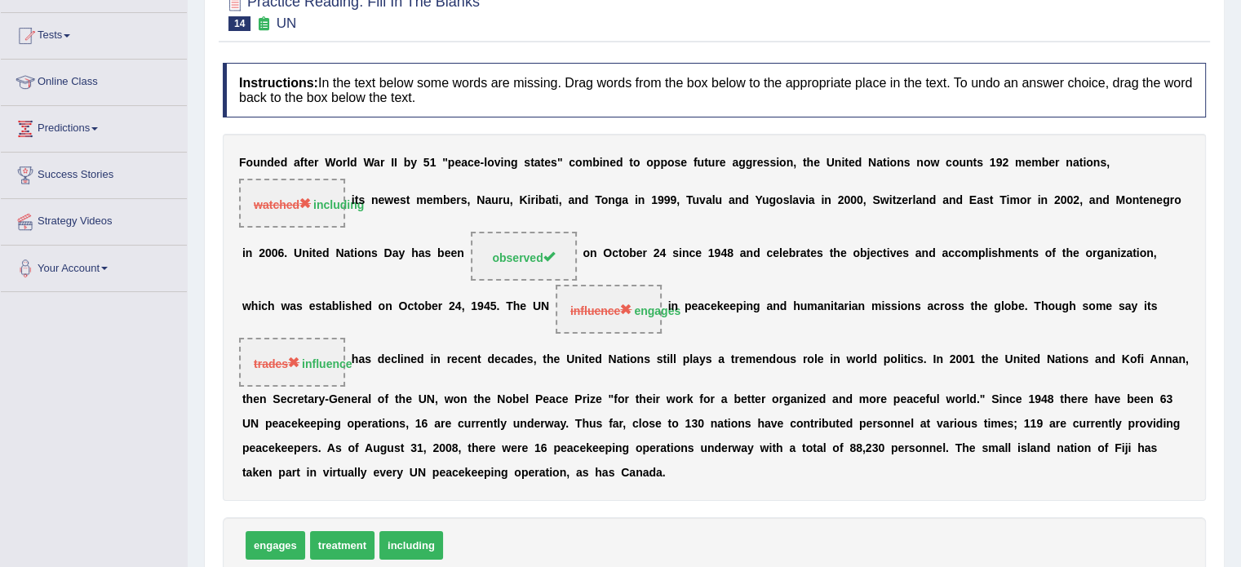
scroll to position [153, 0]
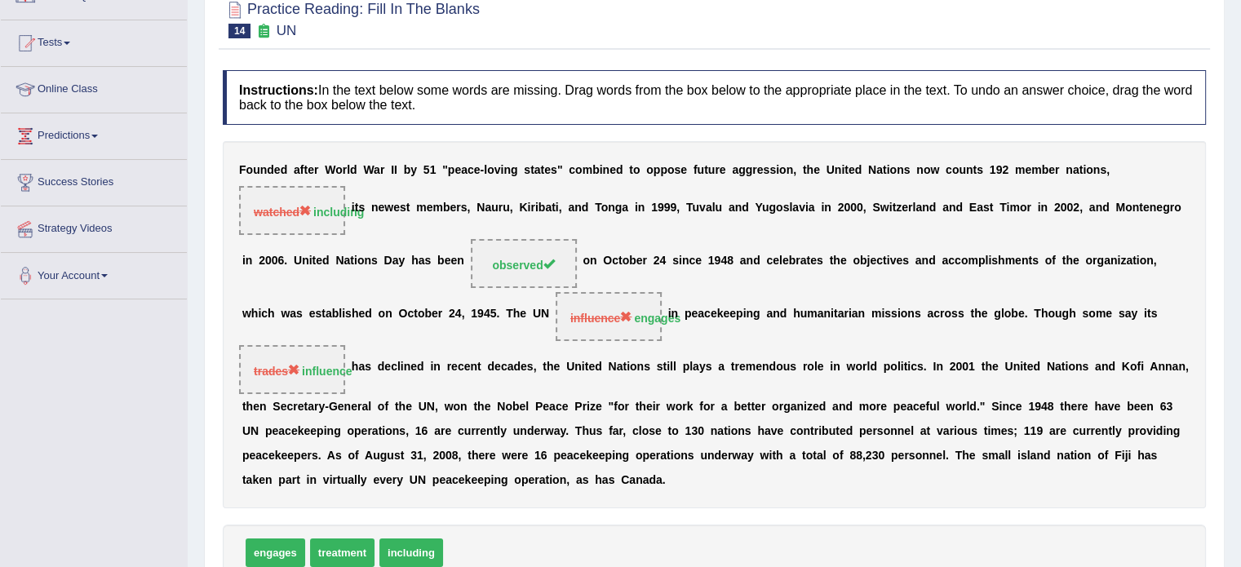
click at [441, 198] on div "F o u n d e d a f t e r W o r l d W a r I I b y 5 1 " p e a c e - l o v i n g s…" at bounding box center [715, 324] width 984 height 367
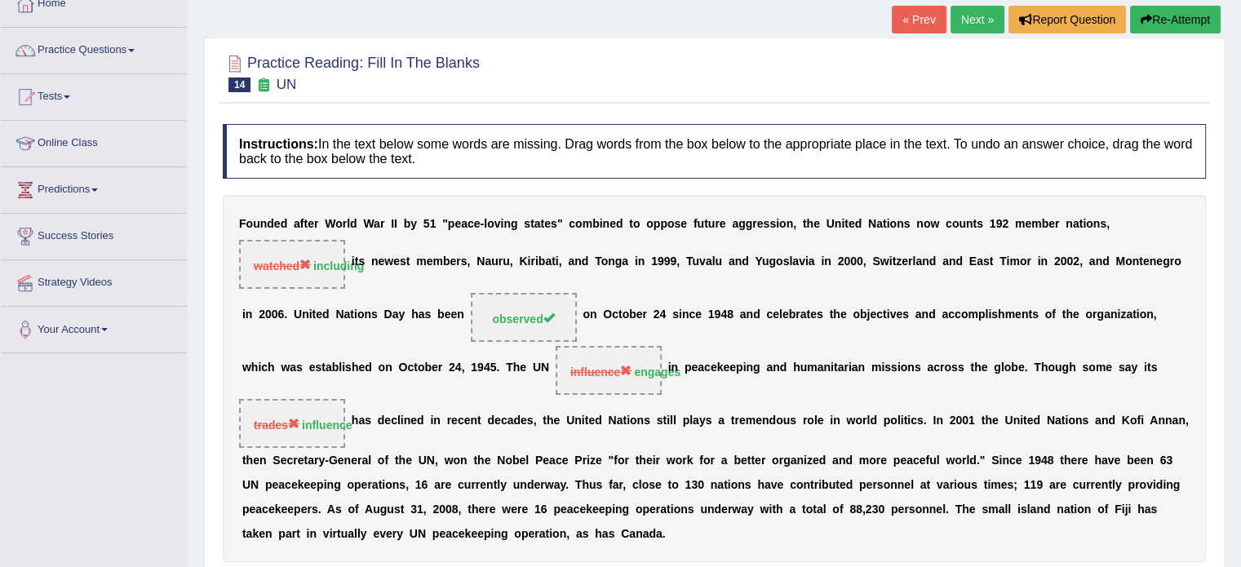
scroll to position [0, 0]
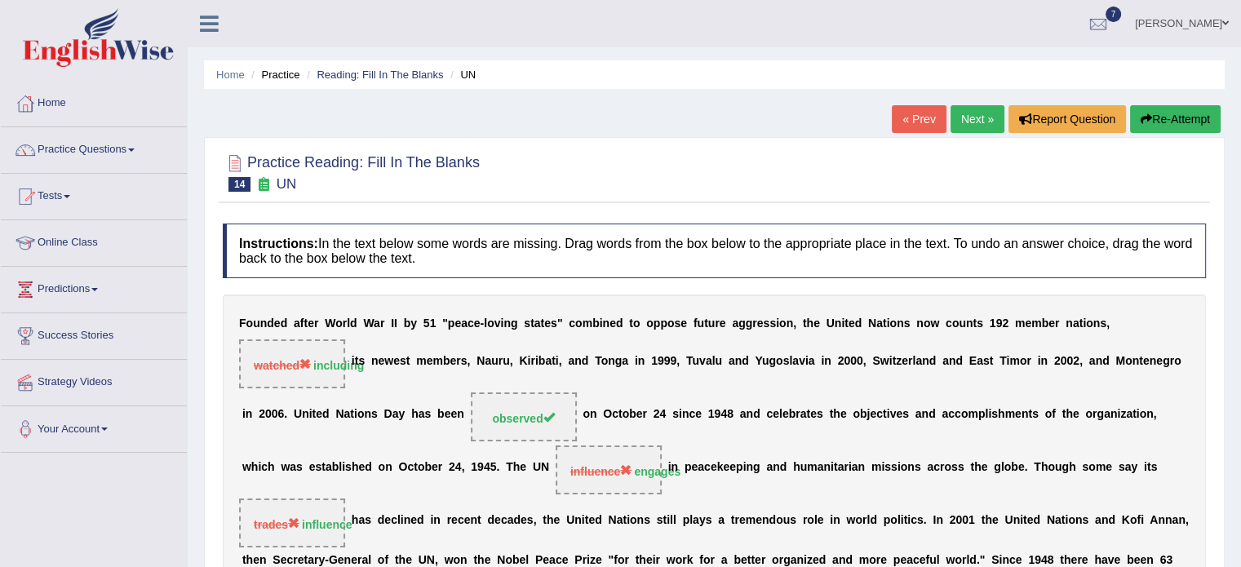
click at [974, 113] on link "Next »" at bounding box center [978, 119] width 54 height 28
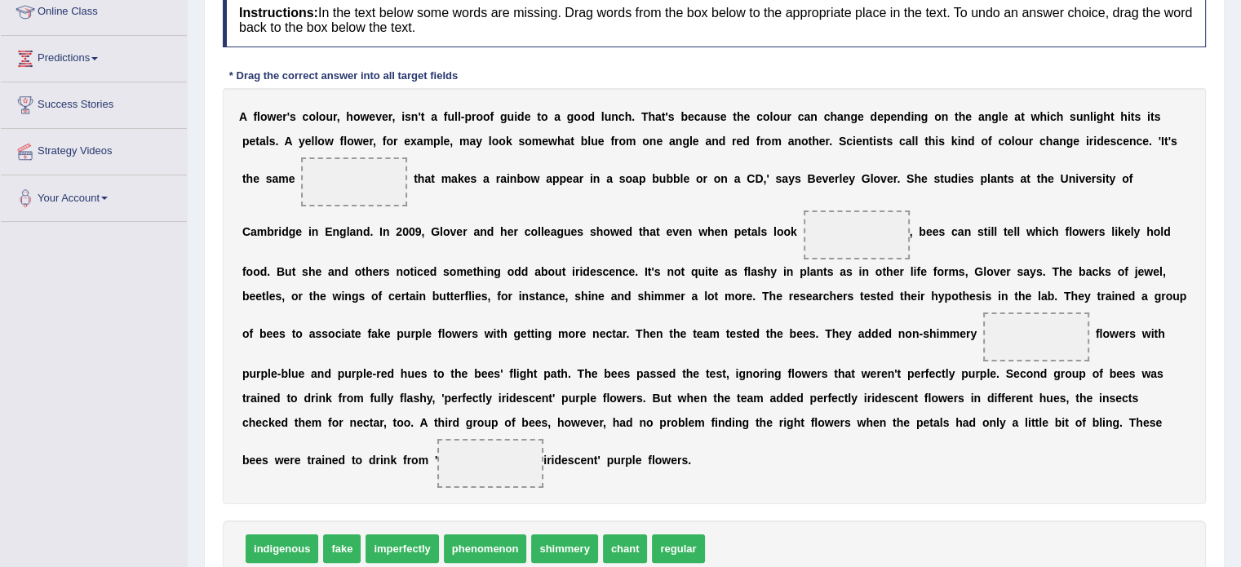
scroll to position [245, 0]
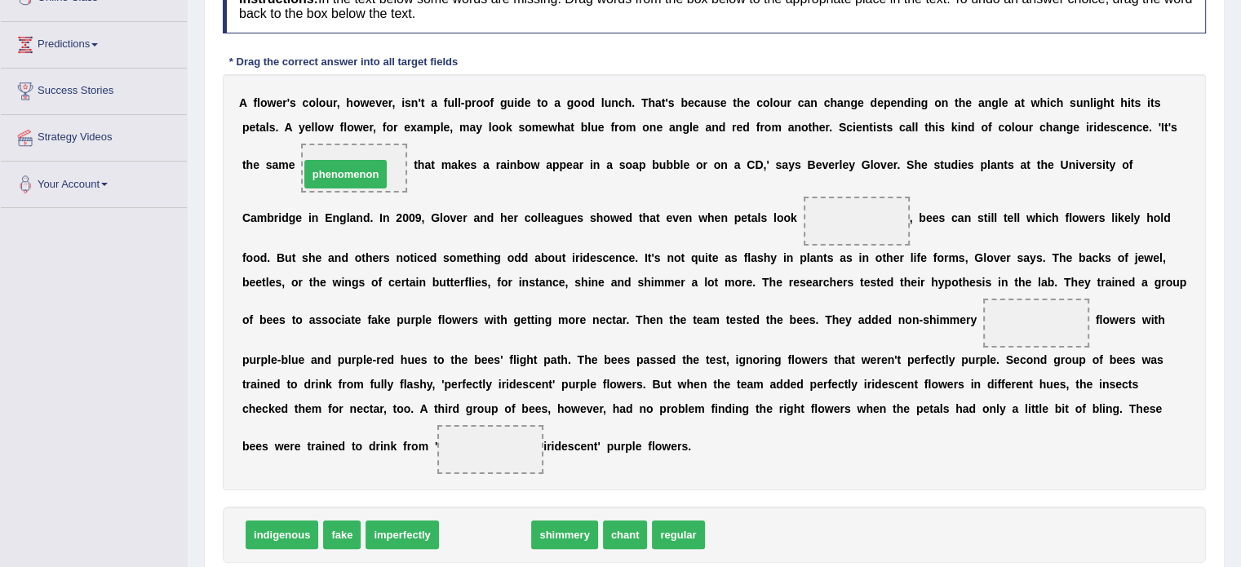
drag, startPoint x: 492, startPoint y: 535, endPoint x: 359, endPoint y: 166, distance: 392.9
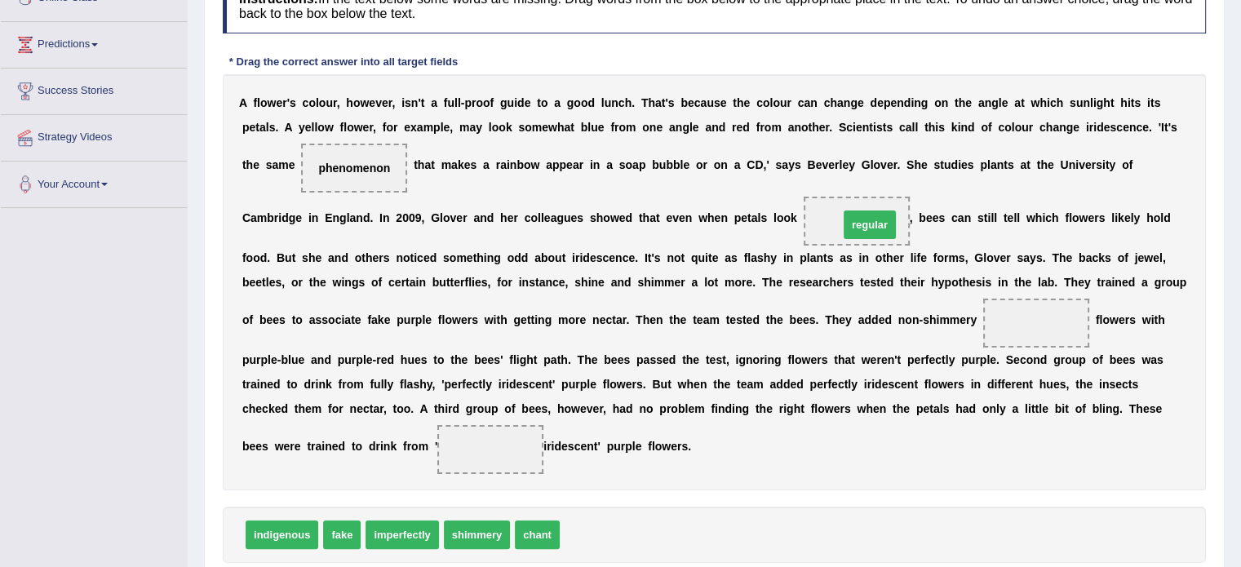
drag, startPoint x: 588, startPoint y: 538, endPoint x: 868, endPoint y: 228, distance: 417.3
drag, startPoint x: 516, startPoint y: 486, endPoint x: 1038, endPoint y: 326, distance: 546.3
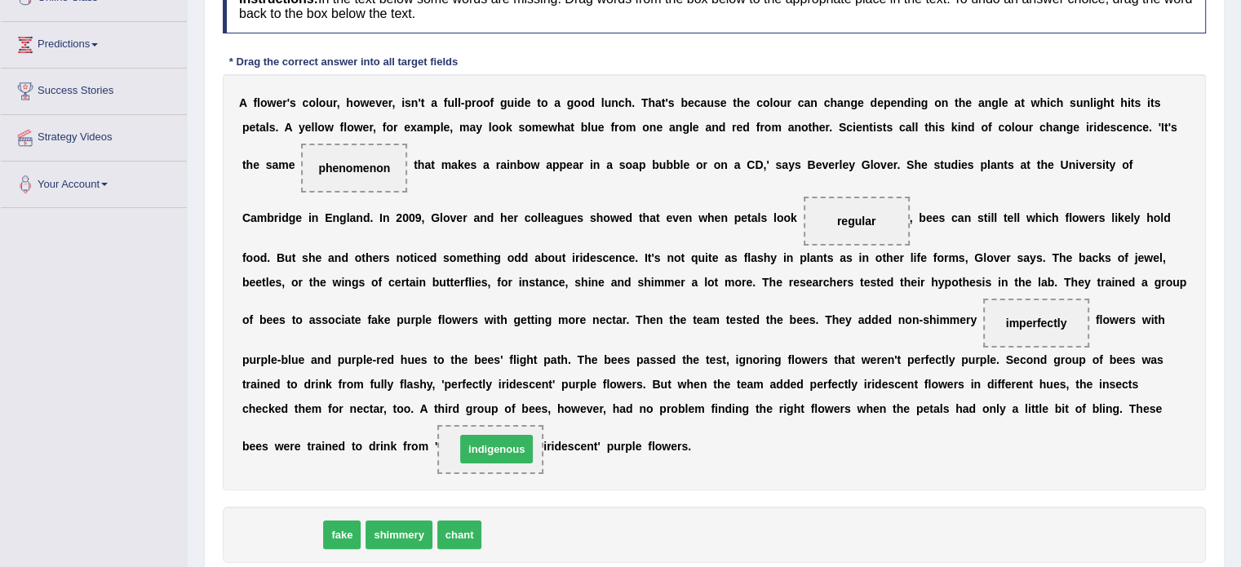
drag, startPoint x: 282, startPoint y: 529, endPoint x: 491, endPoint y: 443, distance: 225.8
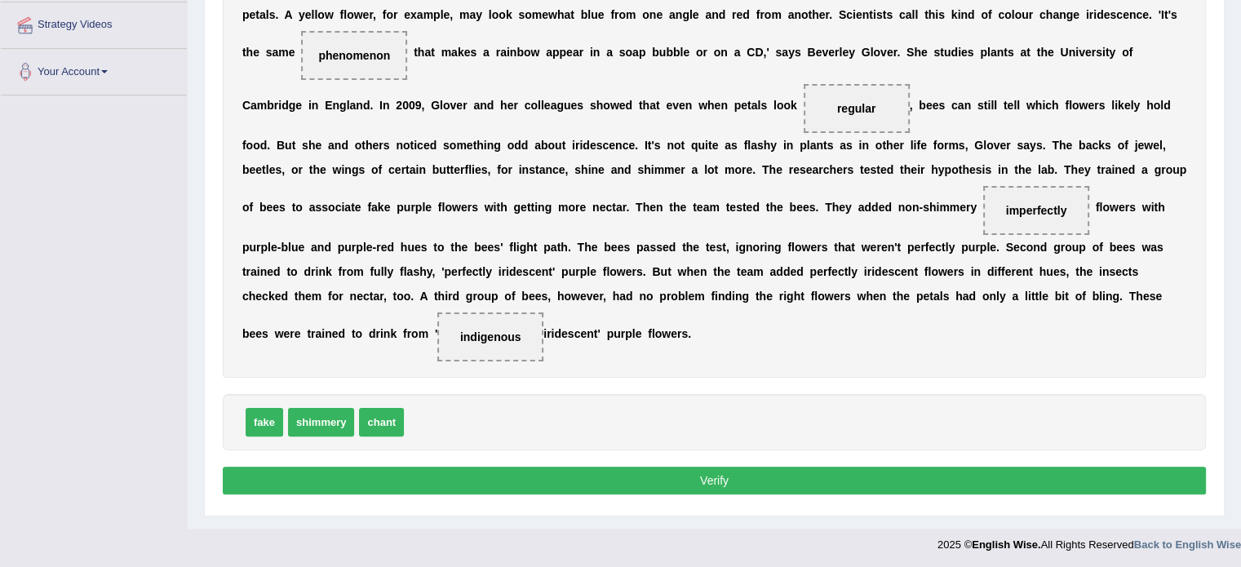
click at [676, 477] on button "Verify" at bounding box center [715, 481] width 984 height 28
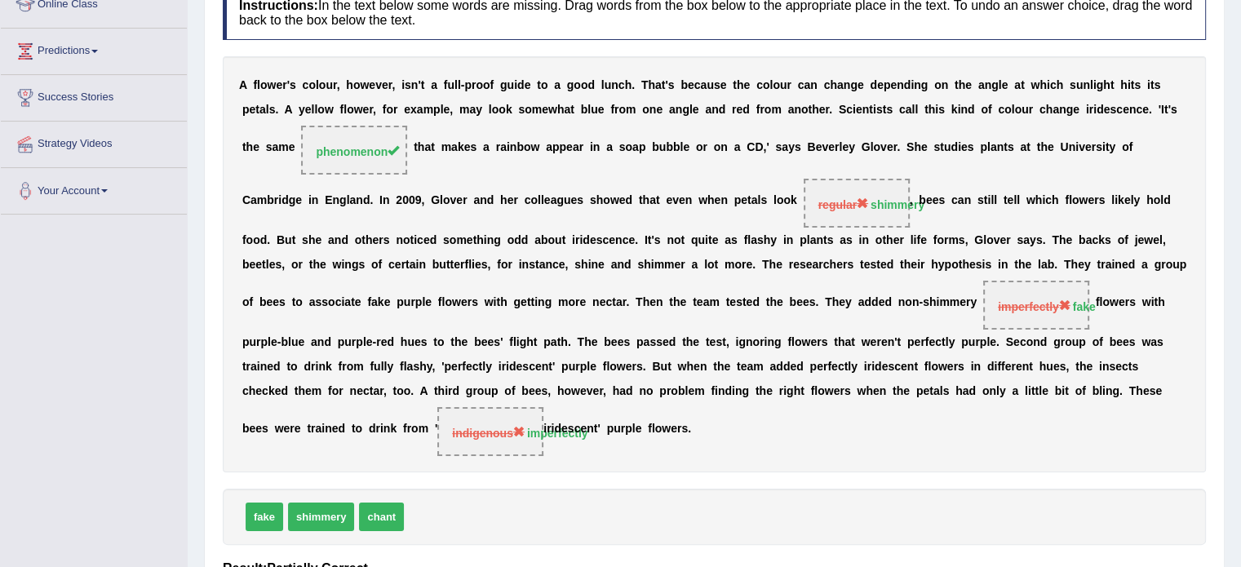
scroll to position [224, 0]
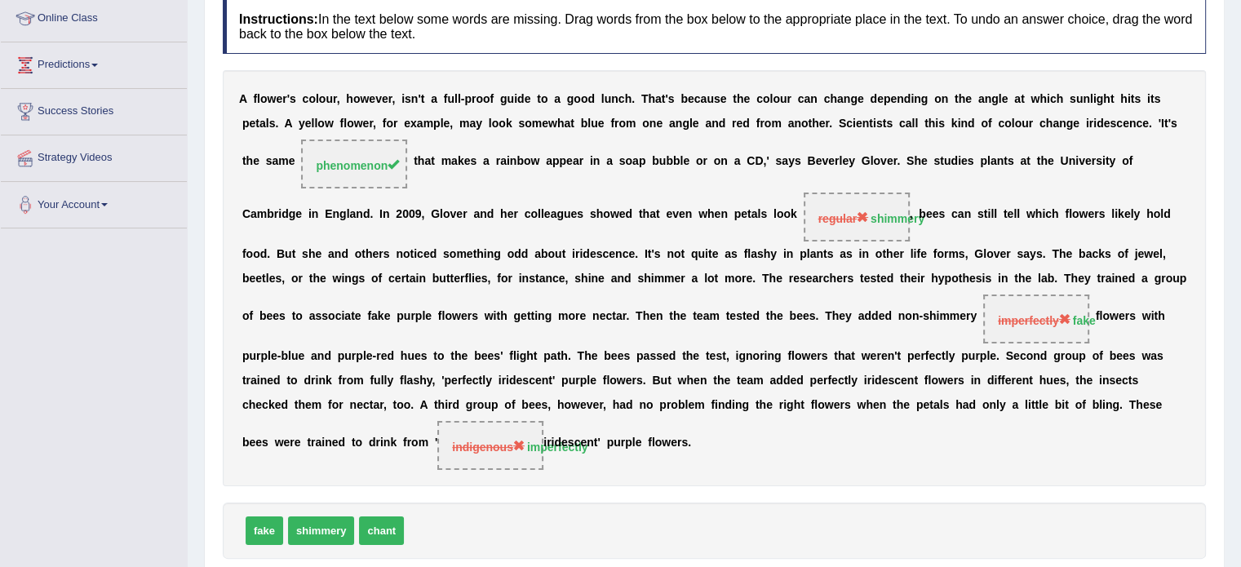
drag, startPoint x: 515, startPoint y: 449, endPoint x: 597, endPoint y: 450, distance: 82.4
click at [597, 450] on div "A f l o w e r ' s c o l o u r , h o w e v e r , i s n ' t a f u l l - p r o o f…" at bounding box center [715, 278] width 984 height 416
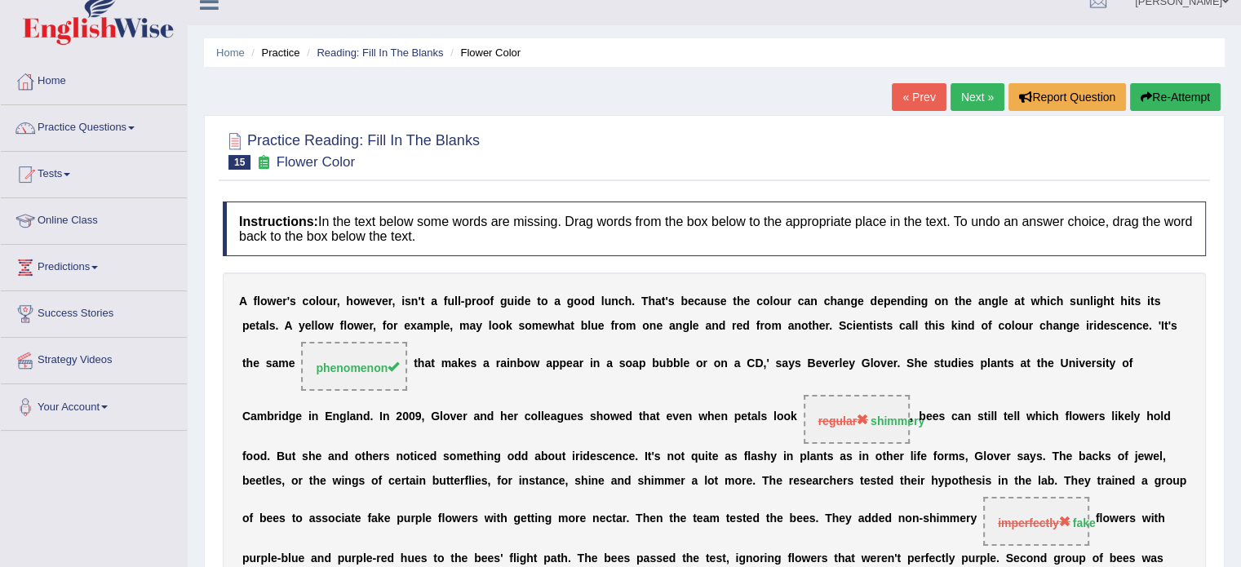
scroll to position [0, 0]
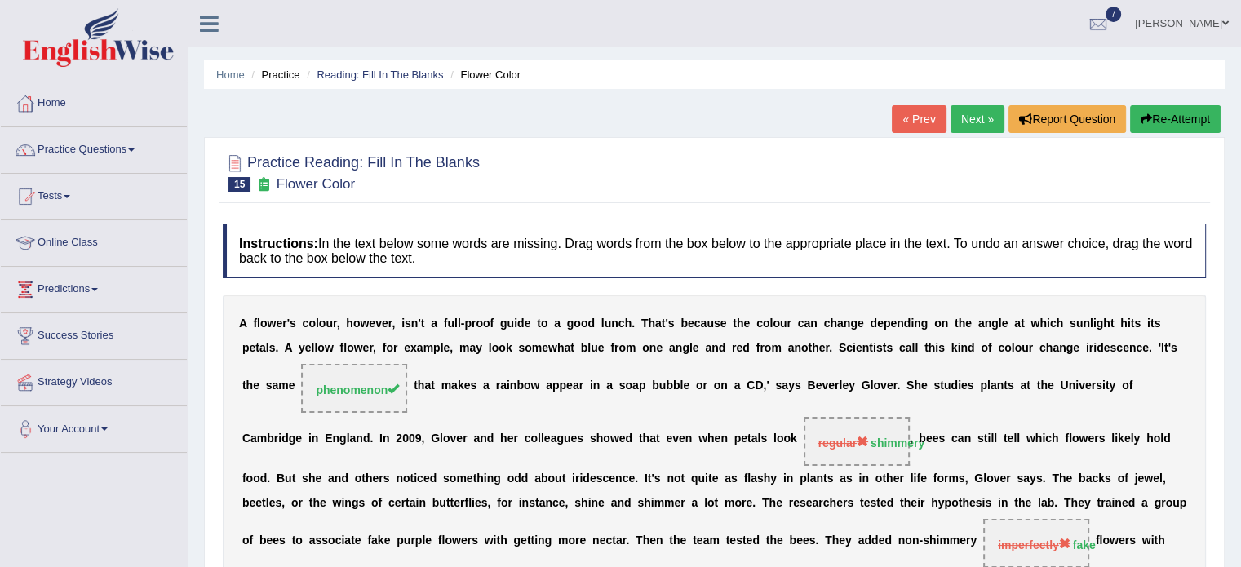
click at [955, 115] on link "Next »" at bounding box center [978, 119] width 54 height 28
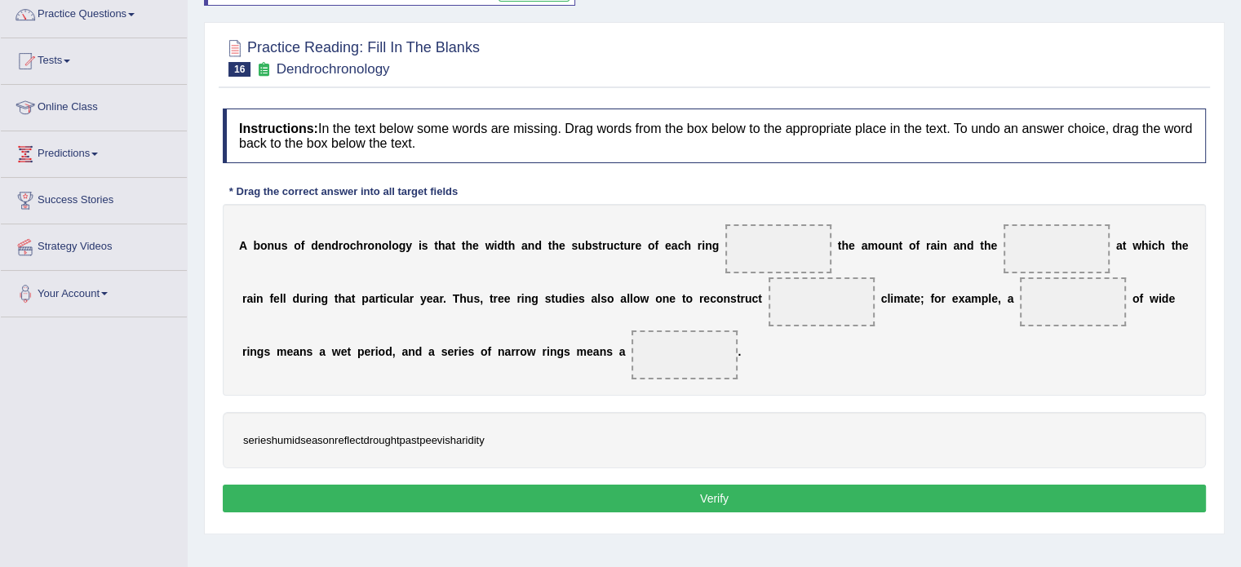
scroll to position [149, 0]
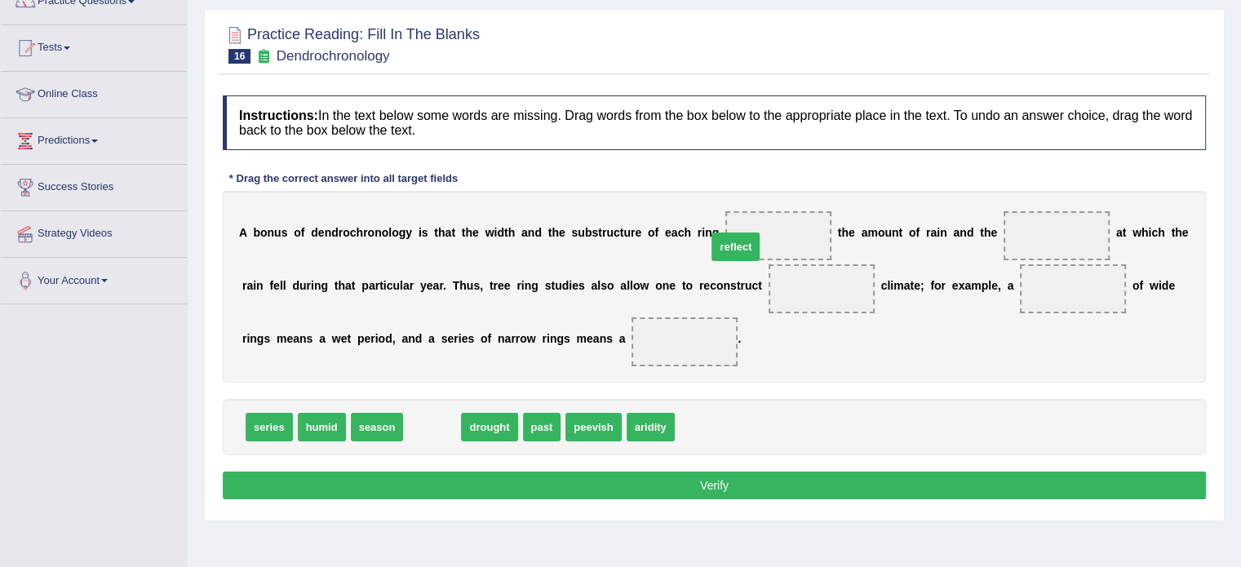
drag, startPoint x: 447, startPoint y: 424, endPoint x: 764, endPoint y: 240, distance: 366.5
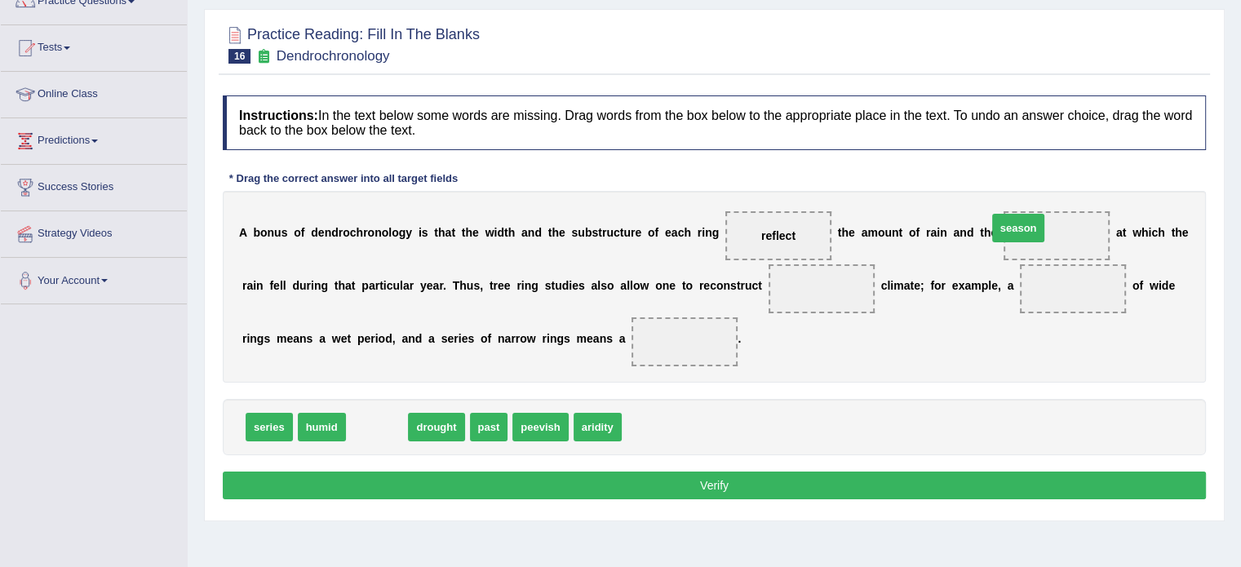
drag, startPoint x: 390, startPoint y: 430, endPoint x: 1058, endPoint y: 232, distance: 696.5
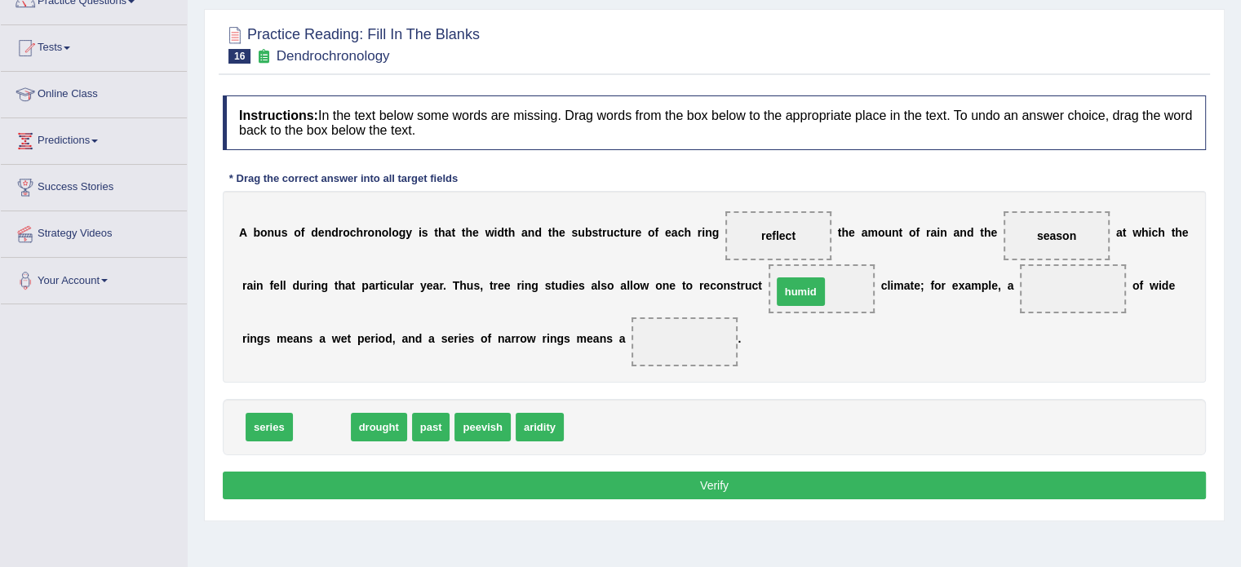
drag, startPoint x: 335, startPoint y: 420, endPoint x: 813, endPoint y: 286, distance: 496.1
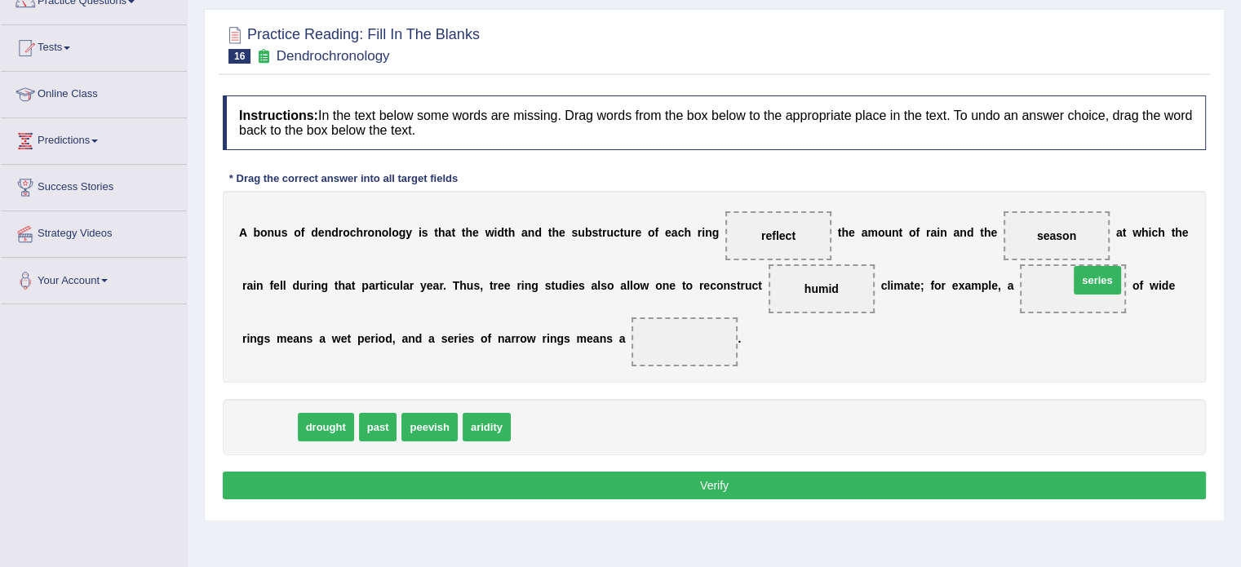
drag, startPoint x: 269, startPoint y: 426, endPoint x: 1098, endPoint y: 279, distance: 841.4
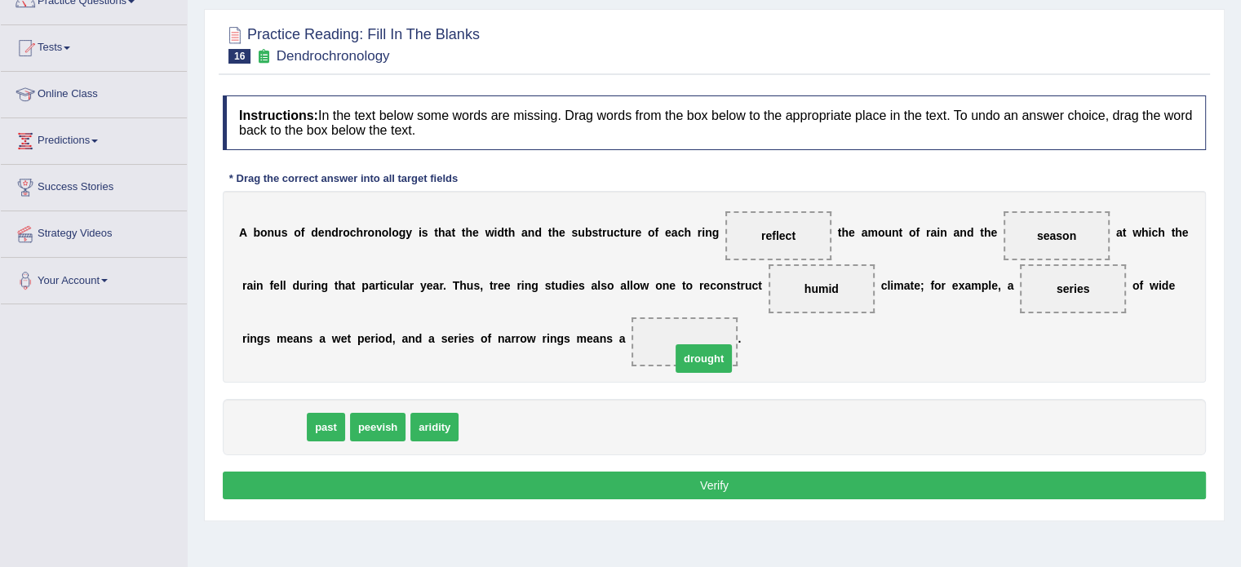
drag, startPoint x: 285, startPoint y: 433, endPoint x: 712, endPoint y: 365, distance: 432.3
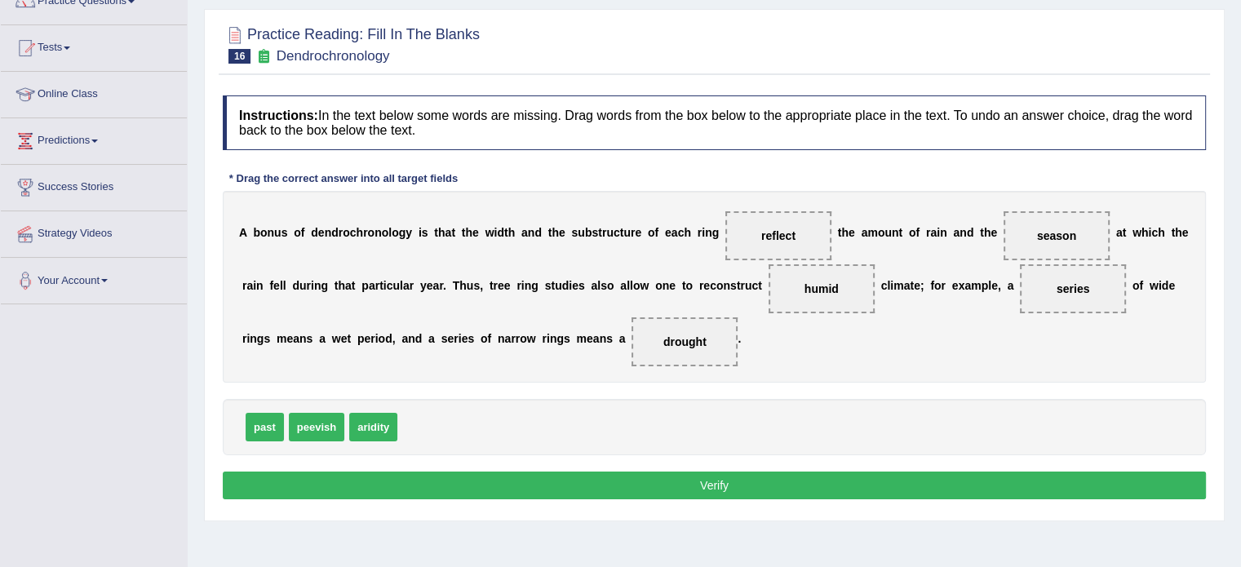
click at [674, 489] on button "Verify" at bounding box center [715, 486] width 984 height 28
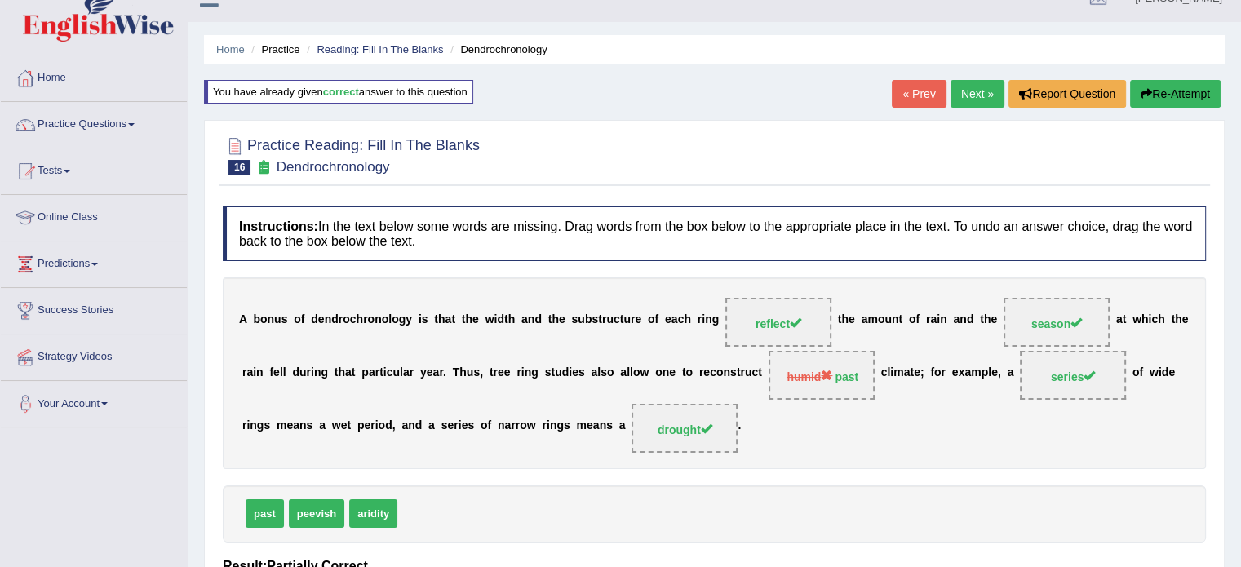
scroll to position [13, 0]
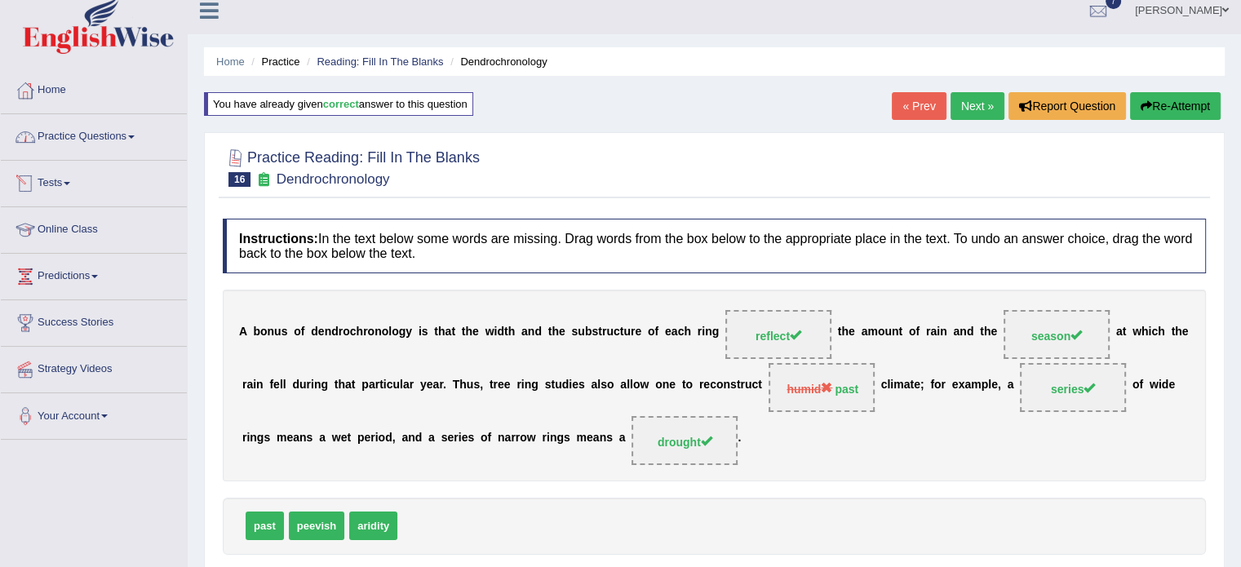
click at [135, 143] on link "Practice Questions" at bounding box center [94, 134] width 186 height 41
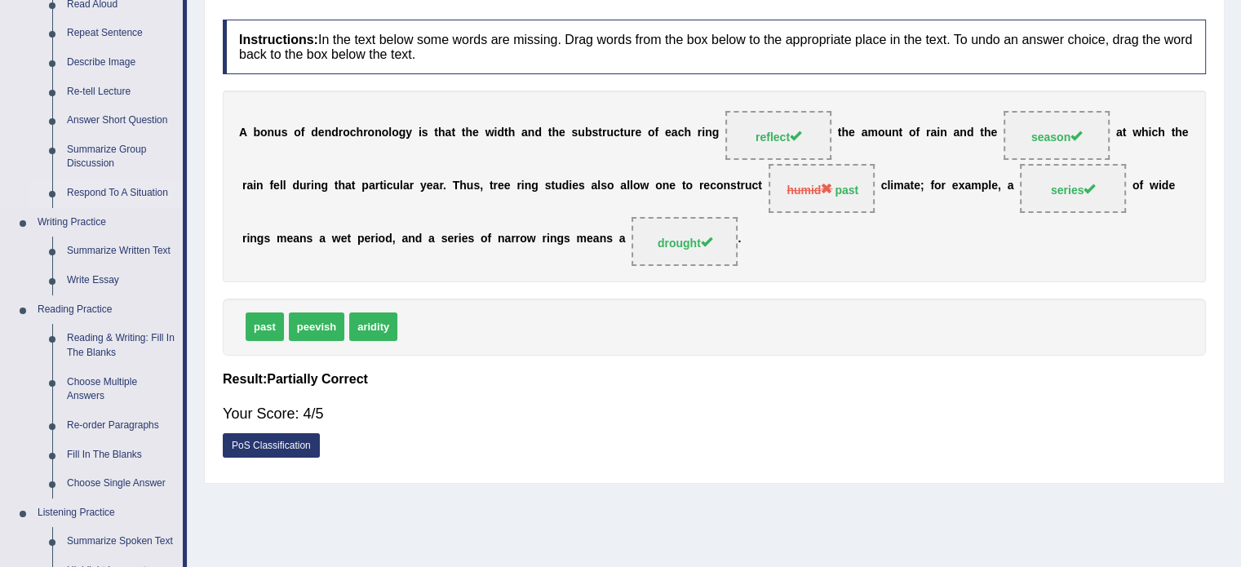
scroll to position [258, 0]
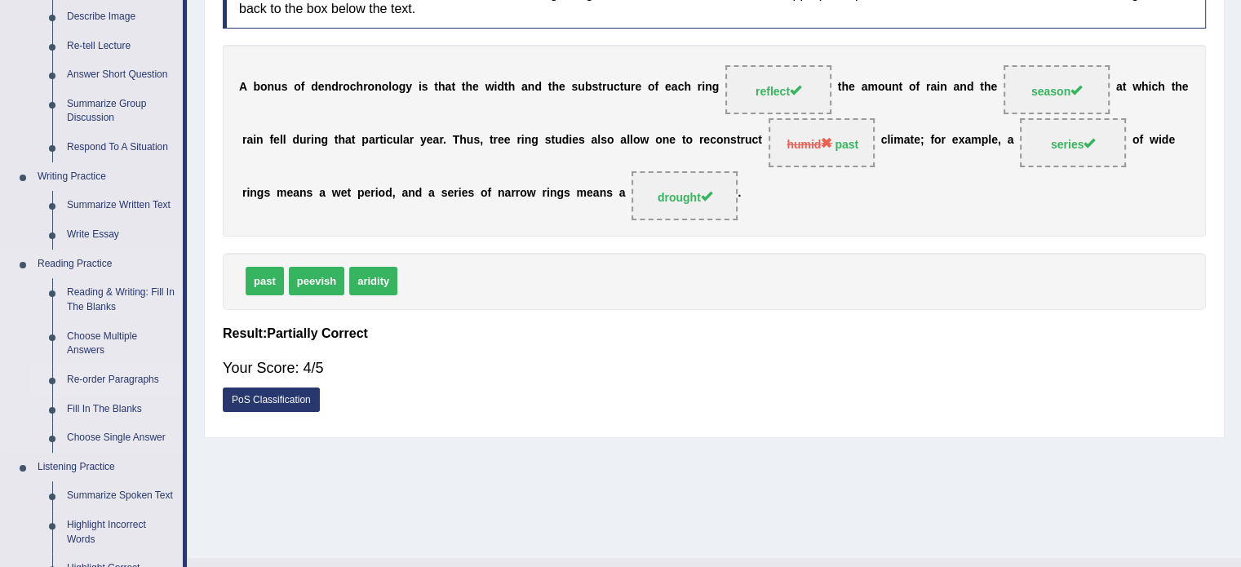
click at [95, 375] on link "Re-order Paragraphs" at bounding box center [121, 380] width 123 height 29
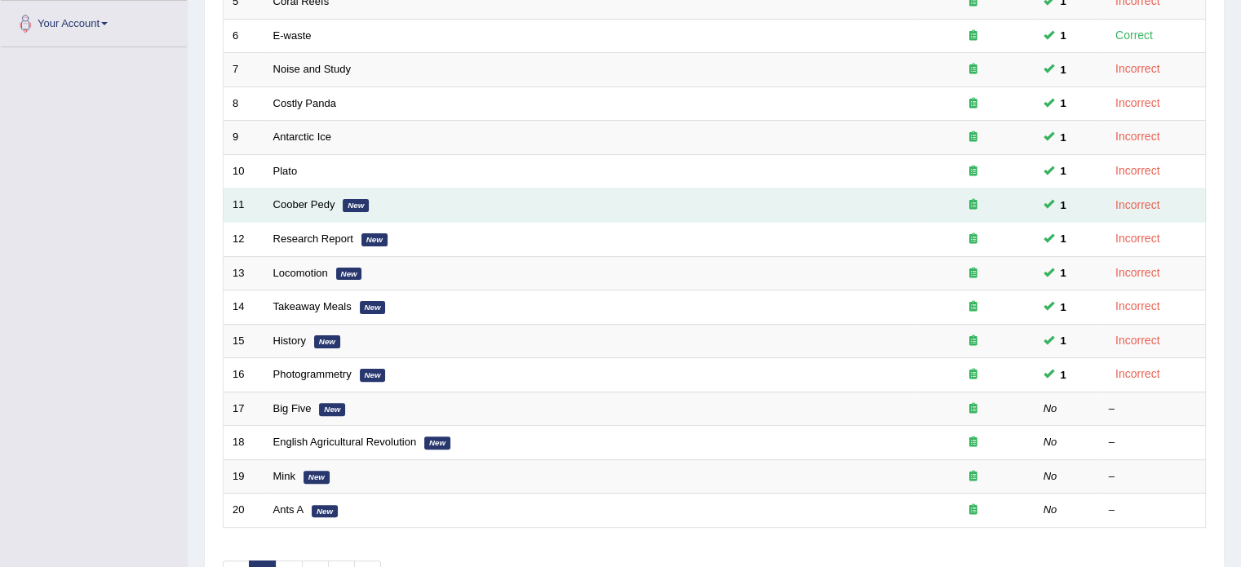
scroll to position [399, 0]
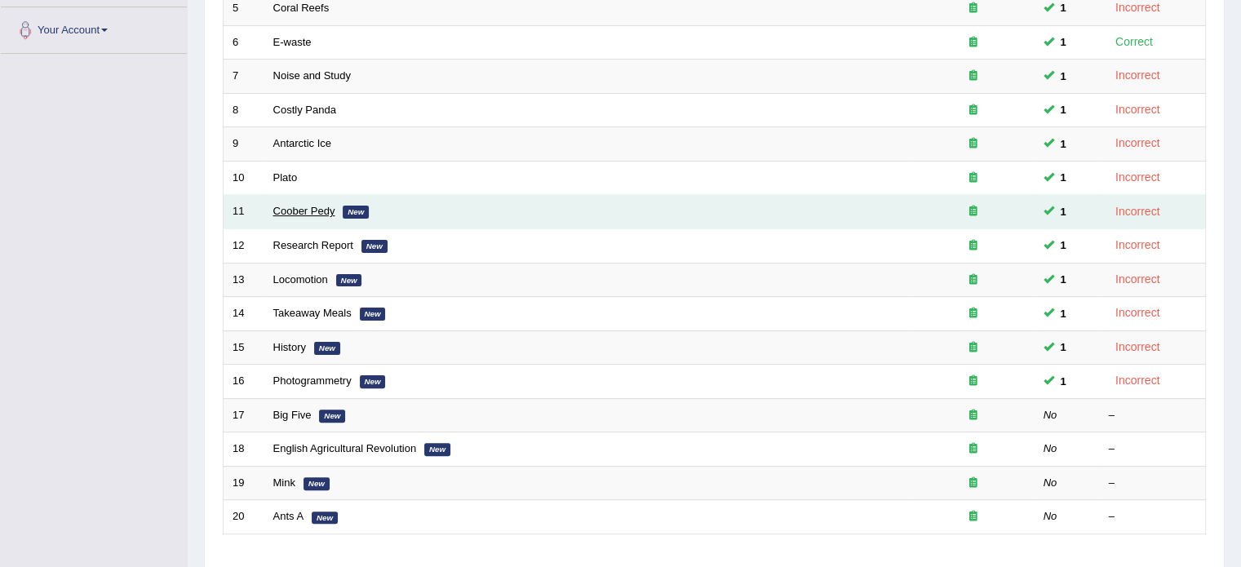
click at [294, 205] on link "Coober Pedy" at bounding box center [304, 211] width 62 height 12
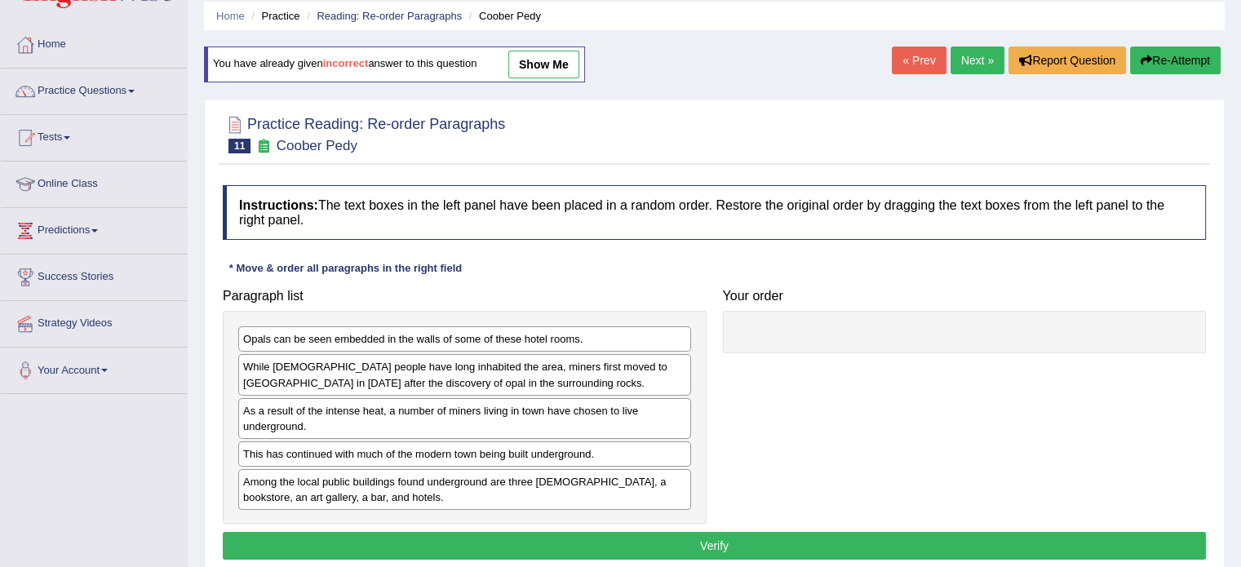
scroll to position [82, 0]
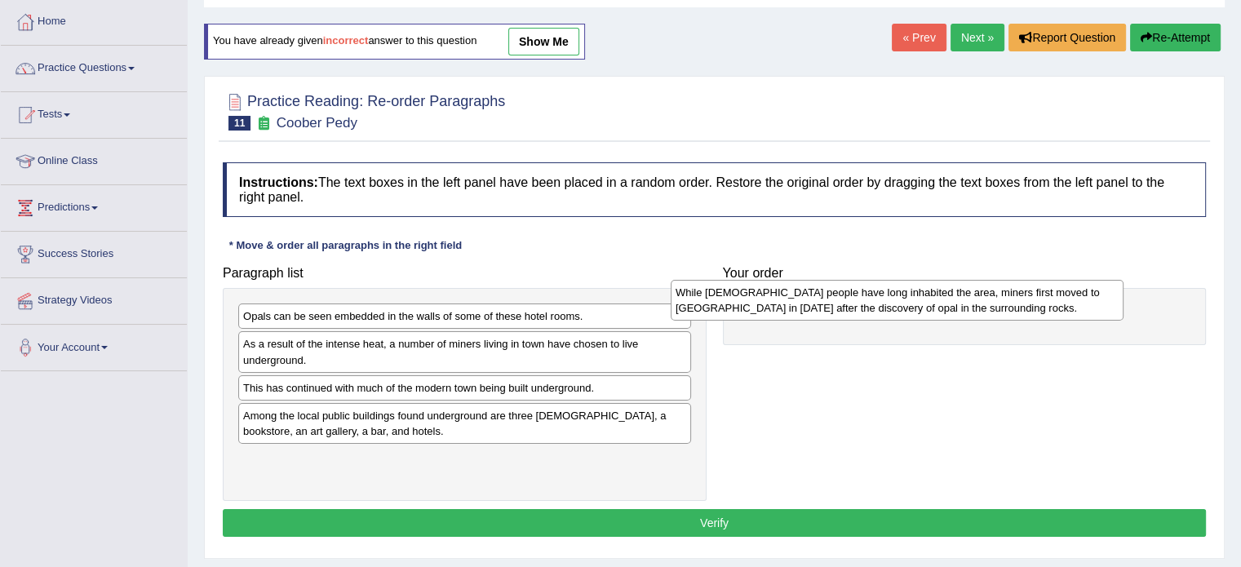
drag, startPoint x: 460, startPoint y: 354, endPoint x: 801, endPoint y: 302, distance: 345.1
click at [801, 302] on div "While [DEMOGRAPHIC_DATA] people have long inhabited the area, miners first move…" at bounding box center [897, 300] width 453 height 41
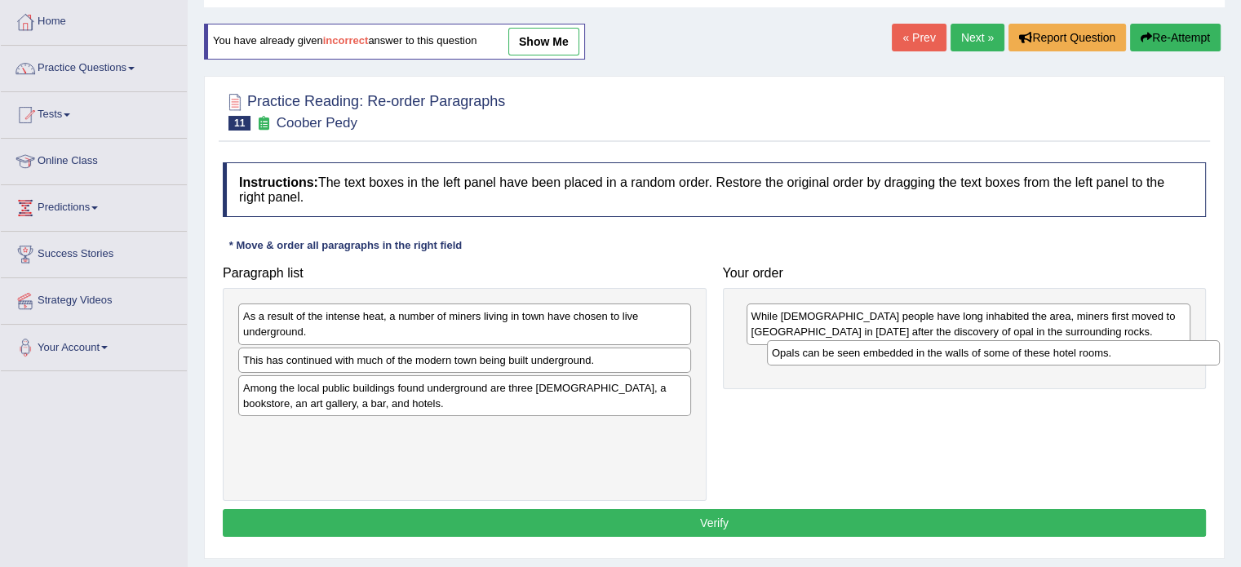
drag, startPoint x: 408, startPoint y: 319, endPoint x: 953, endPoint y: 355, distance: 546.4
click at [953, 355] on div "Opals can be seen embedded in the walls of some of these hotel rooms." at bounding box center [993, 352] width 453 height 25
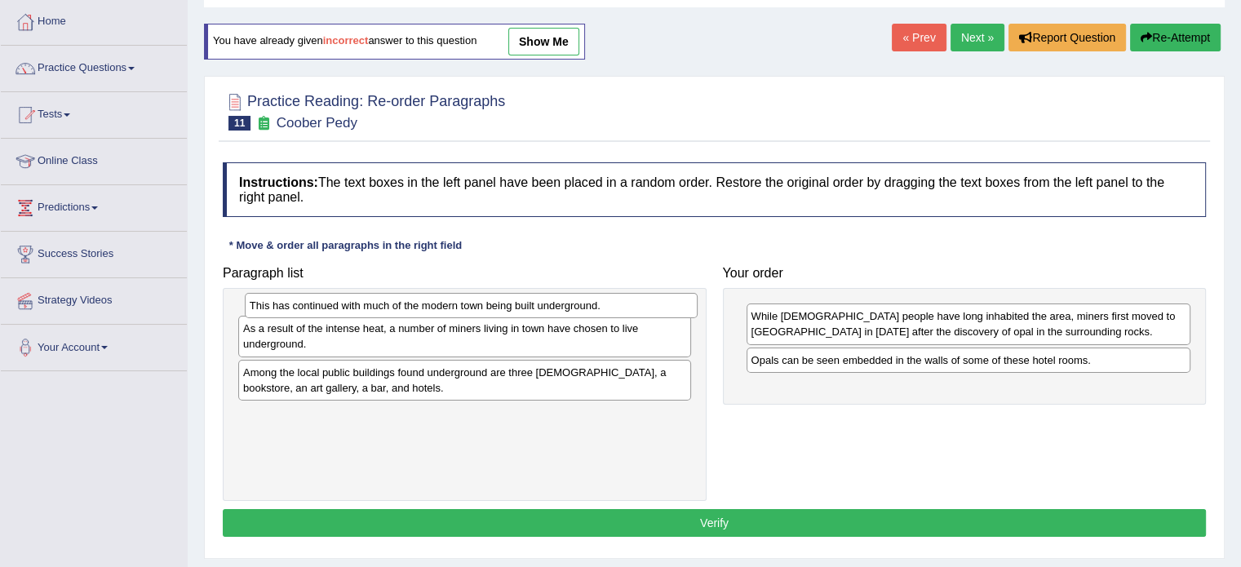
drag, startPoint x: 418, startPoint y: 362, endPoint x: 424, endPoint y: 308, distance: 54.3
click at [424, 308] on div "This has continued with much of the modern town being built underground." at bounding box center [471, 305] width 453 height 25
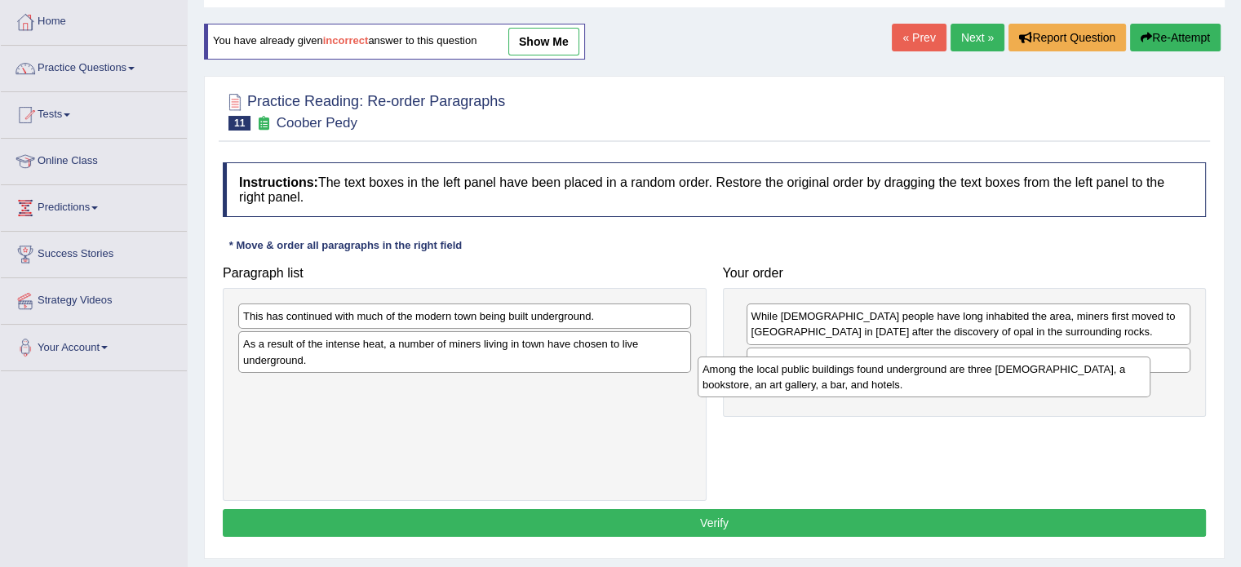
drag, startPoint x: 444, startPoint y: 397, endPoint x: 872, endPoint y: 379, distance: 428.1
click at [872, 379] on div "Among the local public buildings found underground are three [DEMOGRAPHIC_DATA]…" at bounding box center [924, 377] width 453 height 41
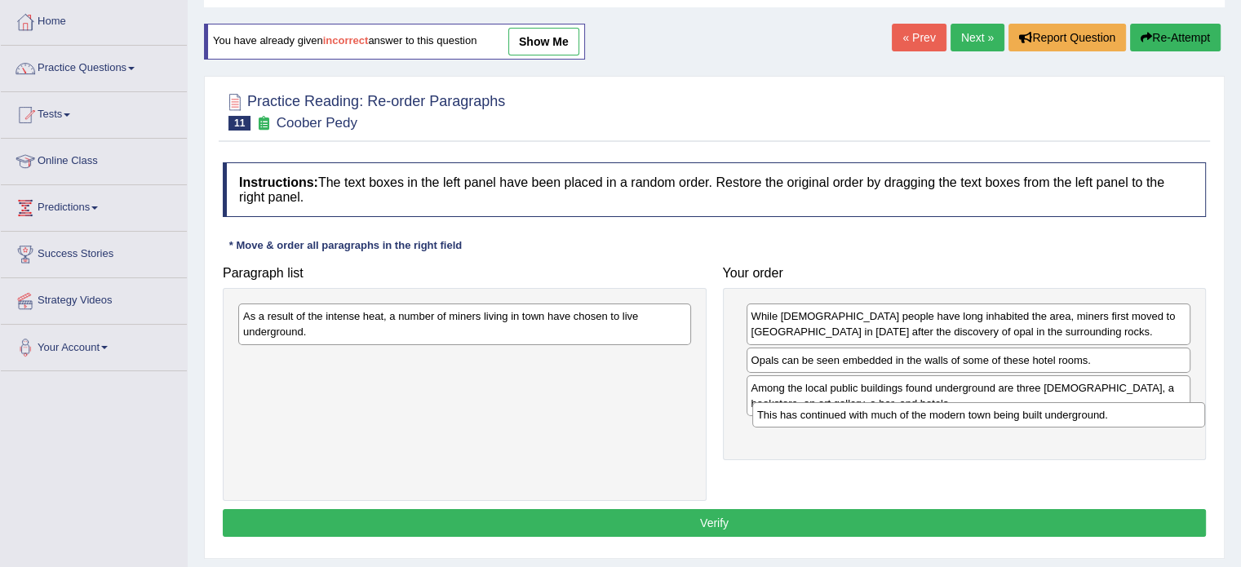
drag, startPoint x: 307, startPoint y: 315, endPoint x: 819, endPoint y: 414, distance: 522.0
click at [819, 414] on div "This has continued with much of the modern town being built underground." at bounding box center [979, 414] width 453 height 25
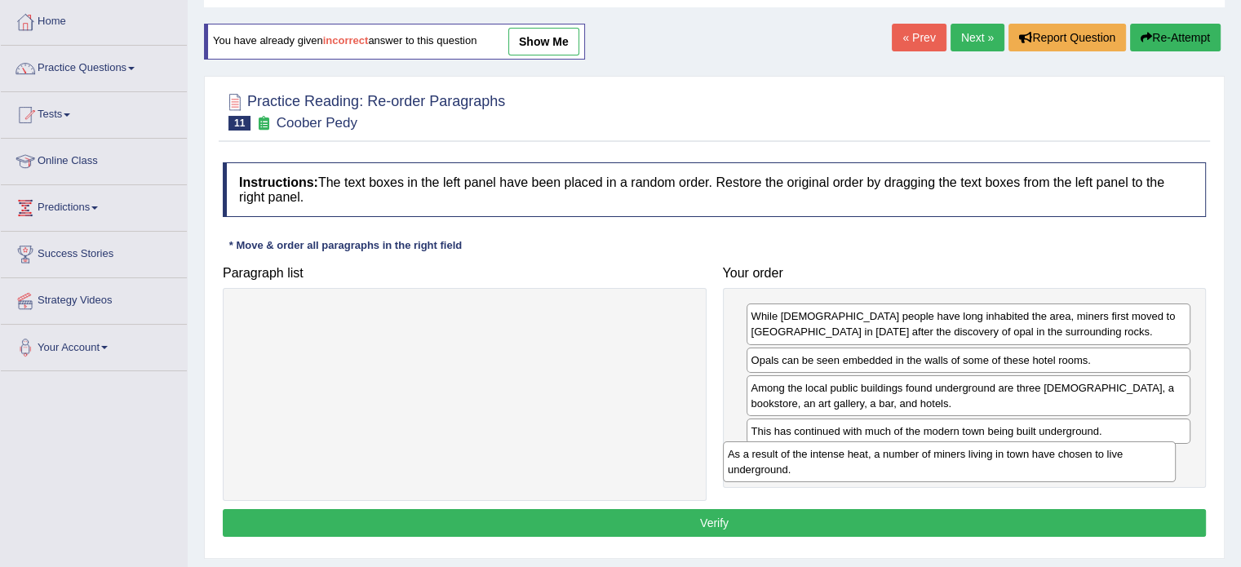
drag, startPoint x: 424, startPoint y: 308, endPoint x: 909, endPoint y: 446, distance: 504.1
click at [909, 446] on div "As a result of the intense heat, a number of miners living in town have chosen …" at bounding box center [949, 462] width 453 height 41
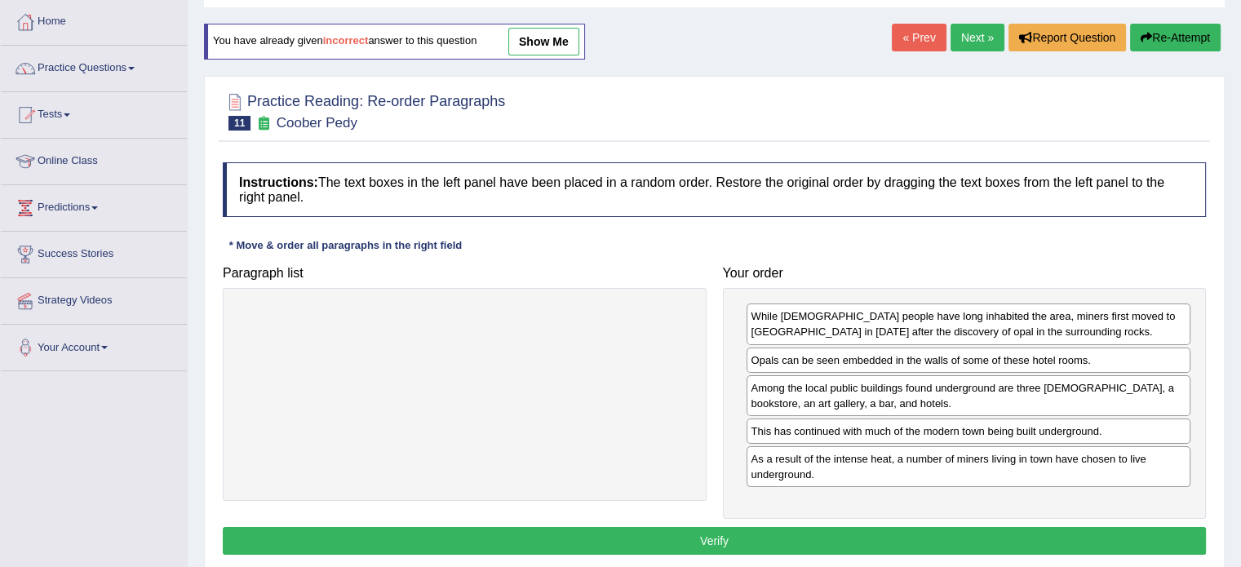
click at [695, 538] on button "Verify" at bounding box center [715, 541] width 984 height 28
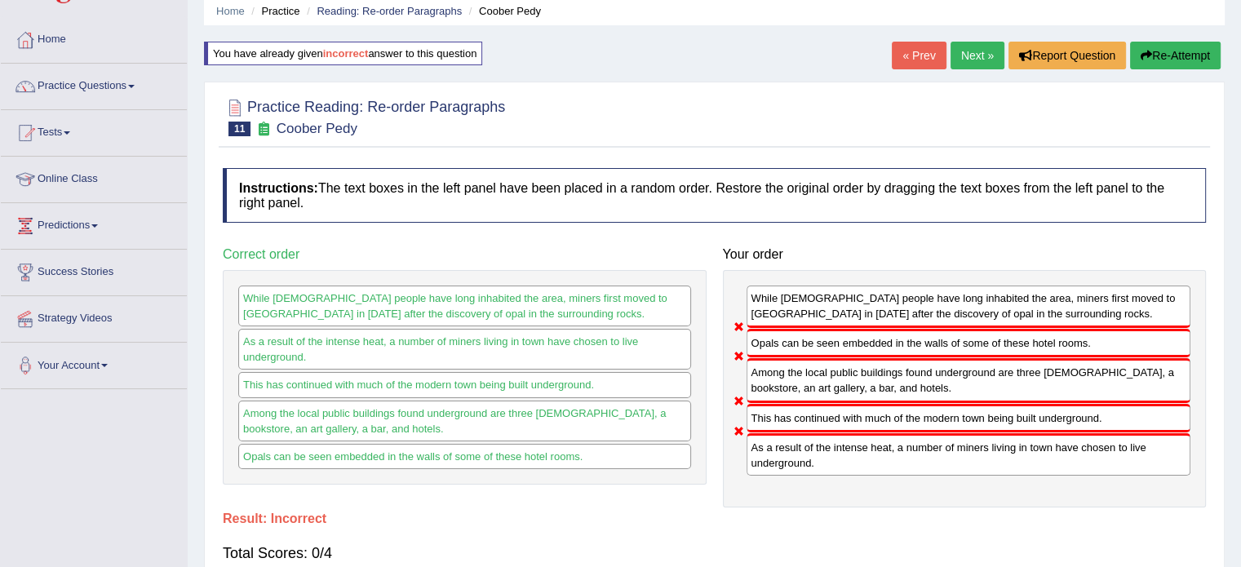
scroll to position [54, 0]
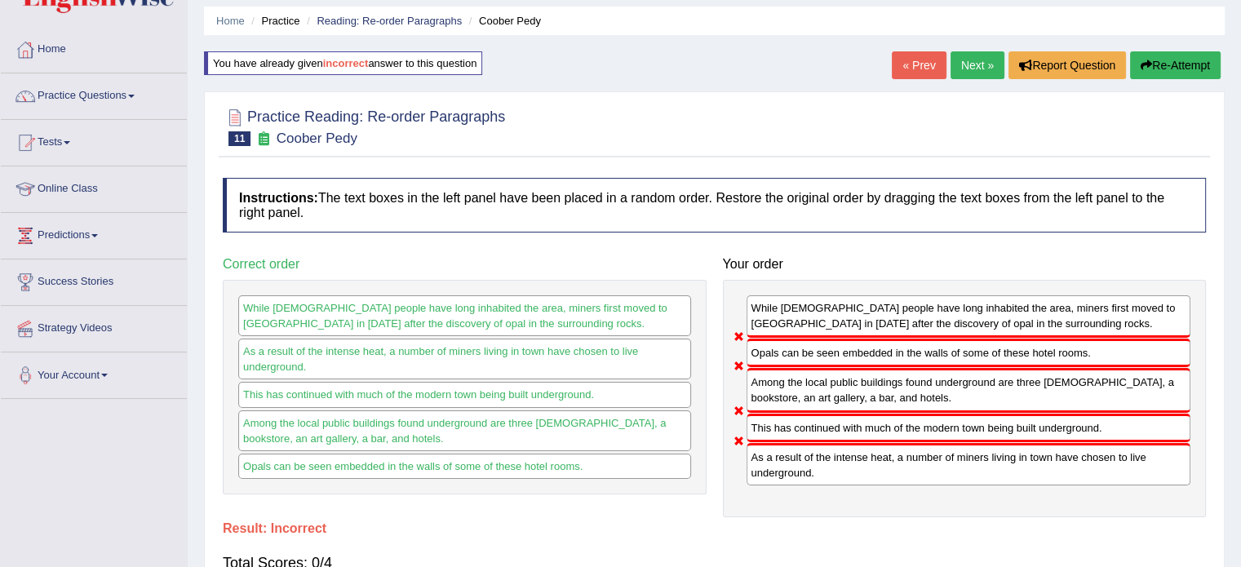
click at [966, 58] on link "Next »" at bounding box center [978, 65] width 54 height 28
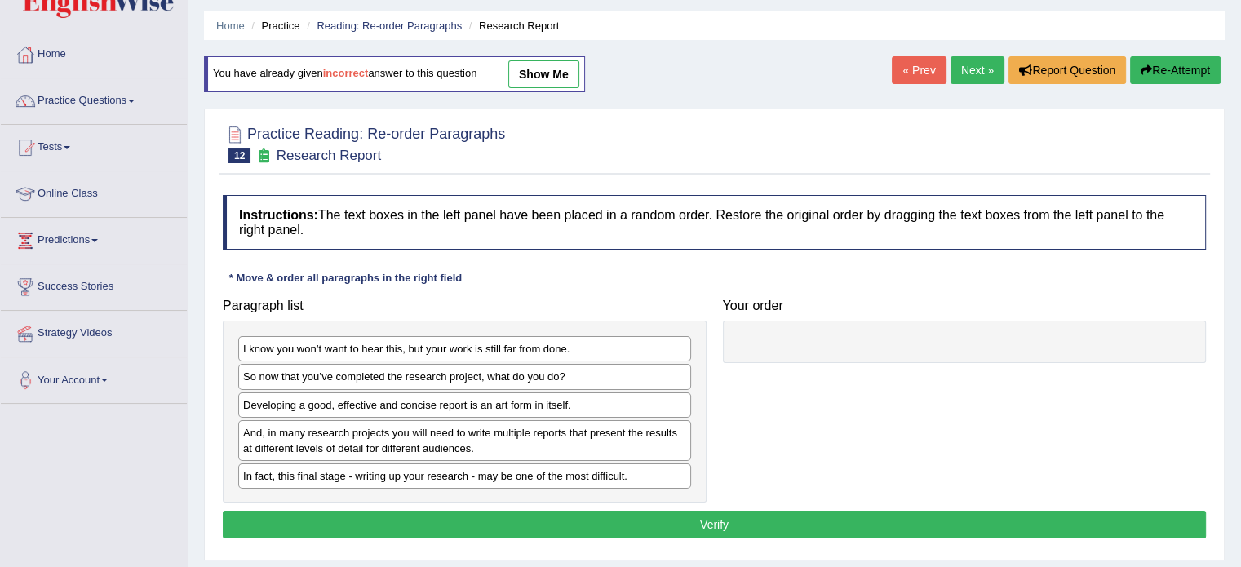
scroll to position [109, 0]
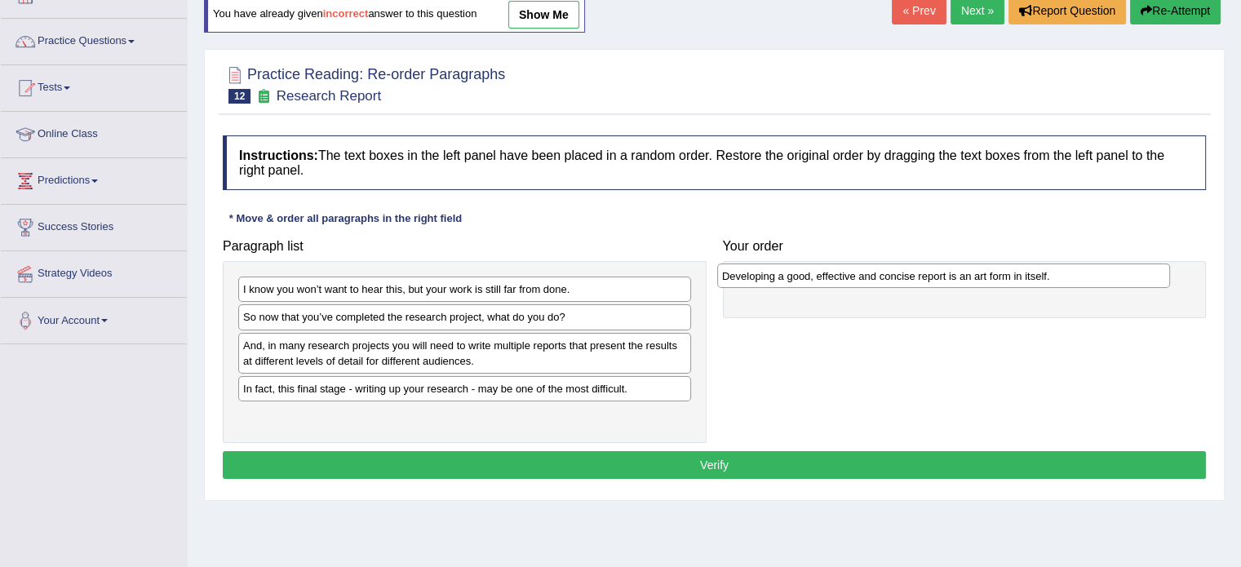
drag, startPoint x: 422, startPoint y: 345, endPoint x: 901, endPoint y: 277, distance: 484.0
click at [901, 277] on div "Developing a good, effective and concise report is an art form in itself." at bounding box center [943, 276] width 453 height 25
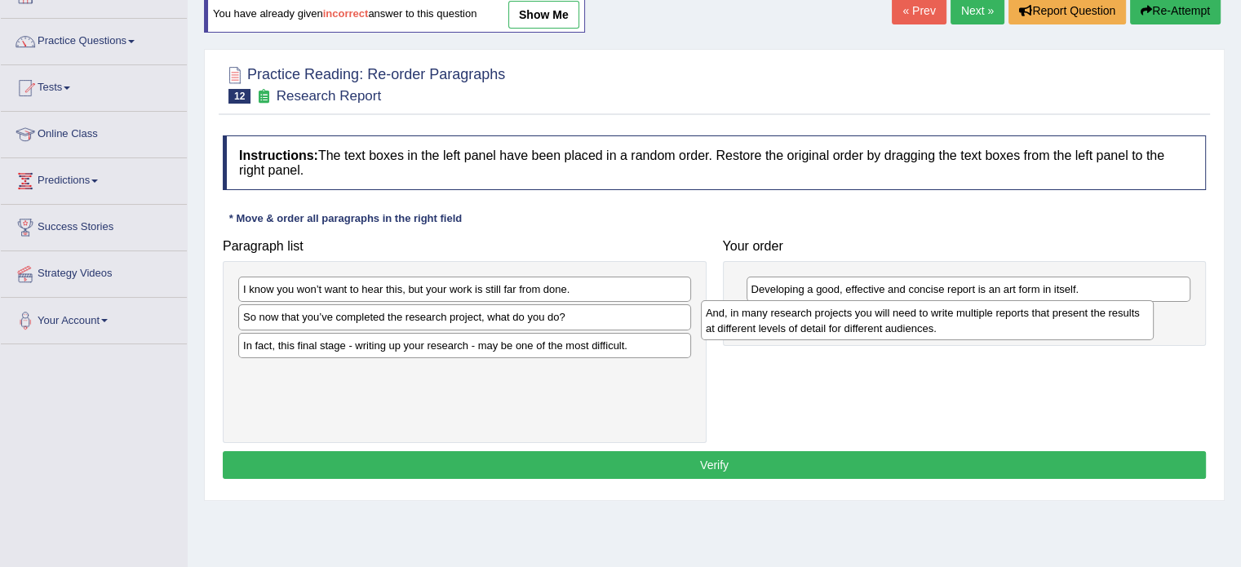
drag, startPoint x: 369, startPoint y: 356, endPoint x: 832, endPoint y: 324, distance: 463.9
click at [832, 324] on div "And, in many research projects you will need to write multiple reports that pre…" at bounding box center [927, 320] width 453 height 41
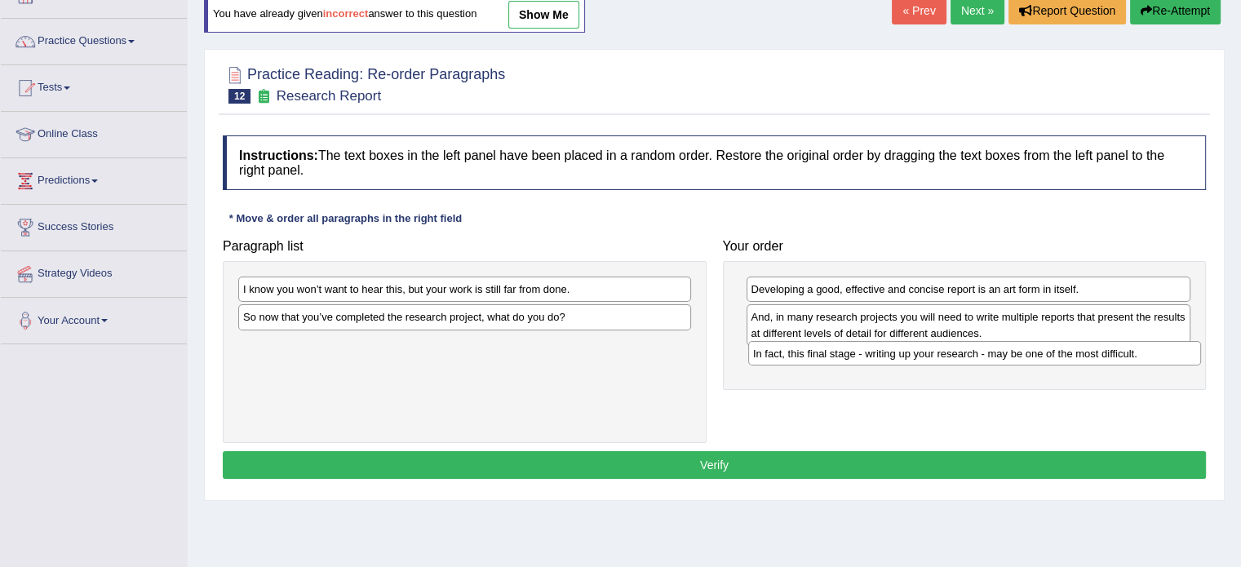
drag, startPoint x: 451, startPoint y: 347, endPoint x: 956, endPoint y: 356, distance: 504.5
click at [956, 356] on div "In fact, this final stage - writing up your research - may be one of the most d…" at bounding box center [974, 353] width 453 height 25
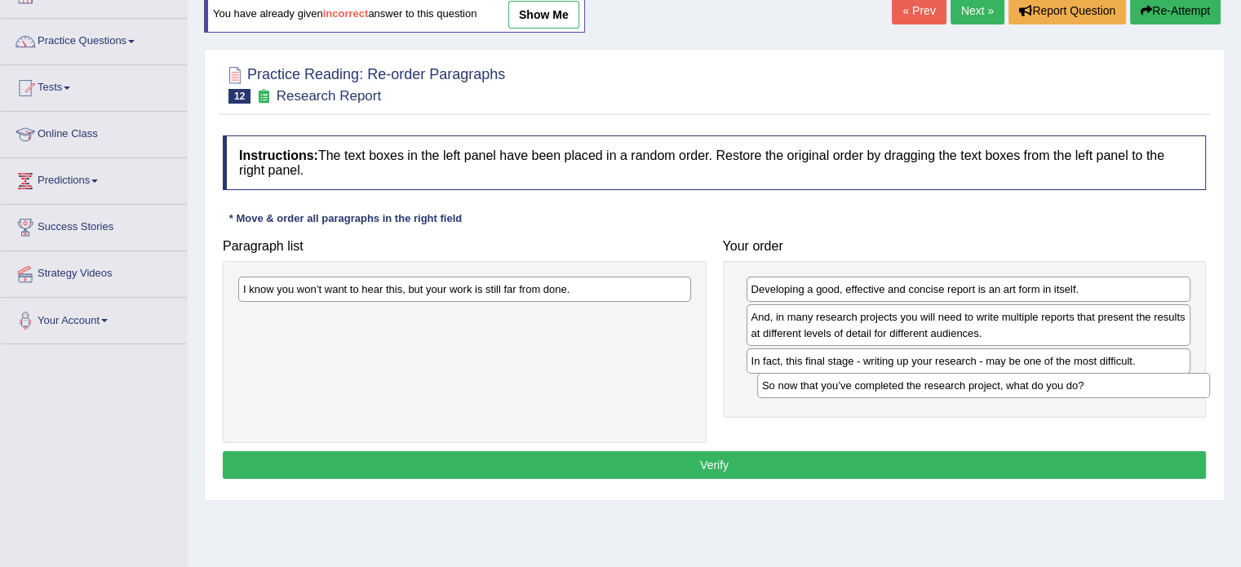
drag, startPoint x: 361, startPoint y: 320, endPoint x: 880, endPoint y: 389, distance: 523.6
click at [880, 389] on div "So now that you’ve completed the research project, what do you do?" at bounding box center [983, 385] width 453 height 25
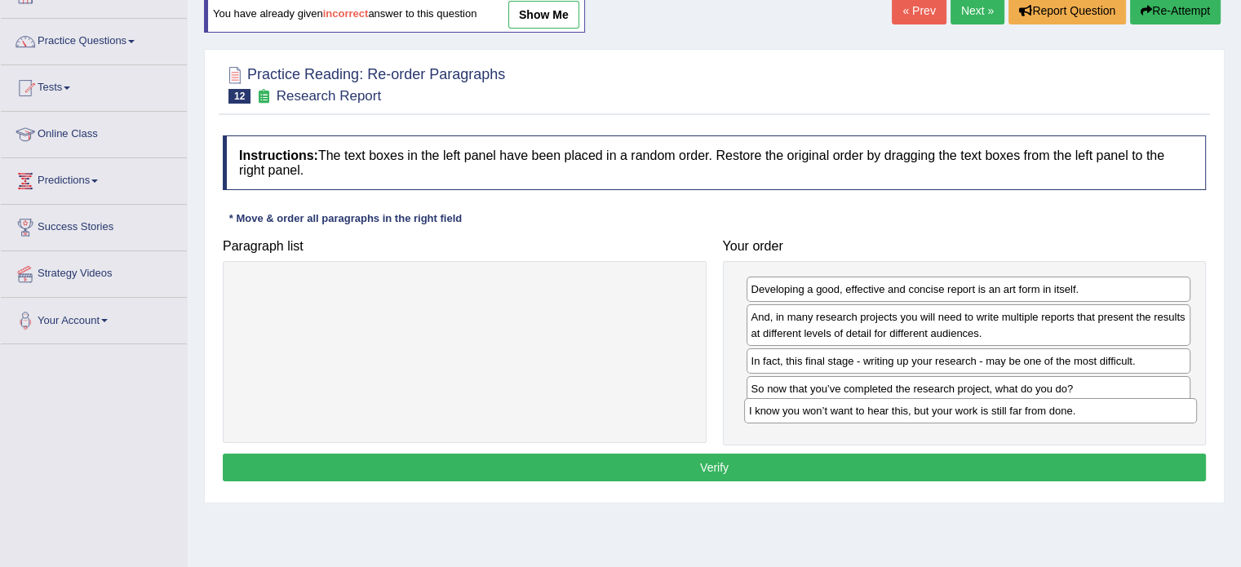
drag, startPoint x: 454, startPoint y: 293, endPoint x: 960, endPoint y: 415, distance: 520.4
click at [960, 415] on div "I know you won’t want to hear this, but your work is still far from done." at bounding box center [970, 410] width 453 height 25
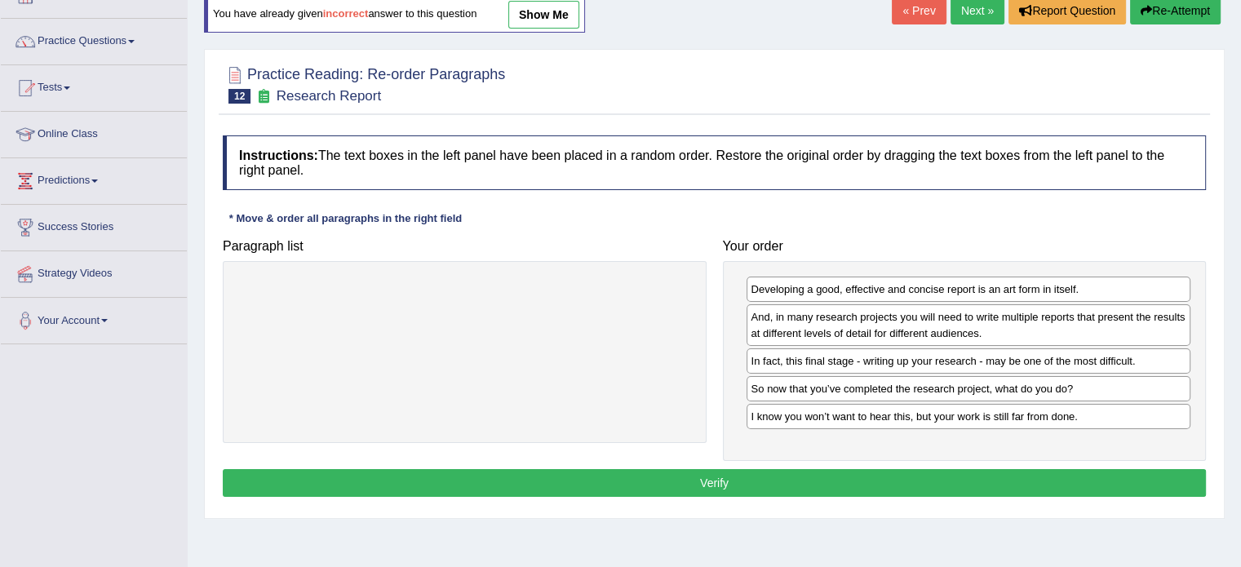
click at [780, 479] on button "Verify" at bounding box center [715, 483] width 984 height 28
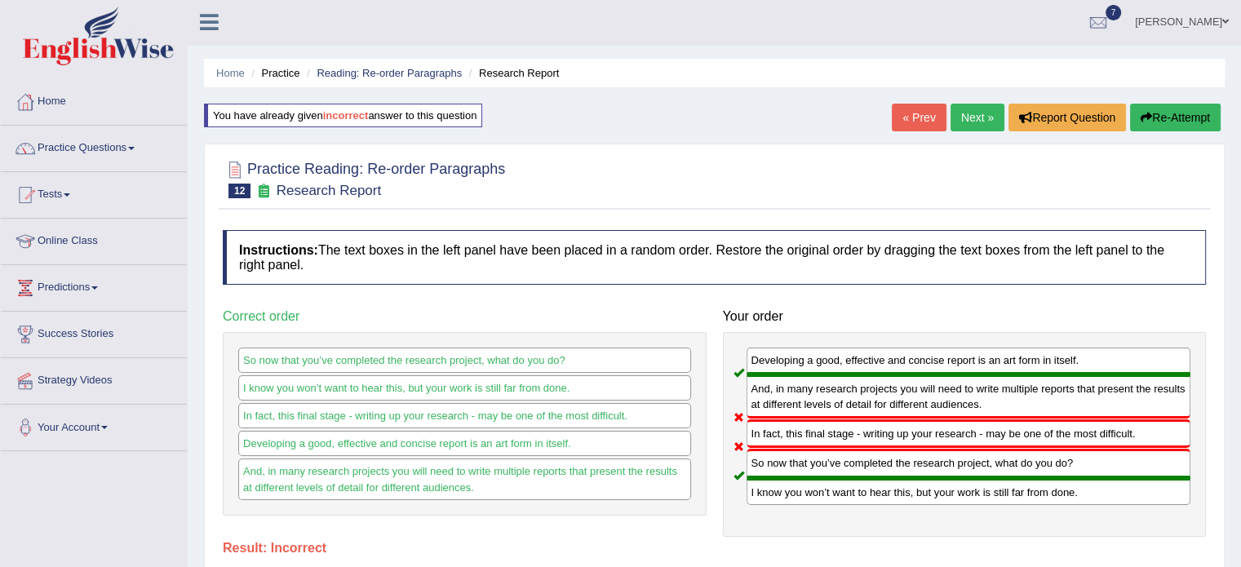
scroll to position [0, 0]
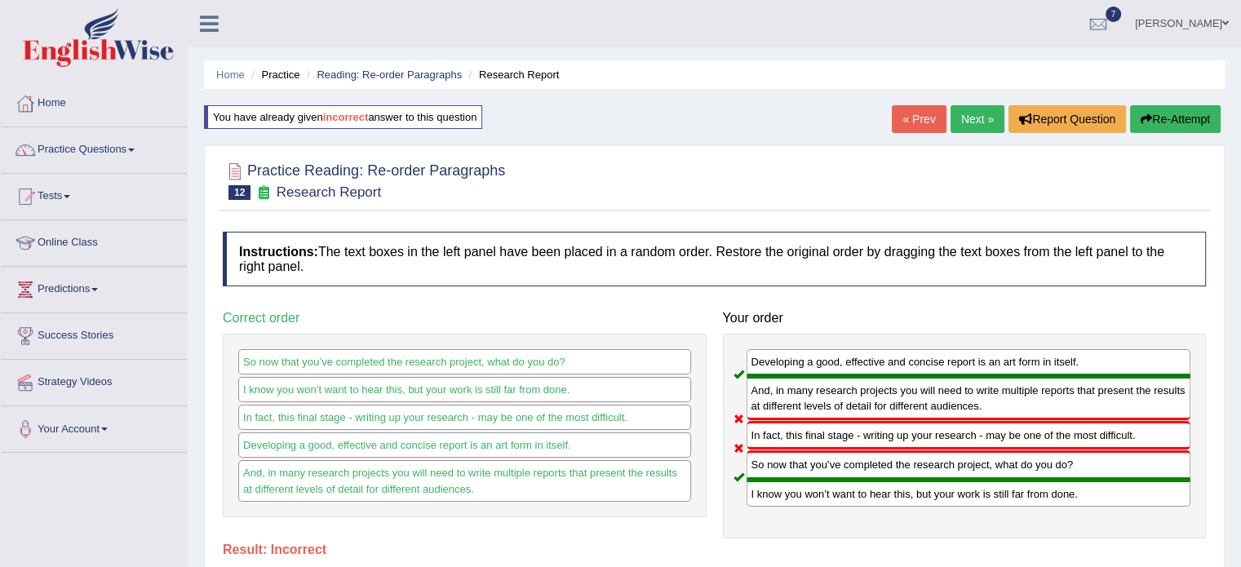
click at [957, 128] on link "Next »" at bounding box center [978, 119] width 54 height 28
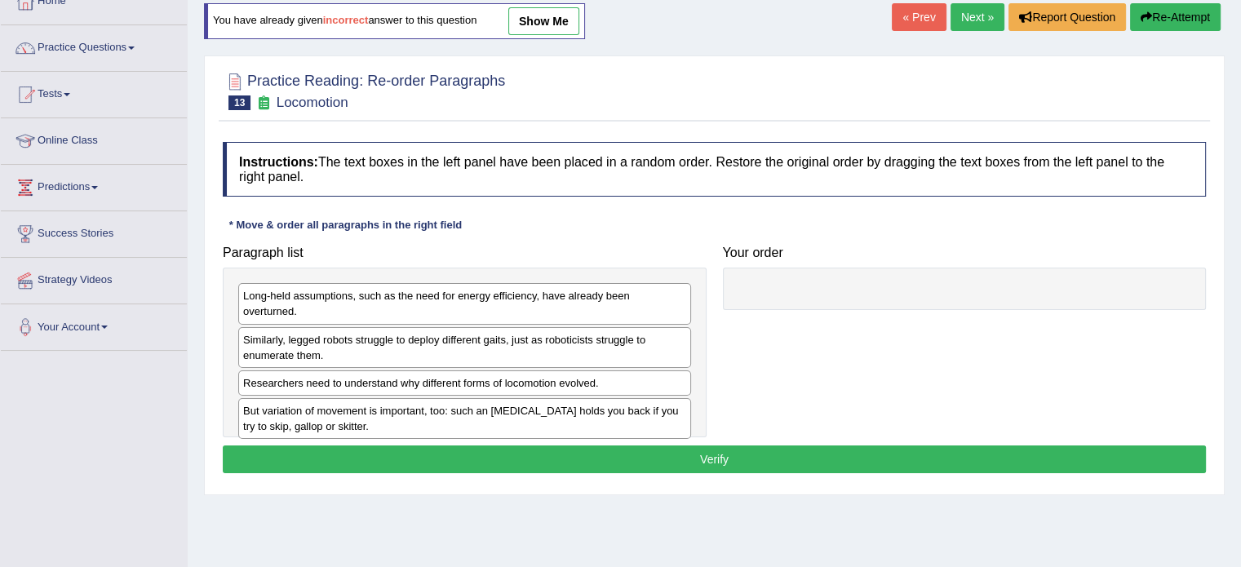
scroll to position [109, 0]
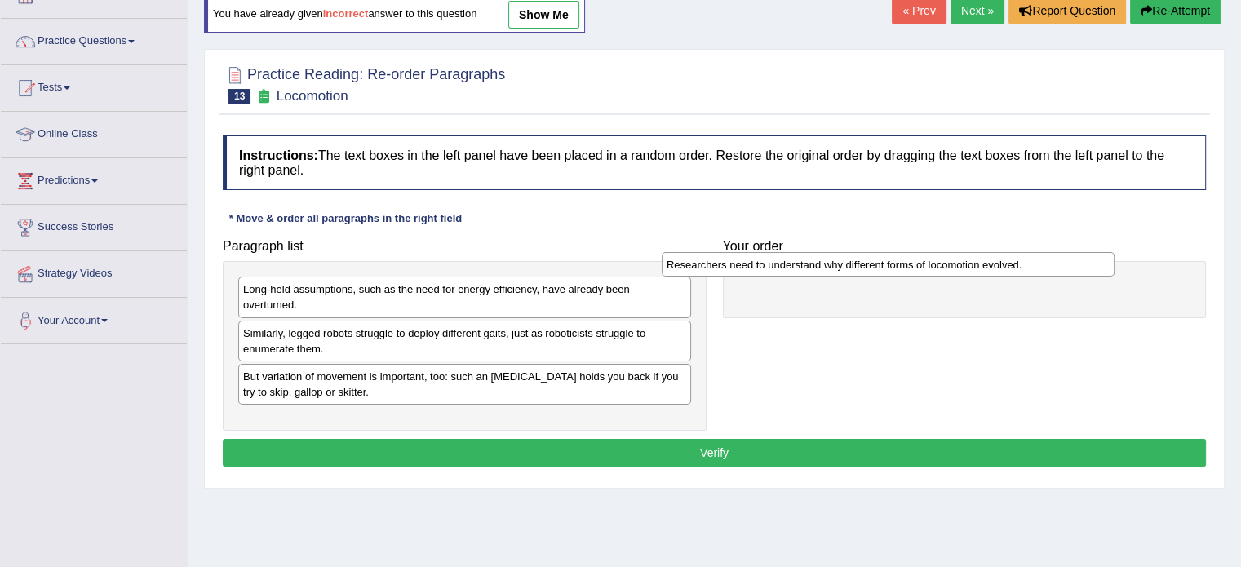
drag, startPoint x: 337, startPoint y: 363, endPoint x: 801, endPoint y: 273, distance: 473.2
click at [801, 273] on div "Researchers need to understand why different forms of locomotion evolved." at bounding box center [888, 264] width 453 height 25
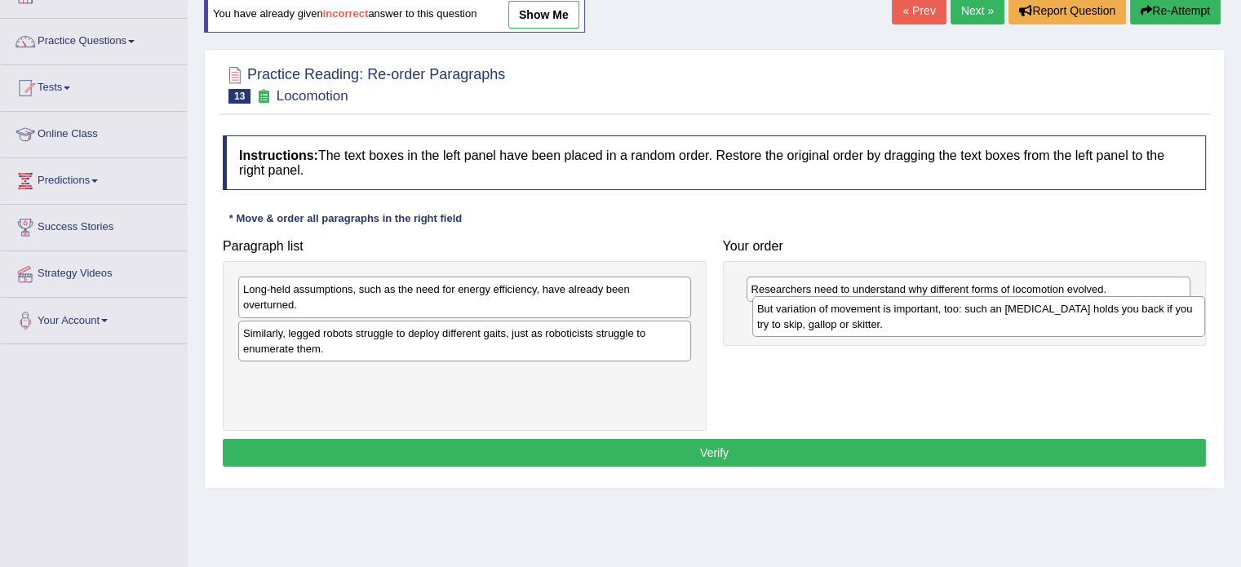
drag, startPoint x: 336, startPoint y: 359, endPoint x: 850, endPoint y: 309, distance: 516.7
click at [850, 309] on div "But variation of movement is important, too: such an [MEDICAL_DATA] holds you b…" at bounding box center [979, 316] width 453 height 41
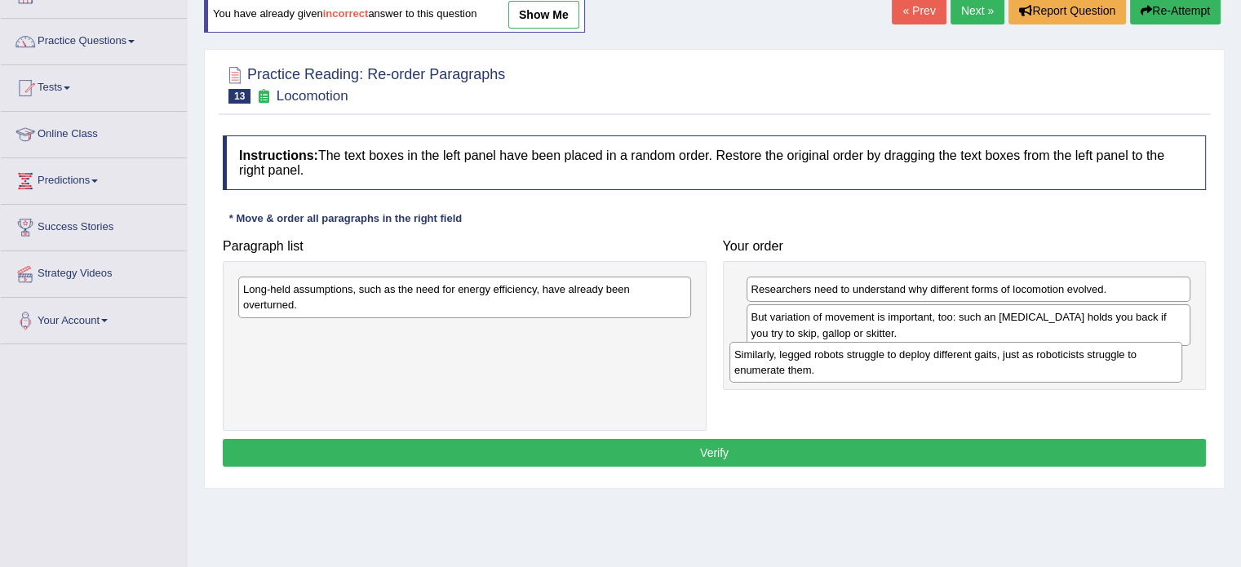
drag, startPoint x: 281, startPoint y: 334, endPoint x: 776, endPoint y: 371, distance: 496.8
click at [776, 371] on div "Similarly, legged robots struggle to deploy different gaits, just as roboticist…" at bounding box center [956, 362] width 453 height 41
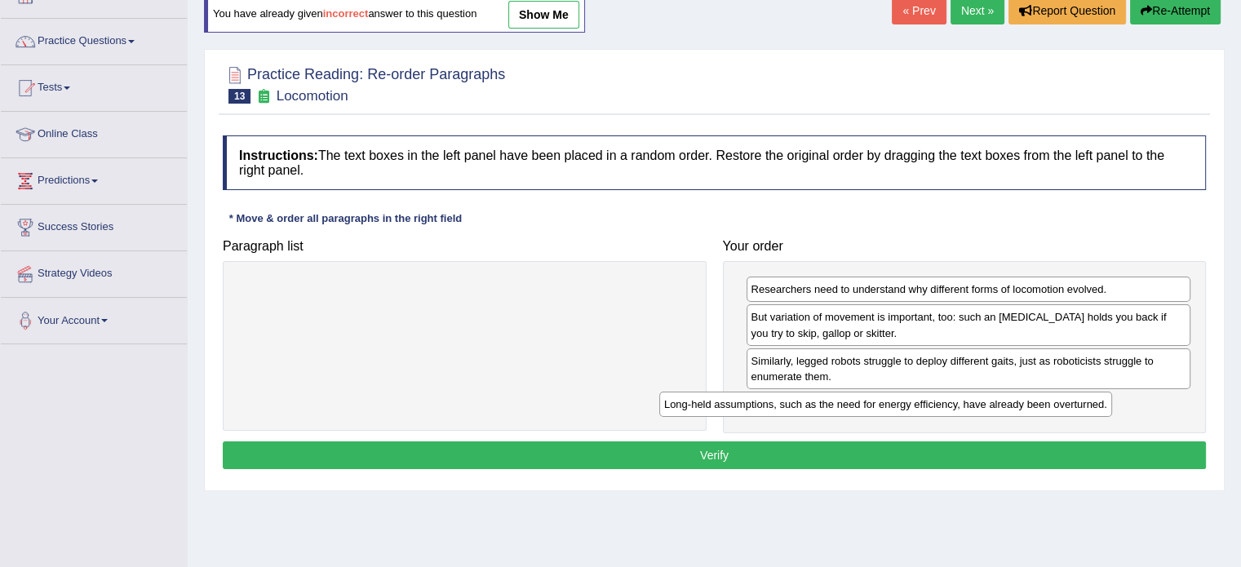
drag, startPoint x: 482, startPoint y: 285, endPoint x: 904, endPoint y: 401, distance: 437.6
click at [904, 401] on div "Long-held assumptions, such as the need for energy efficiency, have already bee…" at bounding box center [885, 404] width 453 height 25
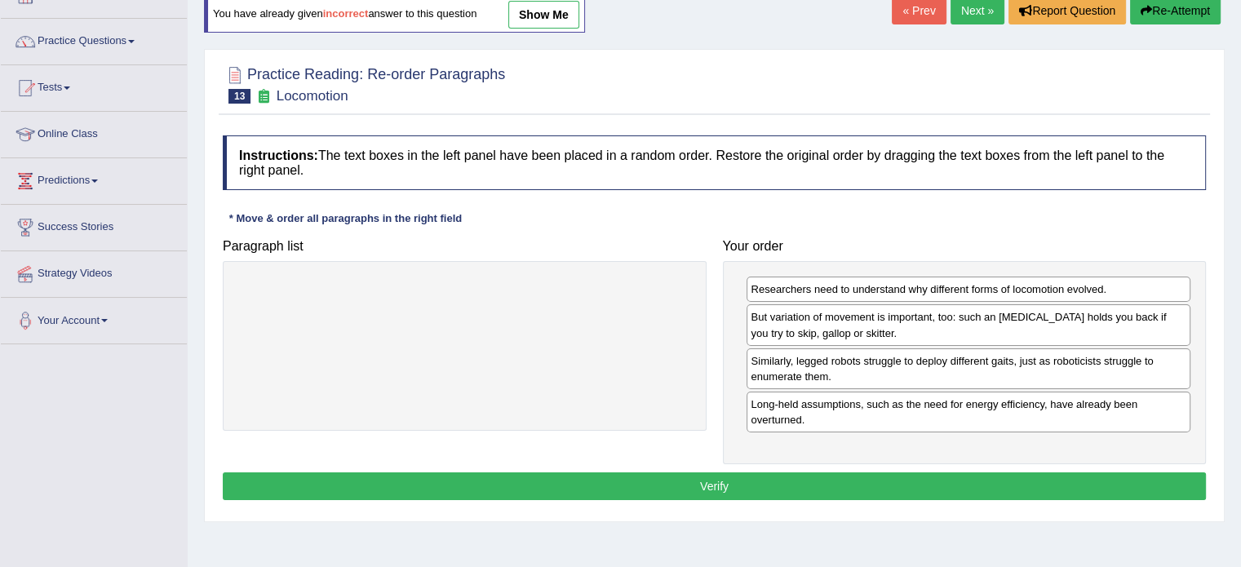
click at [762, 474] on button "Verify" at bounding box center [715, 487] width 984 height 28
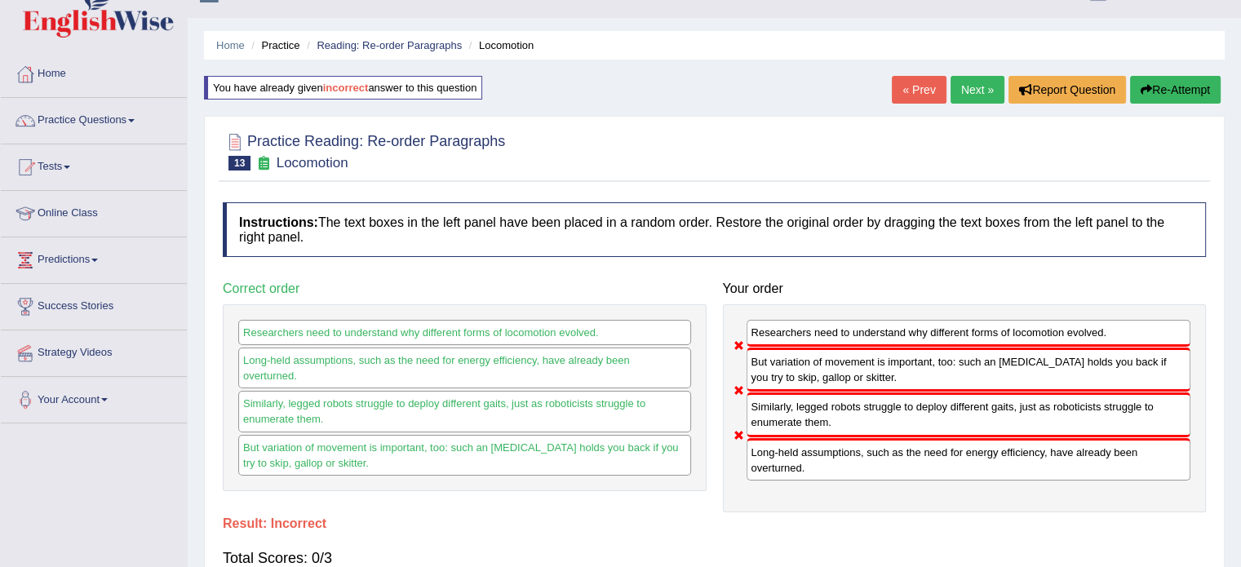
scroll to position [27, 0]
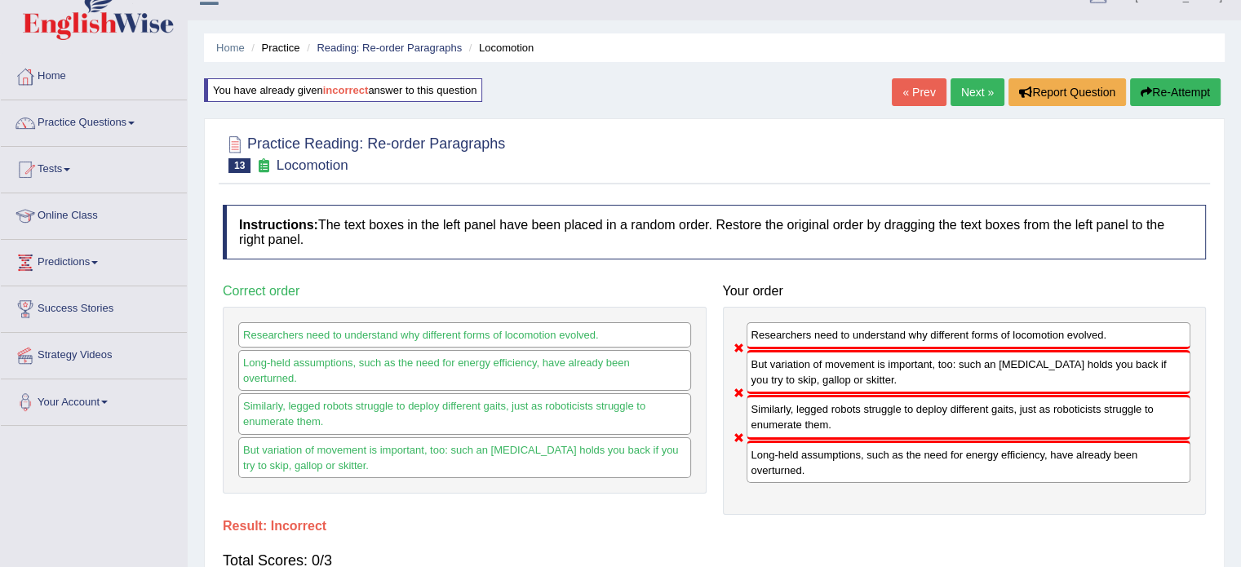
click at [347, 87] on b "incorrect" at bounding box center [346, 90] width 46 height 12
click at [349, 87] on b "incorrect" at bounding box center [346, 90] width 46 height 12
click at [970, 94] on link "Next »" at bounding box center [978, 92] width 54 height 28
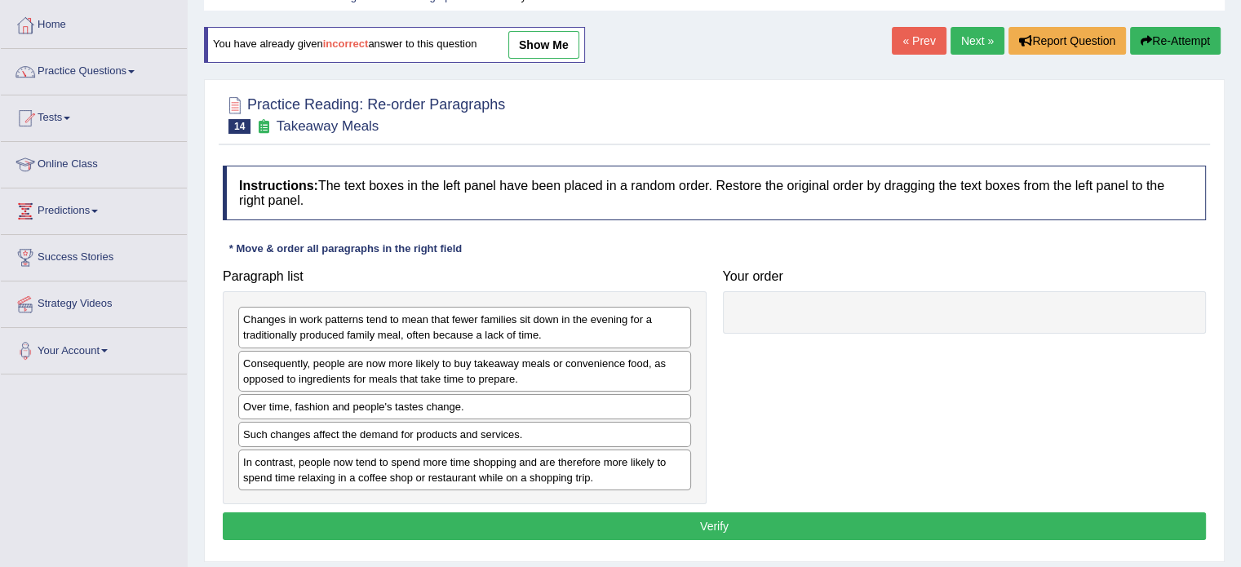
scroll to position [82, 0]
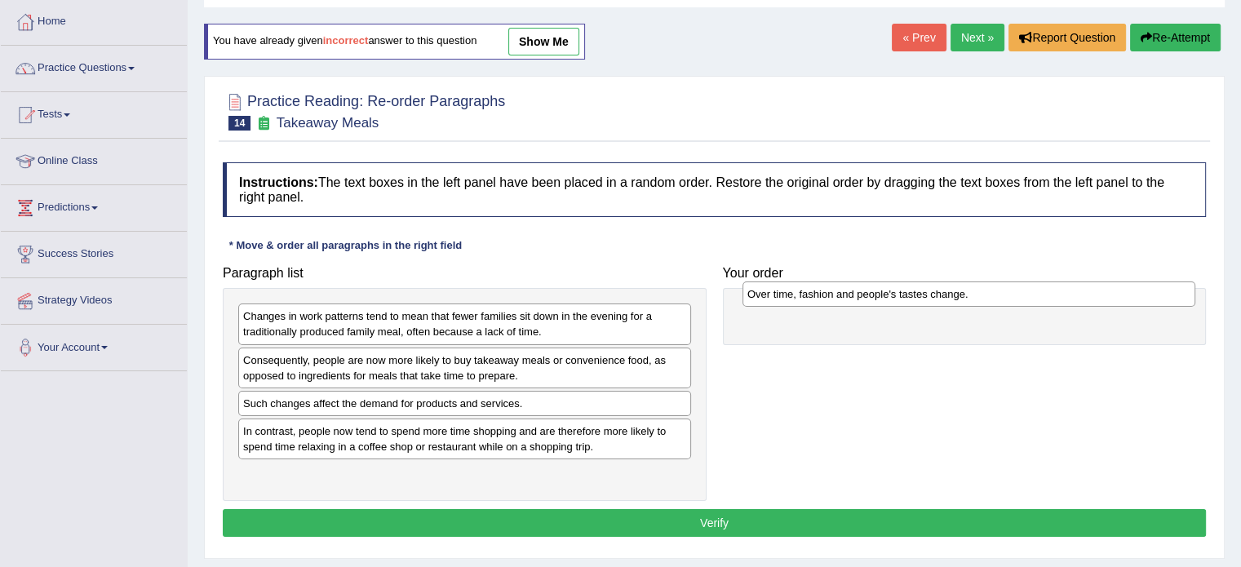
drag, startPoint x: 297, startPoint y: 402, endPoint x: 801, endPoint y: 294, distance: 516.0
click at [801, 294] on div "Over time, fashion and people's tastes change." at bounding box center [969, 294] width 453 height 25
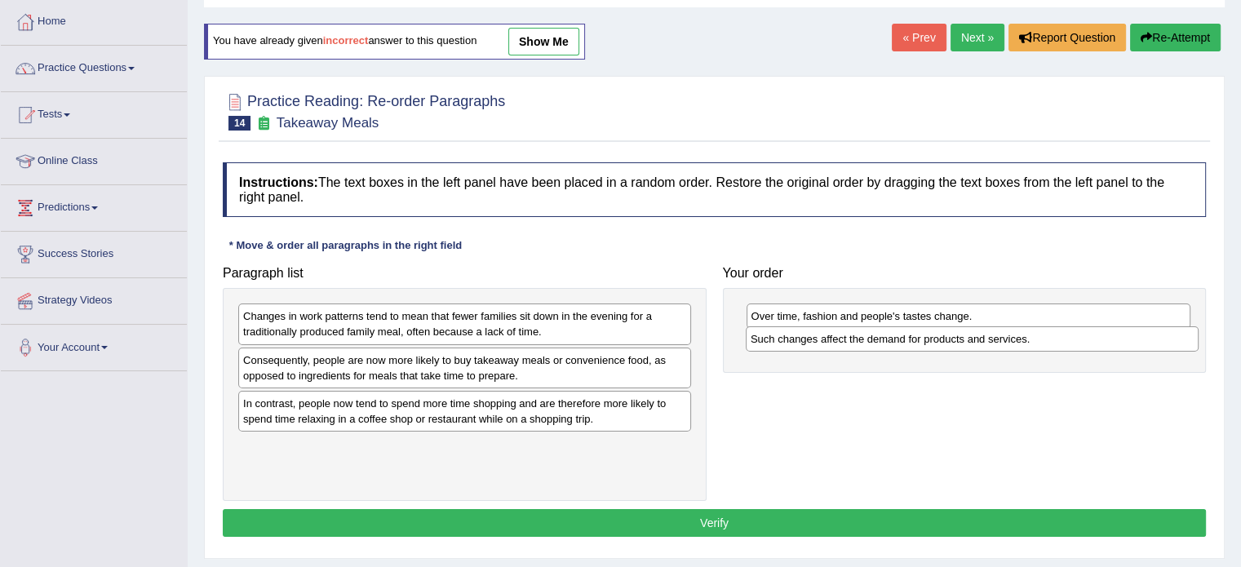
drag, startPoint x: 379, startPoint y: 404, endPoint x: 886, endPoint y: 340, distance: 511.6
click at [886, 340] on div "Such changes affect the demand for products and services." at bounding box center [972, 338] width 453 height 25
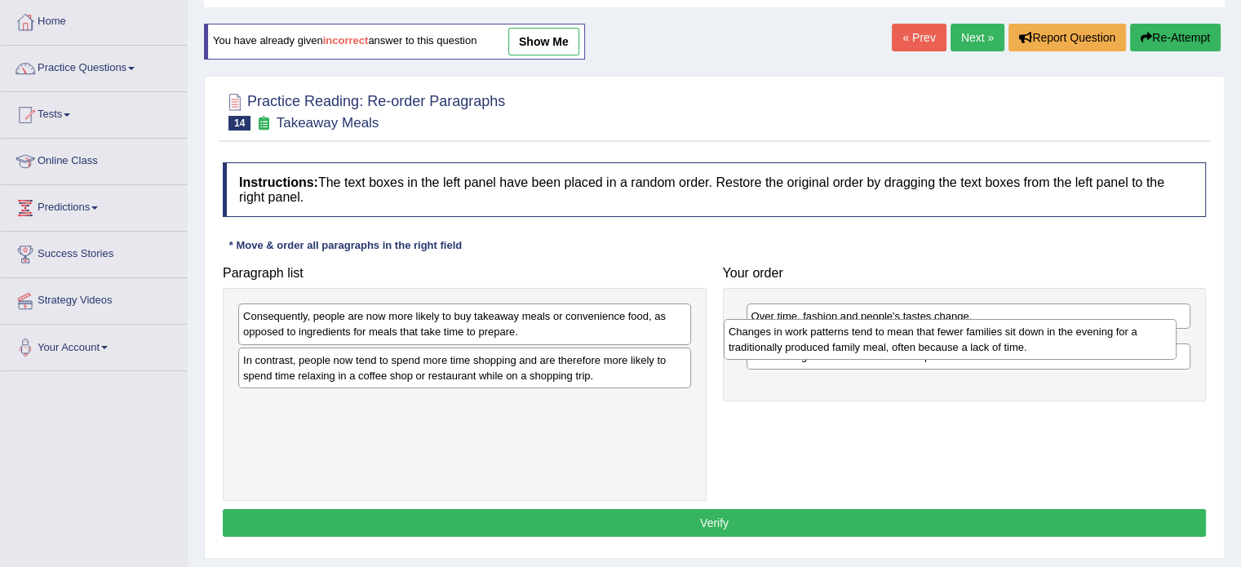
drag, startPoint x: 366, startPoint y: 326, endPoint x: 852, endPoint y: 342, distance: 486.7
click at [852, 342] on div "Changes in work patterns tend to mean that fewer families sit down in the eveni…" at bounding box center [950, 339] width 453 height 41
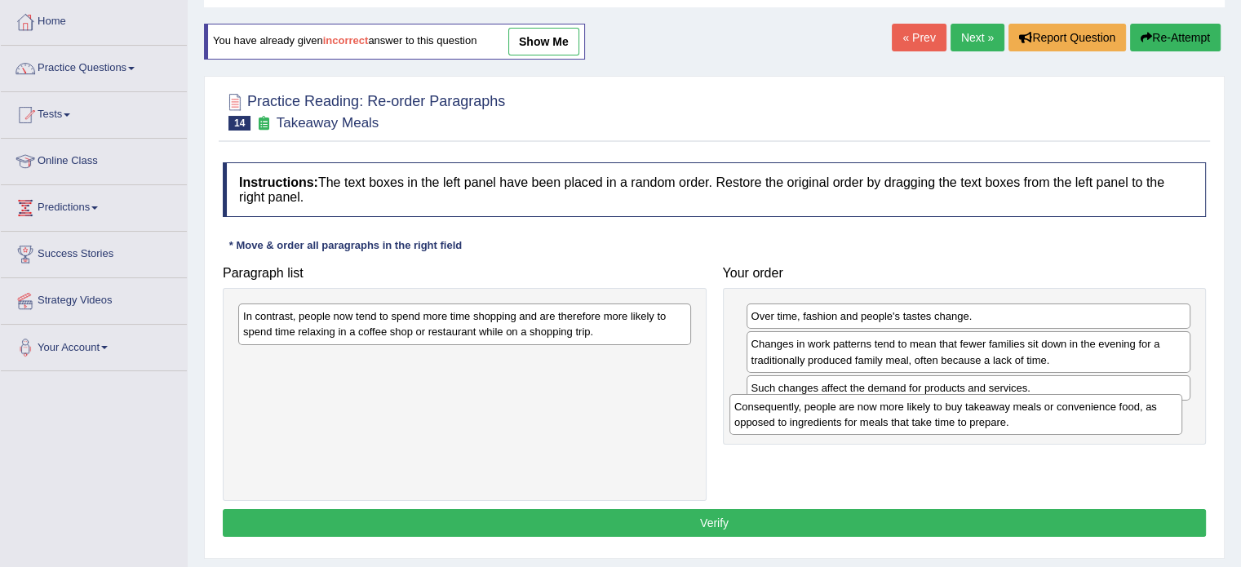
drag, startPoint x: 384, startPoint y: 329, endPoint x: 881, endPoint y: 419, distance: 505.9
click at [881, 419] on div "Consequently, people are now more likely to buy takeaway meals or convenience f…" at bounding box center [956, 414] width 453 height 41
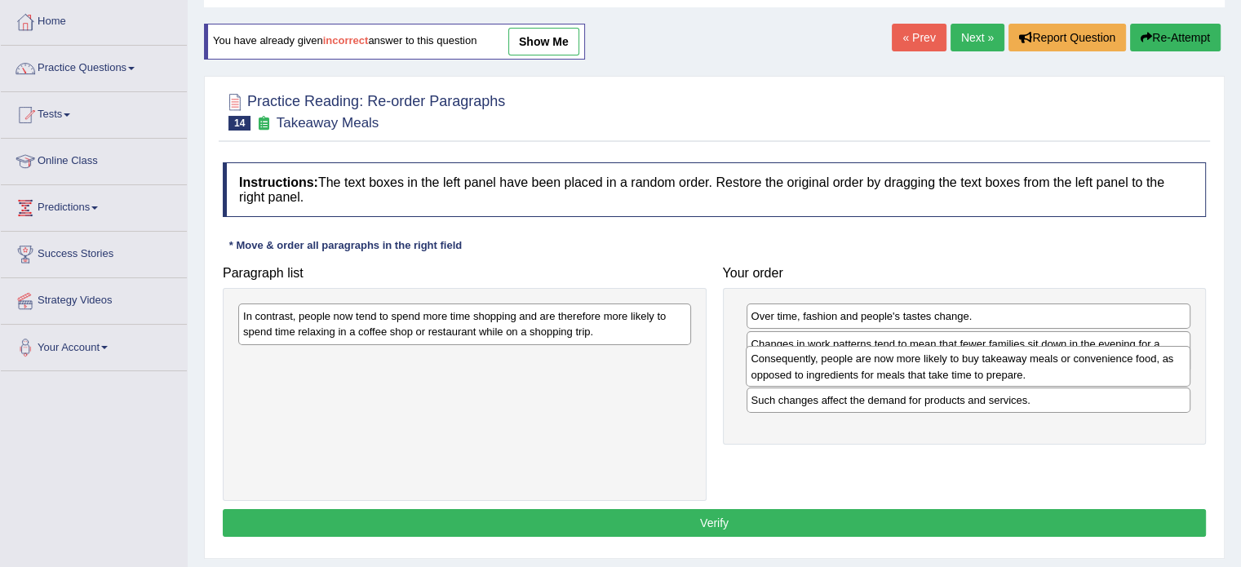
drag, startPoint x: 867, startPoint y: 424, endPoint x: 867, endPoint y: 368, distance: 55.5
click at [867, 368] on div "Consequently, people are now more likely to buy takeaway meals or convenience f…" at bounding box center [968, 366] width 445 height 41
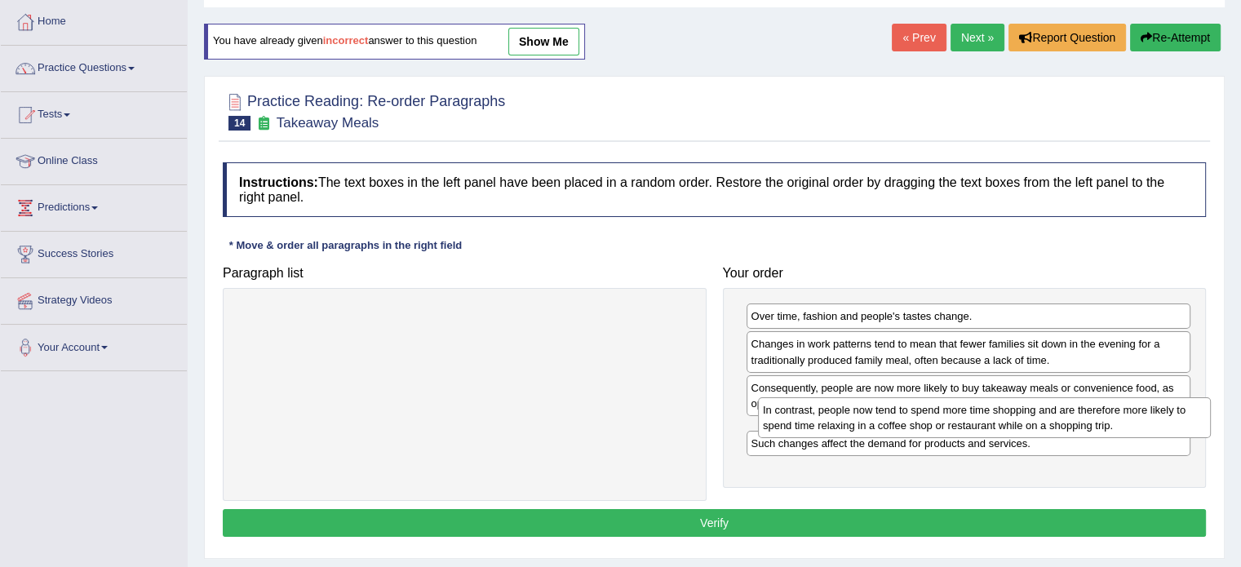
drag, startPoint x: 414, startPoint y: 327, endPoint x: 924, endPoint y: 426, distance: 519.6
click at [924, 426] on div "In contrast, people now tend to spend more time shopping and are therefore more…" at bounding box center [984, 417] width 453 height 41
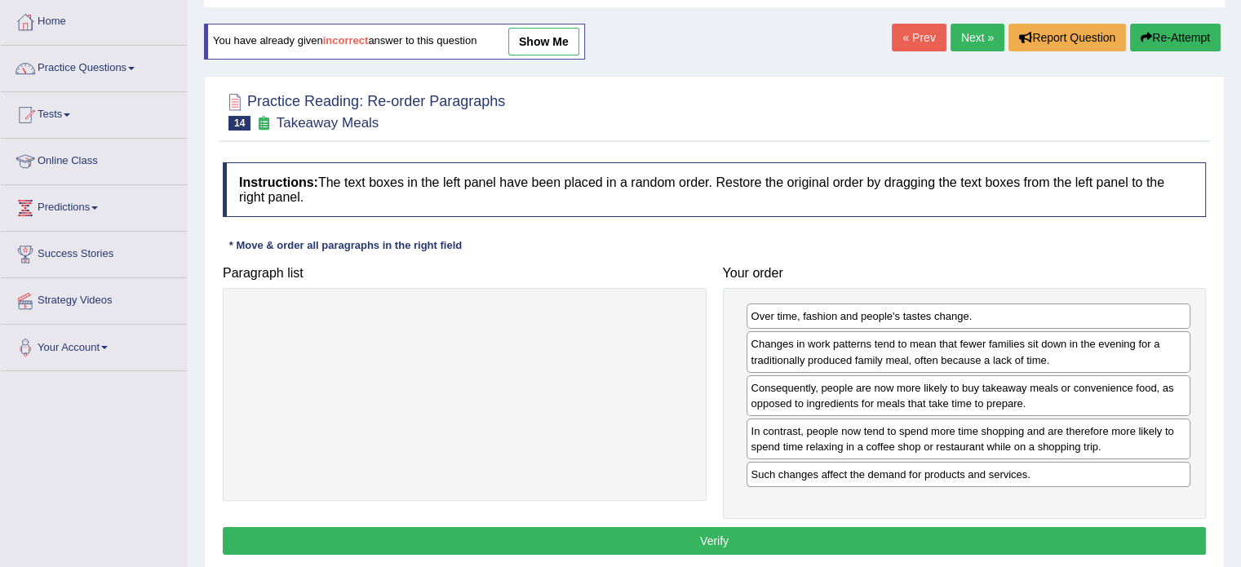
click at [754, 544] on button "Verify" at bounding box center [715, 541] width 984 height 28
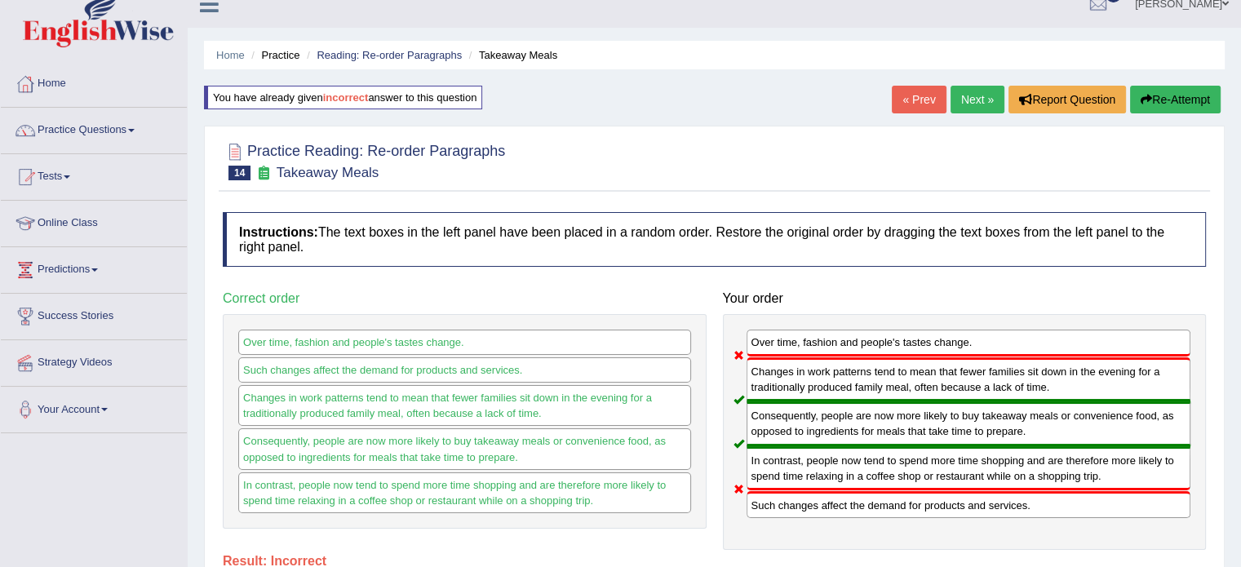
scroll to position [0, 0]
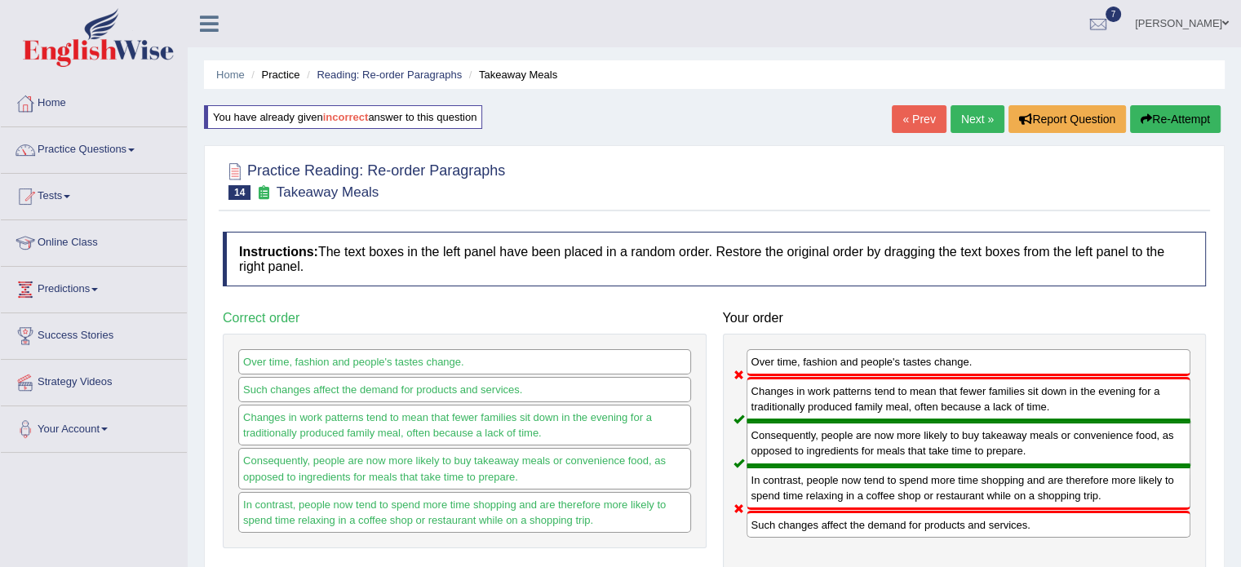
click at [967, 112] on link "Next »" at bounding box center [978, 119] width 54 height 28
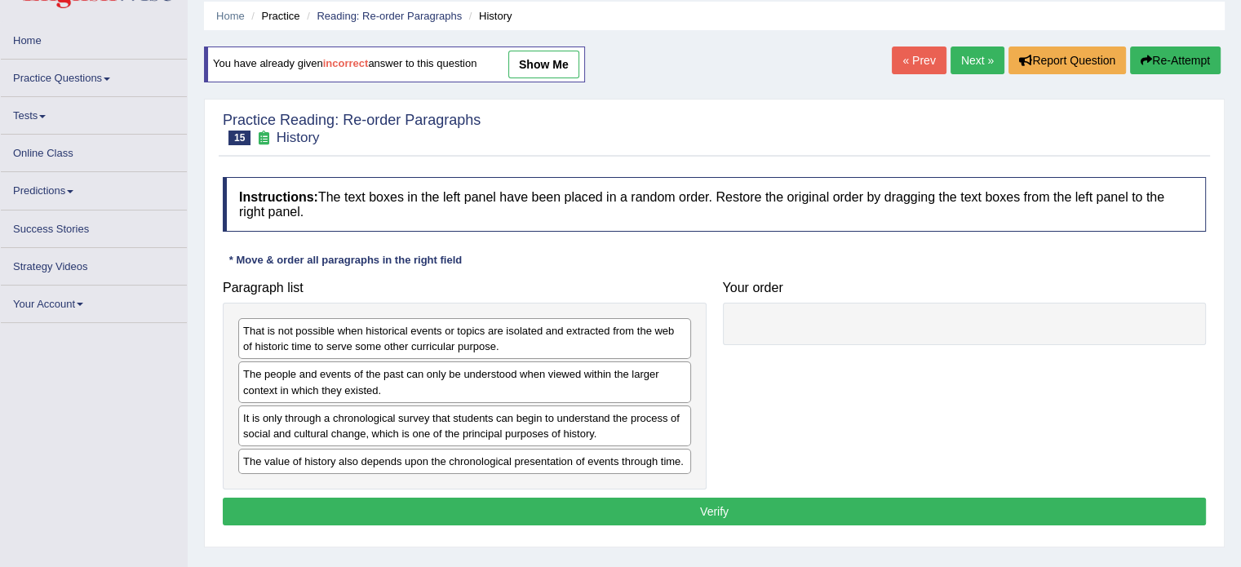
scroll to position [82, 0]
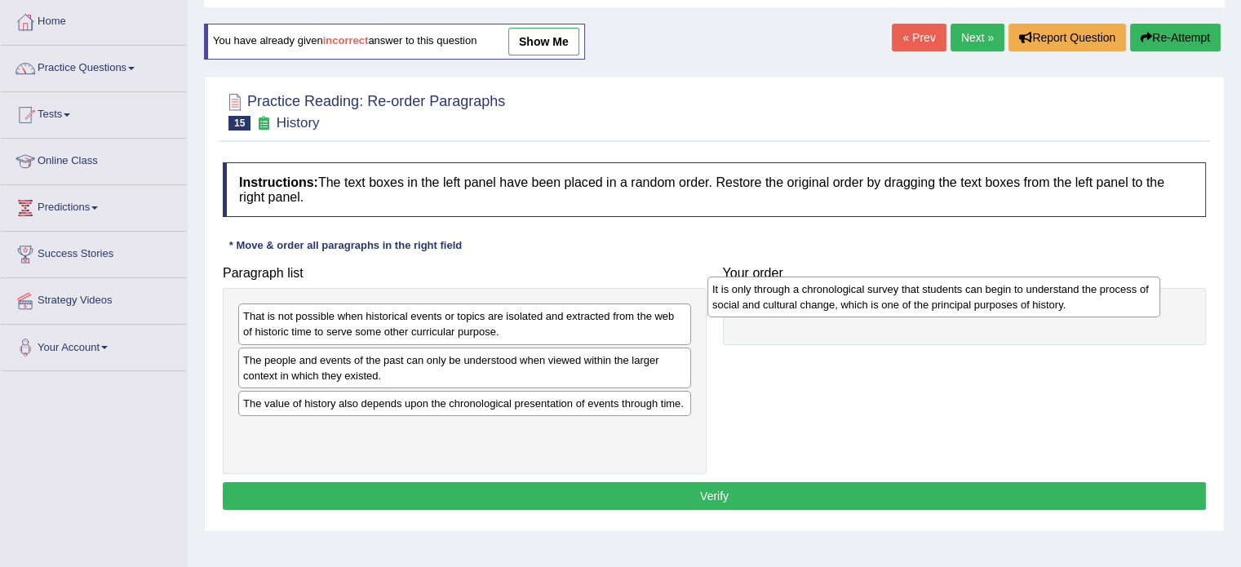
drag, startPoint x: 353, startPoint y: 406, endPoint x: 822, endPoint y: 293, distance: 482.8
click at [822, 293] on div "It is only through a chronological survey that students can begin to understand…" at bounding box center [934, 297] width 453 height 41
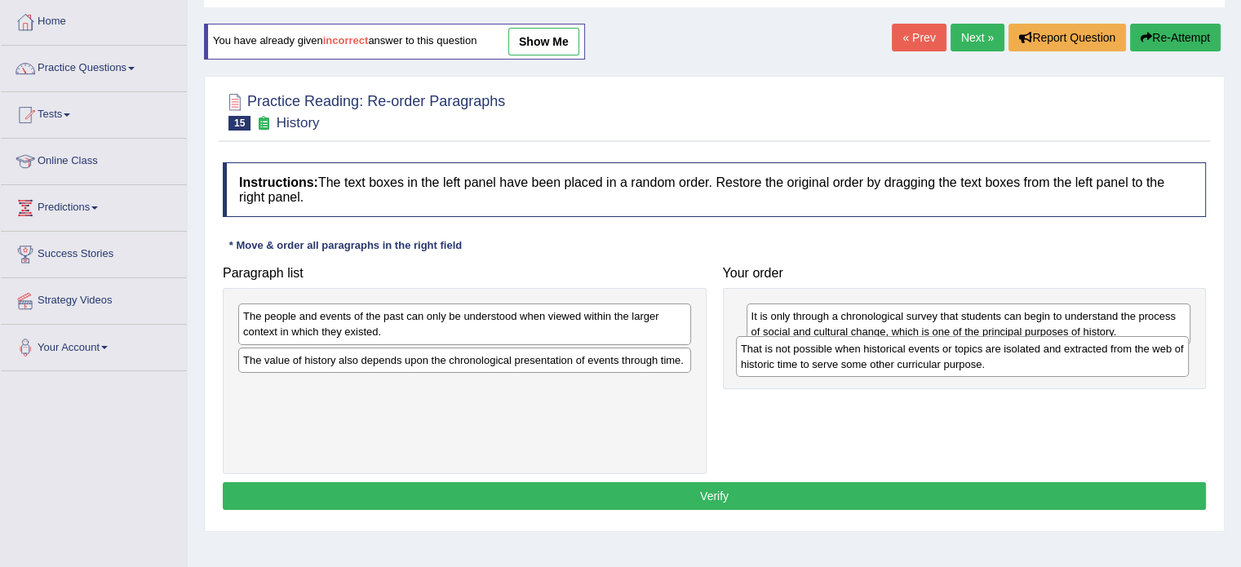
drag, startPoint x: 320, startPoint y: 328, endPoint x: 818, endPoint y: 361, distance: 498.9
click at [818, 361] on div "That is not possible when historical events or topics are isolated and extracte…" at bounding box center [962, 356] width 453 height 41
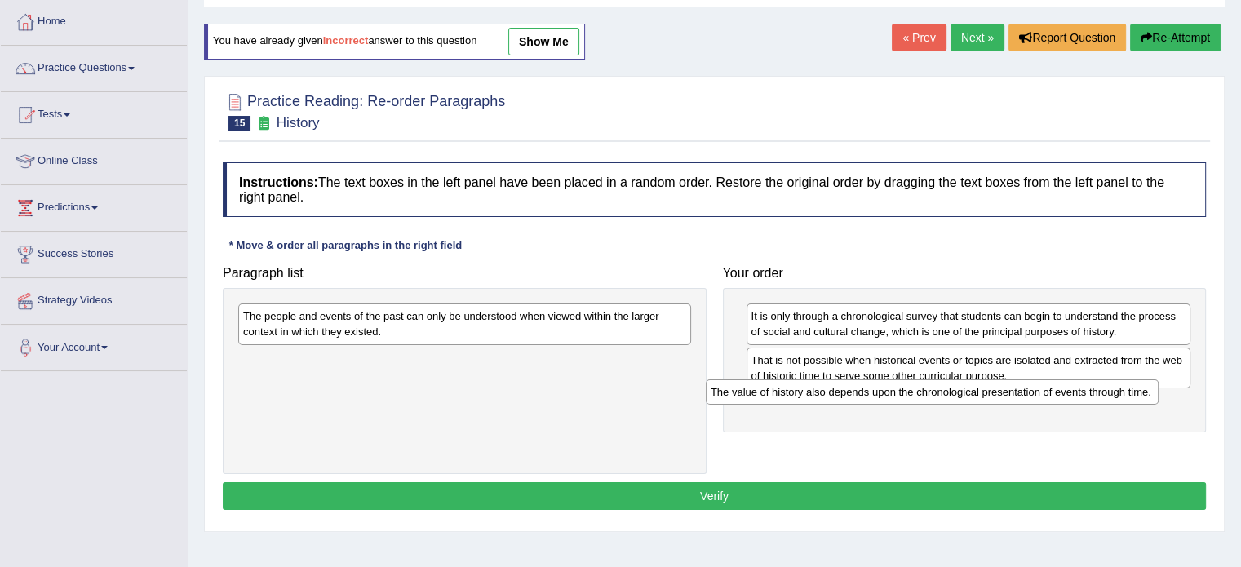
drag, startPoint x: 503, startPoint y: 371, endPoint x: 938, endPoint y: 397, distance: 435.8
click at [938, 397] on div "The value of history also depends upon the chronological presentation of events…" at bounding box center [932, 392] width 453 height 25
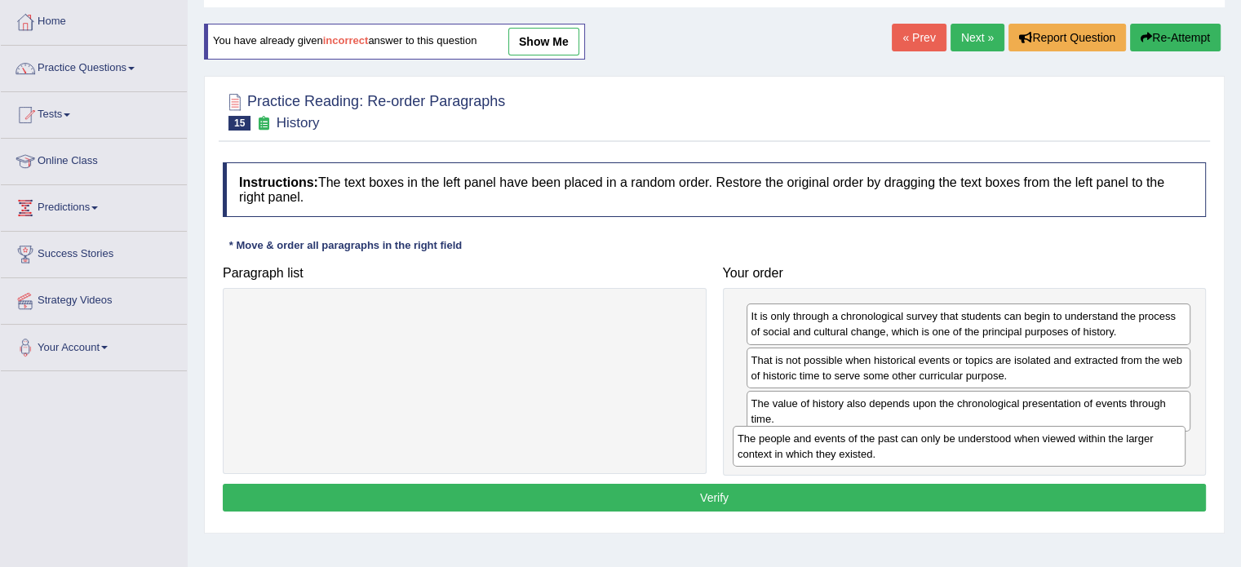
drag, startPoint x: 647, startPoint y: 363, endPoint x: 1082, endPoint y: 433, distance: 440.5
click at [1082, 433] on div "The people and events of the past can only be understood when viewed within the…" at bounding box center [959, 446] width 453 height 41
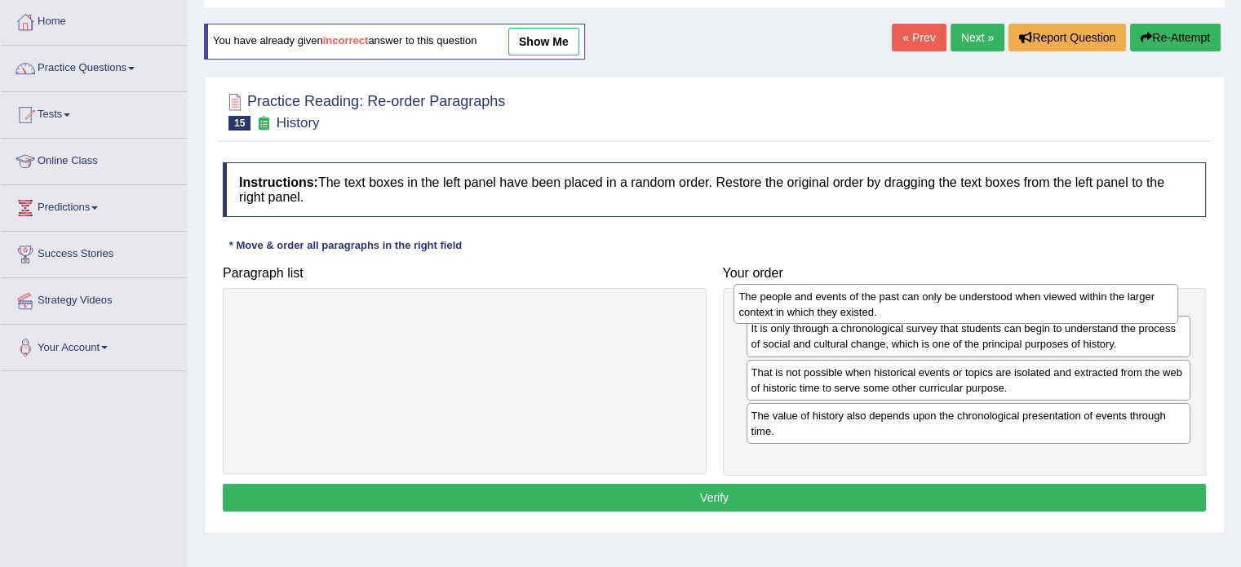
drag, startPoint x: 874, startPoint y: 455, endPoint x: 862, endPoint y: 305, distance: 149.9
click at [862, 305] on div "The people and events of the past can only be understood when viewed within the…" at bounding box center [956, 304] width 445 height 41
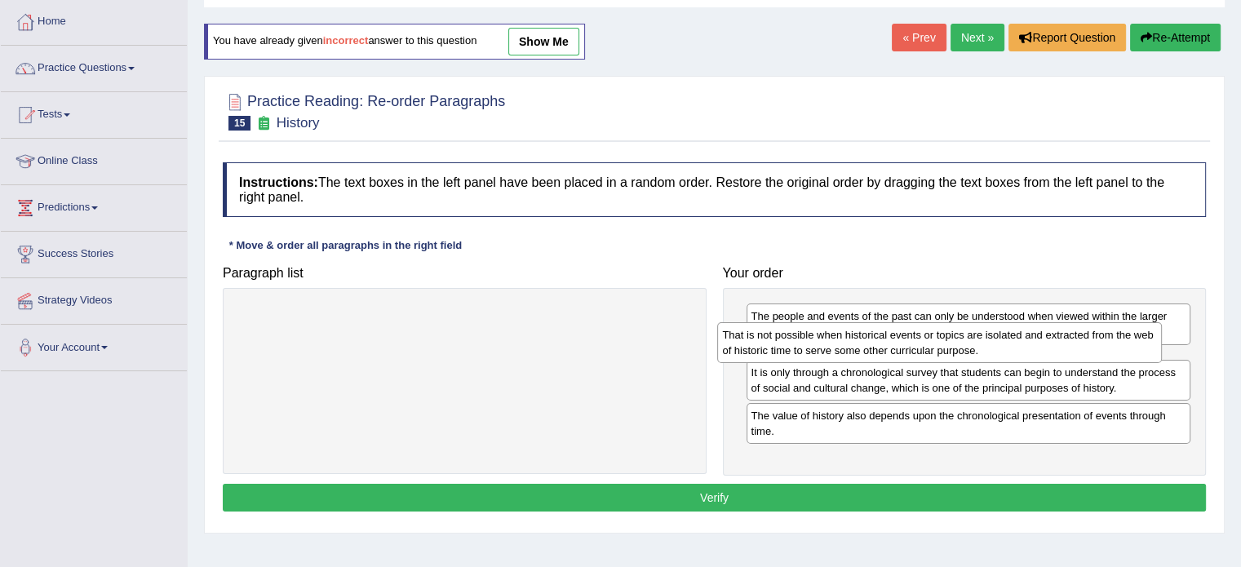
drag, startPoint x: 823, startPoint y: 413, endPoint x: 826, endPoint y: 345, distance: 67.8
click at [826, 345] on div "That is not possible when historical events or topics are isolated and extracte…" at bounding box center [939, 342] width 445 height 41
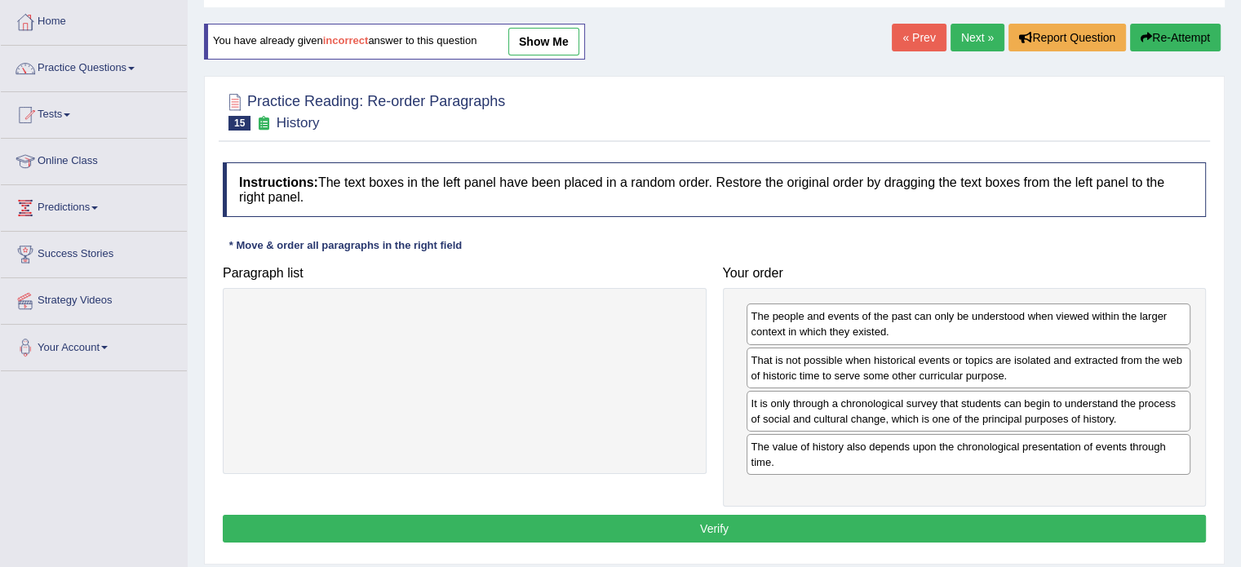
click at [774, 528] on button "Verify" at bounding box center [715, 529] width 984 height 28
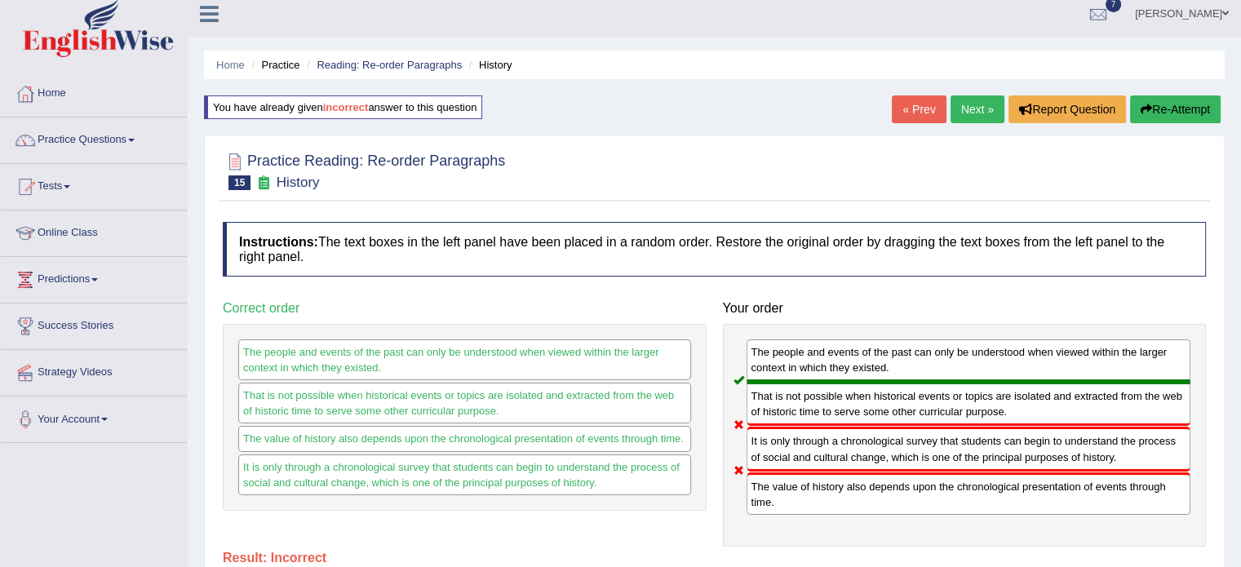
scroll to position [0, 0]
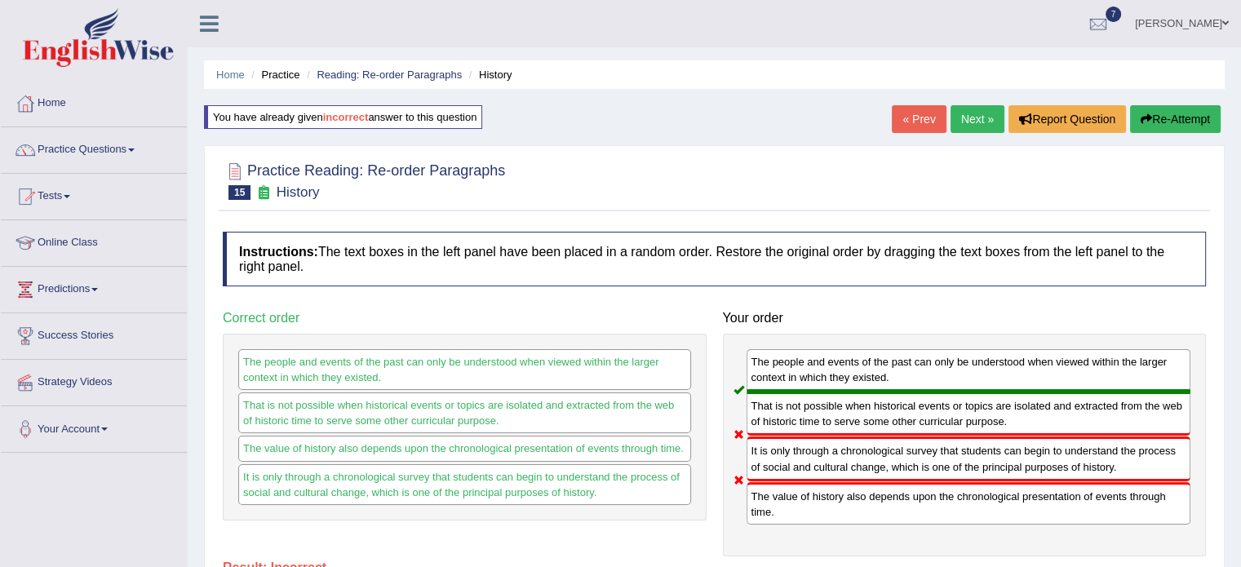
click at [965, 119] on link "Next »" at bounding box center [978, 119] width 54 height 28
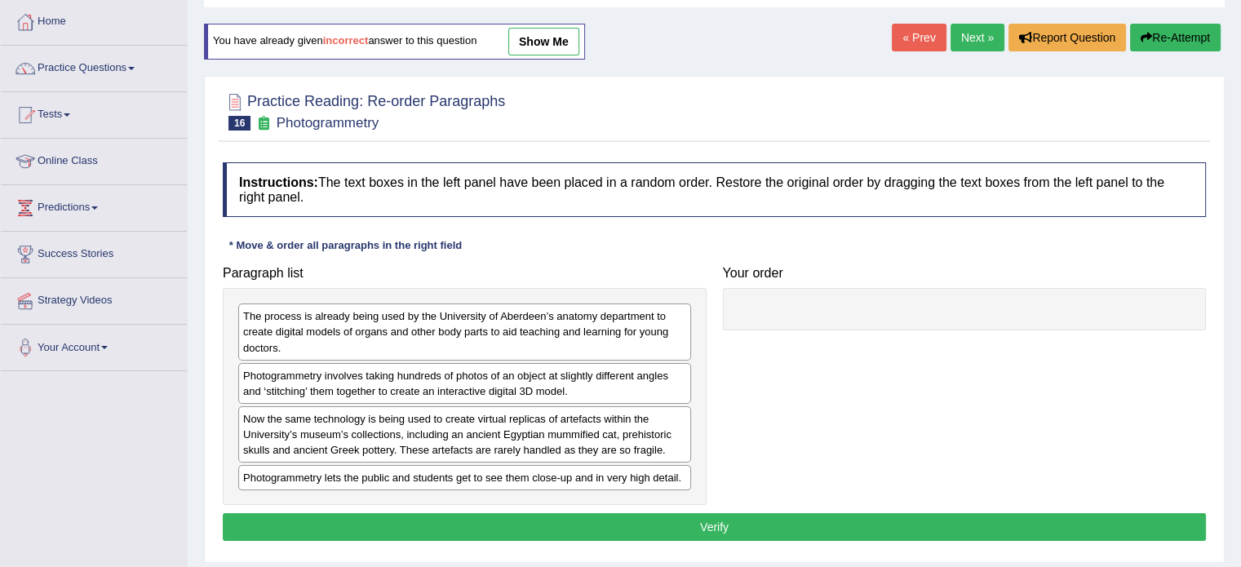
scroll to position [109, 0]
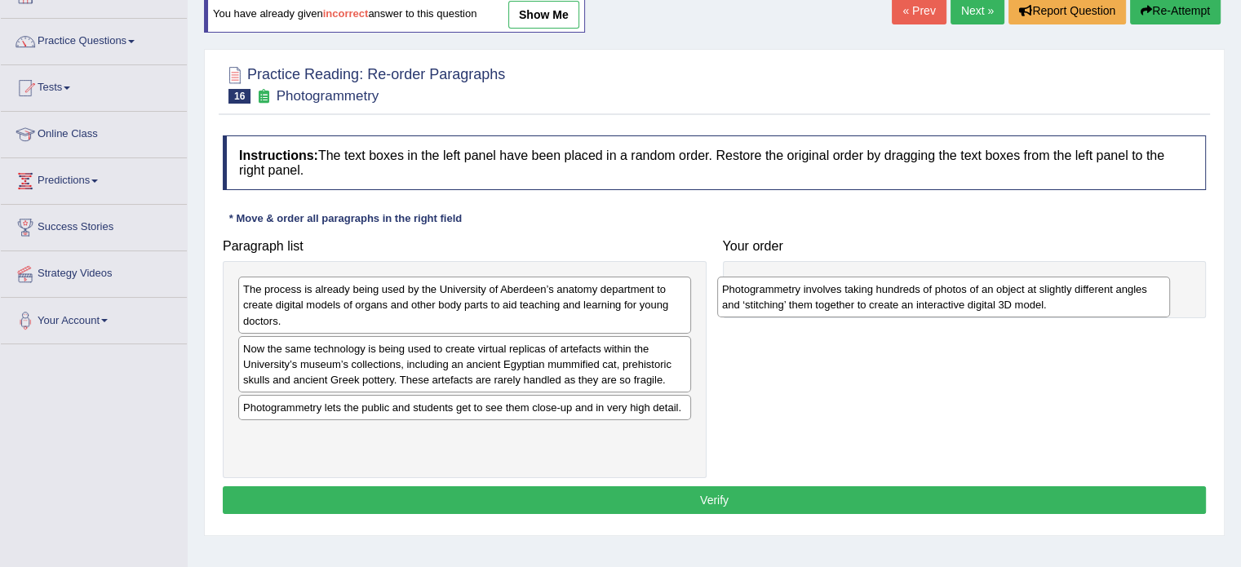
drag, startPoint x: 371, startPoint y: 355, endPoint x: 851, endPoint y: 274, distance: 486.7
click at [851, 277] on div "Photogrammetry involves taking hundreds of photos of an object at slightly diff…" at bounding box center [943, 297] width 453 height 41
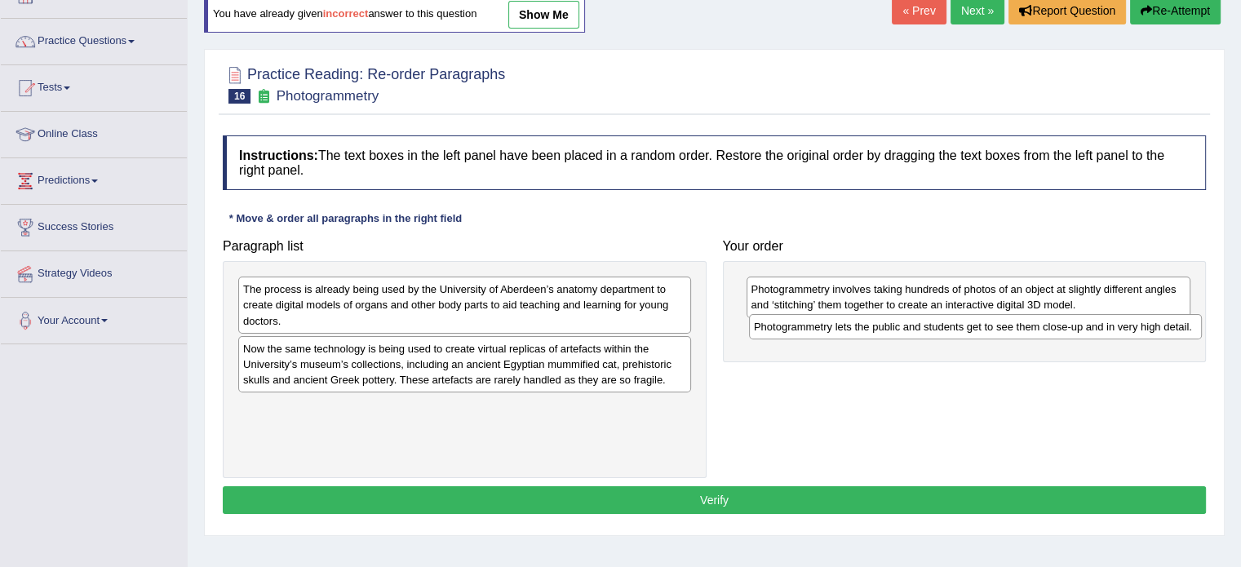
drag, startPoint x: 380, startPoint y: 408, endPoint x: 891, endPoint y: 329, distance: 517.0
click at [891, 329] on div "Photogrammetry lets the public and students get to see them close-up and in ver…" at bounding box center [975, 326] width 453 height 25
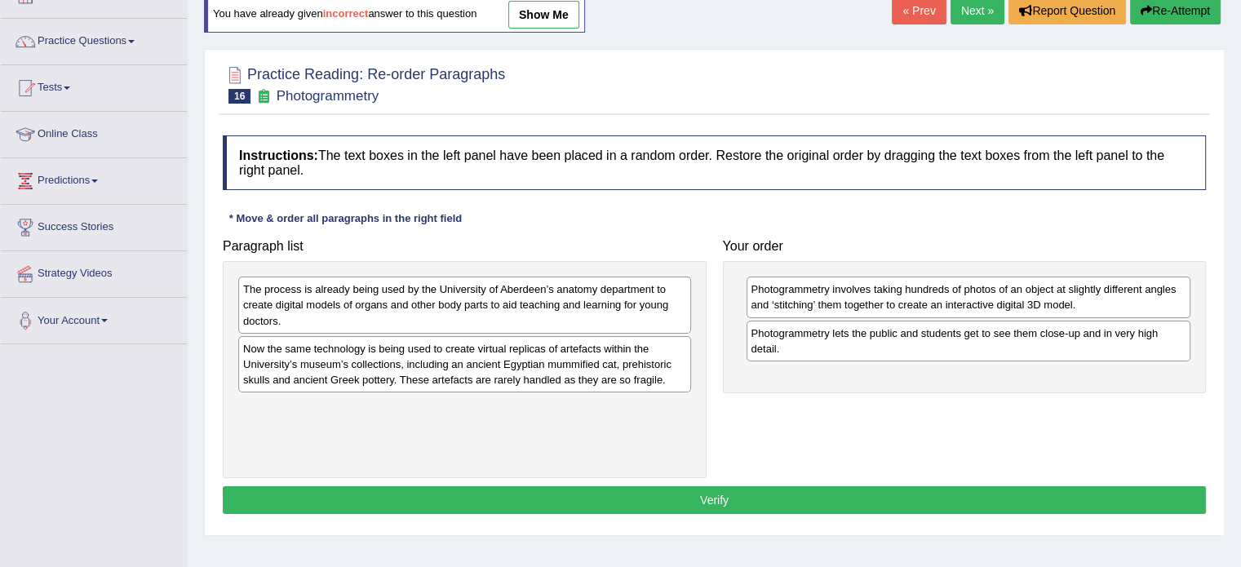
click at [310, 294] on div "The process is already being used by the University of Aberdeen’s anatomy depar…" at bounding box center [464, 305] width 453 height 56
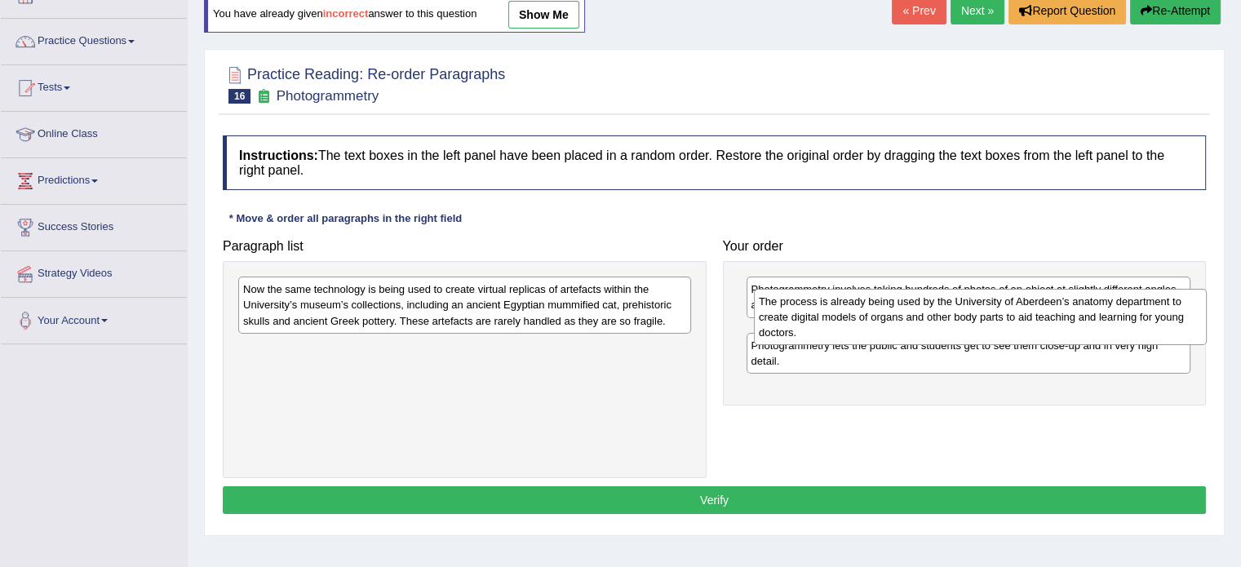
drag, startPoint x: 310, startPoint y: 294, endPoint x: 826, endPoint y: 306, distance: 516.0
click at [826, 306] on div "The process is already being used by the University of Aberdeen’s anatomy depar…" at bounding box center [980, 317] width 453 height 56
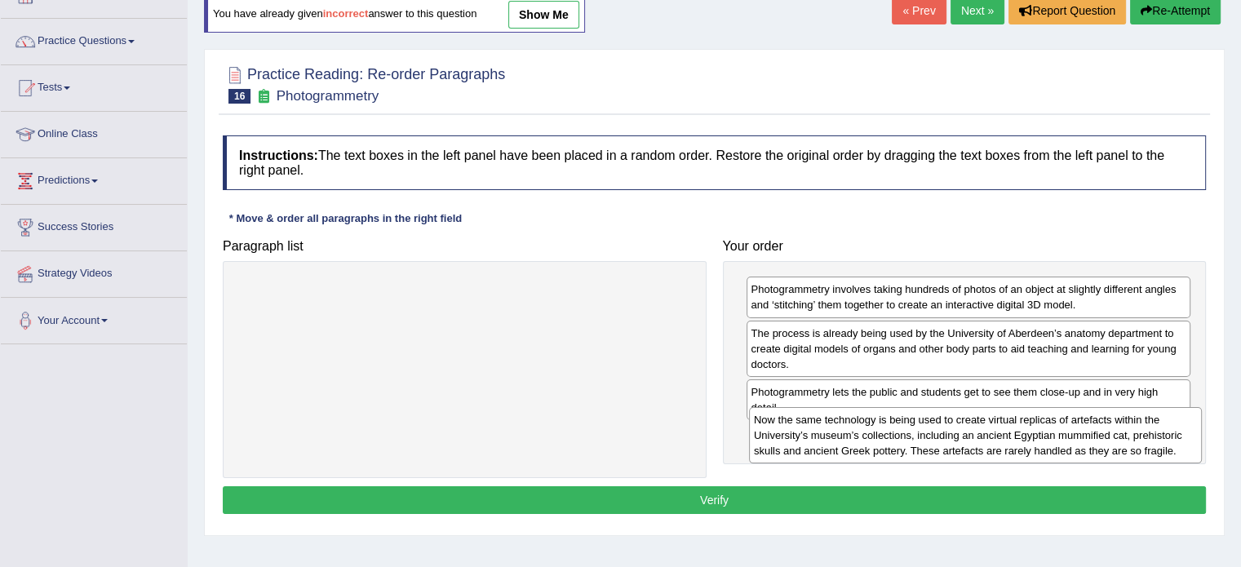
drag, startPoint x: 454, startPoint y: 302, endPoint x: 940, endPoint y: 429, distance: 502.8
click at [940, 429] on div "Now the same technology is being used to create virtual replicas of artefacts w…" at bounding box center [975, 435] width 453 height 56
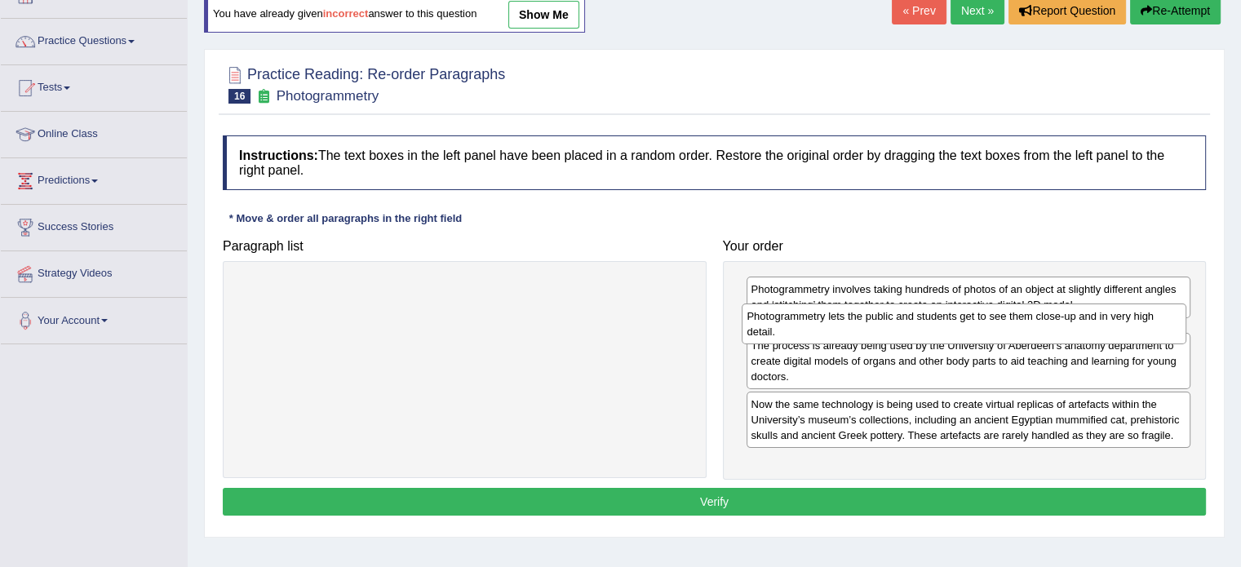
drag, startPoint x: 892, startPoint y: 397, endPoint x: 888, endPoint y: 322, distance: 75.2
click at [888, 322] on div "Photogrammetry lets the public and students get to see them close-up and in ver…" at bounding box center [964, 324] width 445 height 41
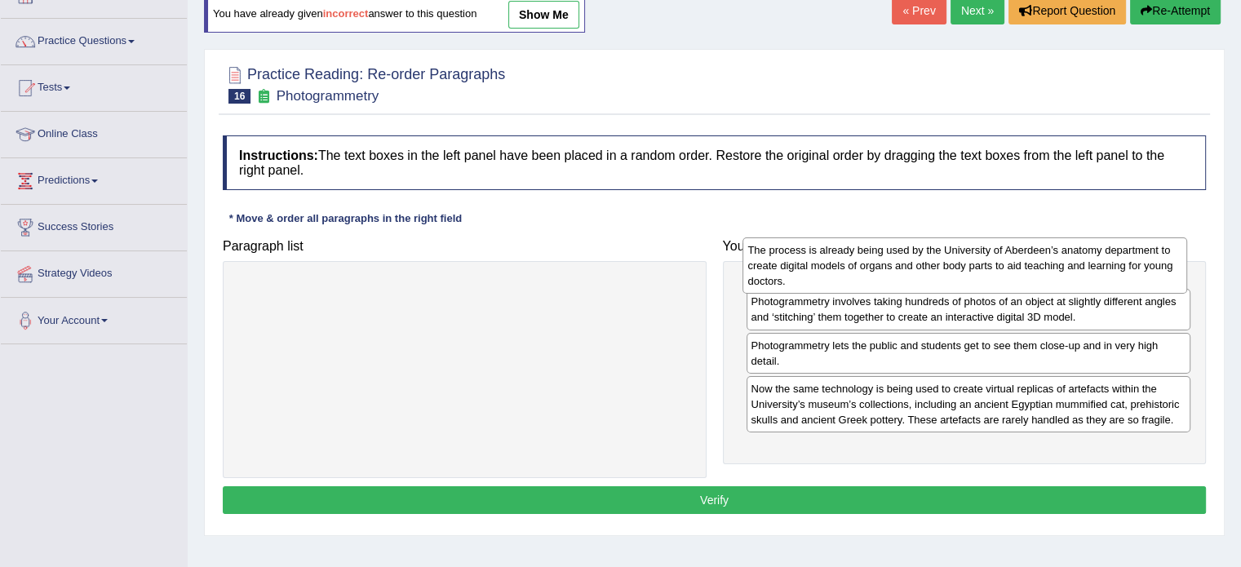
drag, startPoint x: 881, startPoint y: 391, endPoint x: 877, endPoint y: 265, distance: 125.7
click at [877, 265] on div "The process is already being used by the University of Aberdeen’s anatomy depar…" at bounding box center [965, 266] width 445 height 56
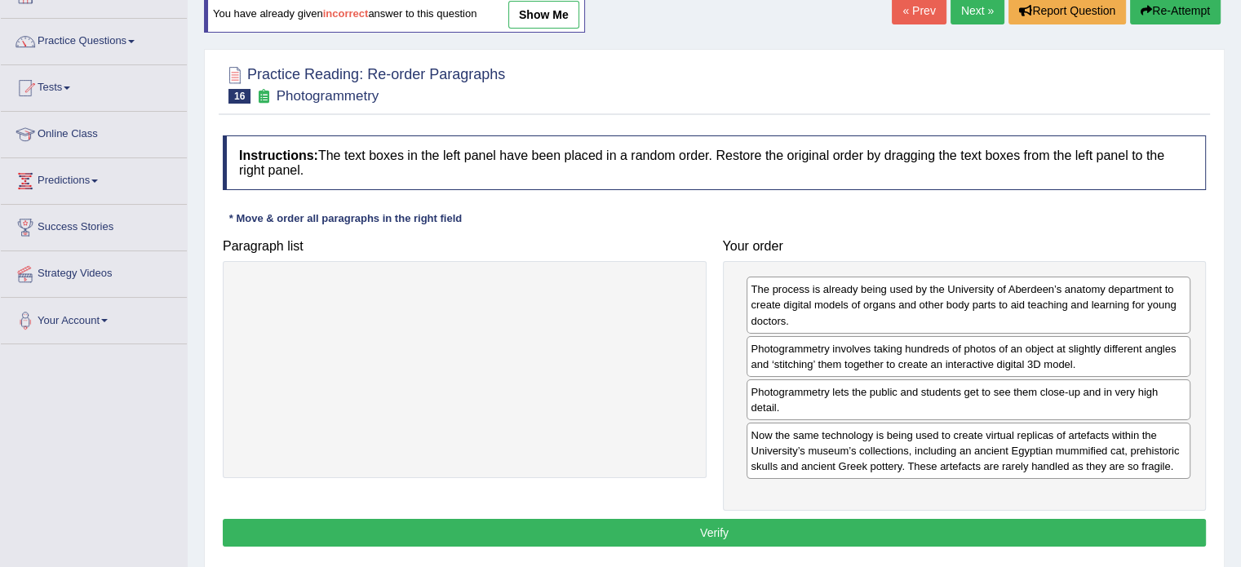
click at [764, 530] on button "Verify" at bounding box center [715, 533] width 984 height 28
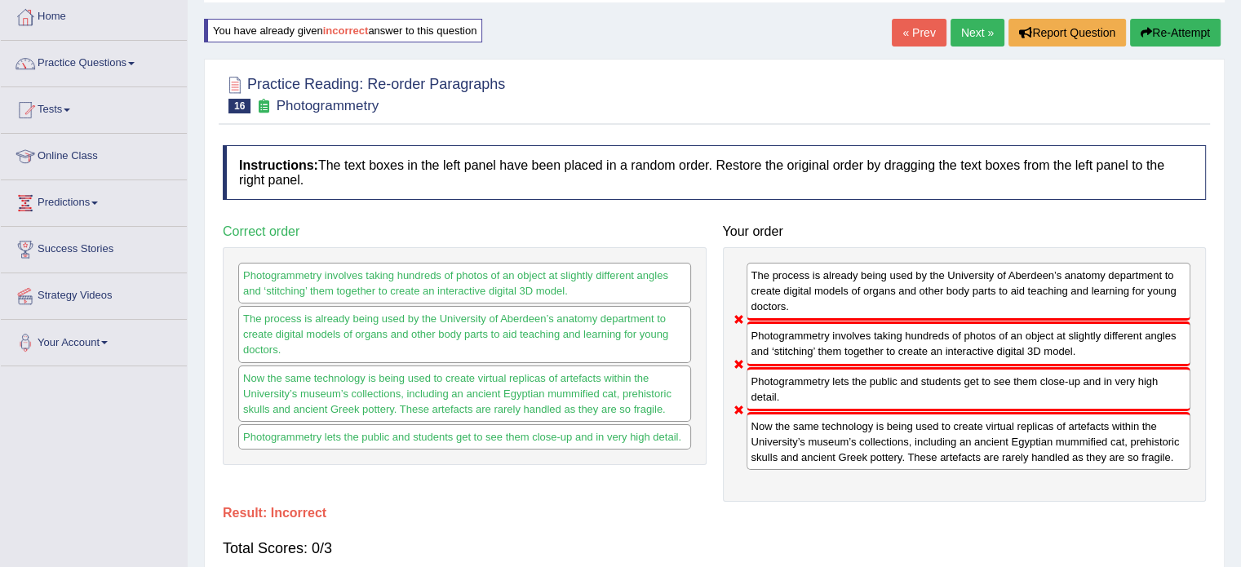
scroll to position [54, 0]
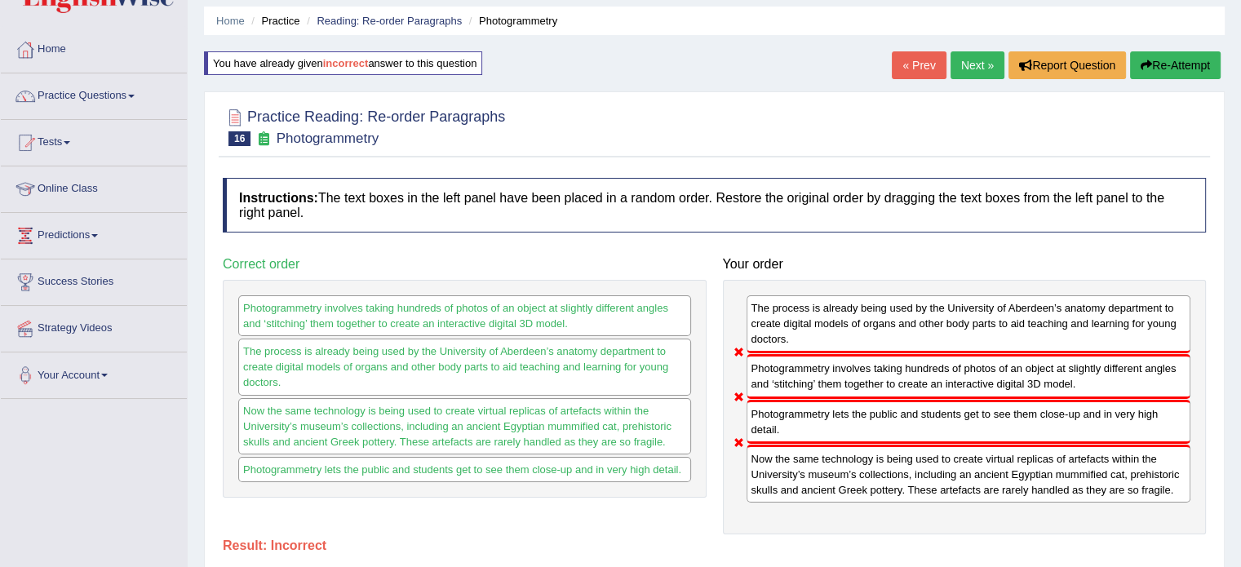
click at [973, 62] on link "Next »" at bounding box center [978, 65] width 54 height 28
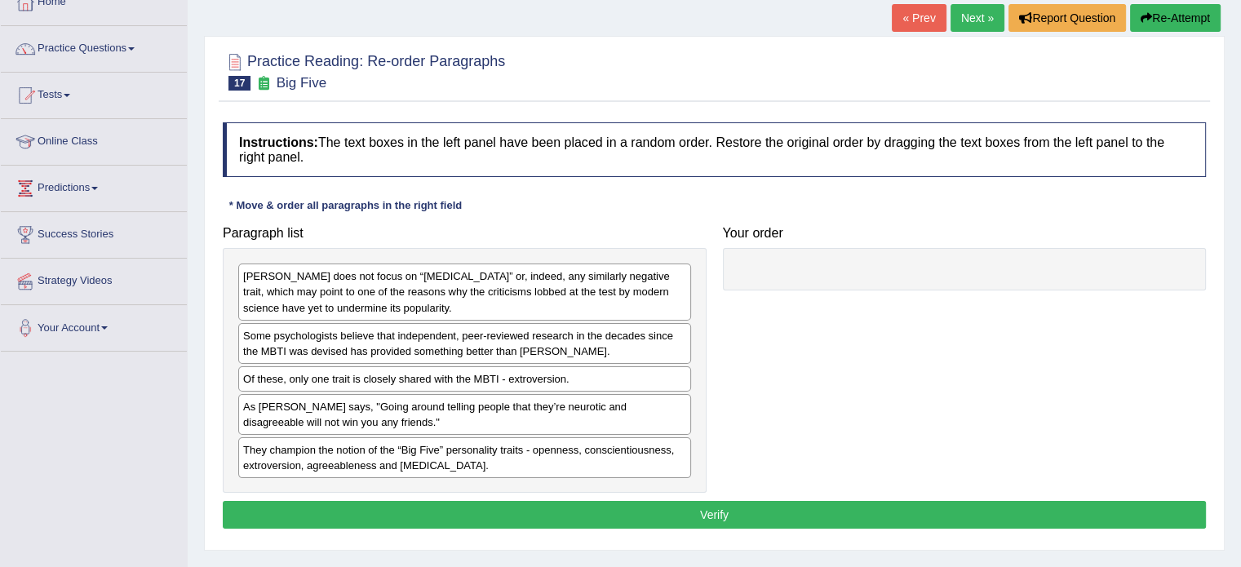
scroll to position [109, 0]
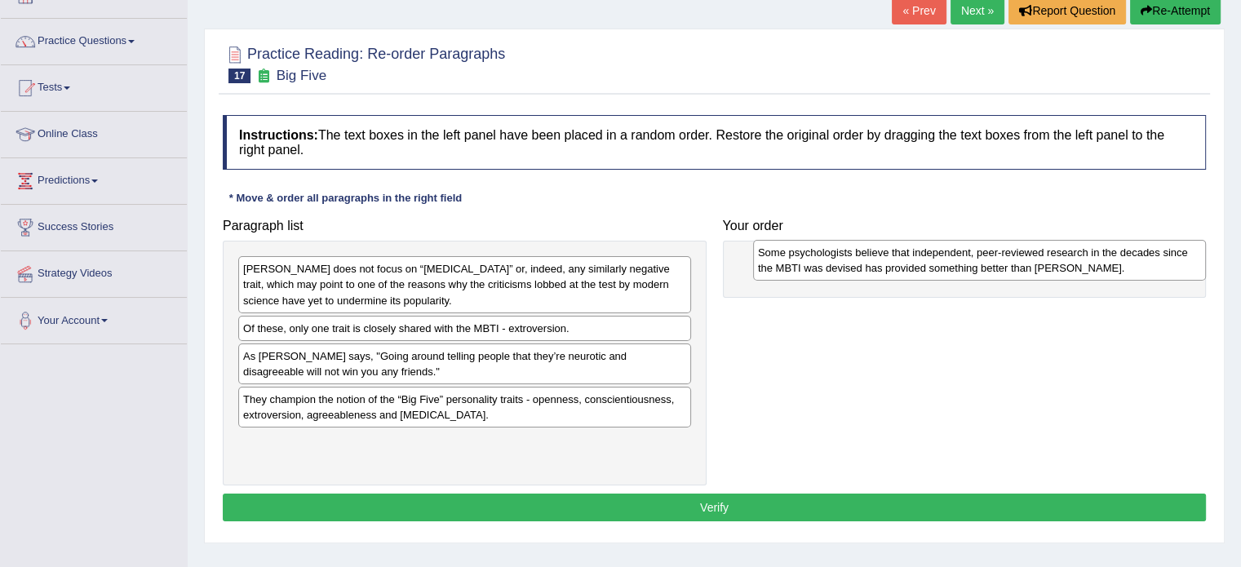
drag, startPoint x: 282, startPoint y: 344, endPoint x: 797, endPoint y: 269, distance: 519.8
click at [797, 269] on div "Some psychologists believe that independent, peer-reviewed research in the deca…" at bounding box center [979, 260] width 453 height 41
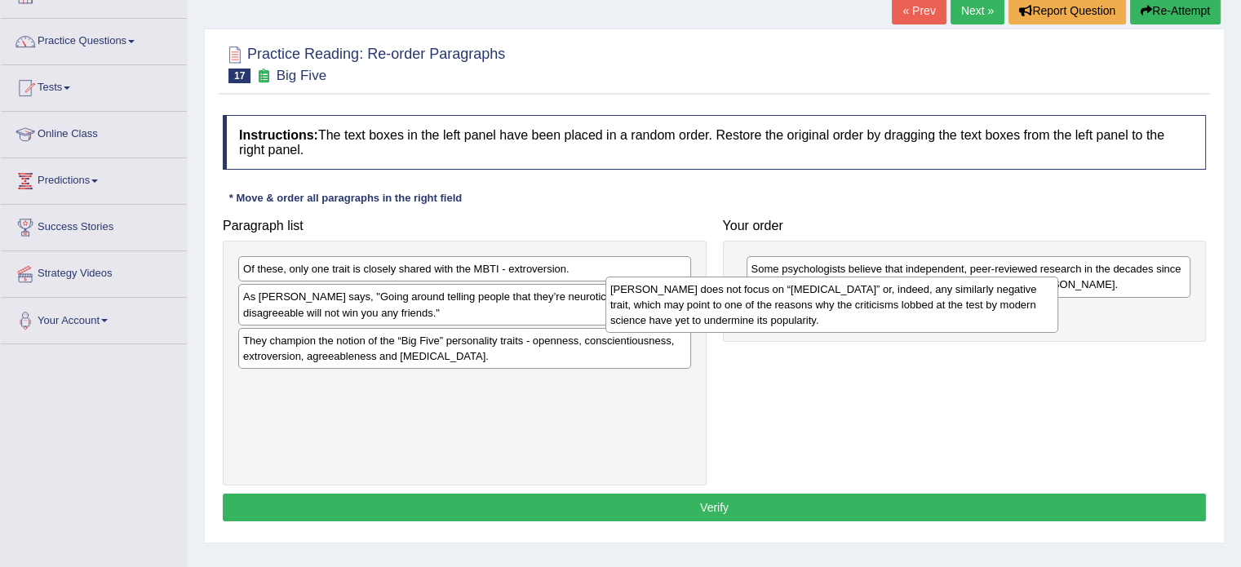
drag, startPoint x: 343, startPoint y: 273, endPoint x: 739, endPoint y: 294, distance: 396.4
click at [735, 294] on div "Myers-Briggs does not focus on “neuroticism” or, indeed, any similarly negative…" at bounding box center [832, 305] width 453 height 56
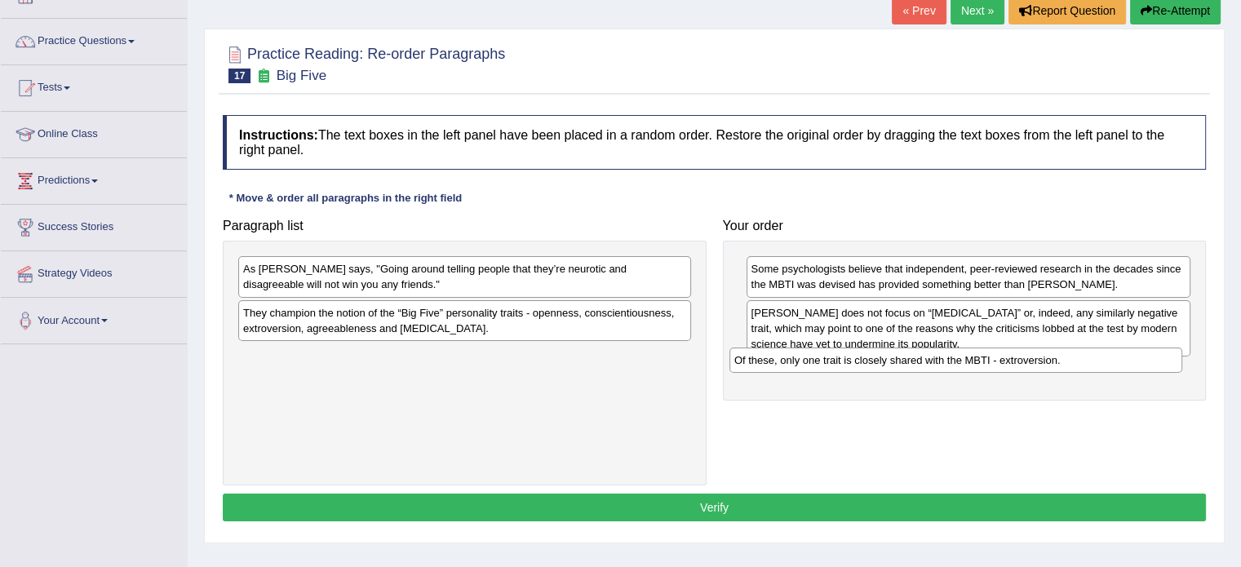
drag, startPoint x: 309, startPoint y: 273, endPoint x: 802, endPoint y: 363, distance: 501.2
click at [802, 363] on div "Of these, only one trait is closely shared with the MBTI - extroversion." at bounding box center [956, 360] width 453 height 25
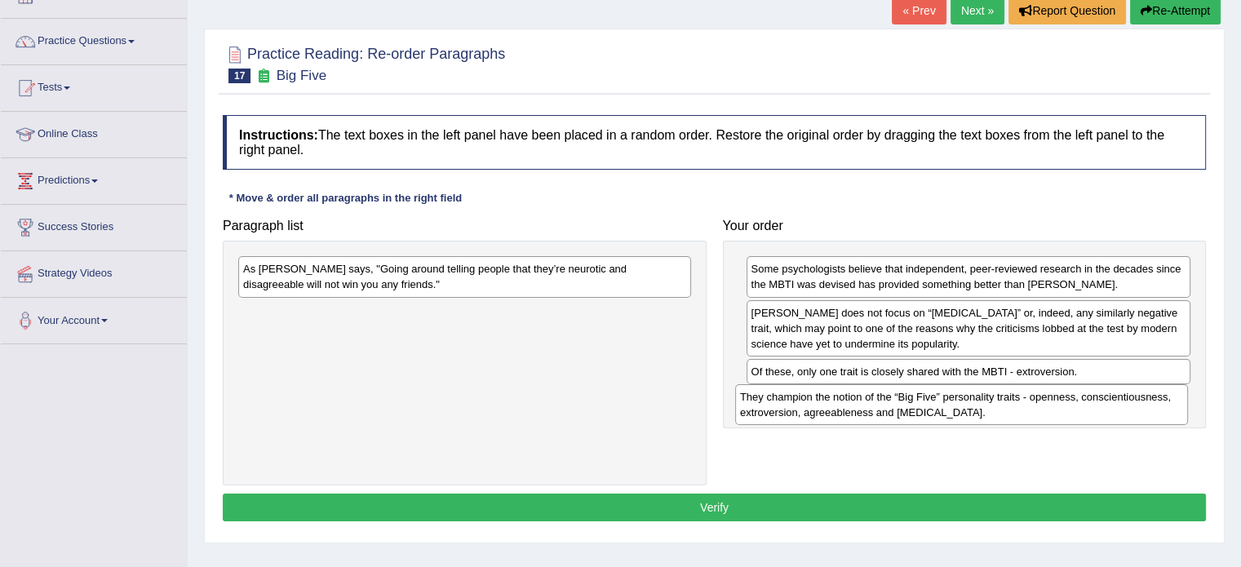
drag, startPoint x: 316, startPoint y: 316, endPoint x: 760, endPoint y: 389, distance: 450.0
click at [815, 401] on div "They champion the notion of the “Big Five” personality traits - openness, consc…" at bounding box center [961, 404] width 453 height 41
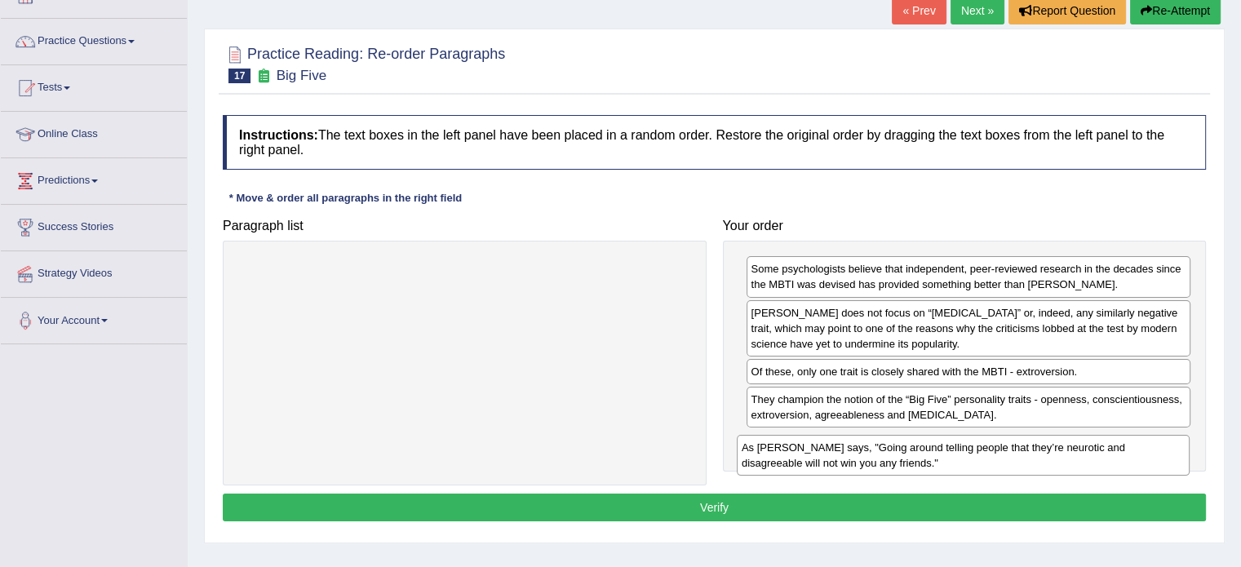
drag, startPoint x: 399, startPoint y: 283, endPoint x: 904, endPoint y: 458, distance: 534.6
click at [904, 460] on div "As Adam Grant says, "Going around telling people that they’re neurotic and disa…" at bounding box center [963, 455] width 453 height 41
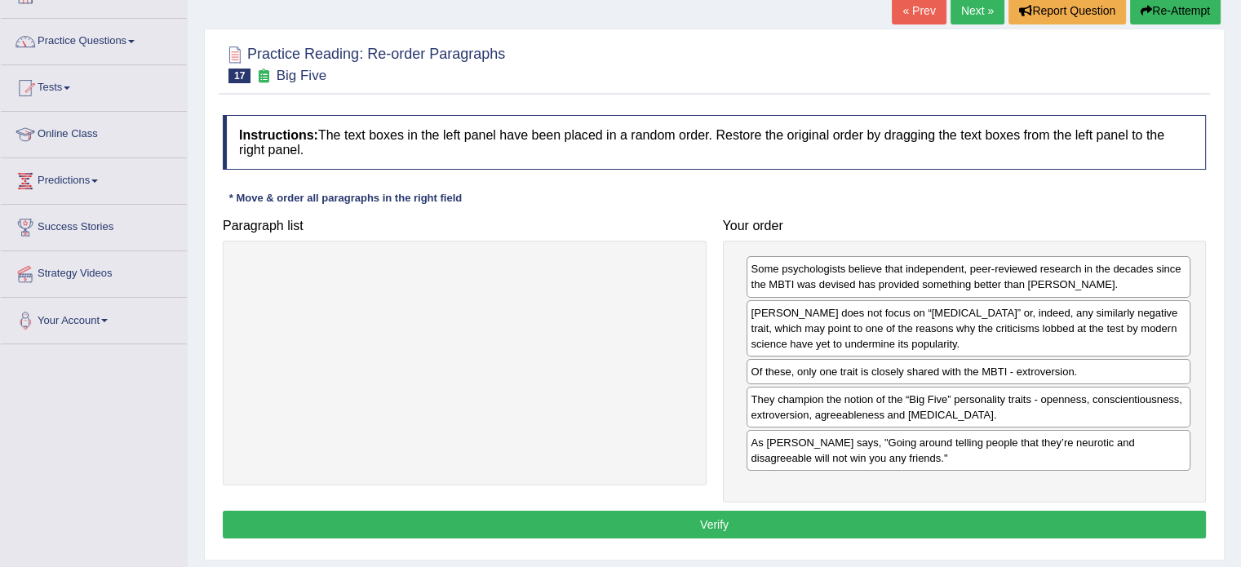
click at [725, 512] on button "Verify" at bounding box center [715, 525] width 984 height 28
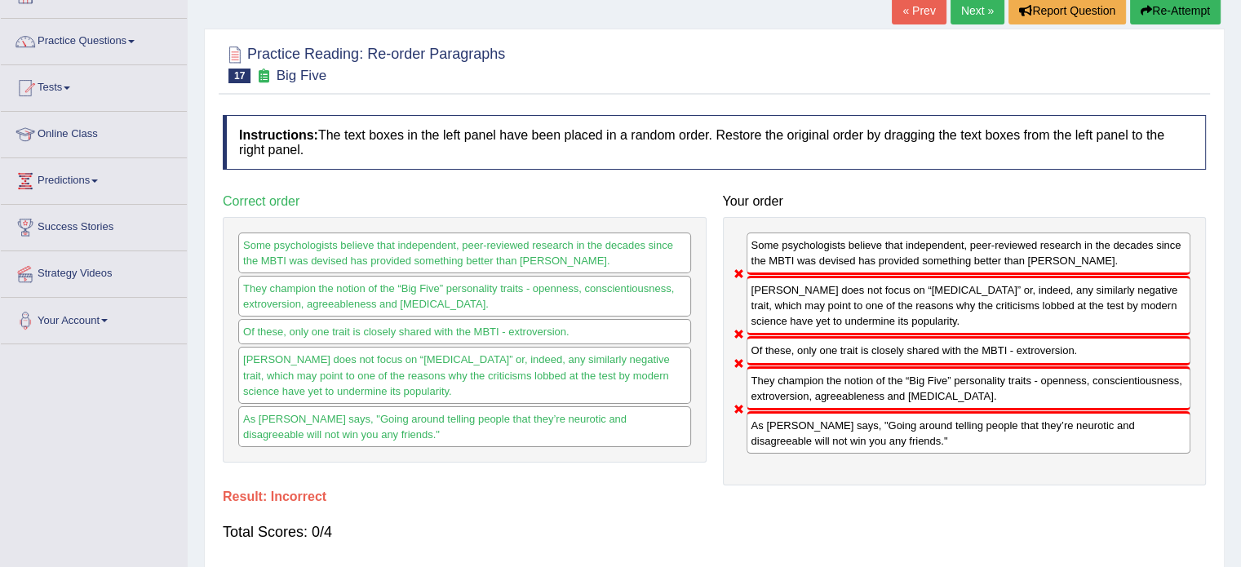
click at [971, 9] on link "Next »" at bounding box center [978, 11] width 54 height 28
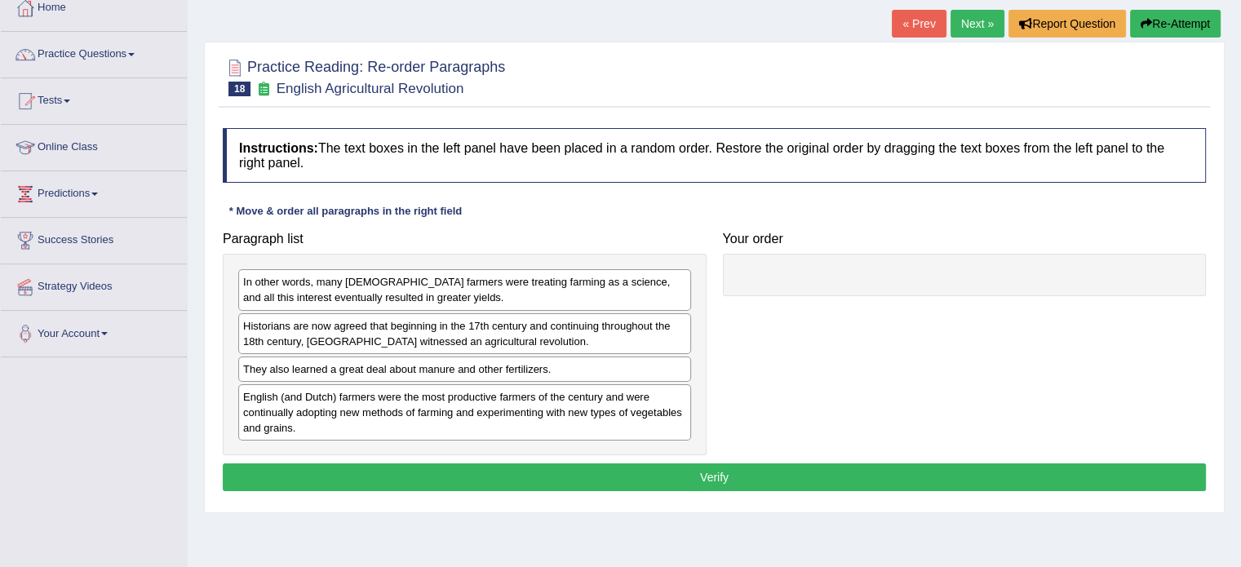
scroll to position [109, 0]
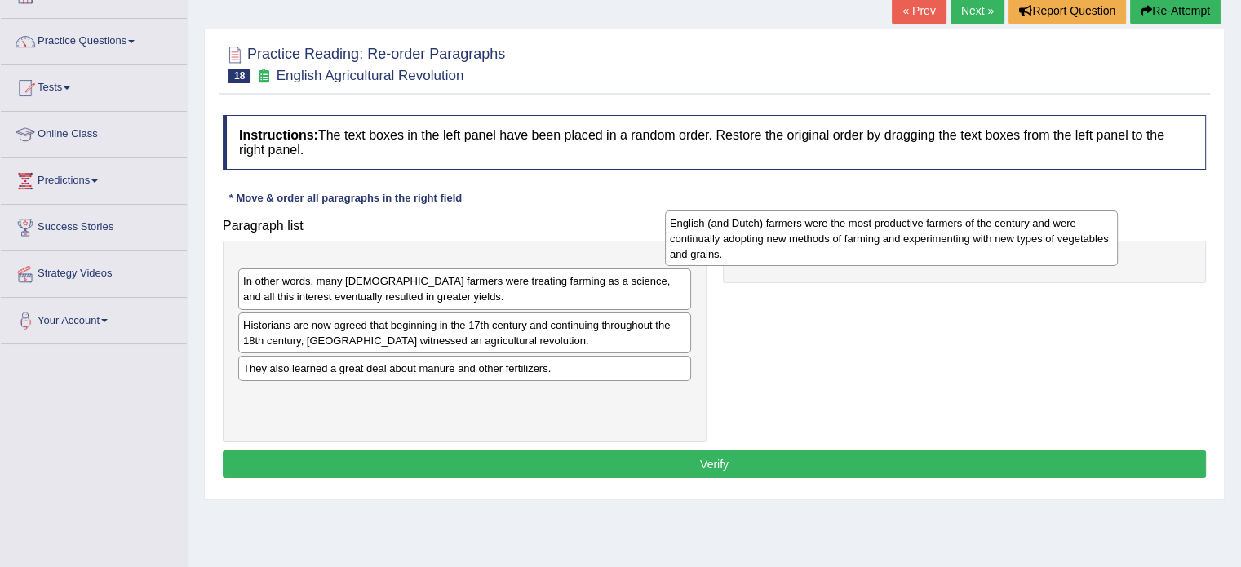
drag, startPoint x: 353, startPoint y: 398, endPoint x: 836, endPoint y: 246, distance: 506.5
click at [836, 246] on div "English (and Dutch) farmers were the most productive farmers of the century and…" at bounding box center [891, 239] width 453 height 56
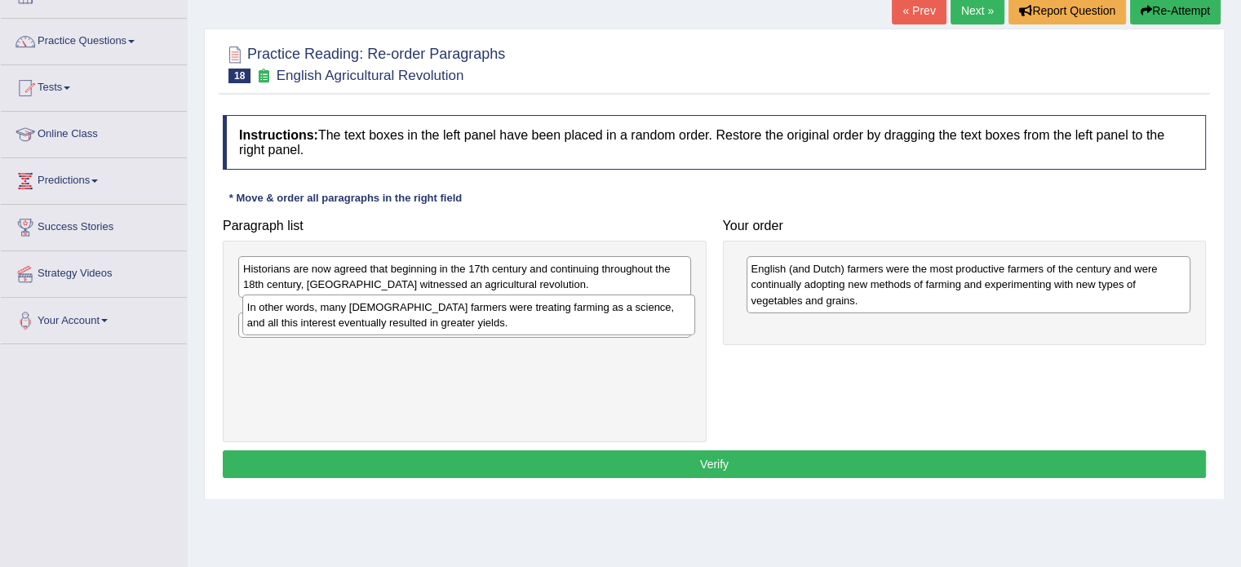
drag, startPoint x: 325, startPoint y: 283, endPoint x: 329, endPoint y: 322, distance: 38.6
click at [329, 322] on div "In other words, many [DEMOGRAPHIC_DATA] farmers were treating farming as a scie…" at bounding box center [468, 315] width 453 height 41
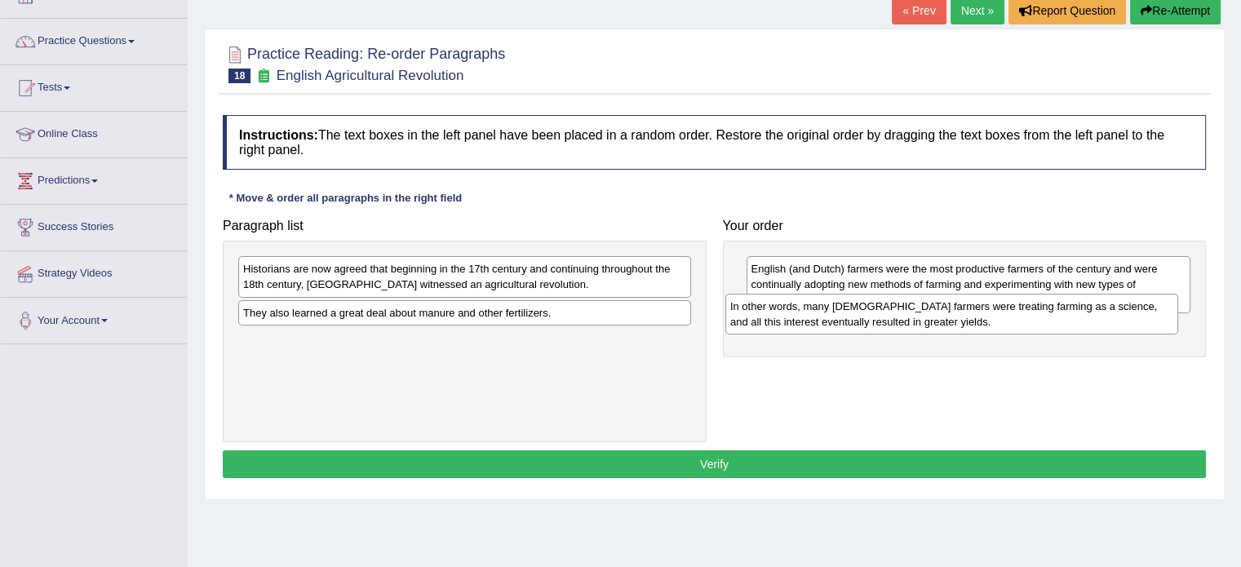
drag, startPoint x: 326, startPoint y: 322, endPoint x: 817, endPoint y: 316, distance: 491.4
click at [817, 316] on div "In other words, many [DEMOGRAPHIC_DATA] farmers were treating farming as a scie…" at bounding box center [952, 314] width 453 height 41
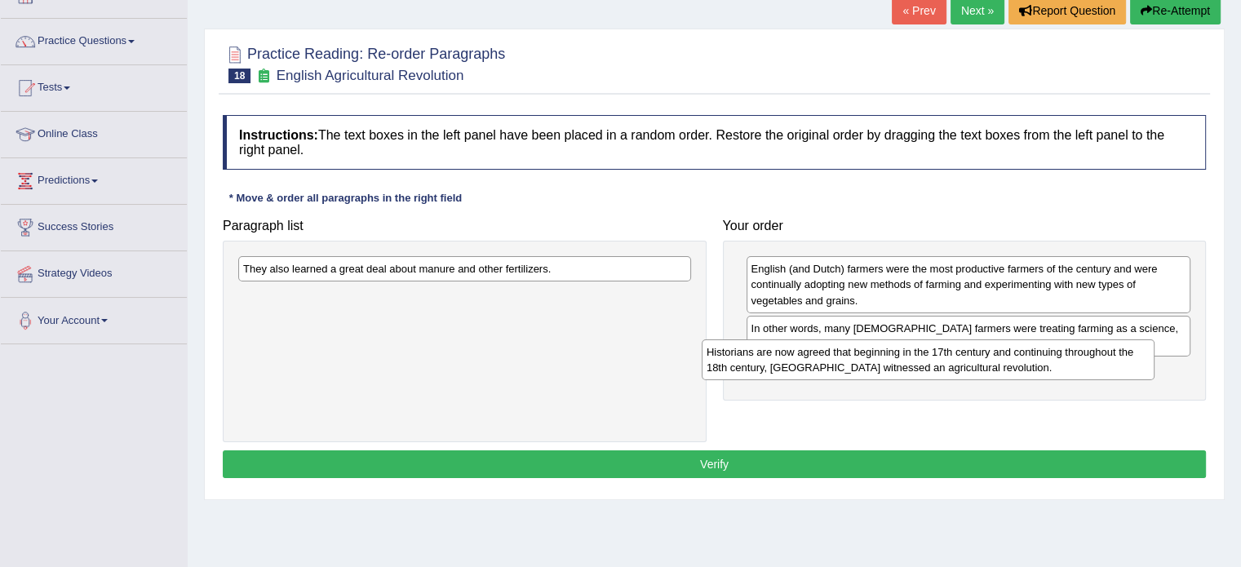
drag, startPoint x: 467, startPoint y: 282, endPoint x: 930, endPoint y: 365, distance: 470.9
click at [930, 365] on div "Historians are now agreed that beginning in the 17th century and continuing thr…" at bounding box center [928, 360] width 453 height 41
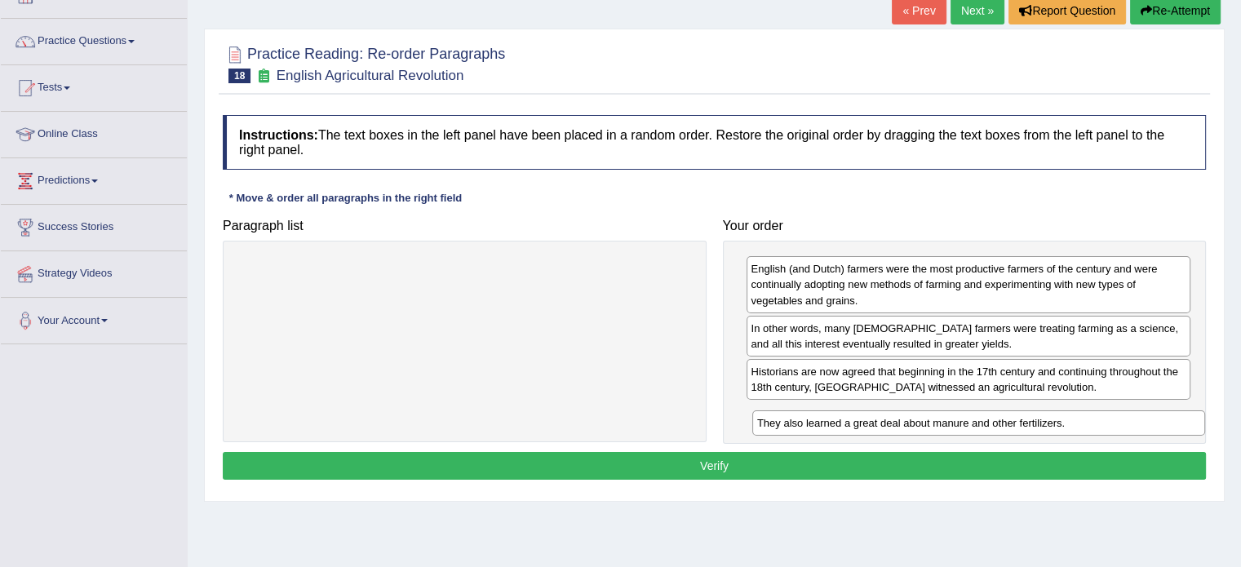
drag, startPoint x: 465, startPoint y: 274, endPoint x: 983, endPoint y: 427, distance: 539.5
click at [983, 427] on div "They also learned a great deal about manure and other fertilizers." at bounding box center [979, 423] width 453 height 25
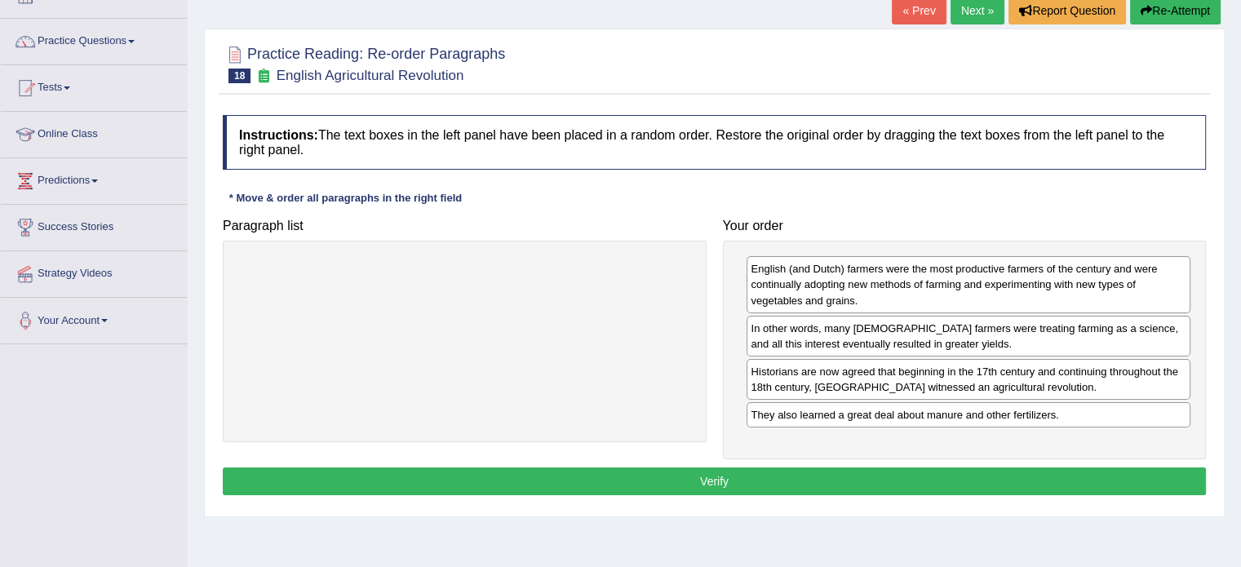
click at [719, 478] on button "Verify" at bounding box center [715, 482] width 984 height 28
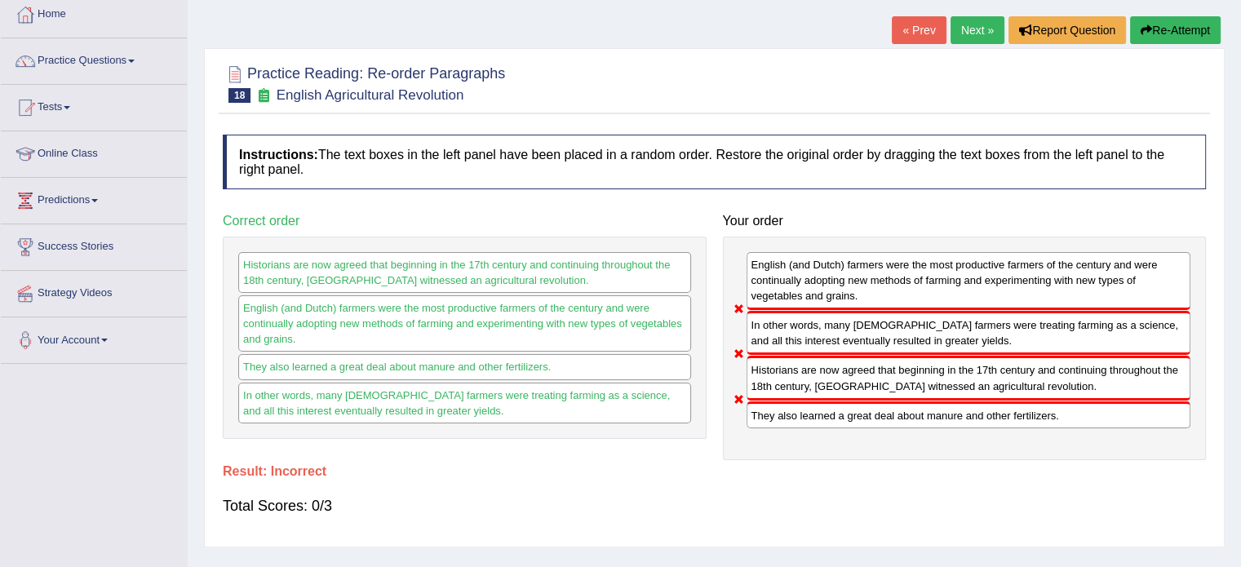
scroll to position [82, 0]
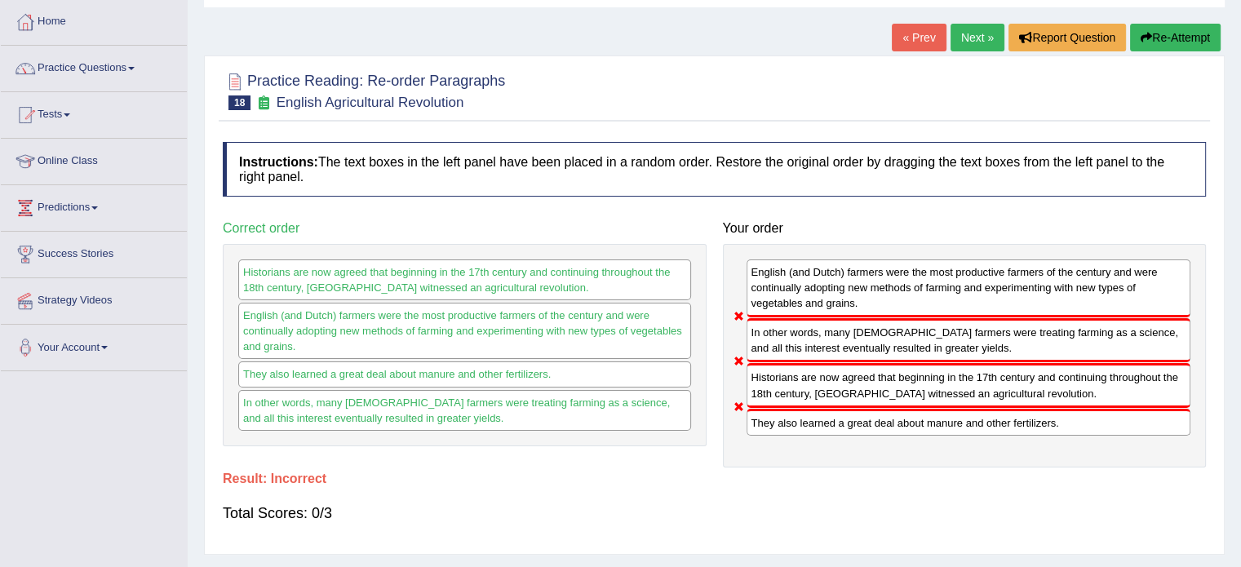
click at [967, 36] on link "Next »" at bounding box center [978, 38] width 54 height 28
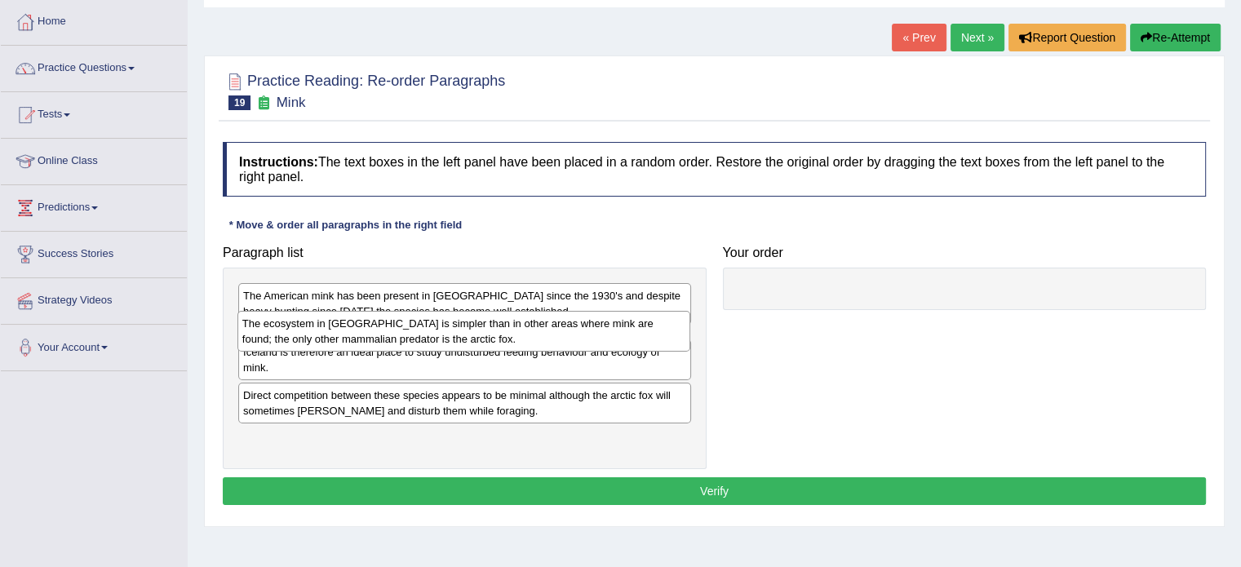
drag, startPoint x: 383, startPoint y: 393, endPoint x: 380, endPoint y: 331, distance: 62.1
click at [382, 333] on div "The ecosystem in [GEOGRAPHIC_DATA] is simpler than in other areas where mink ar…" at bounding box center [464, 331] width 453 height 41
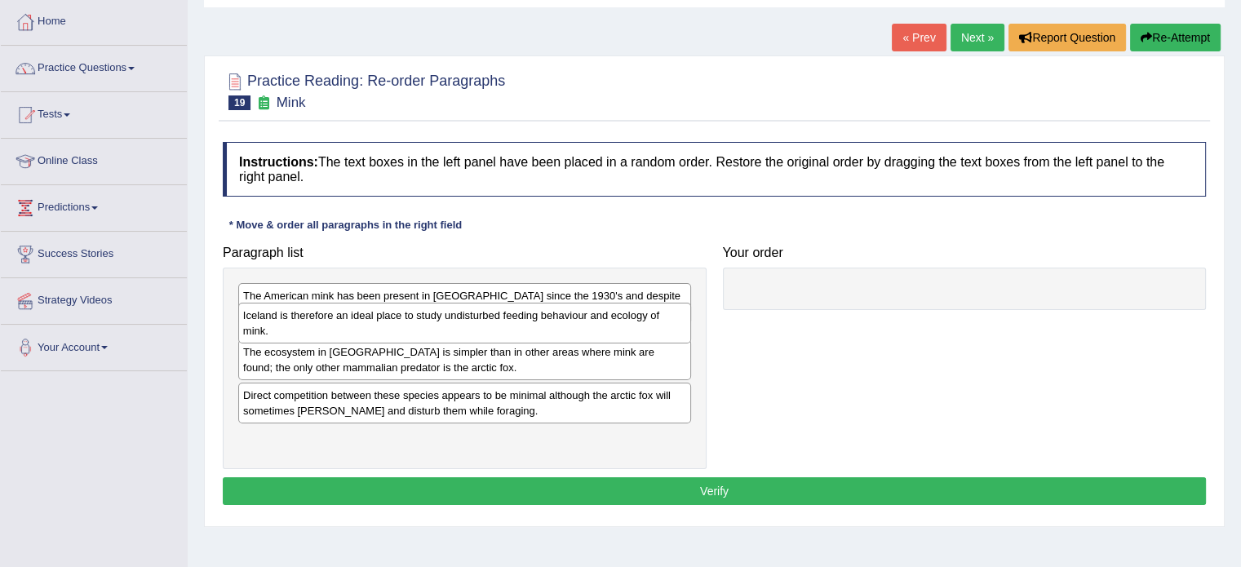
drag, startPoint x: 324, startPoint y: 401, endPoint x: 320, endPoint y: 335, distance: 65.4
click at [320, 335] on div "Iceland is therefore an ideal place to study undisturbed feeding behaviour and …" at bounding box center [464, 323] width 453 height 41
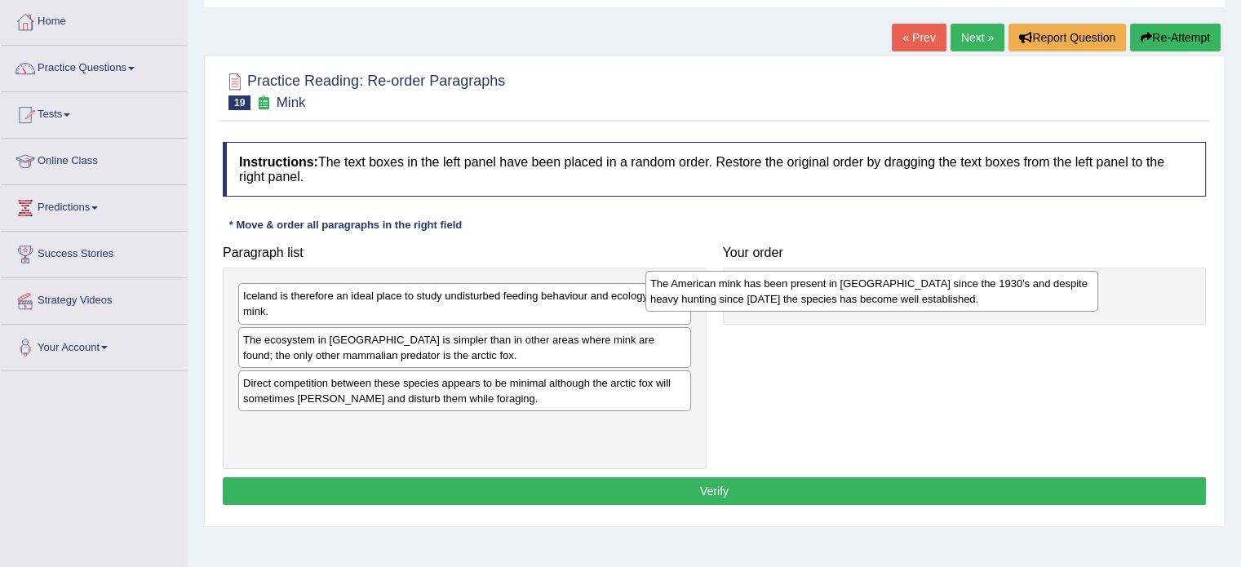
drag, startPoint x: 357, startPoint y: 316, endPoint x: 850, endPoint y: 290, distance: 492.9
click at [850, 290] on div "The American mink has been present in [GEOGRAPHIC_DATA] since the 1930's and de…" at bounding box center [872, 291] width 453 height 41
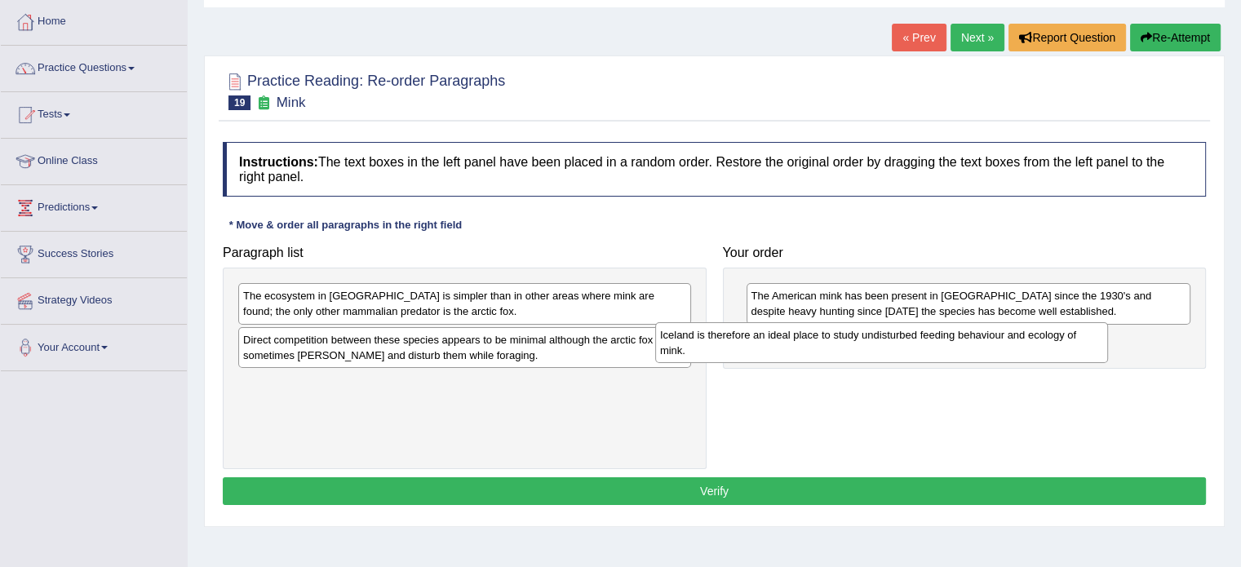
drag, startPoint x: 337, startPoint y: 297, endPoint x: 833, endPoint y: 328, distance: 496.4
click at [833, 328] on div "Iceland is therefore an ideal place to study undisturbed feeding behaviour and …" at bounding box center [881, 342] width 453 height 41
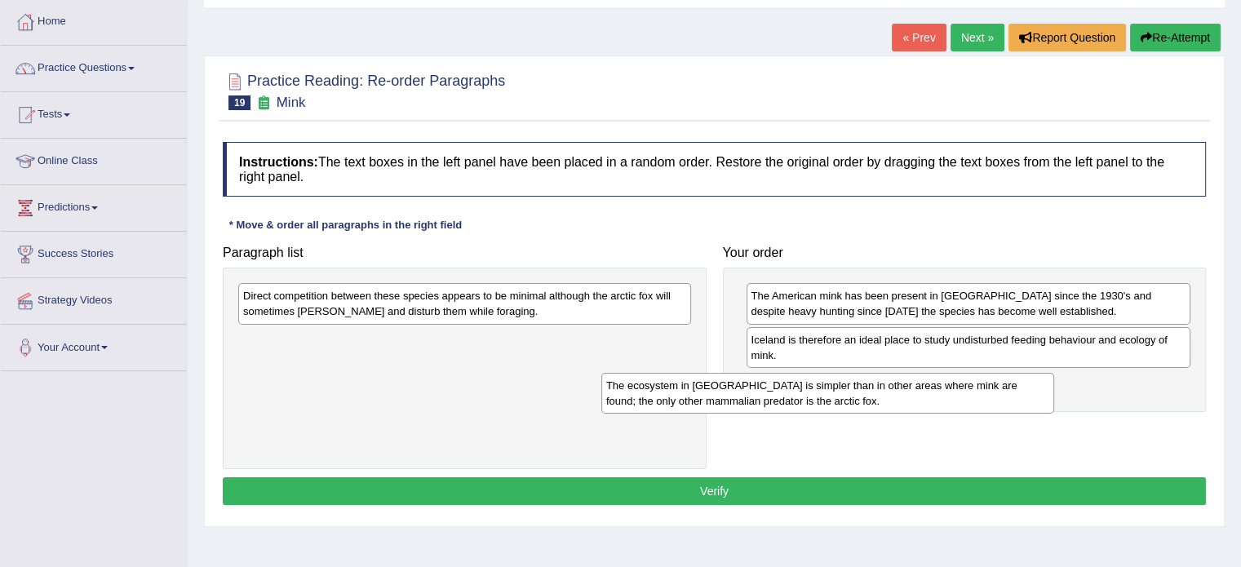
drag, startPoint x: 365, startPoint y: 305, endPoint x: 873, endPoint y: 382, distance: 513.4
click at [872, 382] on div "The ecosystem in [GEOGRAPHIC_DATA] is simpler than in other areas where mink ar…" at bounding box center [828, 393] width 453 height 41
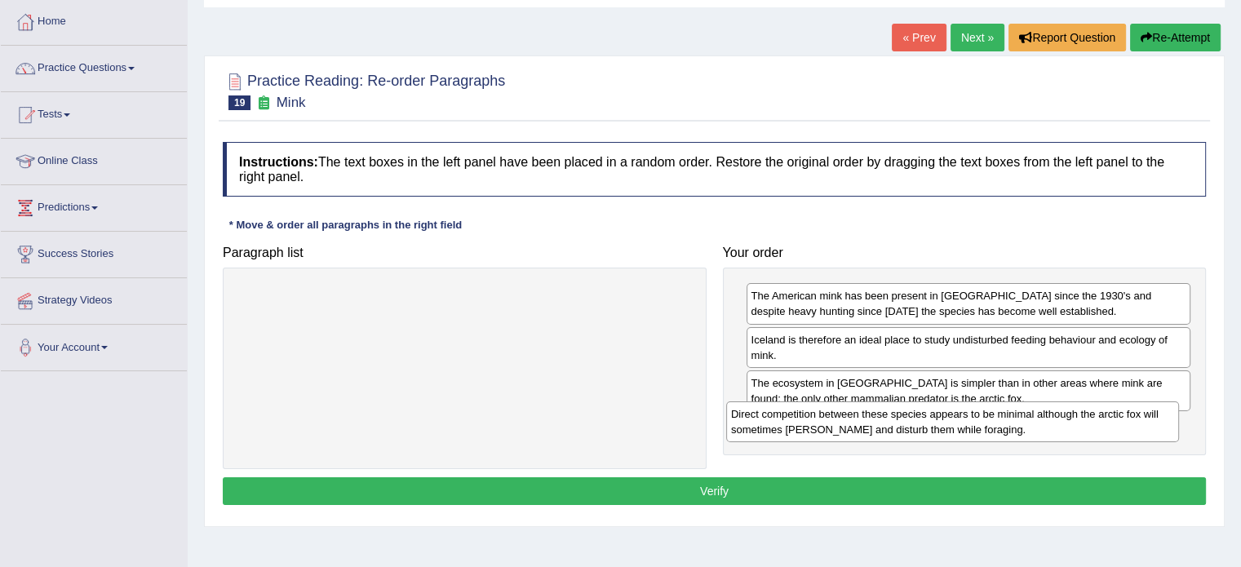
drag, startPoint x: 402, startPoint y: 332, endPoint x: 839, endPoint y: 414, distance: 445.0
click at [839, 414] on div "Direct competition between these species appears to be minimal although the arc…" at bounding box center [952, 422] width 453 height 41
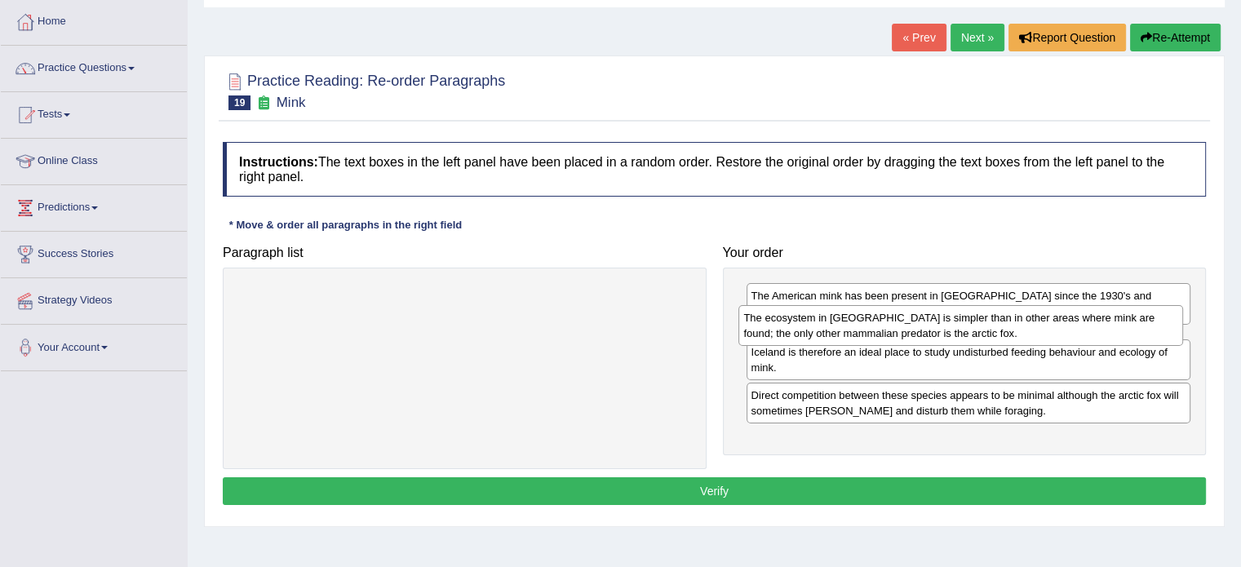
drag, startPoint x: 807, startPoint y: 398, endPoint x: 800, endPoint y: 335, distance: 63.3
click at [800, 335] on div "The ecosystem in [GEOGRAPHIC_DATA] is simpler than in other areas where mink ar…" at bounding box center [961, 325] width 445 height 41
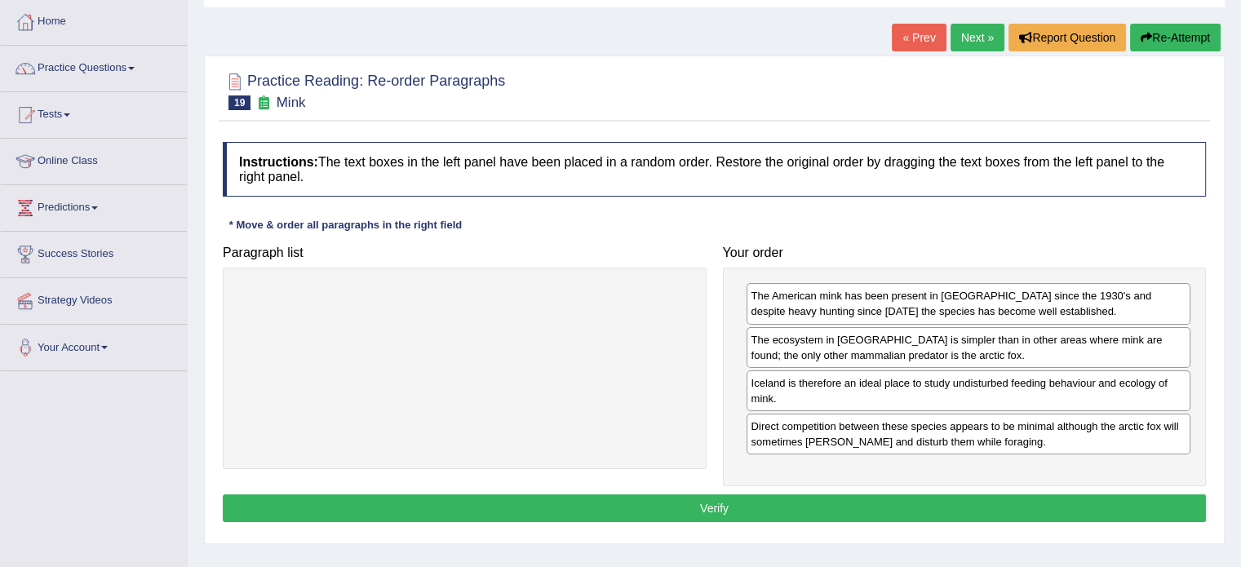
click at [739, 509] on button "Verify" at bounding box center [715, 509] width 984 height 28
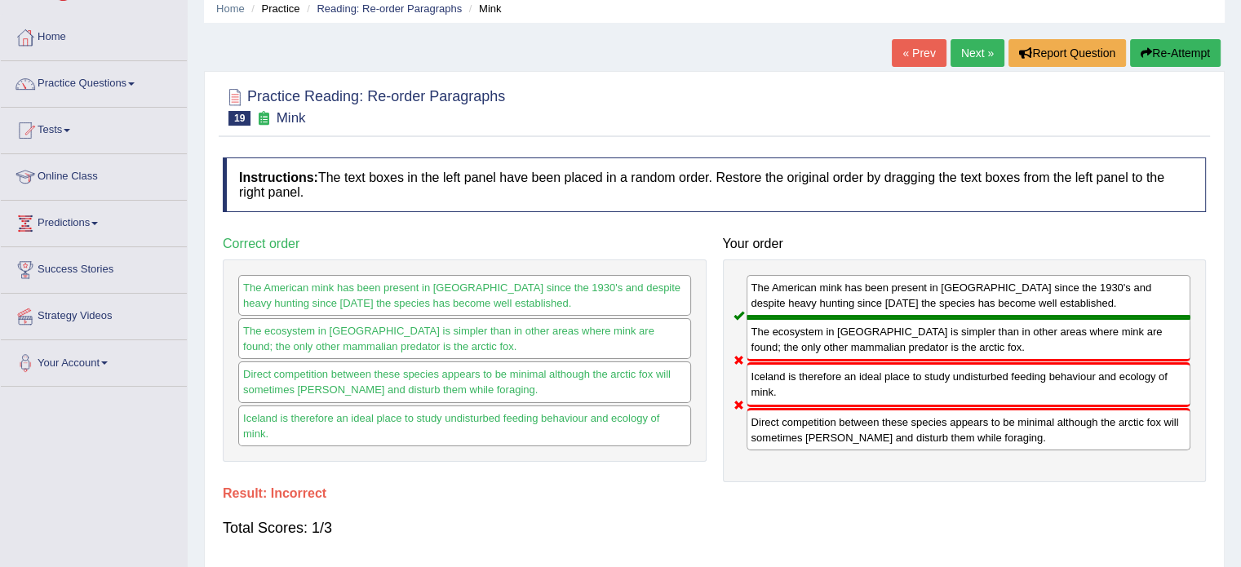
scroll to position [54, 0]
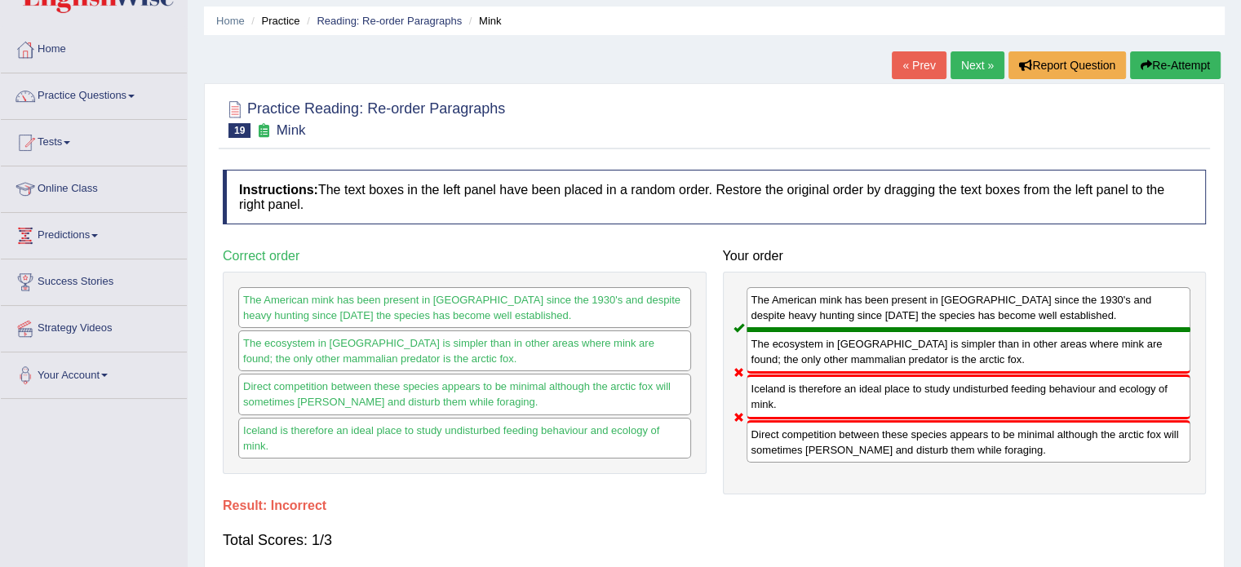
click at [973, 65] on link "Next »" at bounding box center [978, 65] width 54 height 28
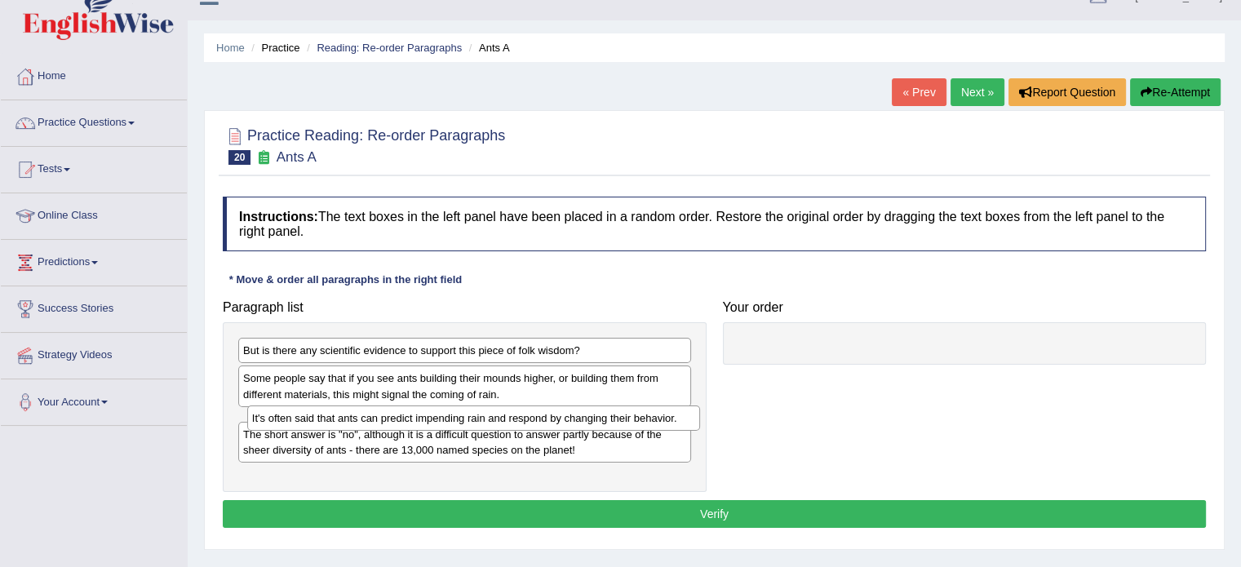
drag, startPoint x: 264, startPoint y: 352, endPoint x: 273, endPoint y: 415, distance: 64.2
click at [273, 416] on div "It's often said that ants can predict impending rain and respond by changing th…" at bounding box center [473, 418] width 453 height 25
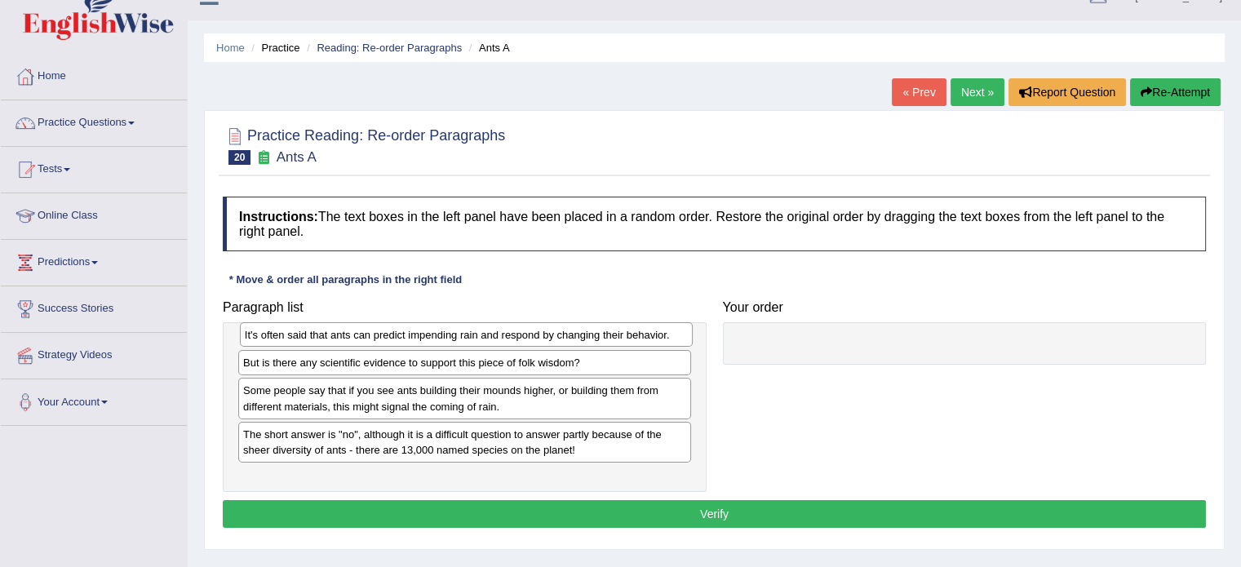
drag, startPoint x: 280, startPoint y: 409, endPoint x: 278, endPoint y: 326, distance: 83.3
click at [278, 326] on div "It's often said that ants can predict impending rain and respond by changing th…" at bounding box center [466, 334] width 453 height 25
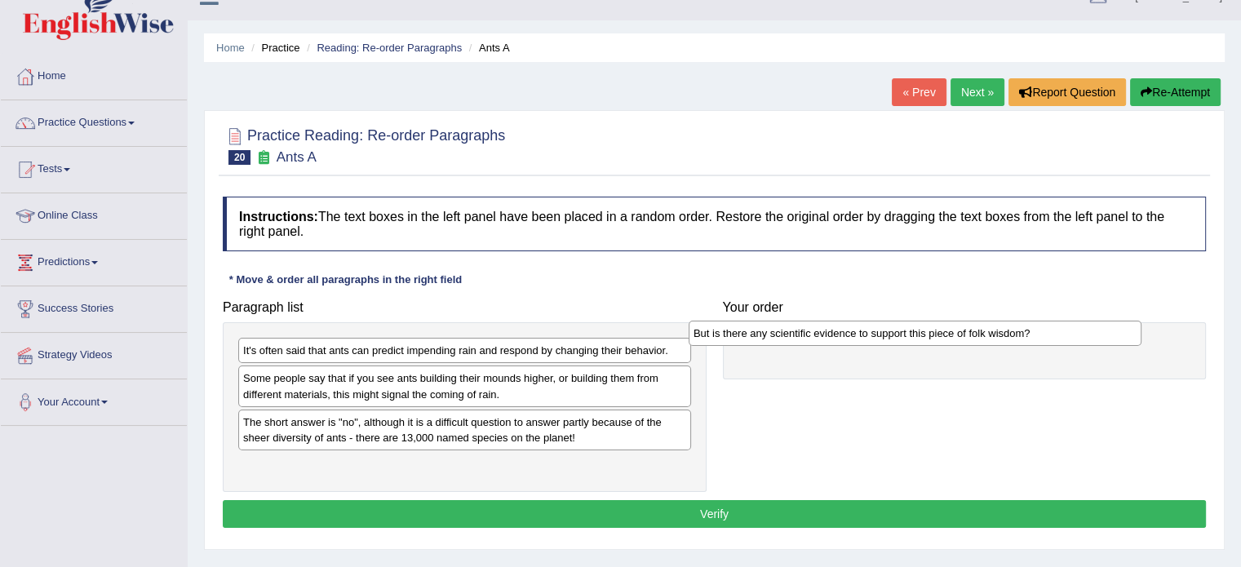
drag, startPoint x: 287, startPoint y: 376, endPoint x: 738, endPoint y: 331, distance: 452.8
click at [738, 331] on div "But is there any scientific evidence to support this piece of folk wisdom?" at bounding box center [915, 333] width 453 height 25
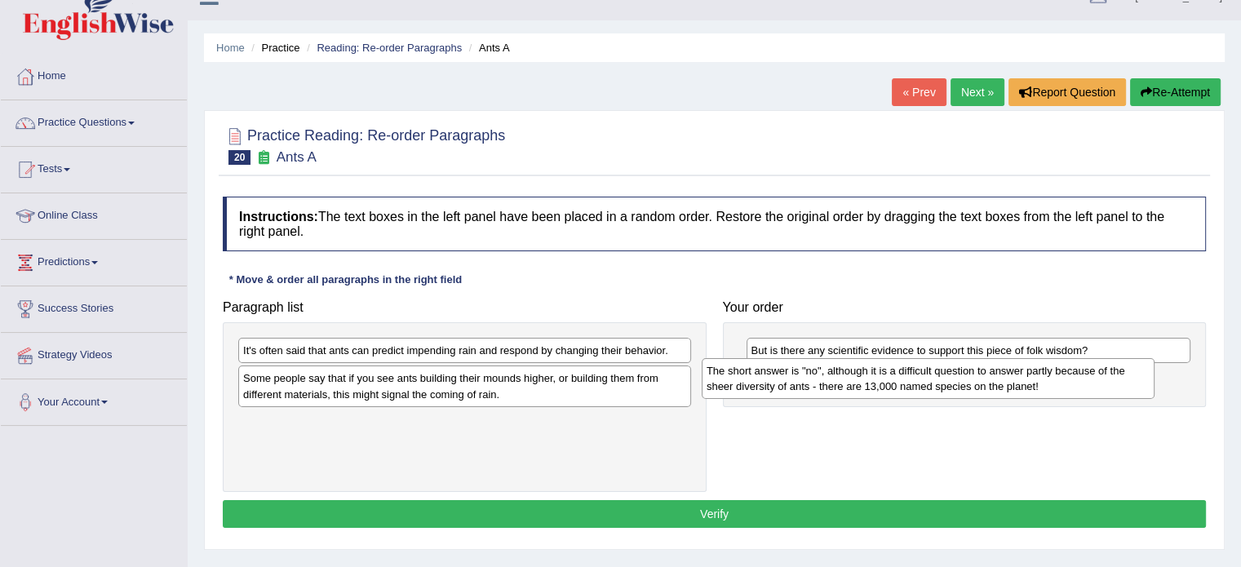
drag, startPoint x: 379, startPoint y: 431, endPoint x: 767, endPoint y: 375, distance: 392.6
click at [767, 375] on div "The short answer is "no", although it is a difficult question to answer partly …" at bounding box center [928, 378] width 453 height 41
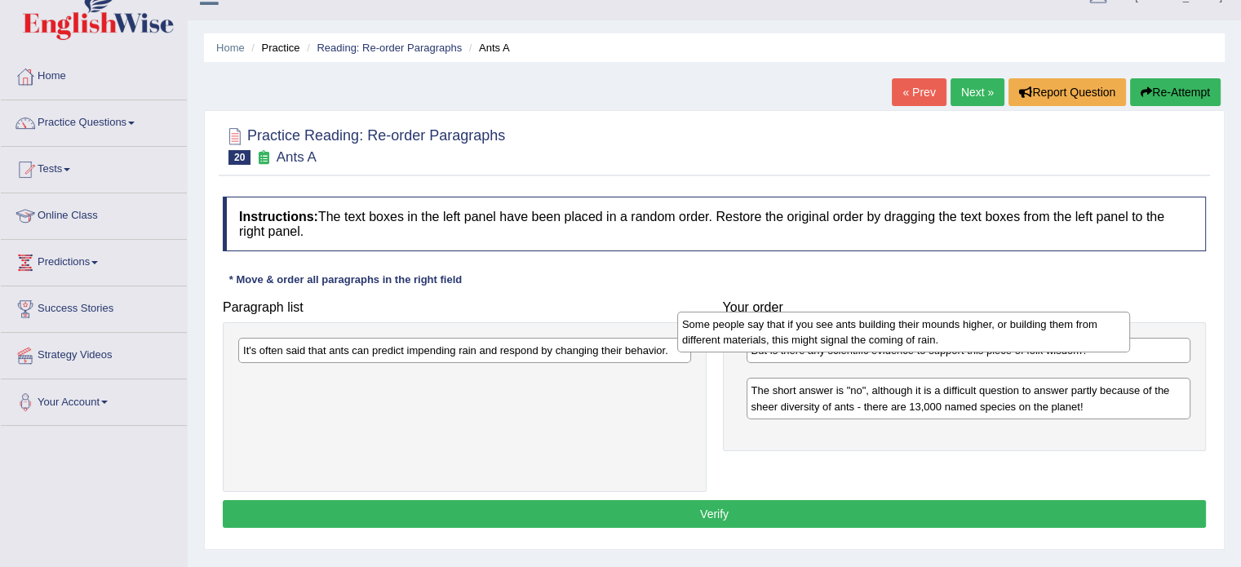
drag, startPoint x: 320, startPoint y: 388, endPoint x: 792, endPoint y: 329, distance: 475.4
click at [790, 329] on div "Some people say that if you see ants building their mounds higher, or building …" at bounding box center [903, 332] width 453 height 41
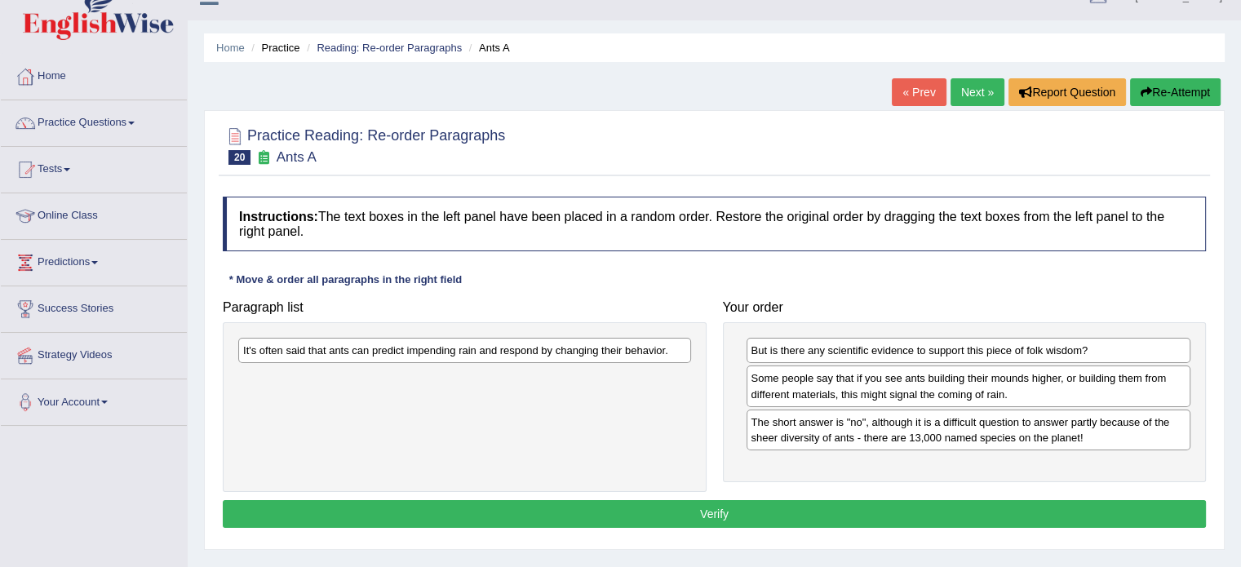
click at [800, 430] on div "The short answer is "no", although it is a difficult question to answer partly …" at bounding box center [969, 430] width 445 height 41
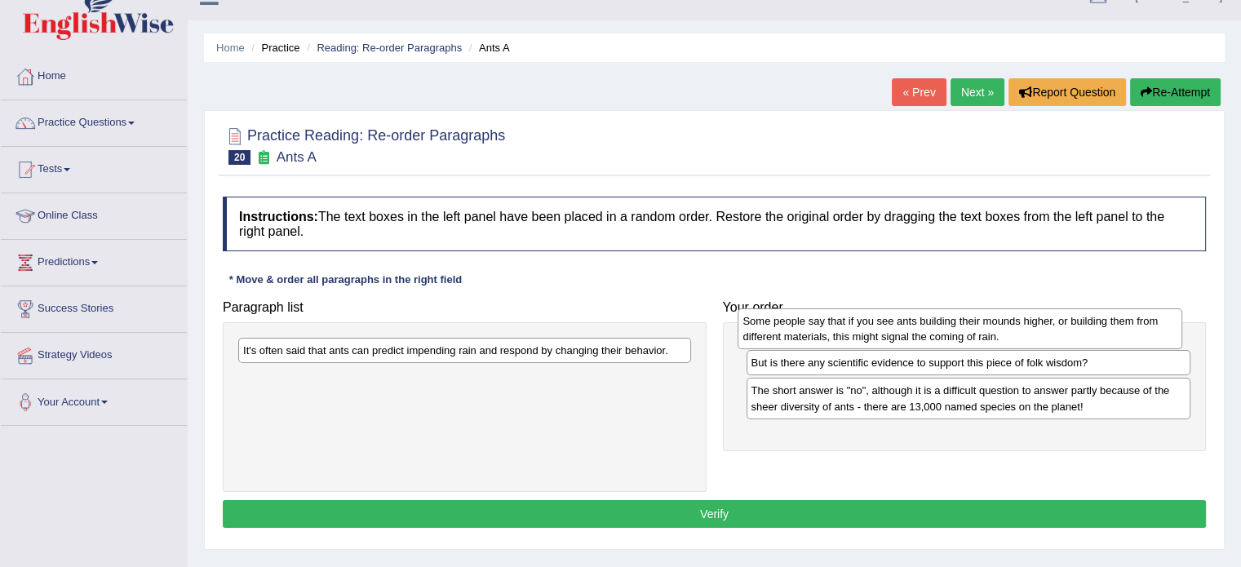
drag, startPoint x: 785, startPoint y: 394, endPoint x: 777, endPoint y: 338, distance: 56.9
click at [777, 338] on div "Some people say that if you see ants building their mounds higher, or building …" at bounding box center [960, 329] width 445 height 41
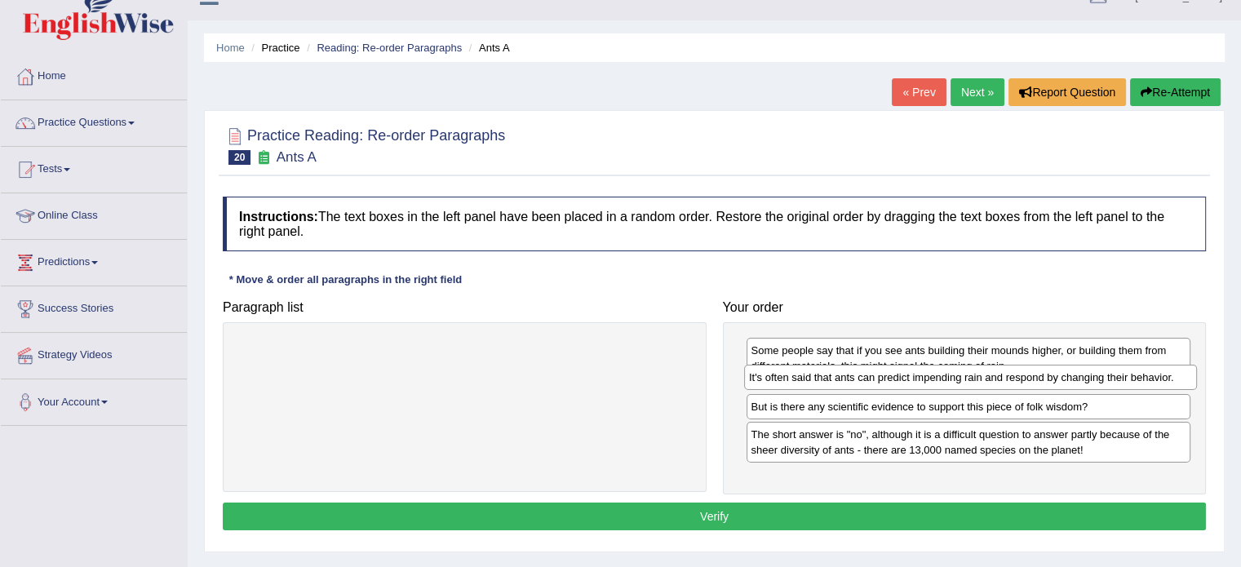
drag, startPoint x: 513, startPoint y: 350, endPoint x: 1025, endPoint y: 377, distance: 513.3
click at [1025, 377] on div "It's often said that ants can predict impending rain and respond by changing th…" at bounding box center [970, 377] width 453 height 25
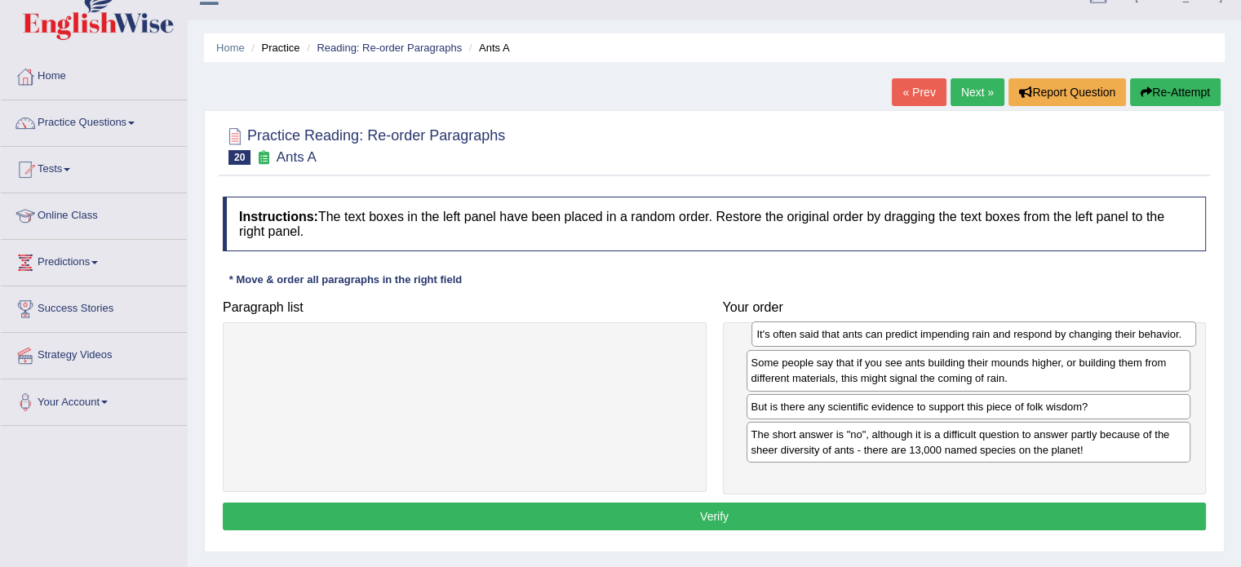
drag, startPoint x: 808, startPoint y: 396, endPoint x: 814, endPoint y: 335, distance: 60.7
click at [814, 335] on div "It's often said that ants can predict impending rain and respond by changing th…" at bounding box center [974, 334] width 445 height 25
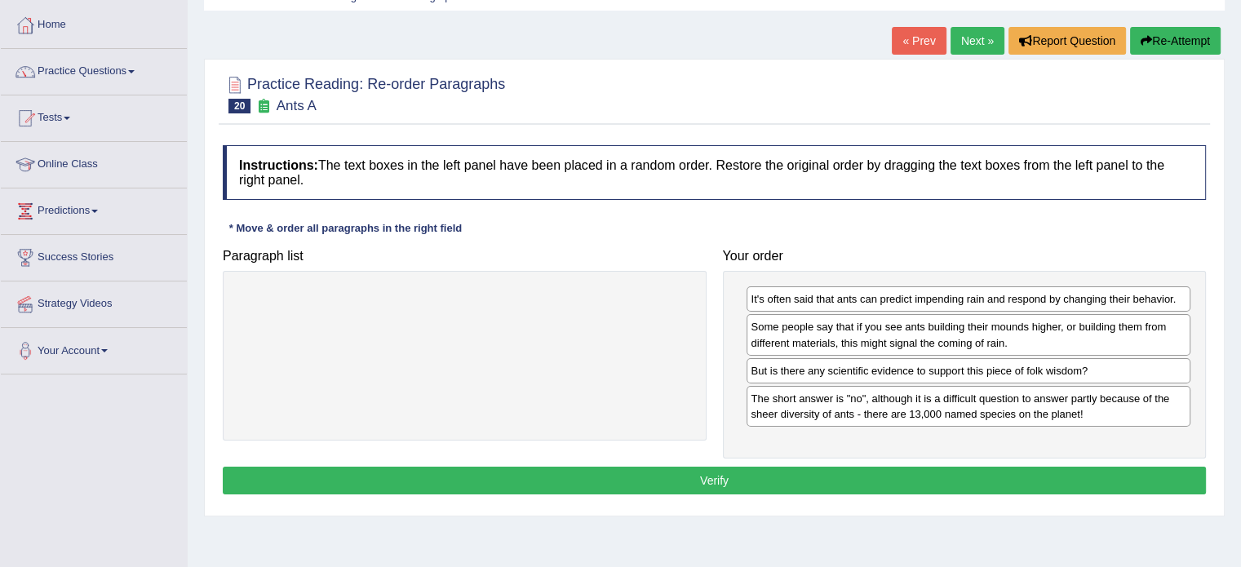
scroll to position [82, 0]
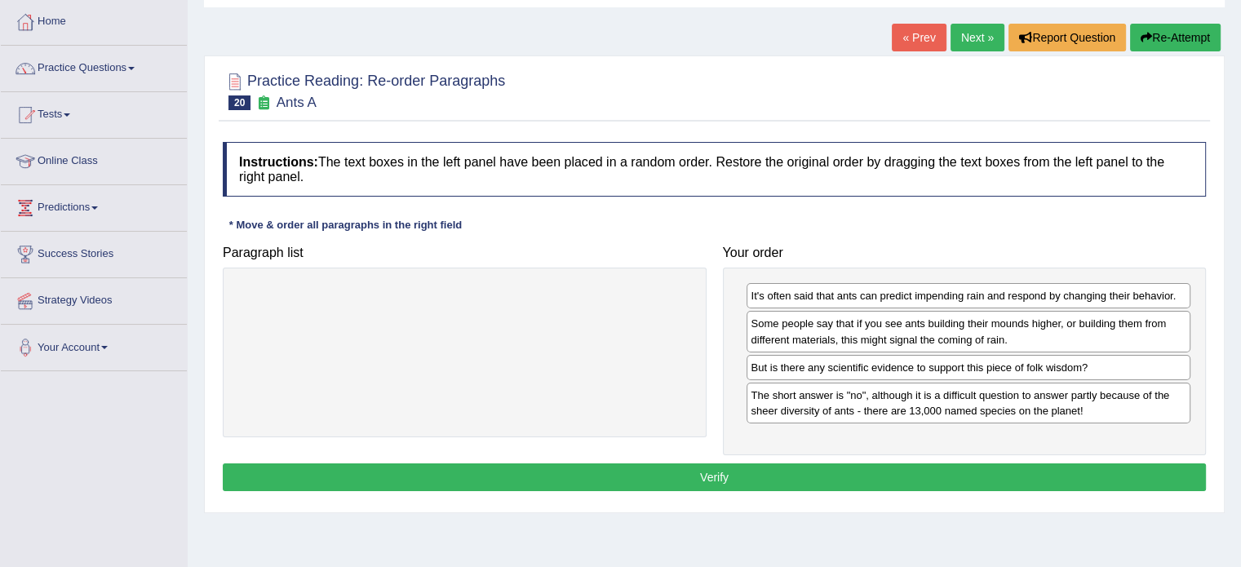
click at [712, 481] on button "Verify" at bounding box center [715, 478] width 984 height 28
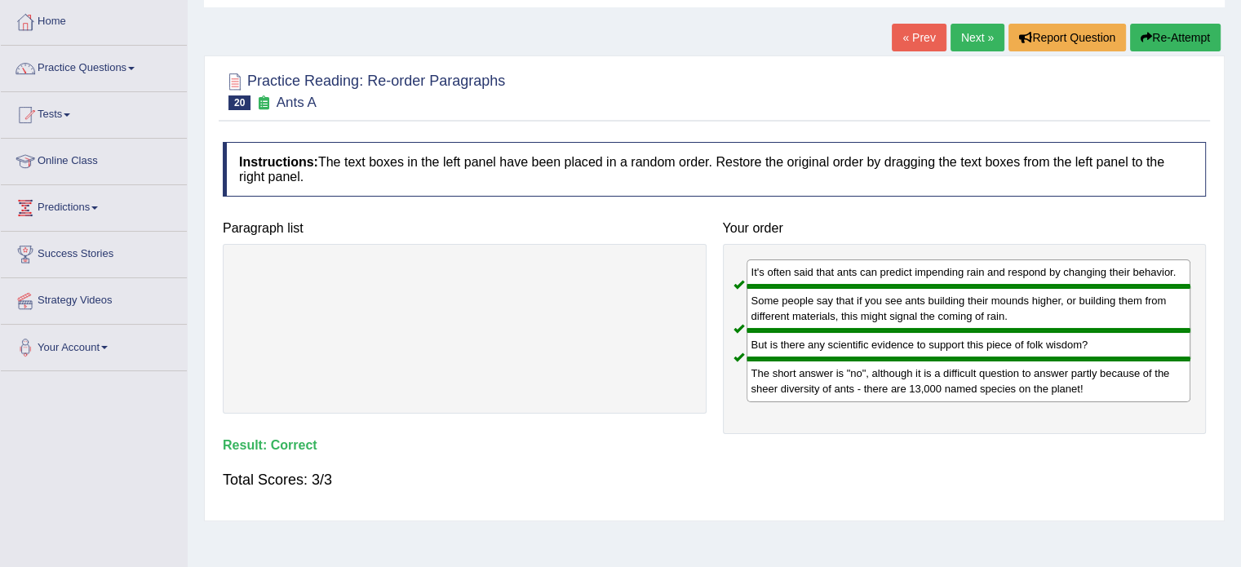
click at [951, 42] on link "Next »" at bounding box center [978, 38] width 54 height 28
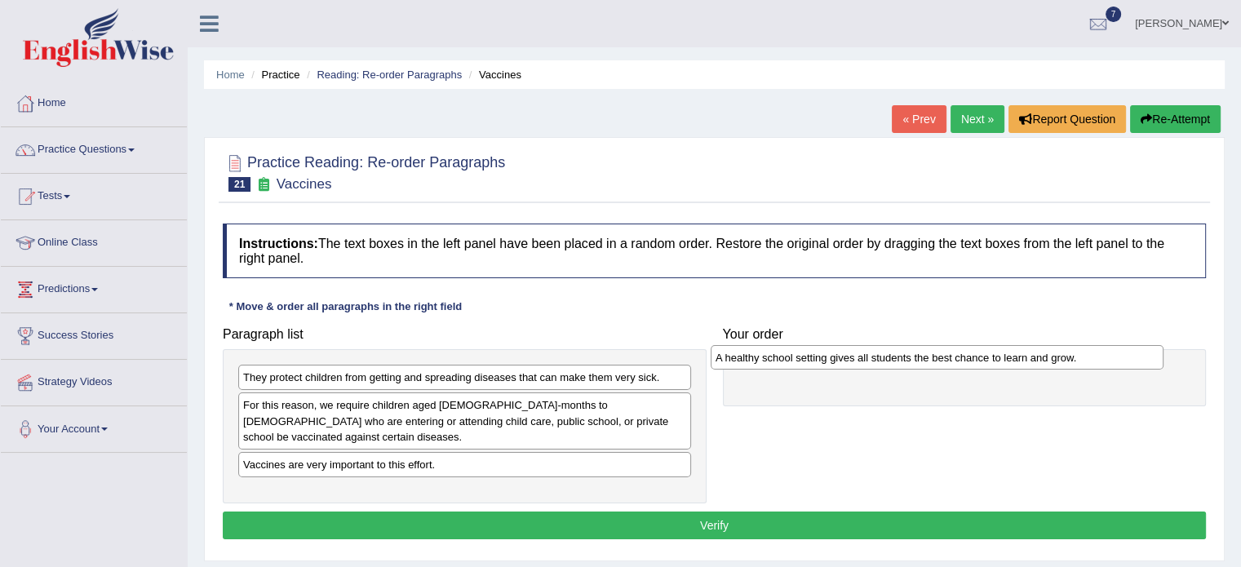
drag, startPoint x: 318, startPoint y: 453, endPoint x: 791, endPoint y: 362, distance: 481.2
click at [791, 362] on div "A healthy school setting gives all students the best chance to learn and grow." at bounding box center [937, 357] width 453 height 25
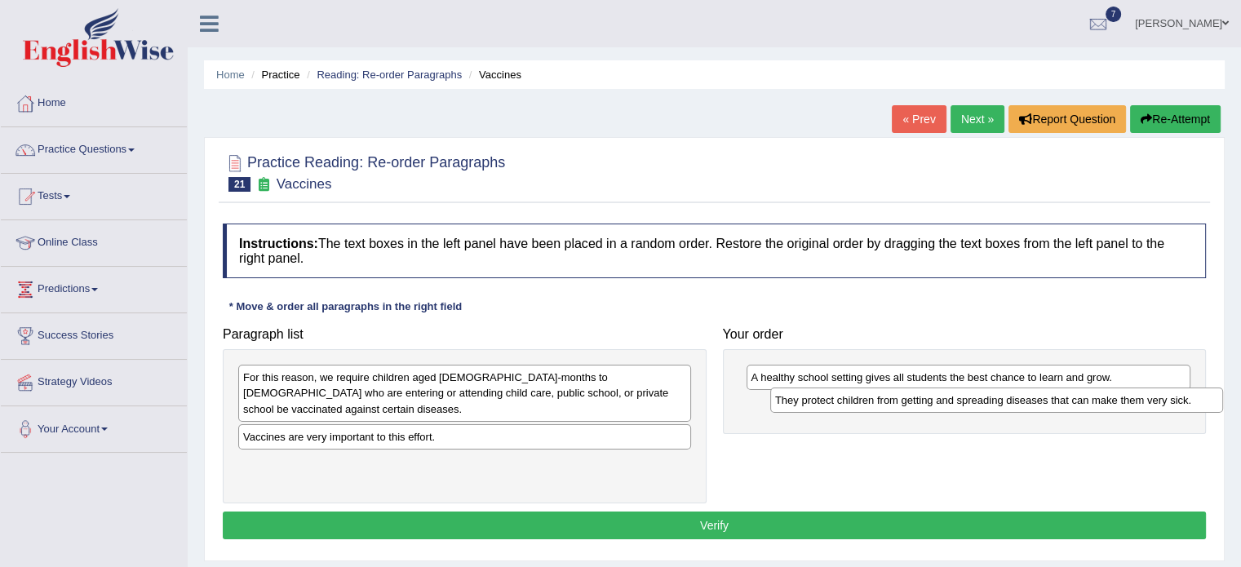
drag, startPoint x: 300, startPoint y: 382, endPoint x: 833, endPoint y: 405, distance: 532.6
click at [833, 405] on div "They protect children from getting and spreading diseases that can make them ve…" at bounding box center [996, 400] width 453 height 25
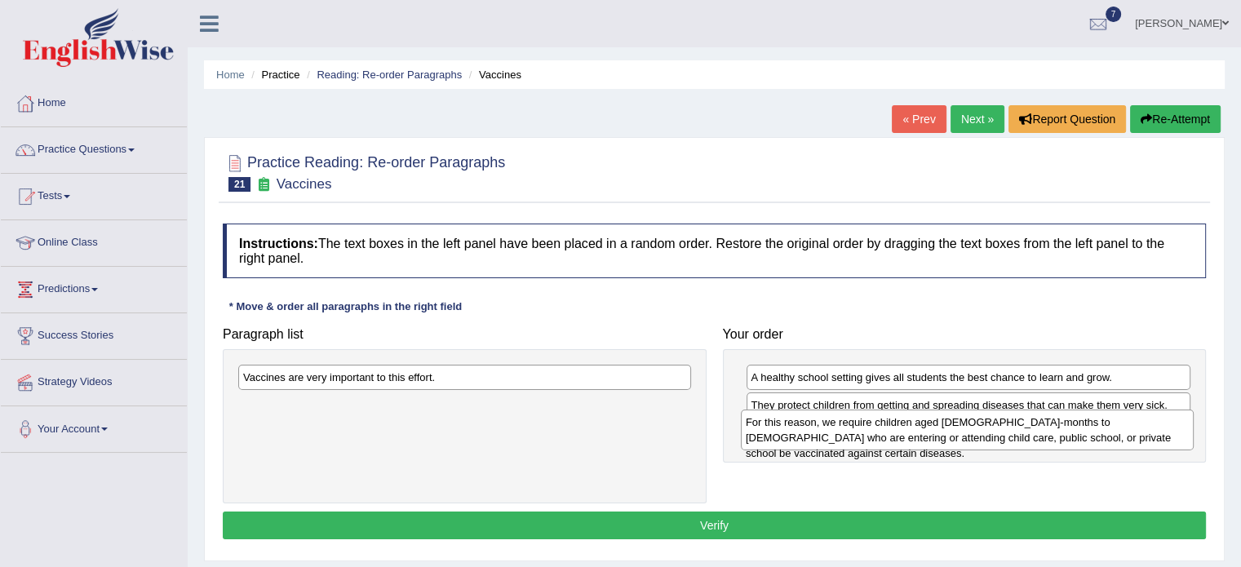
drag, startPoint x: 345, startPoint y: 397, endPoint x: 770, endPoint y: 437, distance: 427.1
click at [770, 437] on div "For this reason, we require children aged 2-months to 18-years old who are ente…" at bounding box center [967, 430] width 453 height 41
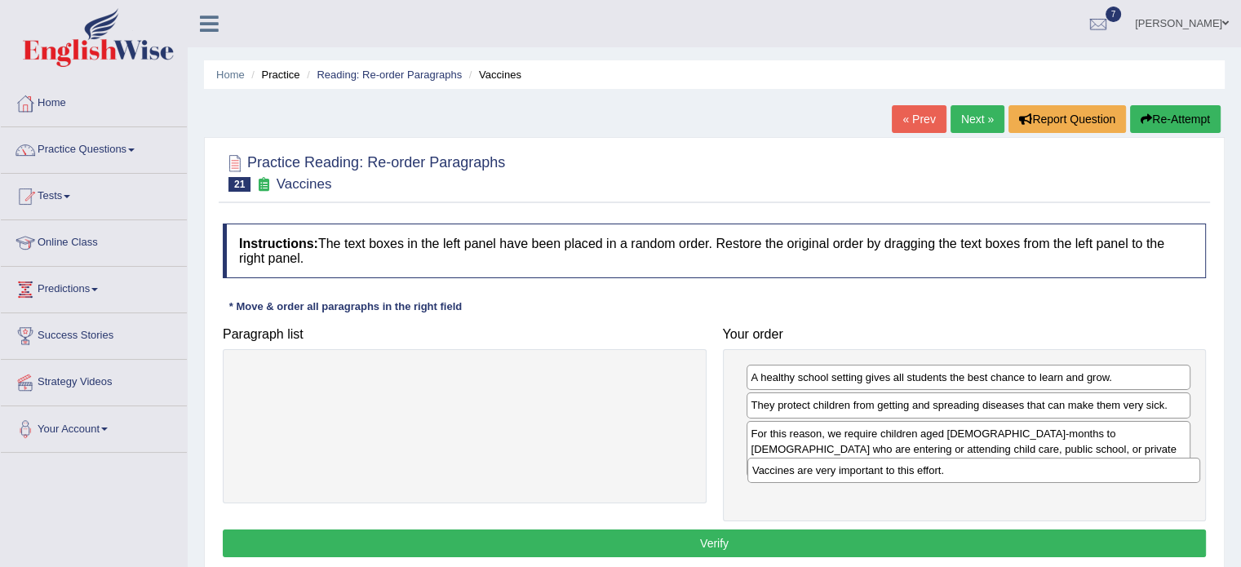
drag, startPoint x: 341, startPoint y: 375, endPoint x: 850, endPoint y: 468, distance: 517.7
click at [850, 468] on div "Vaccines are very important to this effort." at bounding box center [974, 470] width 453 height 25
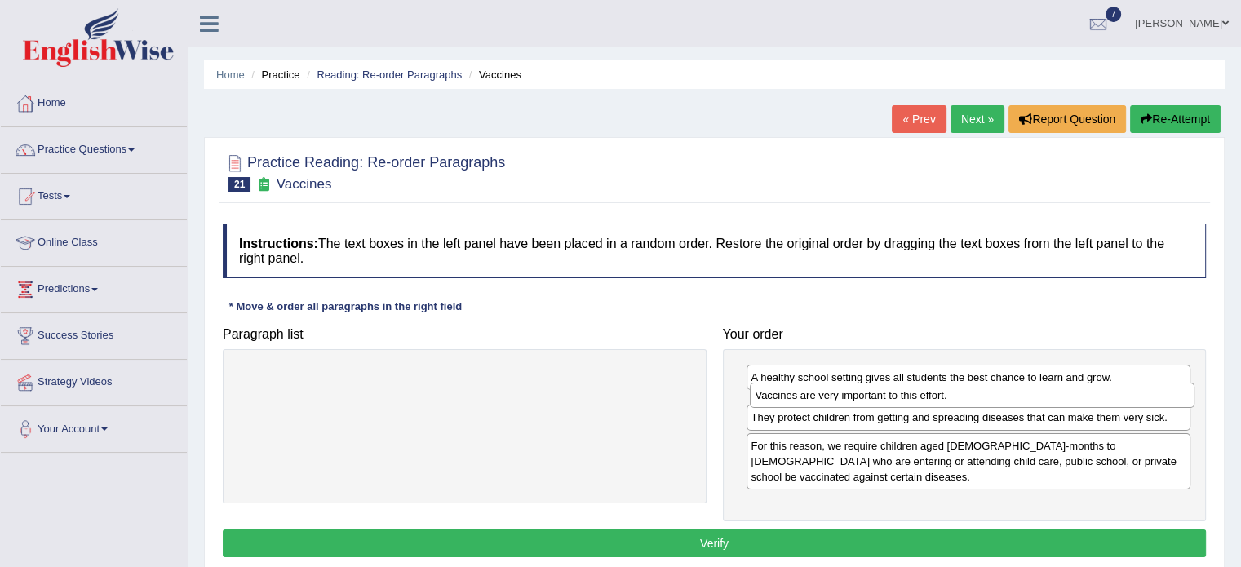
drag, startPoint x: 832, startPoint y: 482, endPoint x: 836, endPoint y: 402, distance: 80.1
click at [836, 402] on div "Vaccines are very important to this effort." at bounding box center [972, 395] width 445 height 25
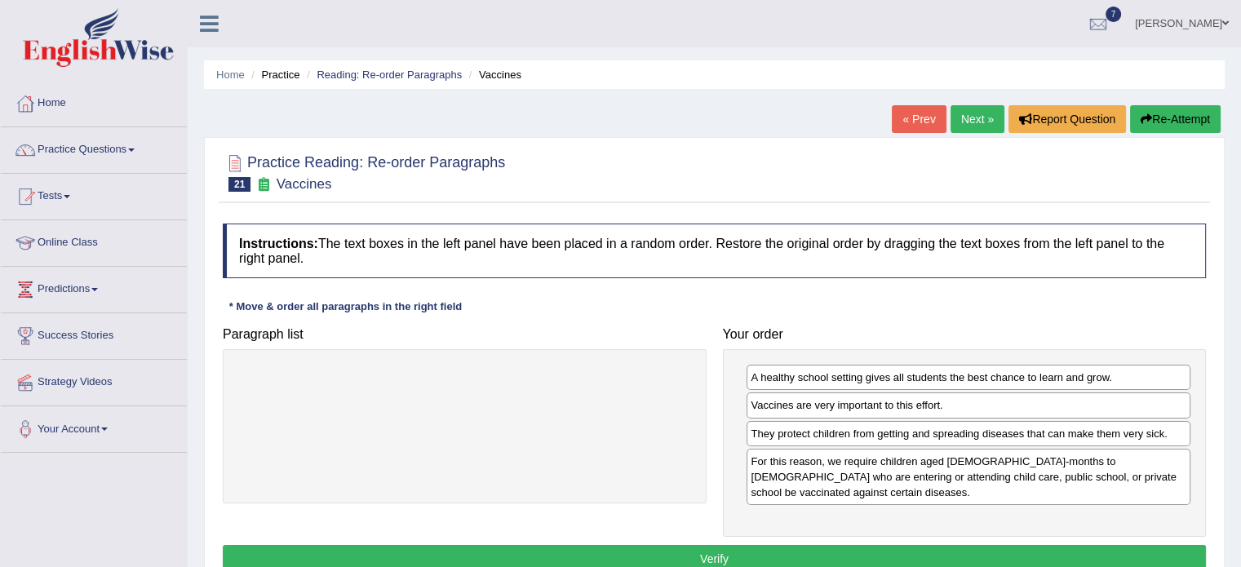
click at [645, 545] on button "Verify" at bounding box center [715, 559] width 984 height 28
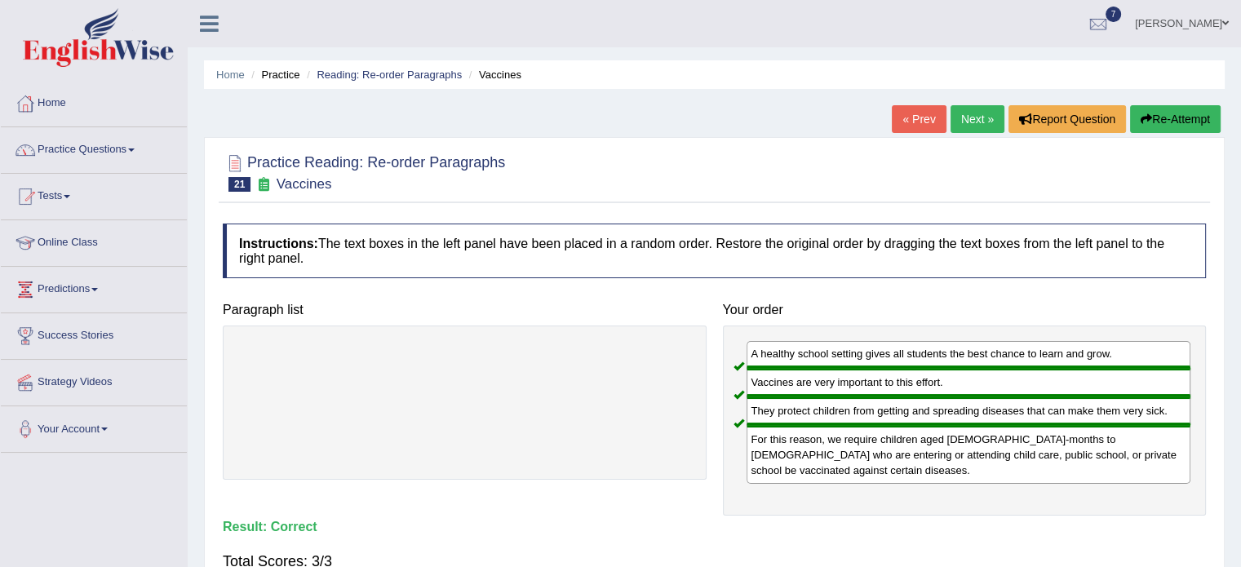
click at [59, 143] on link "Practice Questions" at bounding box center [94, 147] width 186 height 41
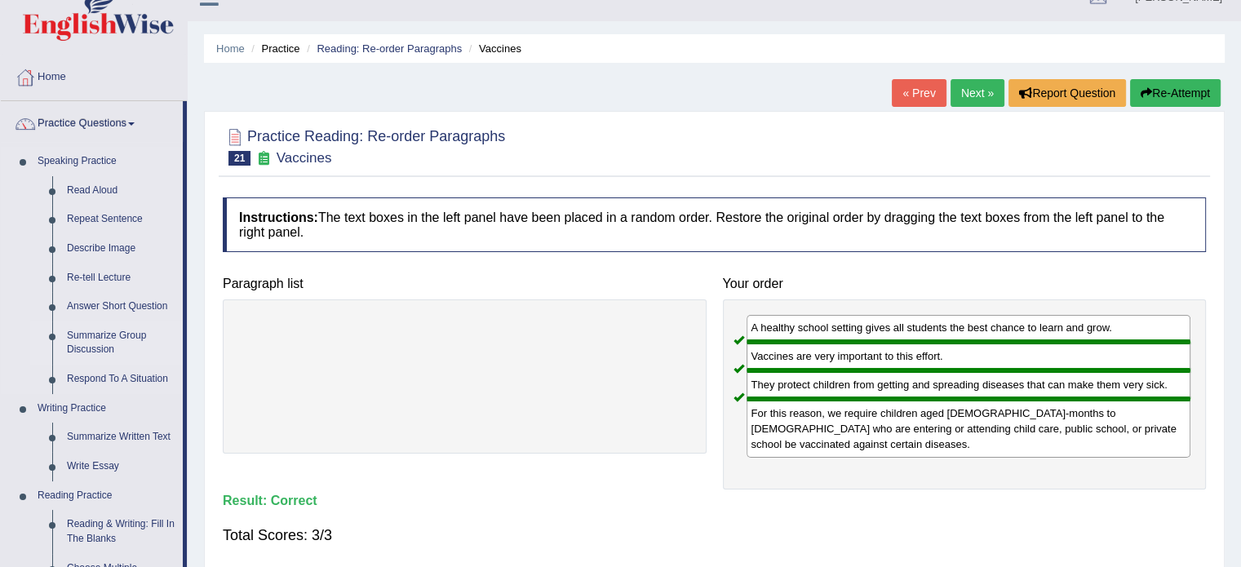
scroll to position [54, 0]
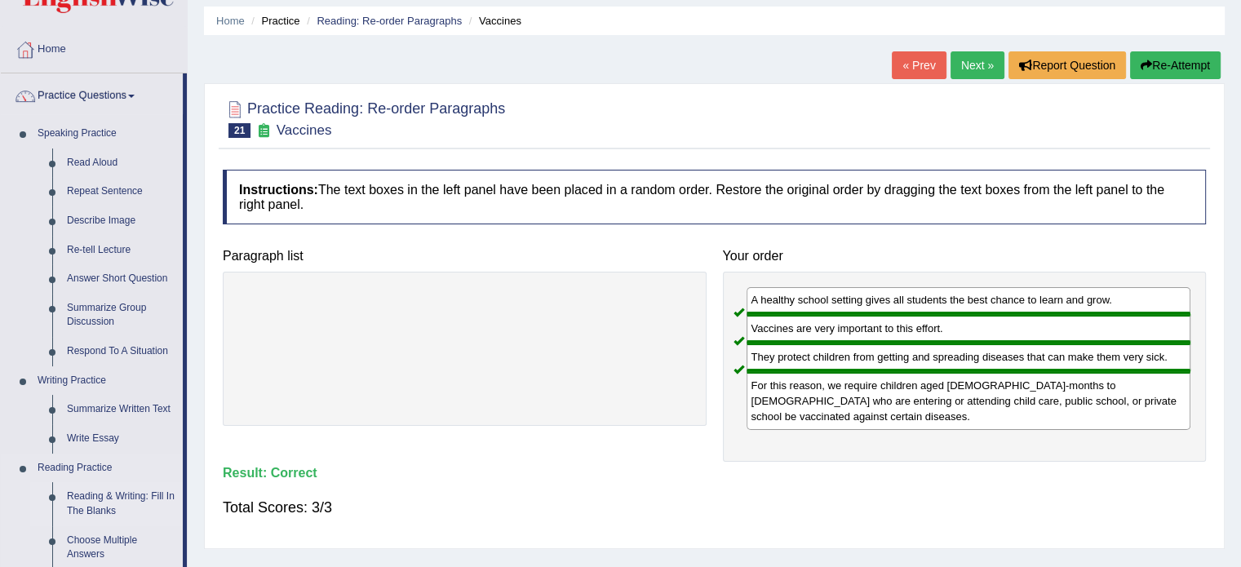
click at [109, 501] on link "Reading & Writing: Fill In The Blanks" at bounding box center [121, 503] width 123 height 43
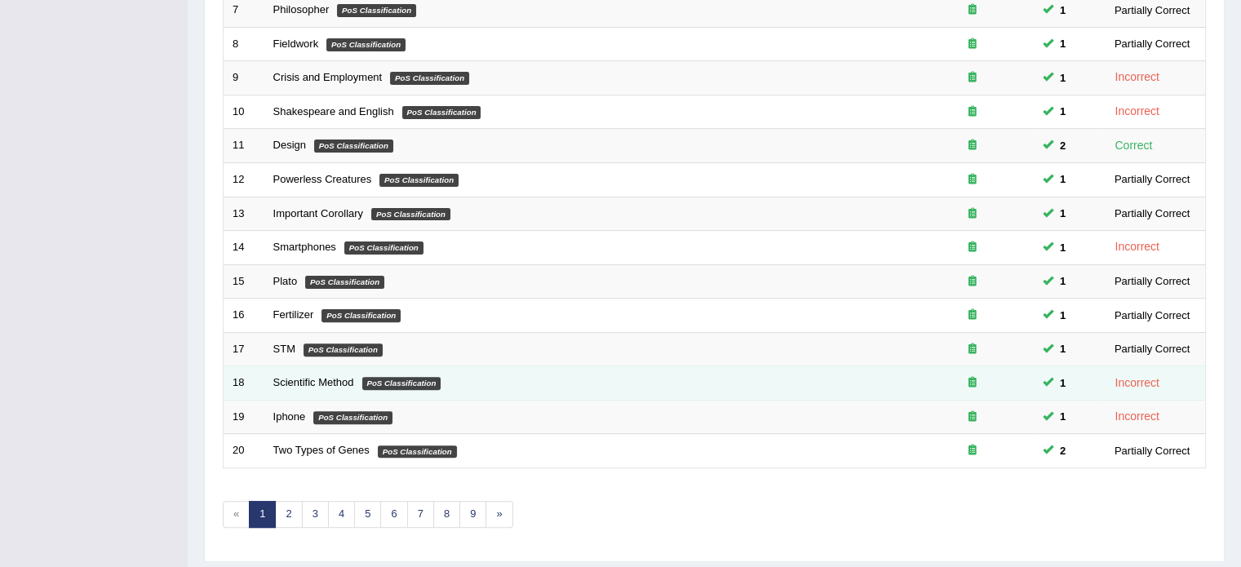
scroll to position [508, 0]
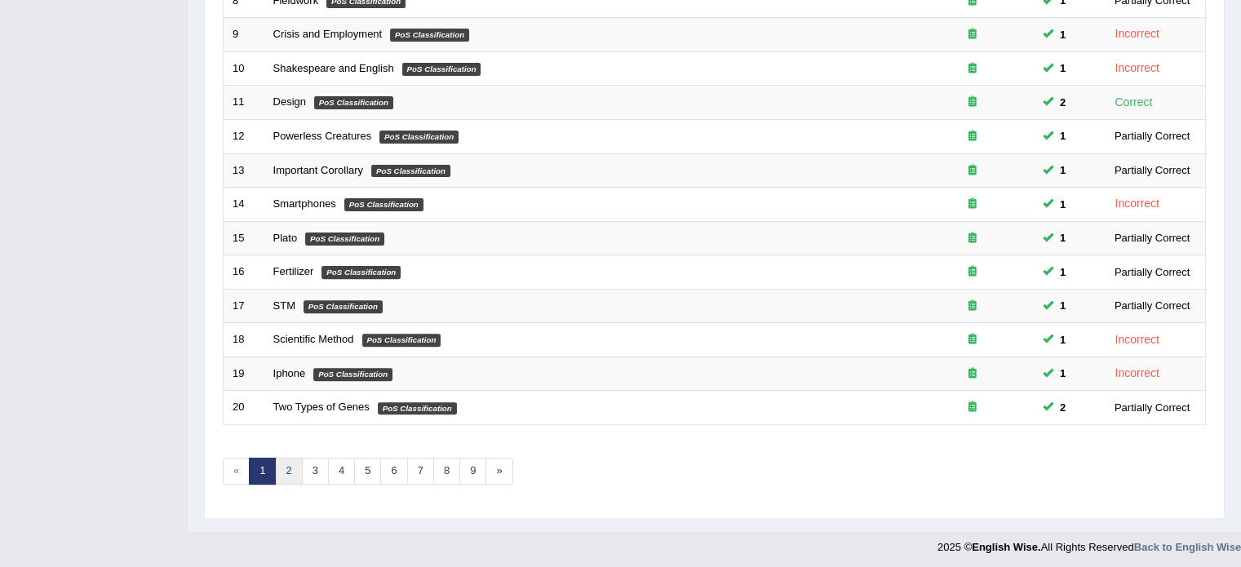
click at [291, 478] on link "2" at bounding box center [288, 471] width 27 height 27
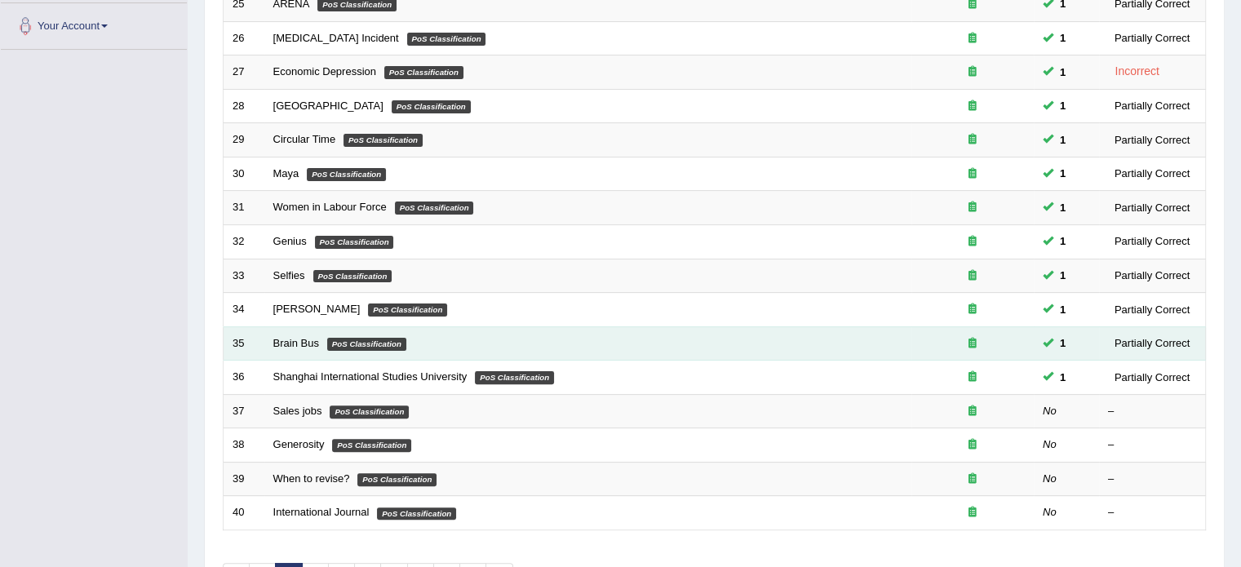
scroll to position [435, 0]
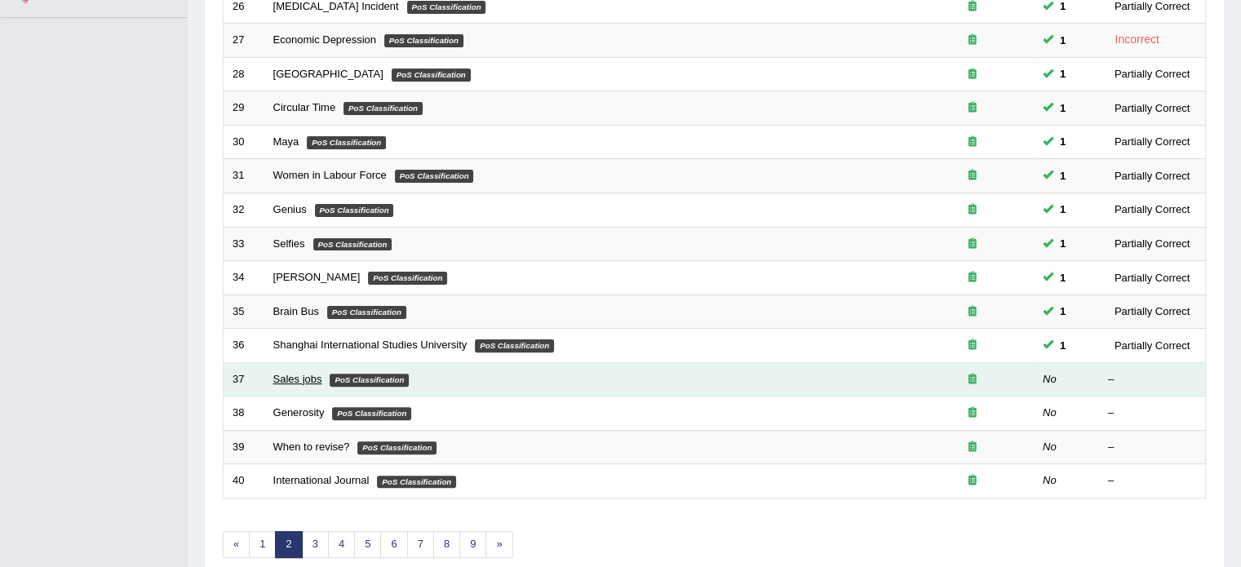
click at [287, 376] on link "Sales jobs" at bounding box center [297, 379] width 49 height 12
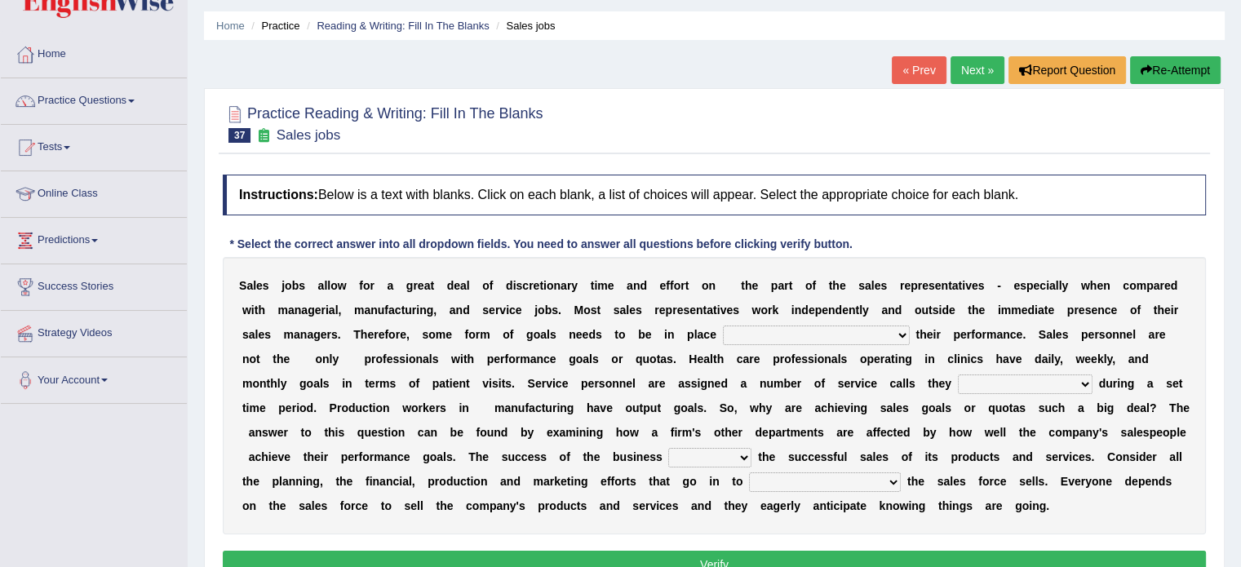
scroll to position [54, 0]
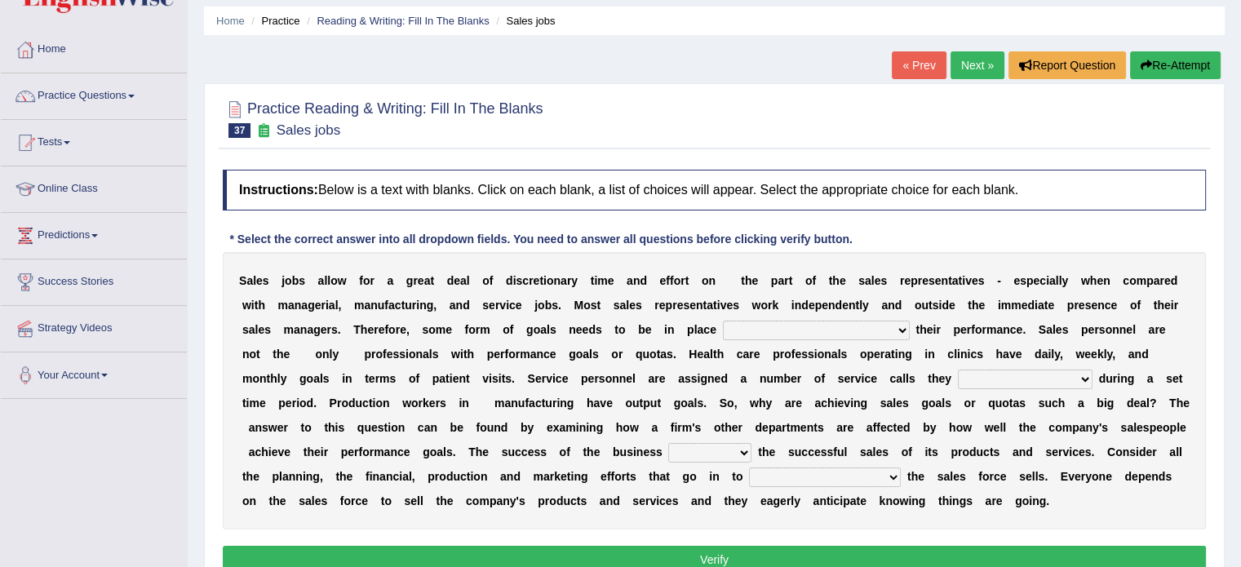
click at [816, 326] on select "as motive and guide should motivate and guide to help motivate and guide as hel…" at bounding box center [816, 331] width 187 height 20
click at [810, 329] on select "as motive and guide should motivate and guide to help motivate and guide as hel…" at bounding box center [816, 331] width 187 height 20
click at [883, 326] on select "as motive and guide should motivate and guide to help motivate and guide as hel…" at bounding box center [816, 331] width 187 height 20
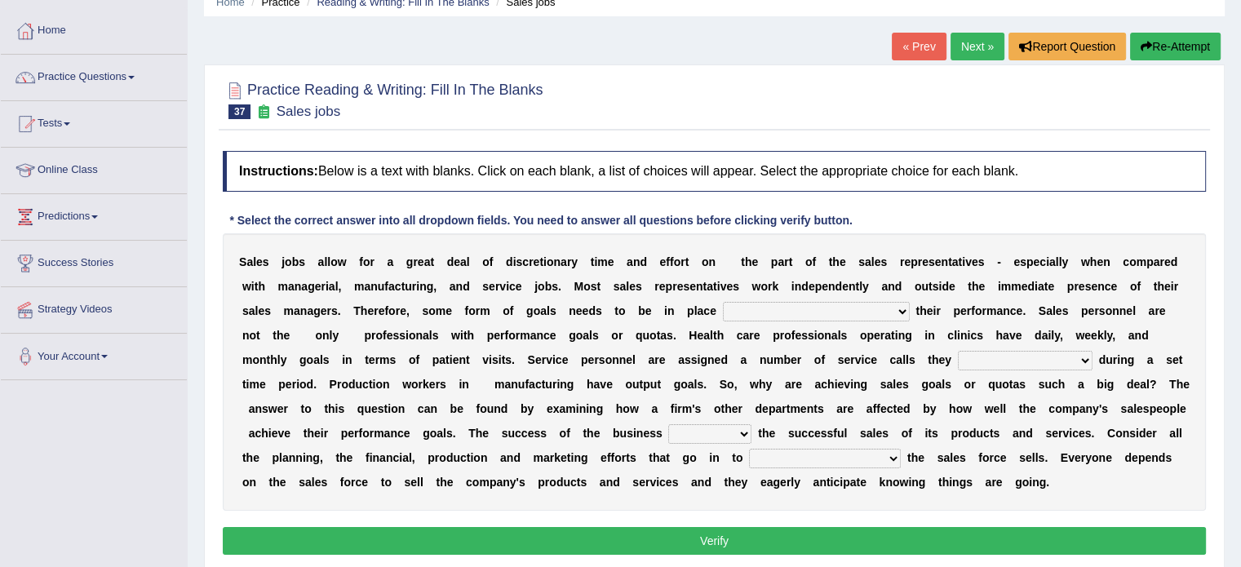
scroll to position [82, 0]
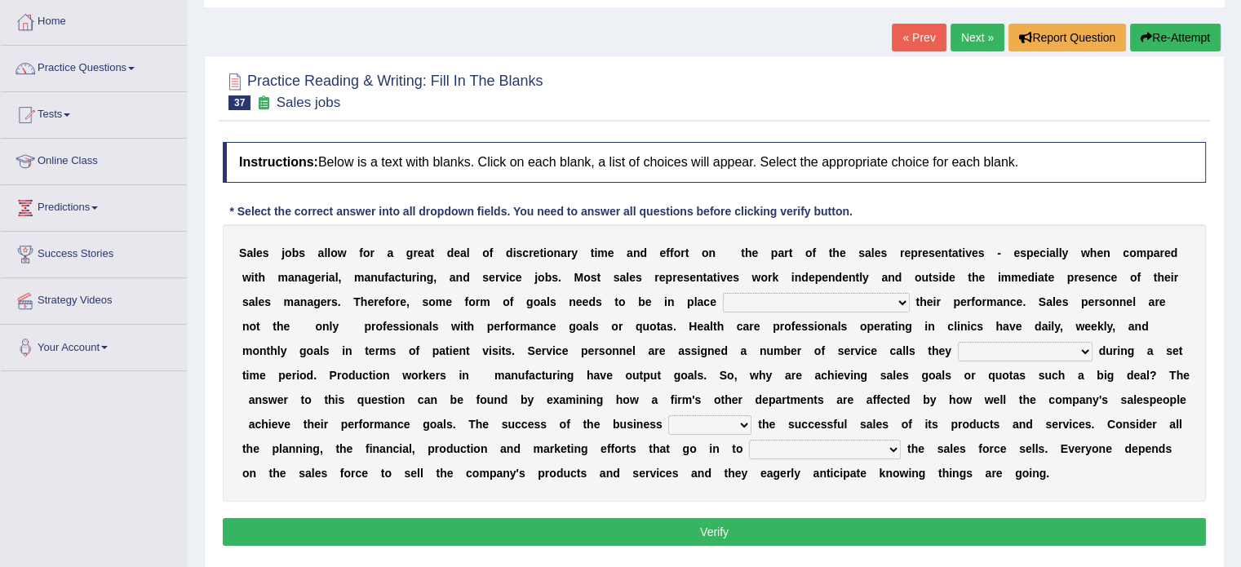
click at [902, 303] on select "as motive and guide should motivate and guide to help motivate and guide as hel…" at bounding box center [816, 303] width 187 height 20
select select "as motive and guide"
click at [723, 293] on select "as motive and guide should motivate and guide to help motivate and guide as hel…" at bounding box center [816, 303] width 187 height 20
click at [1014, 353] on select "can perform must perform often are performed might be performing" at bounding box center [1025, 352] width 135 height 20
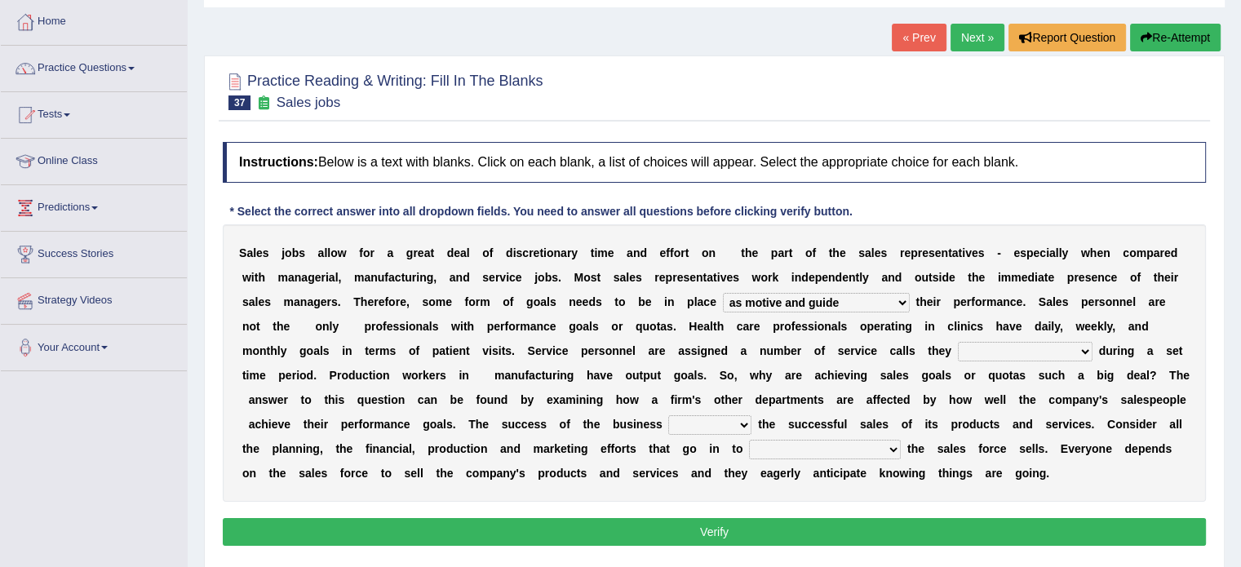
click at [1007, 354] on select "can perform must perform often are performed might be performing" at bounding box center [1025, 352] width 135 height 20
select select "must perform"
click at [958, 342] on select "can perform must perform often are performed might be performing" at bounding box center [1025, 352] width 135 height 20
click at [741, 420] on select "hinges on is set at lasts until look ahead" at bounding box center [709, 425] width 83 height 20
select select "hinges on"
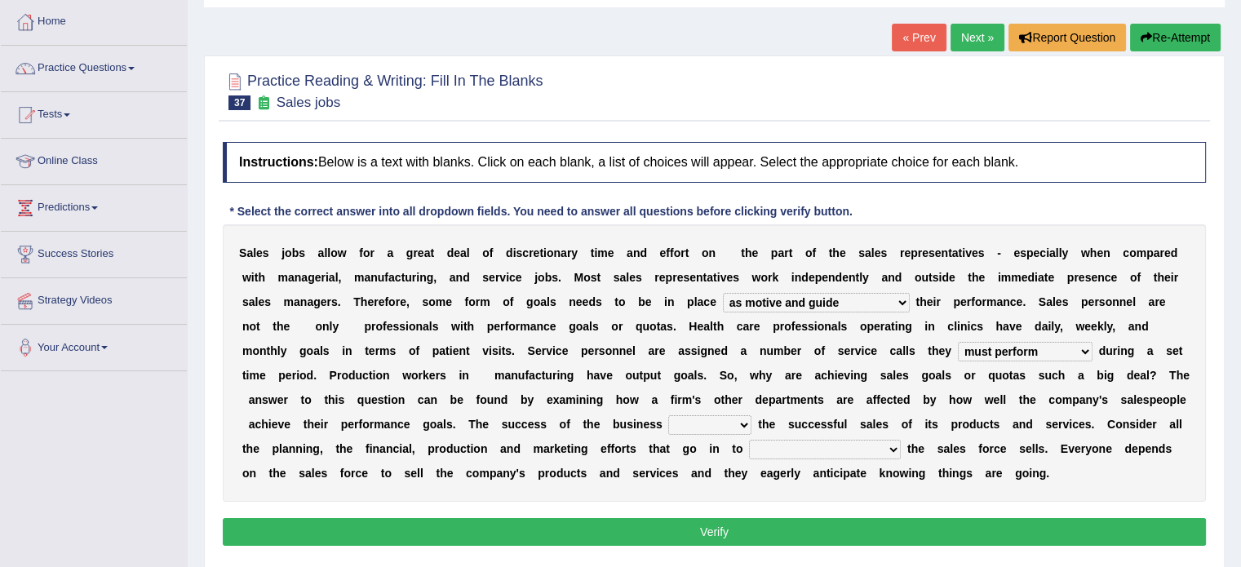
click at [668, 415] on select "hinges on is set at lasts until look ahead" at bounding box center [709, 425] width 83 height 20
click at [835, 450] on select "describing how producing what constructing how much analyzing where" at bounding box center [825, 450] width 152 height 20
click at [749, 440] on select "describing how producing what constructing how much analyzing where" at bounding box center [825, 450] width 152 height 20
click at [811, 453] on select "describing how producing what constructing how much analyzing where" at bounding box center [825, 450] width 152 height 20
select select "producing what"
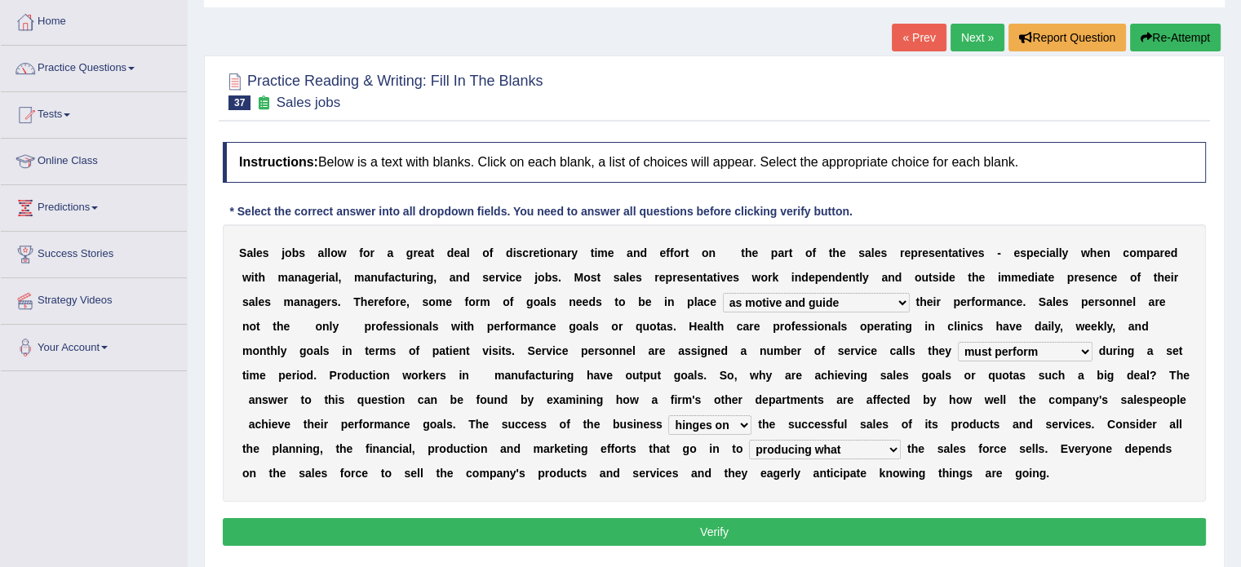
click at [749, 440] on select "describing how producing what constructing how much analyzing where" at bounding box center [825, 450] width 152 height 20
click at [718, 535] on button "Verify" at bounding box center [715, 532] width 984 height 28
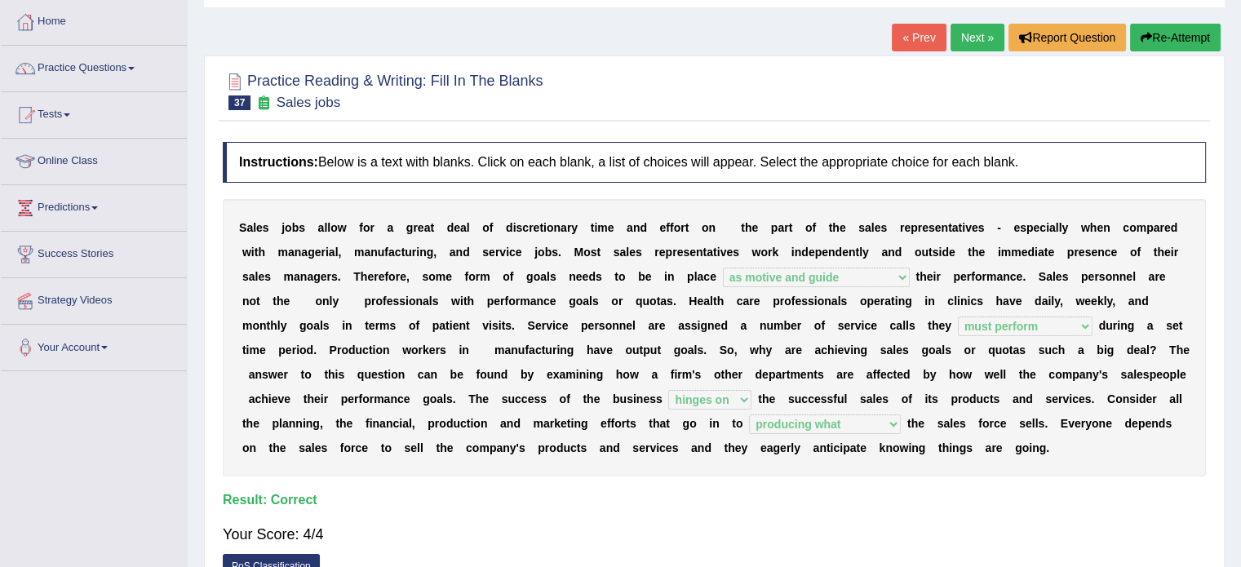
click at [966, 42] on link "Next »" at bounding box center [978, 38] width 54 height 28
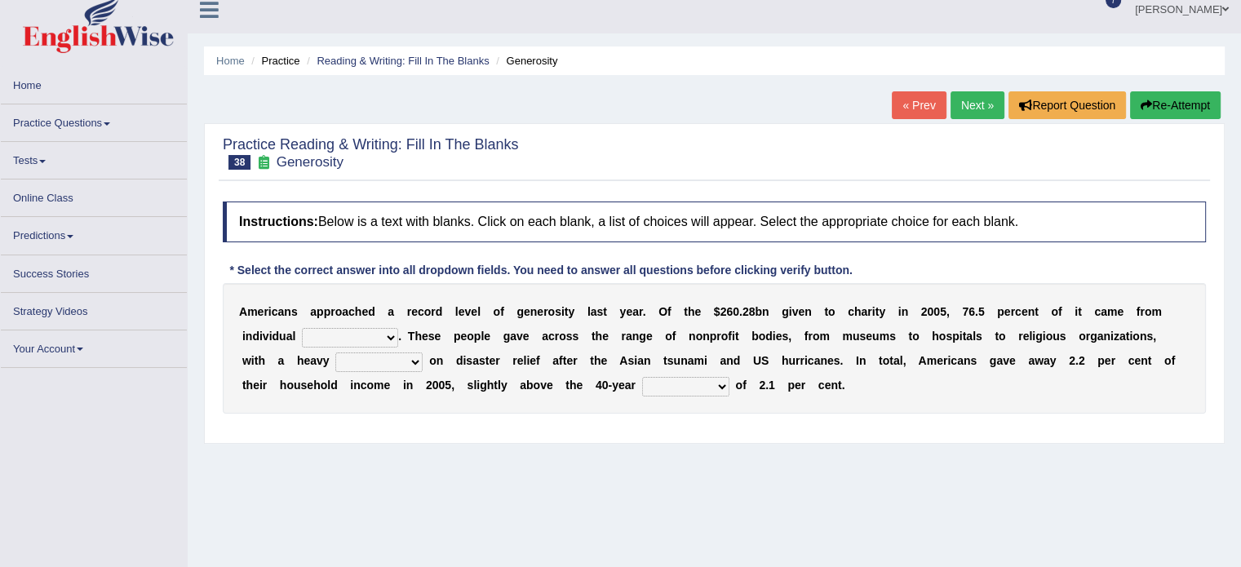
scroll to position [27, 0]
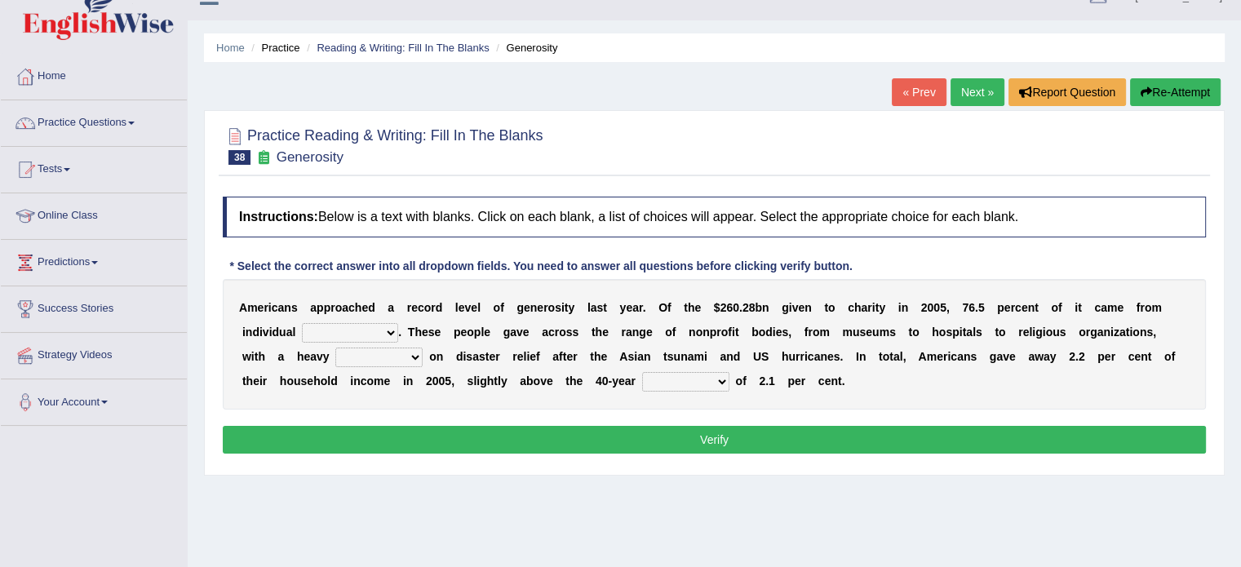
click at [358, 330] on select "donors accounts businessmen honors" at bounding box center [350, 333] width 96 height 20
select select "businessmen"
click at [302, 323] on select "donors accounts businessmen honors" at bounding box center [350, 333] width 96 height 20
click at [376, 356] on select "analysis imagination emphasis hypothesis" at bounding box center [378, 358] width 87 height 20
click at [453, 492] on div "Home Practice Reading & Writing: Fill In The Blanks Generosity « Prev Next » Re…" at bounding box center [715, 381] width 1054 height 816
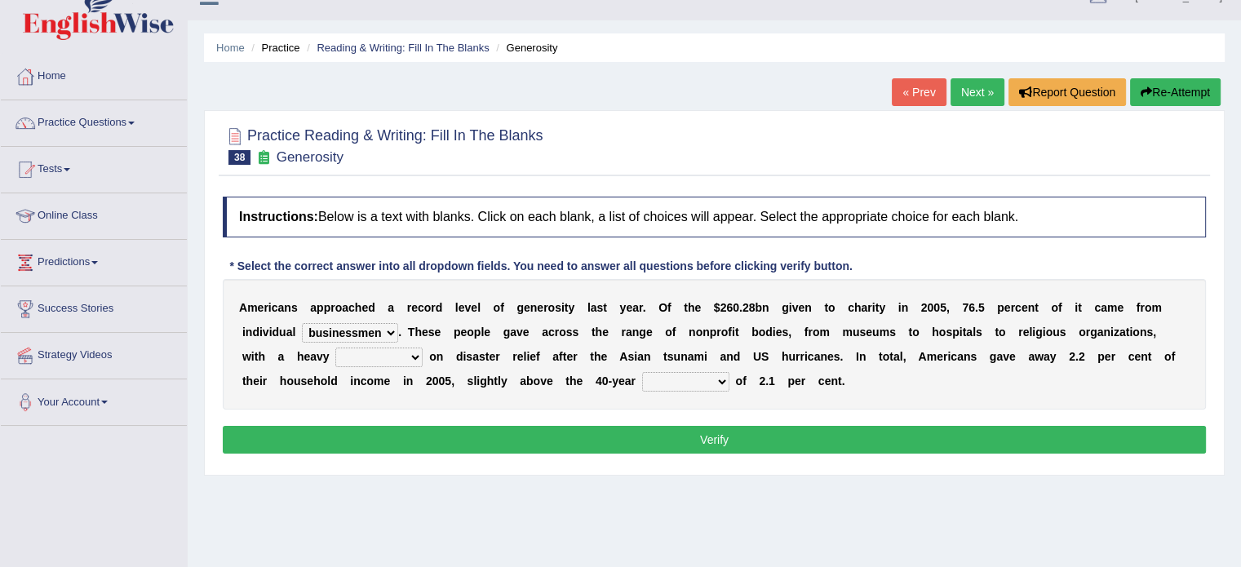
click at [668, 385] on select "coverage average indebtness sovereignty" at bounding box center [685, 382] width 87 height 20
select select "average"
click at [642, 372] on select "coverage average indebtness sovereignty" at bounding box center [685, 382] width 87 height 20
click at [393, 355] on select "analysis imagination emphasis hypothesis" at bounding box center [378, 358] width 87 height 20
click at [335, 348] on select "analysis imagination emphasis hypothesis" at bounding box center [378, 358] width 87 height 20
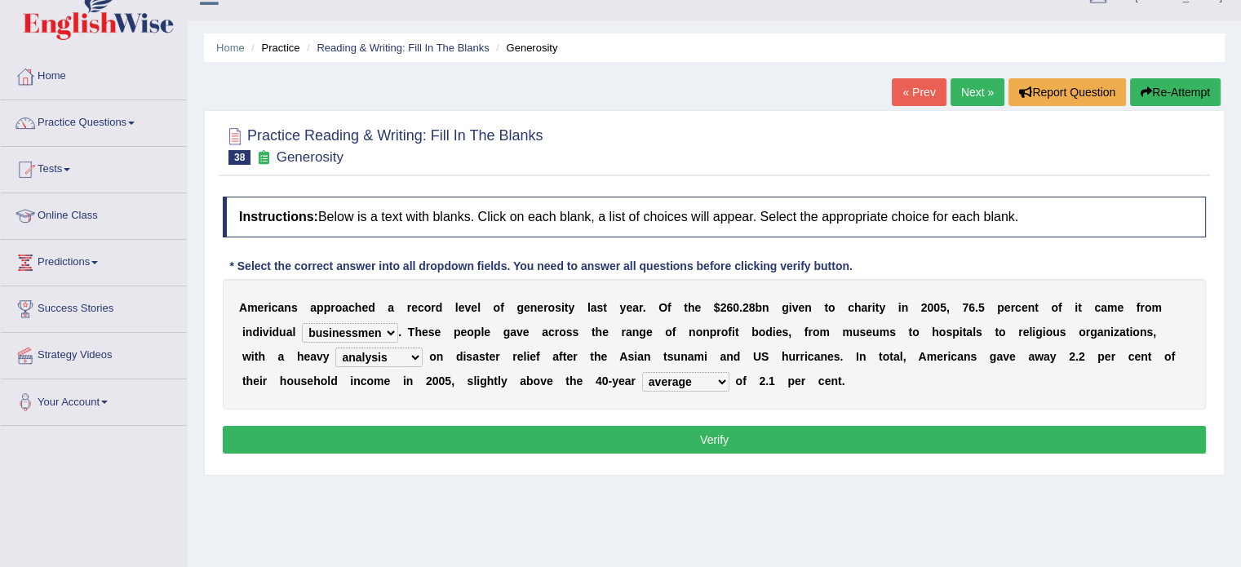
click at [410, 351] on select "analysis imagination emphasis hypothesis" at bounding box center [378, 358] width 87 height 20
select select "emphasis"
click at [335, 348] on select "analysis imagination emphasis hypothesis" at bounding box center [378, 358] width 87 height 20
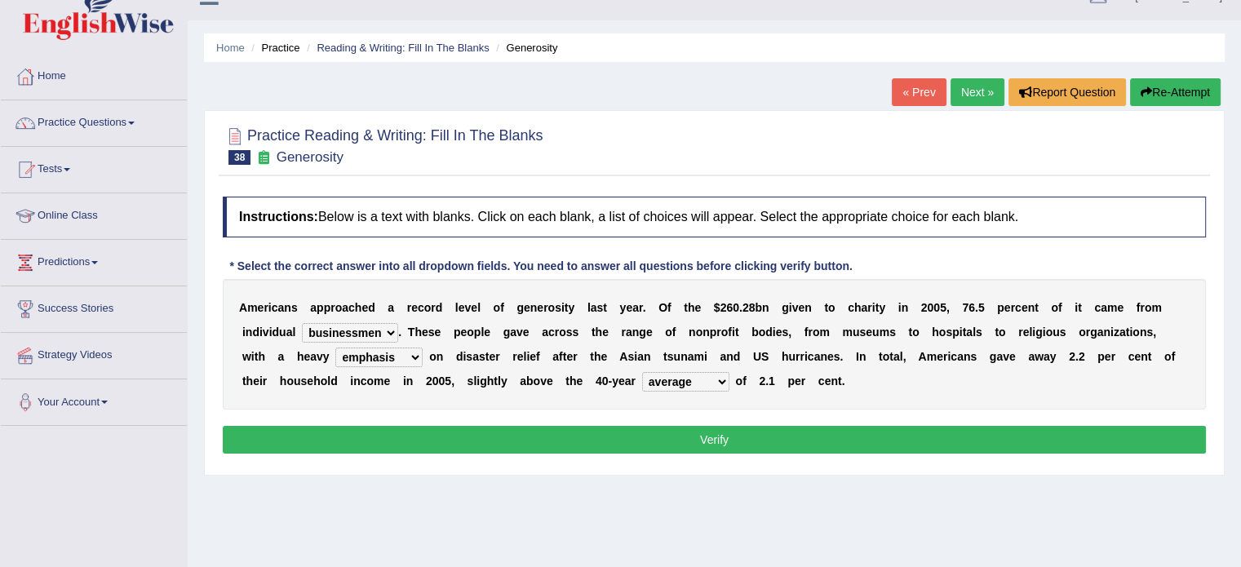
click at [607, 437] on button "Verify" at bounding box center [715, 440] width 984 height 28
